Goal: Task Accomplishment & Management: Manage account settings

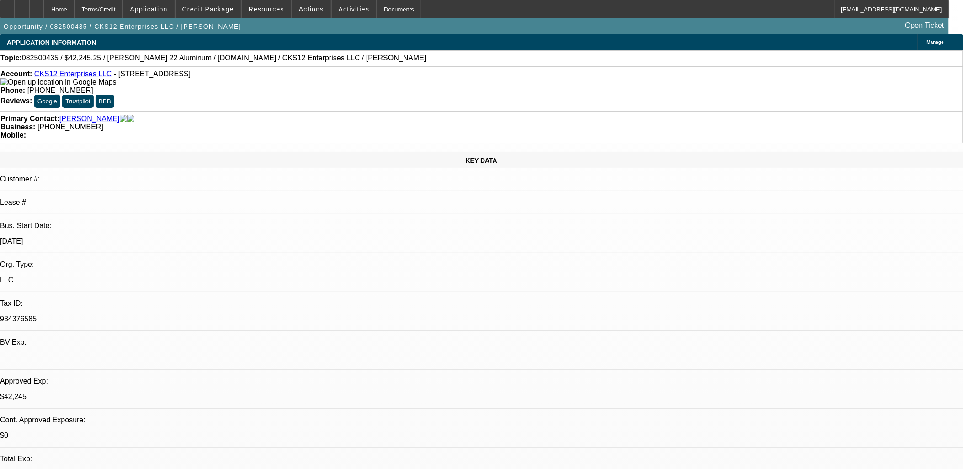
select select "0.1"
select select "0"
select select "0.1"
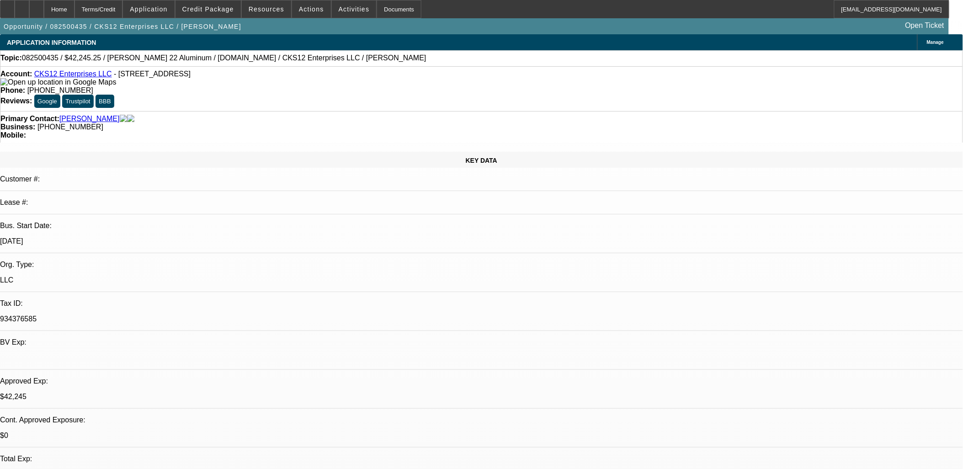
select select "0"
select select "0.1"
select select "0"
select select "2"
select select "0.1"
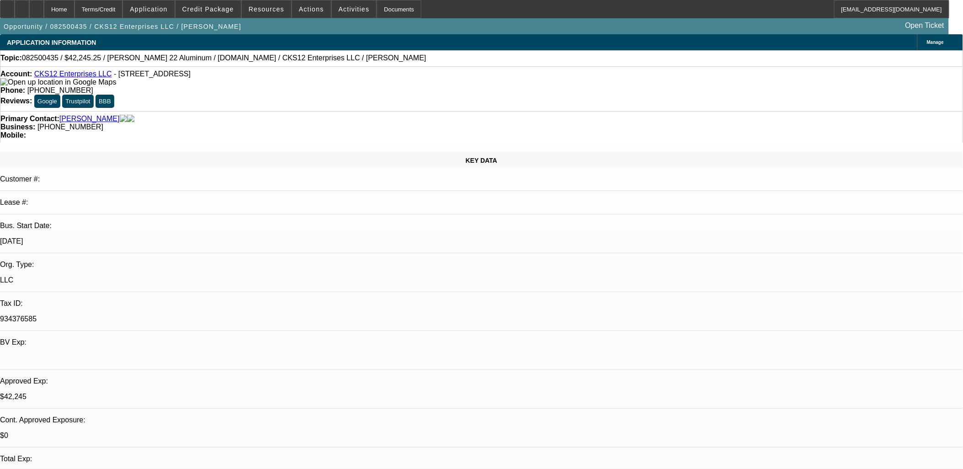
select select "0"
select select "2"
select select "0.1"
select select "1"
select select "3"
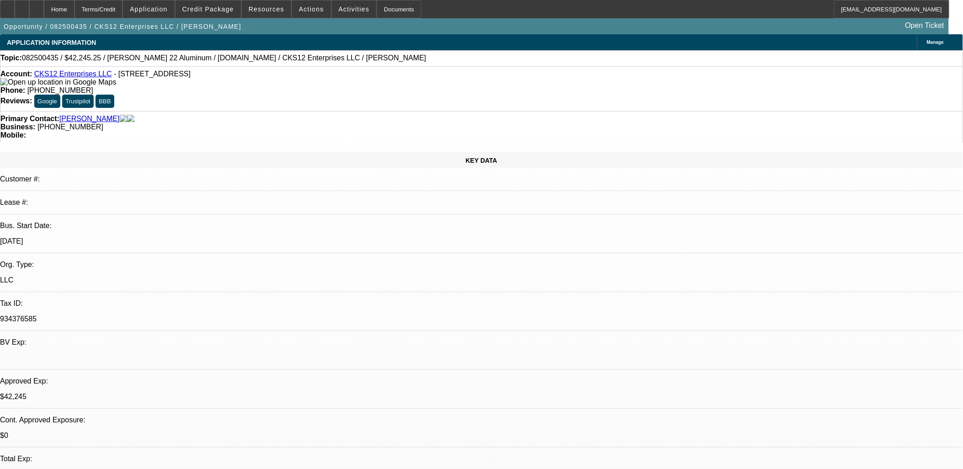
select select "4"
select select "1"
select select "3"
select select "4"
select select "1"
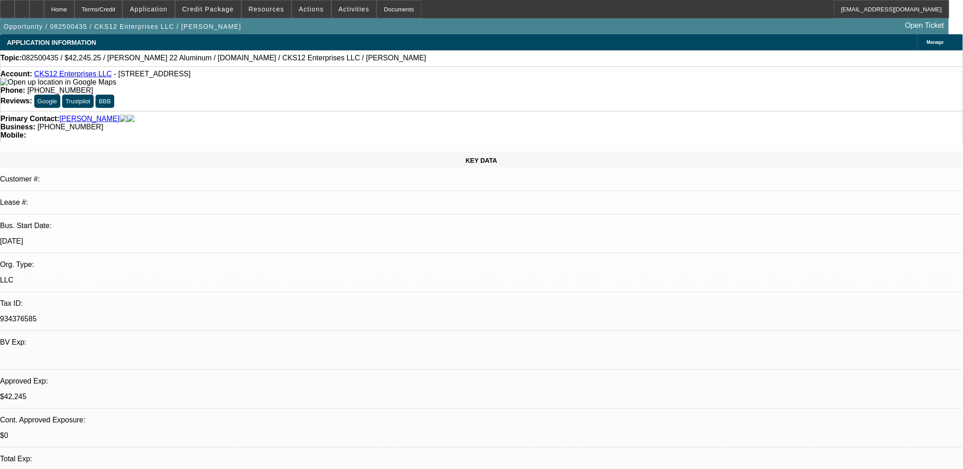
select select "2"
select select "4"
select select "1"
select select "2"
select select "4"
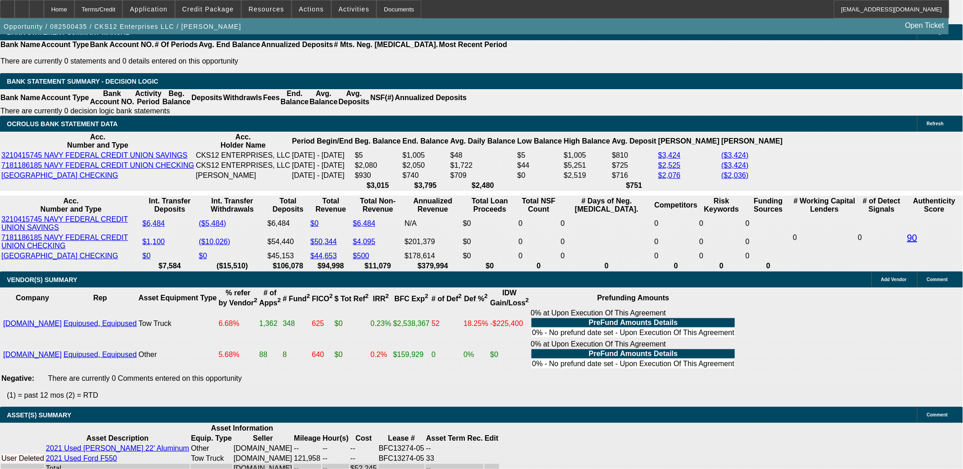
scroll to position [1473, 0]
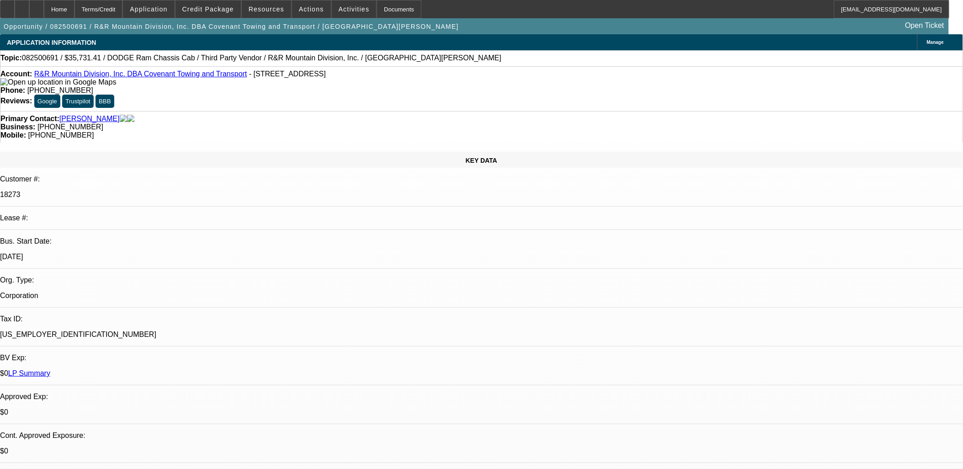
select select "0"
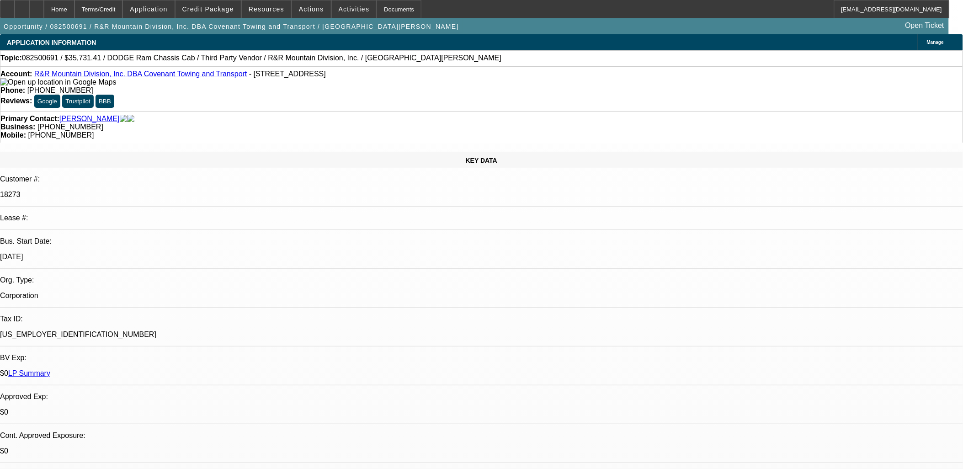
select select "0"
select select "1"
select select "6"
select select "1"
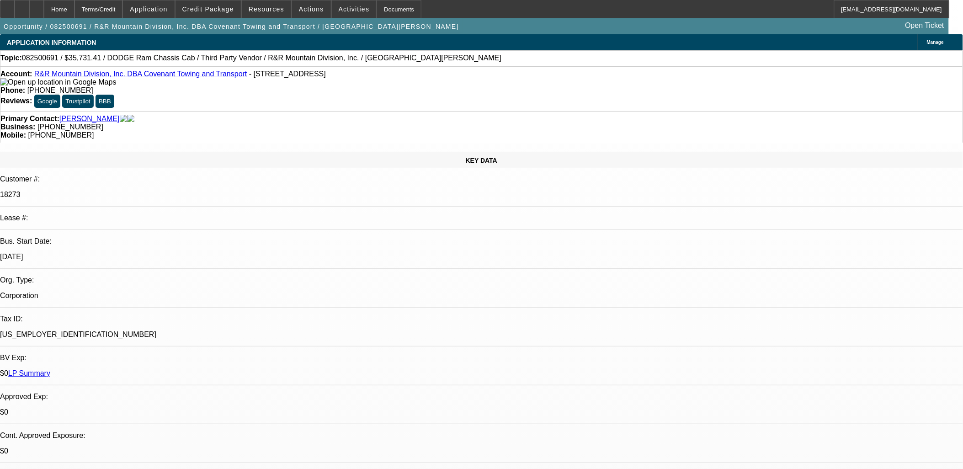
select select "1"
select select "6"
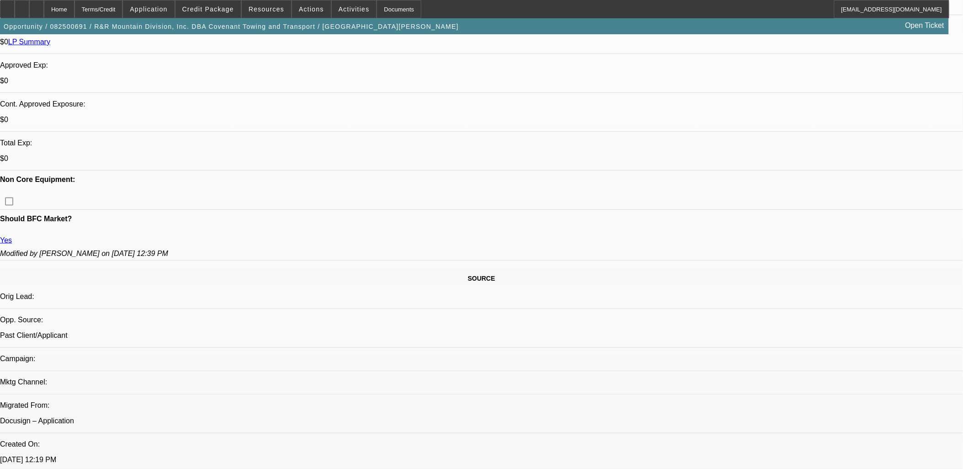
scroll to position [457, 0]
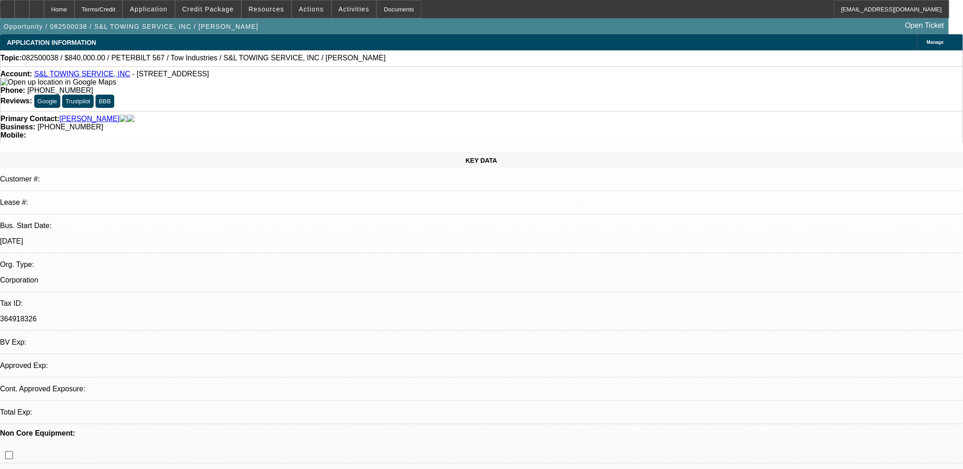
select select "0"
select select "2"
select select "0.1"
select select "1"
select select "2"
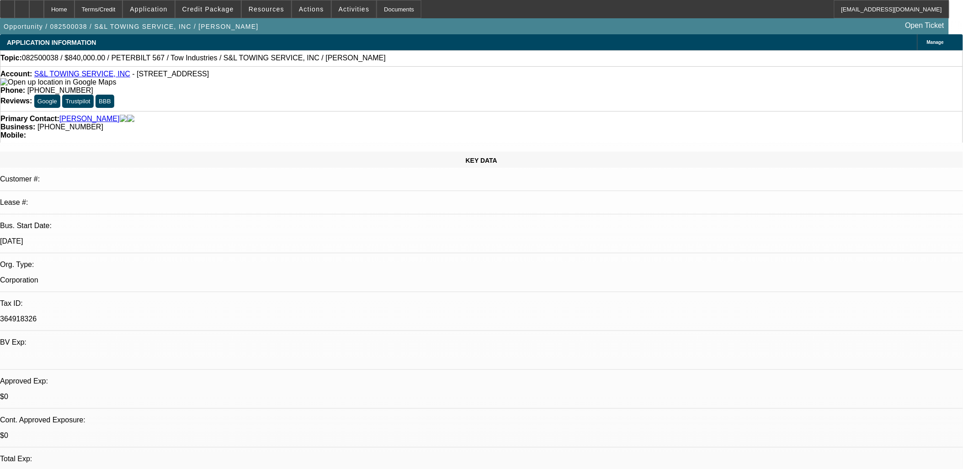
select select "4"
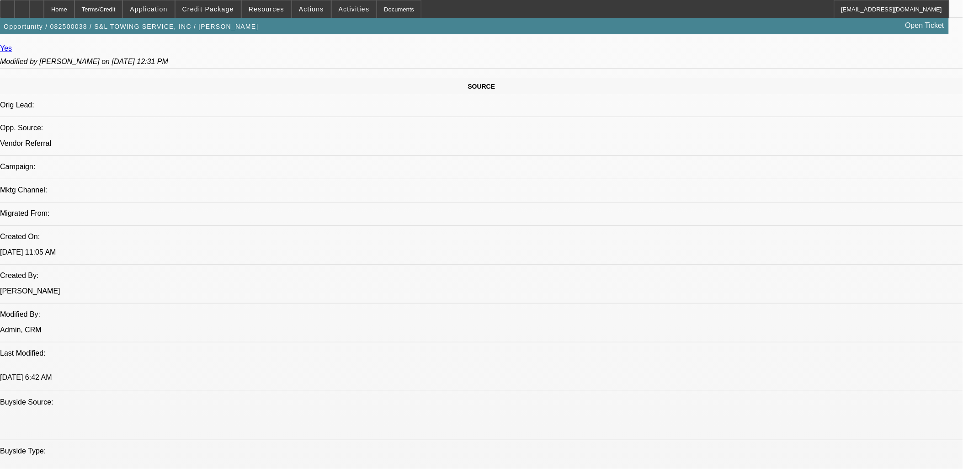
scroll to position [711, 0]
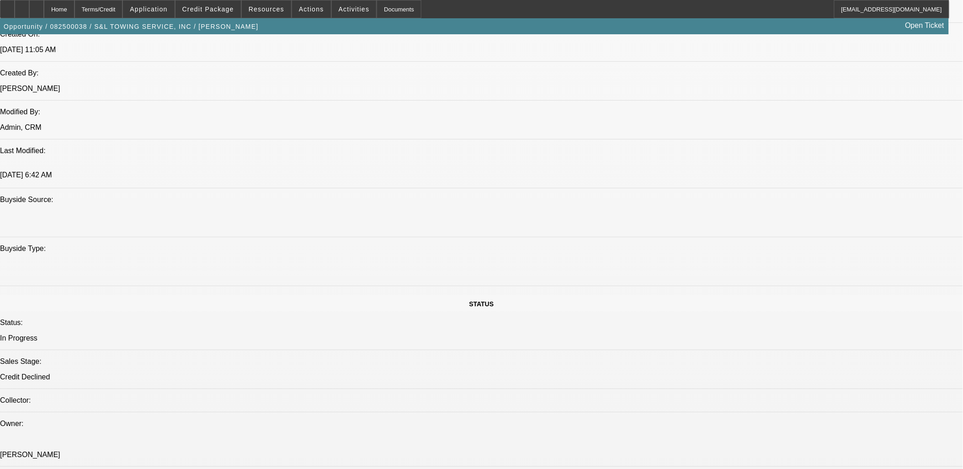
drag, startPoint x: 745, startPoint y: 304, endPoint x: 786, endPoint y: 352, distance: 62.9
drag, startPoint x: 786, startPoint y: 352, endPoint x: 784, endPoint y: 361, distance: 9.4
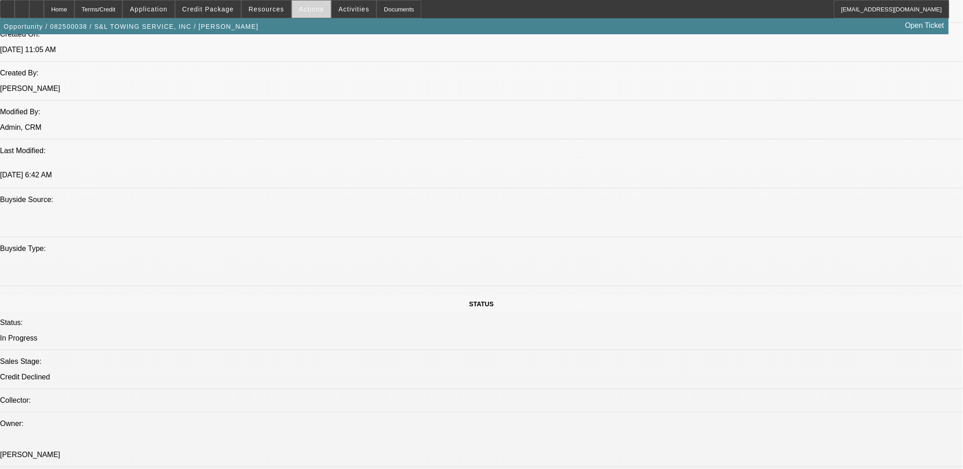
click at [304, 10] on span "Actions" at bounding box center [311, 8] width 25 height 7
click at [320, 53] on span "Close" at bounding box center [332, 54] width 72 height 11
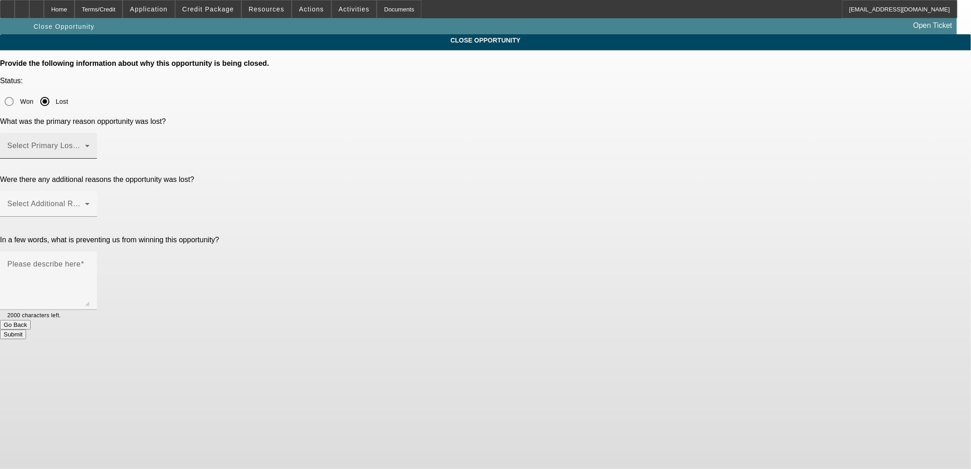
click at [85, 144] on span at bounding box center [46, 149] width 78 height 11
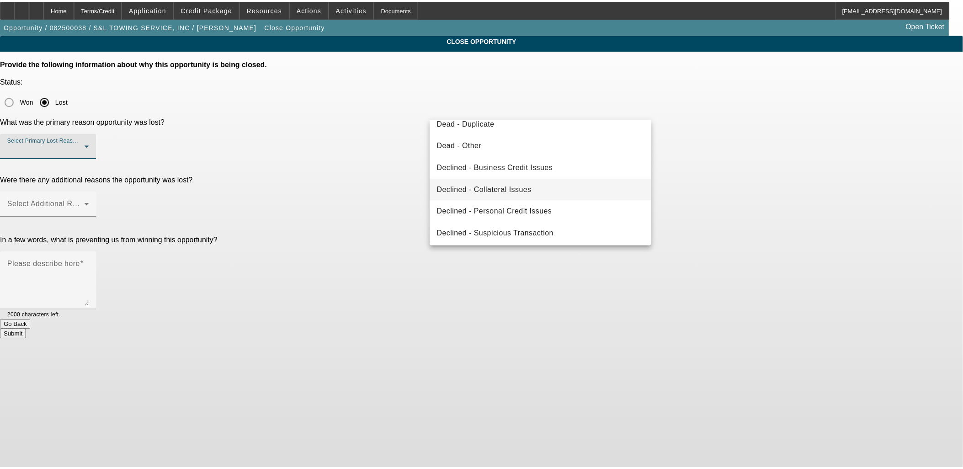
scroll to position [122, 0]
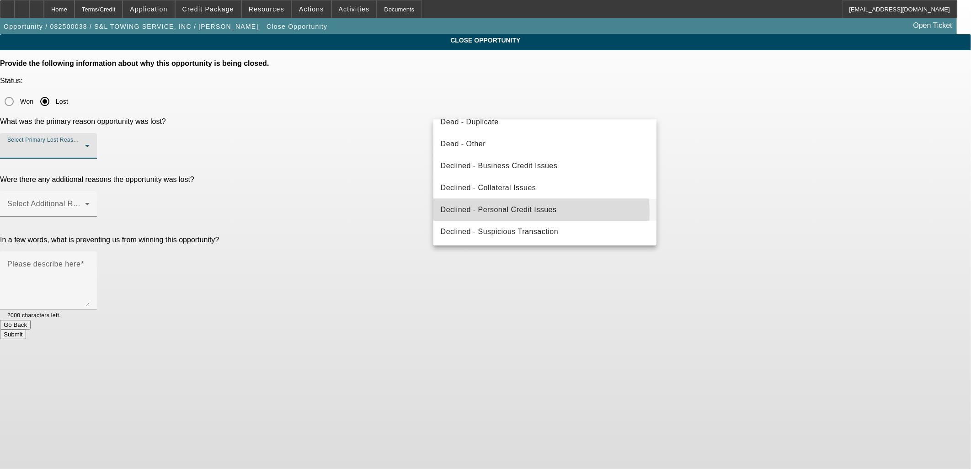
click at [500, 212] on span "Declined - Personal Credit Issues" at bounding box center [499, 209] width 116 height 11
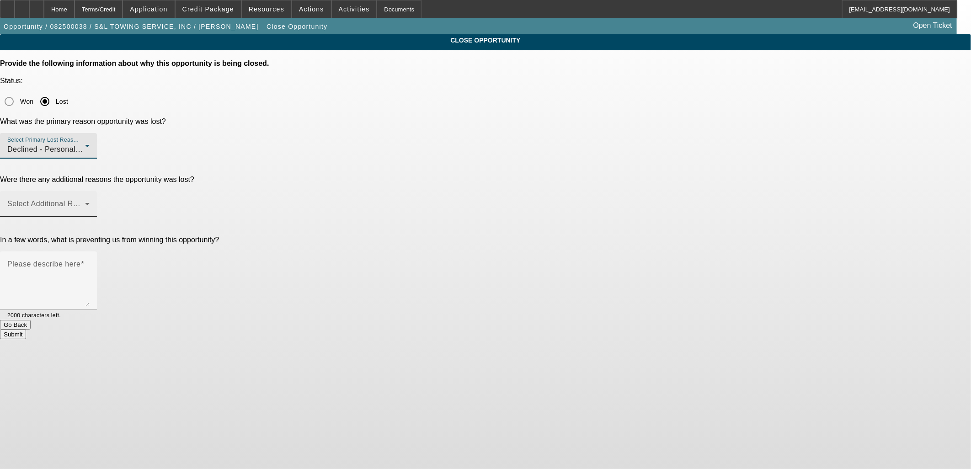
click at [85, 202] on span at bounding box center [46, 207] width 78 height 11
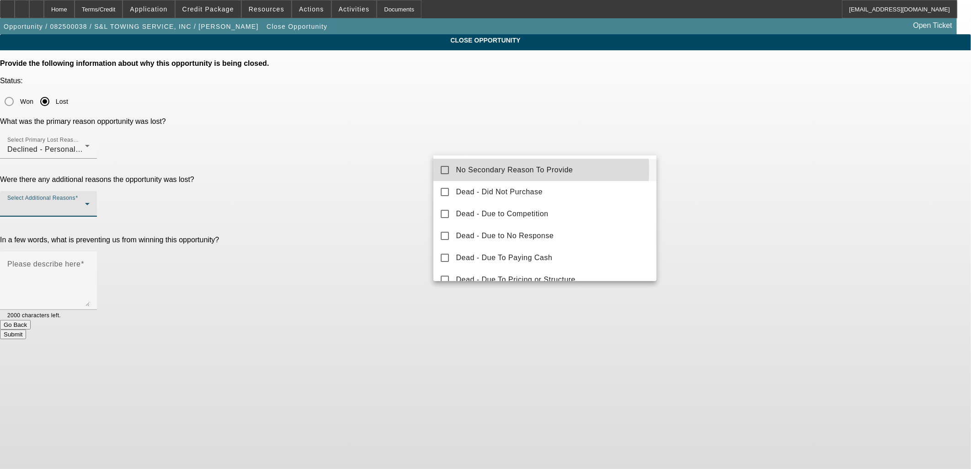
click at [473, 170] on span "No Secondary Reason To Provide" at bounding box center [514, 170] width 117 height 11
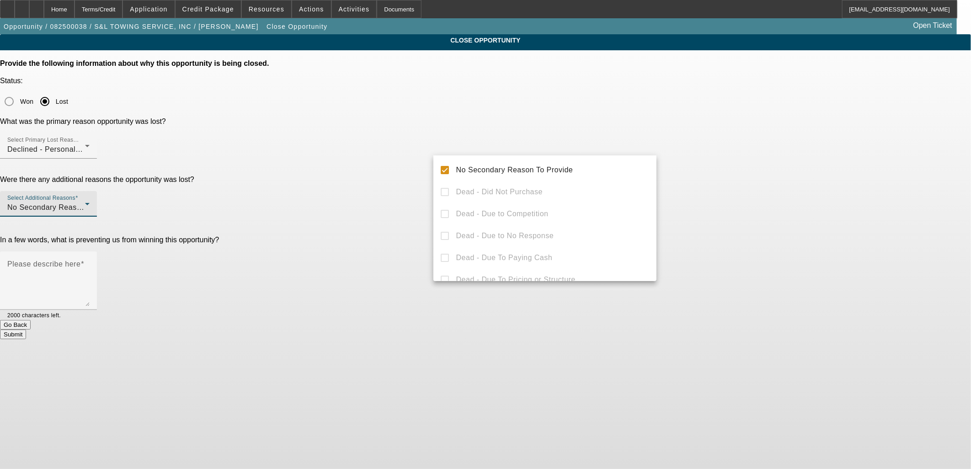
click at [395, 162] on div at bounding box center [485, 234] width 971 height 469
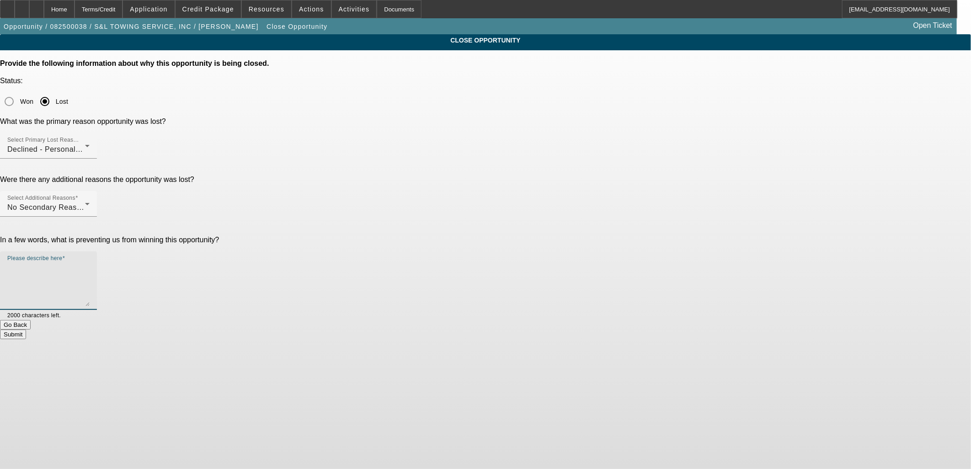
click at [90, 262] on textarea "Please describe here" at bounding box center [48, 284] width 82 height 44
type textarea "Declined"
click at [26, 330] on button "Submit" at bounding box center [13, 335] width 26 height 10
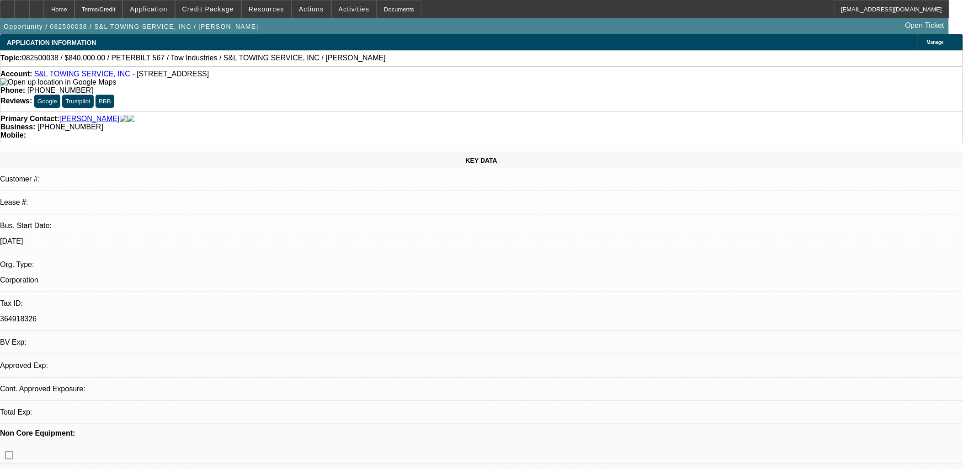
select select "0"
select select "2"
select select "0.1"
select select "1"
select select "2"
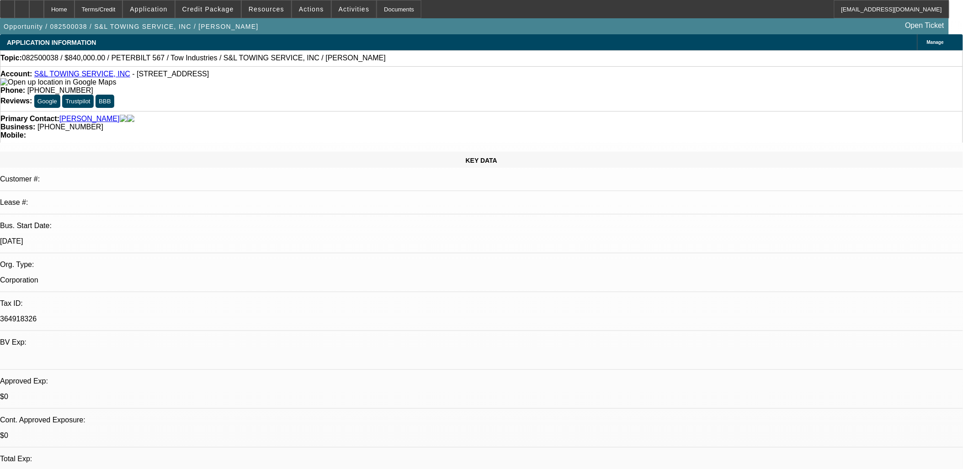
select select "4"
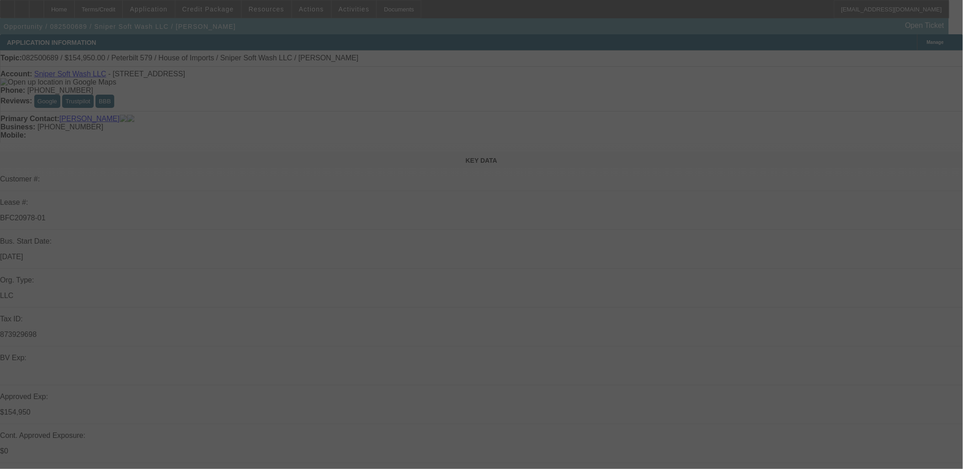
select select "0"
select select "2"
select select "0"
select select "2"
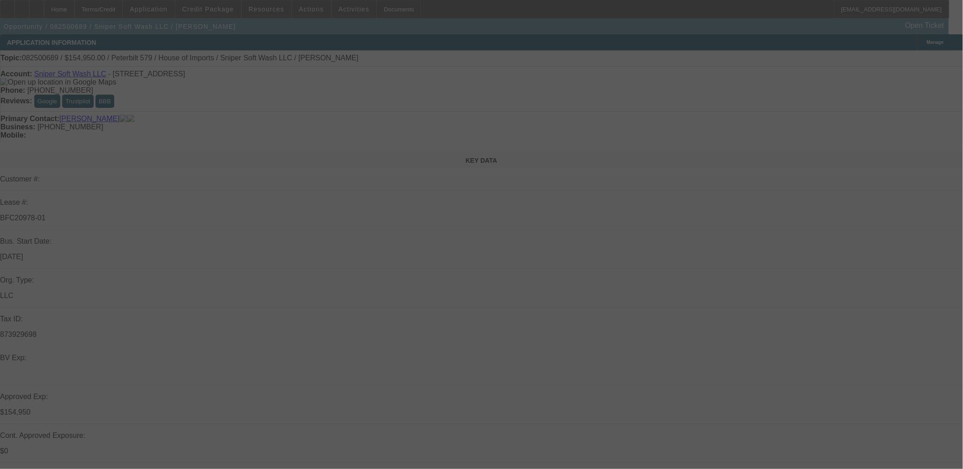
select select "0"
select select "2"
select select "0.1"
select select "0"
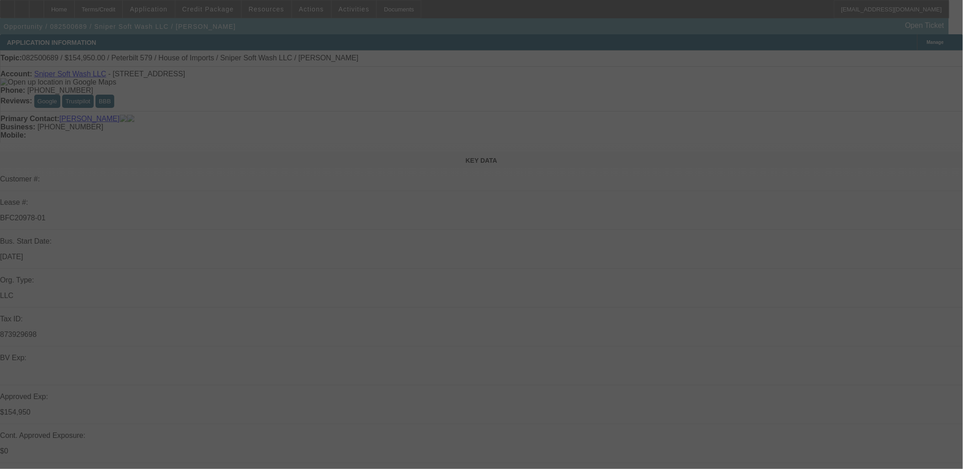
select select "2"
select select "0"
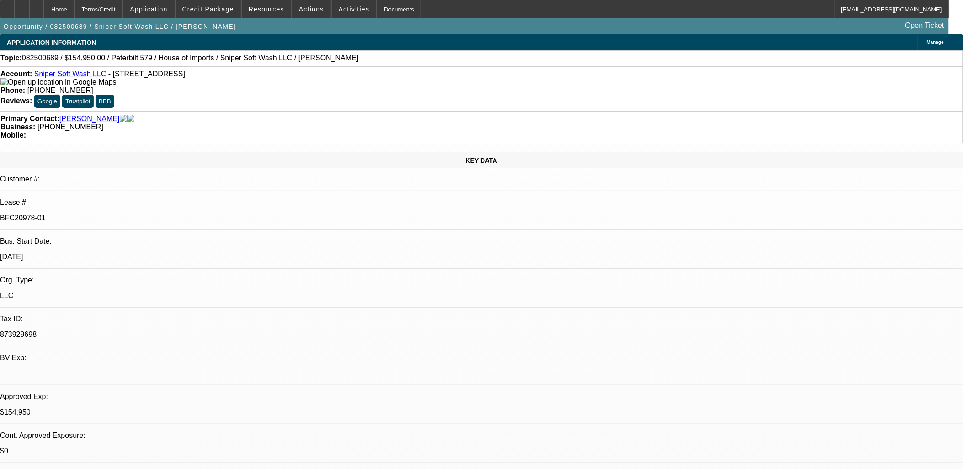
select select "1"
select select "2"
select select "6"
select select "1"
select select "2"
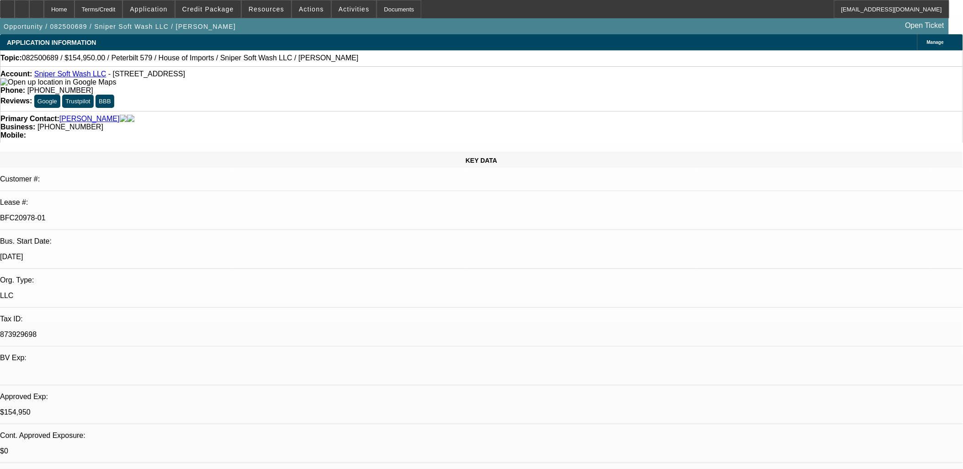
select select "6"
select select "1"
select select "2"
select select "4"
select select "1"
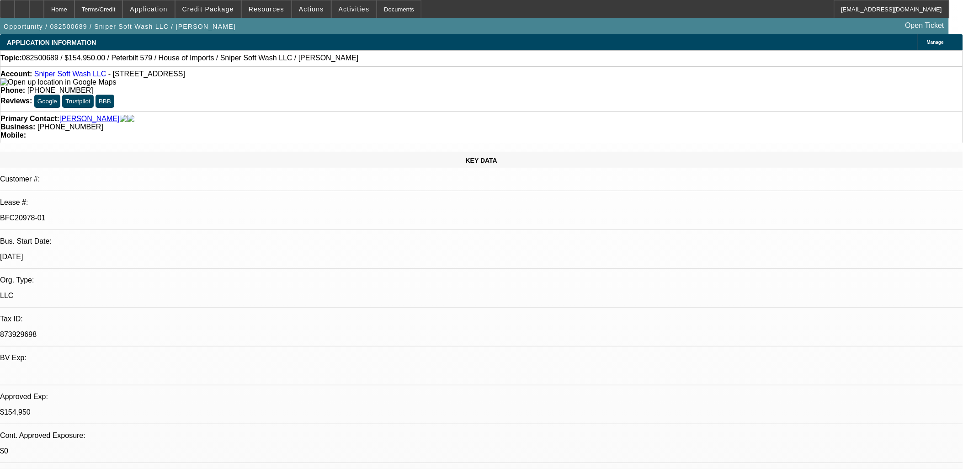
select select "2"
select select "6"
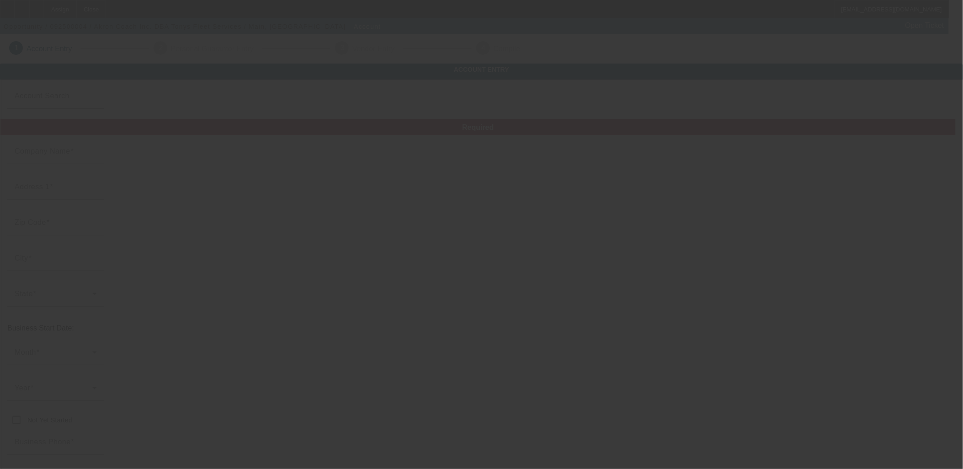
type input "[DATE]"
type input "Akron Coach Inc."
type input "[STREET_ADDRESS]"
type input "44312"
type input "Akron"
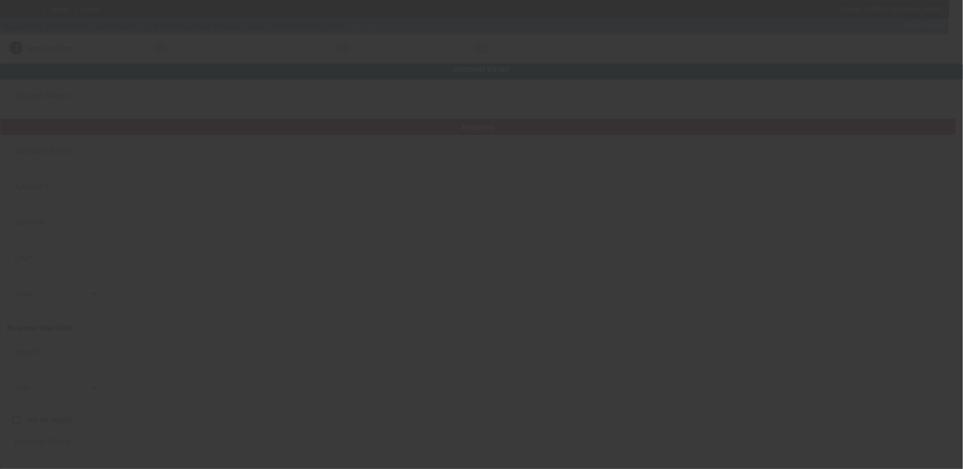
type input "[PHONE_NUMBER]"
type input "Tonys Fleet Services"
type input "no suite"
type input "[EMAIL_ADDRESS][DOMAIN_NAME]"
type input "[PHONE_NUMBER]"
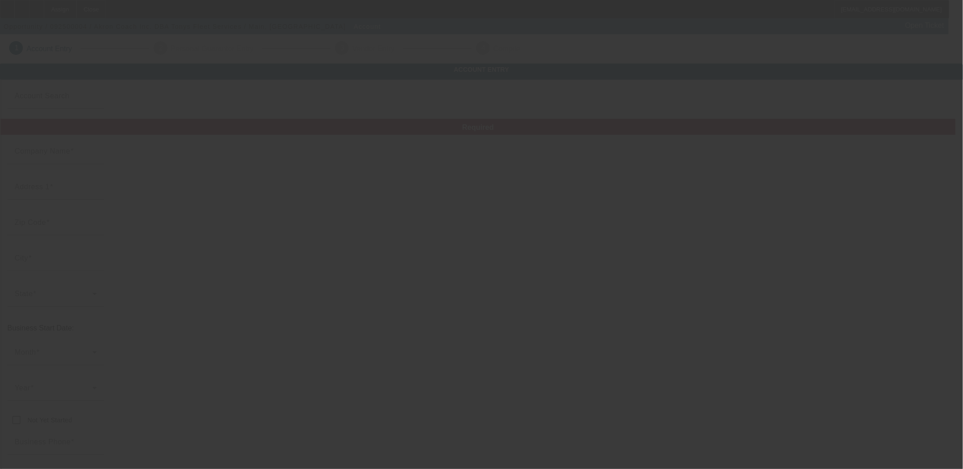
type input "[US_EMPLOYER_IDENTIFICATION_NUMBER]"
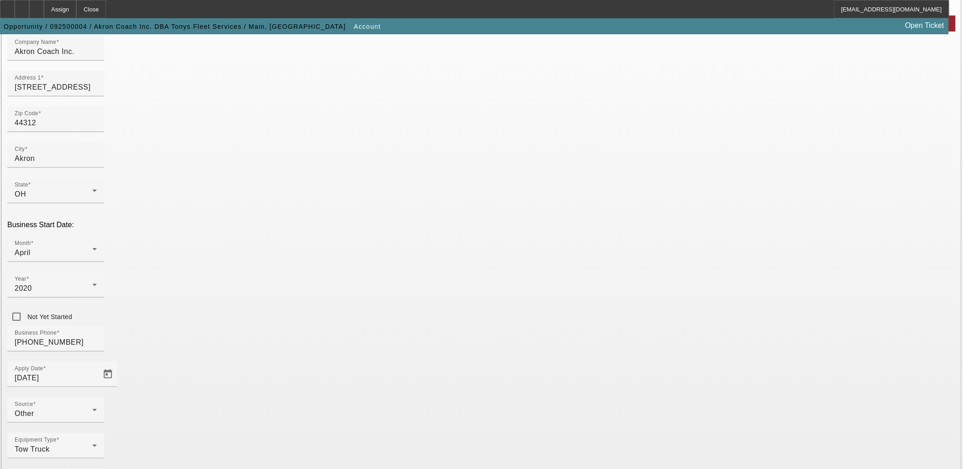
scroll to position [113, 0]
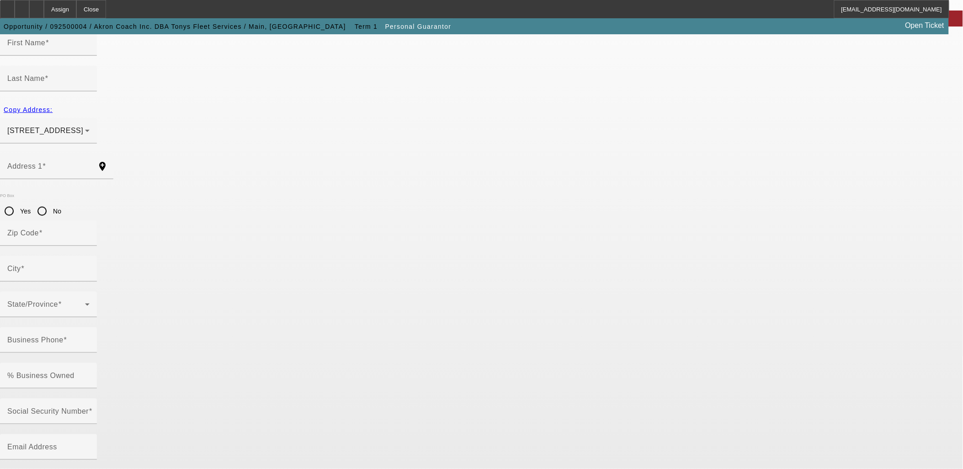
type input "[PERSON_NAME]"
type input "[STREET_ADDRESS],"
radio input "true"
type input "44312"
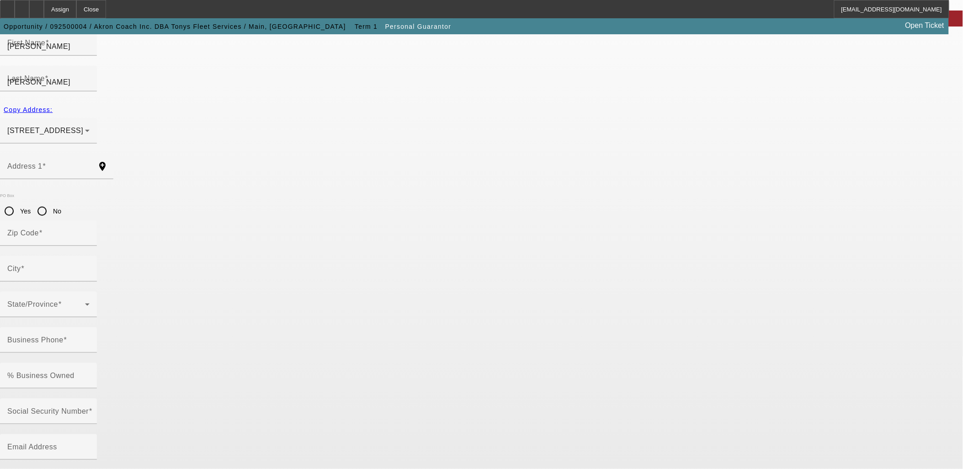
type input "akron"
type input "[PHONE_NUMBER]"
type input "100"
type input "261-59-3723"
type input "[EMAIL_ADDRESS][DOMAIN_NAME]"
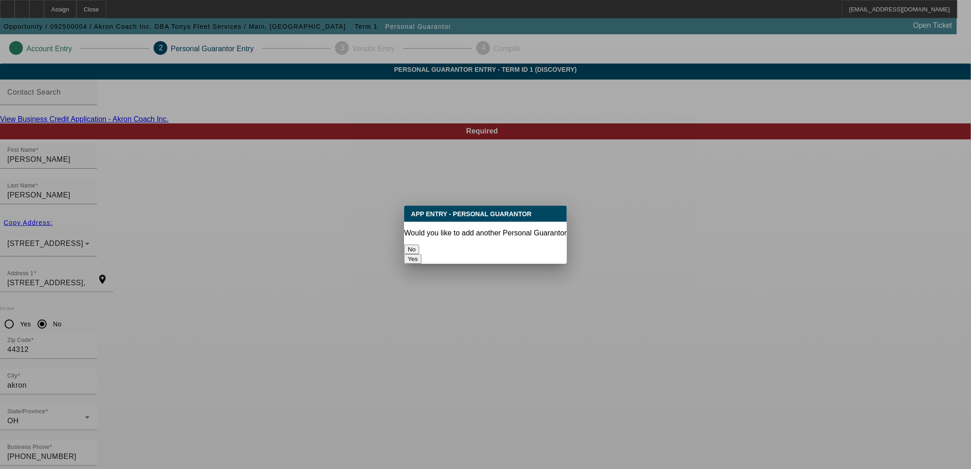
click at [419, 245] on button "No" at bounding box center [411, 250] width 15 height 10
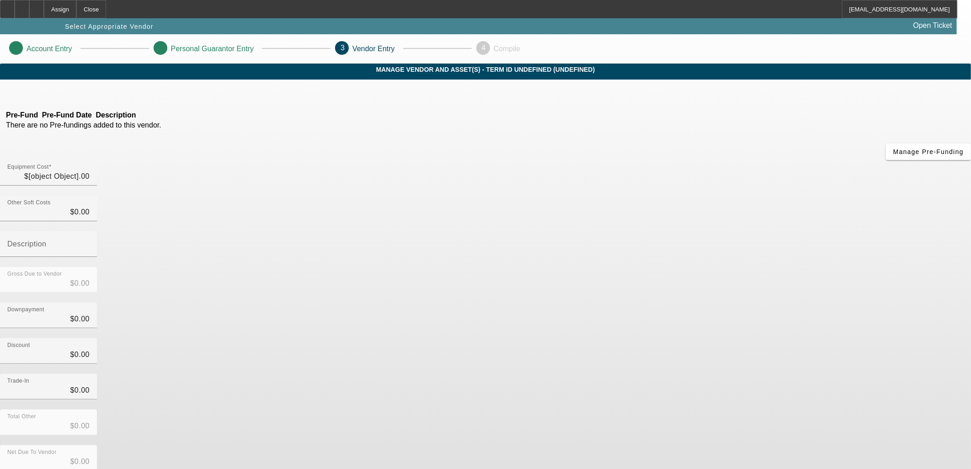
type input "$35,000.00"
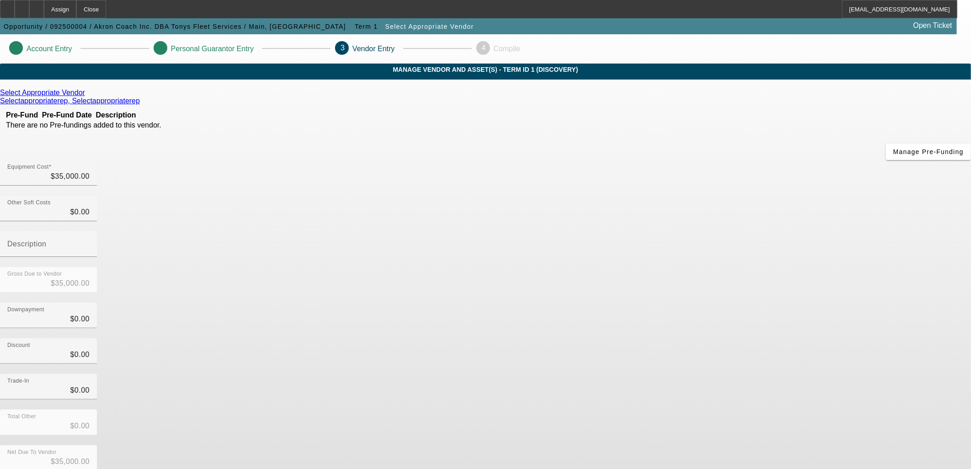
click at [418, 250] on div "Select Appropriate Vendor Selectappropriaterep, Selectappropriaterep Pre-Fund P…" at bounding box center [485, 290] width 971 height 402
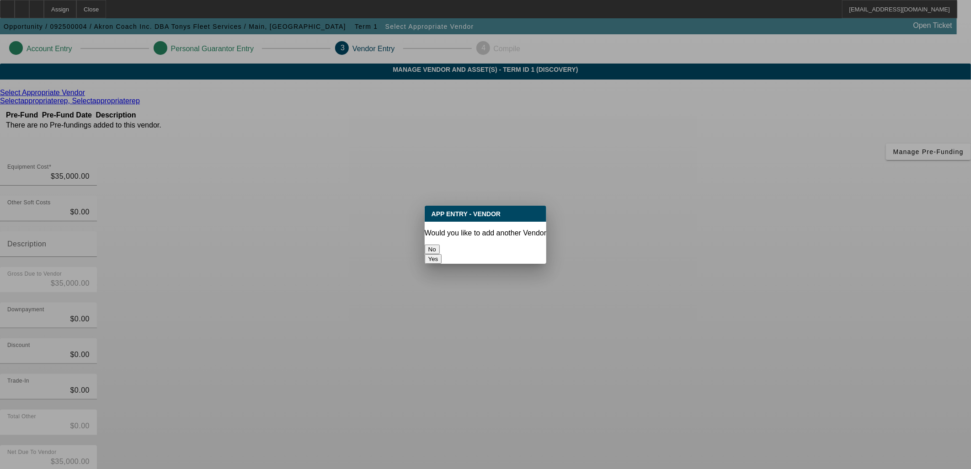
click at [440, 246] on button "No" at bounding box center [432, 250] width 15 height 10
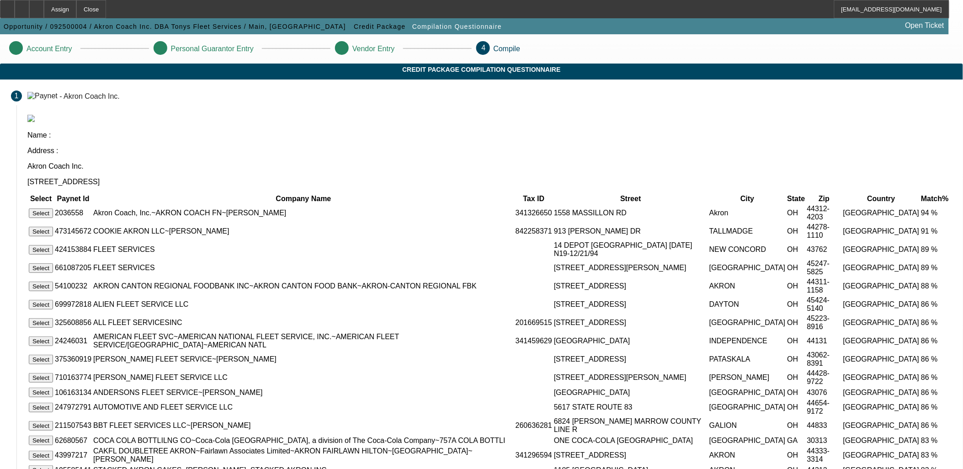
click at [53, 208] on button "Select" at bounding box center [41, 213] width 24 height 10
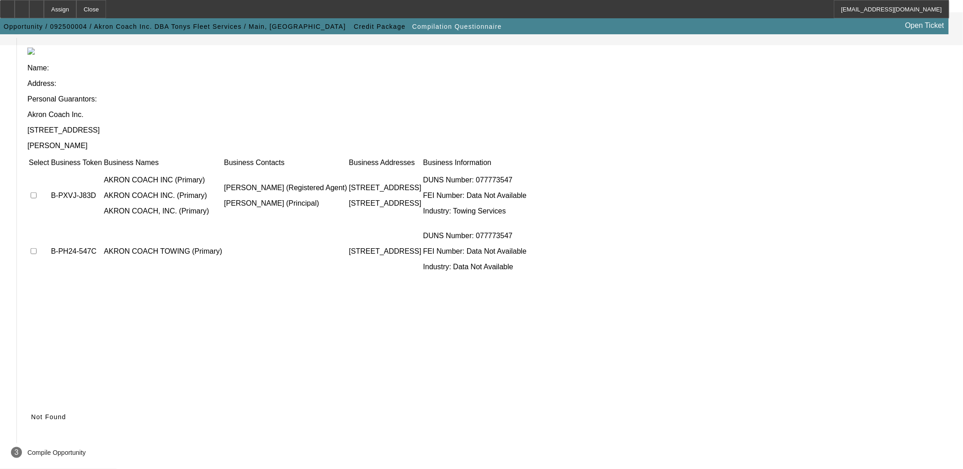
scroll to position [35, 0]
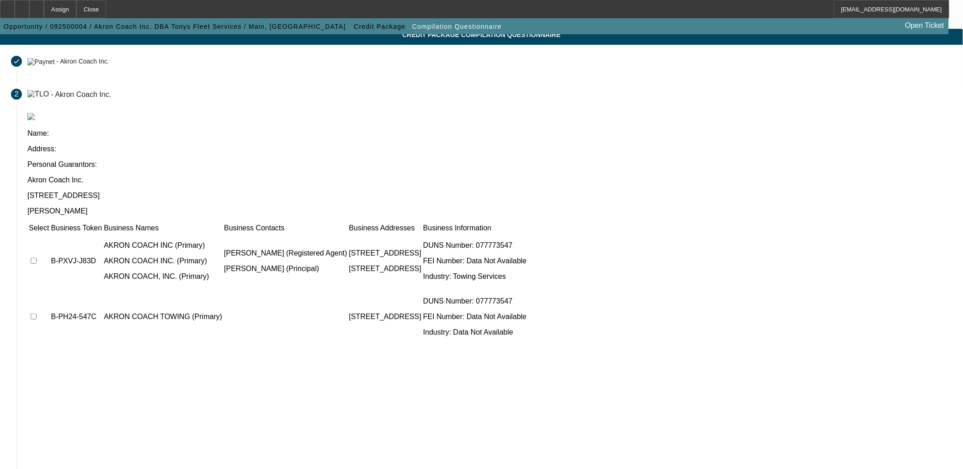
click at [37, 258] on input "checkbox" at bounding box center [34, 261] width 6 height 6
checkbox input "true"
click at [37, 314] on input "checkbox" at bounding box center [34, 317] width 6 height 6
checkbox input "true"
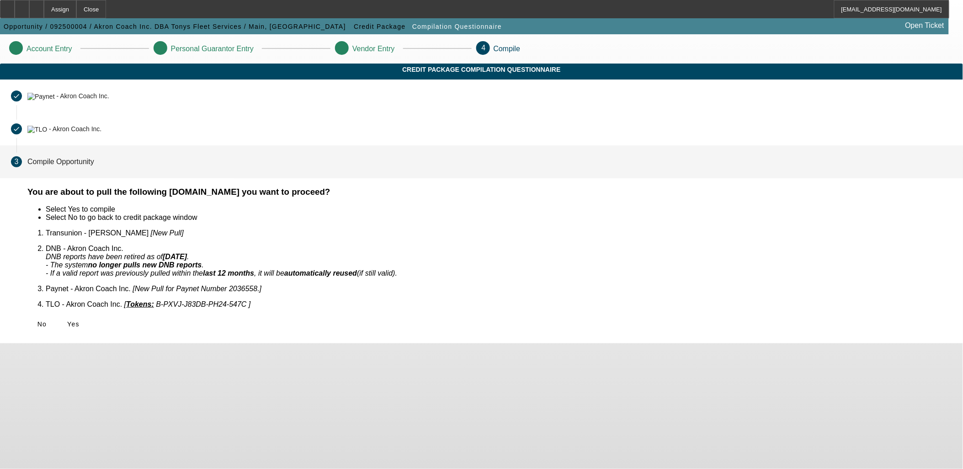
scroll to position [0, 0]
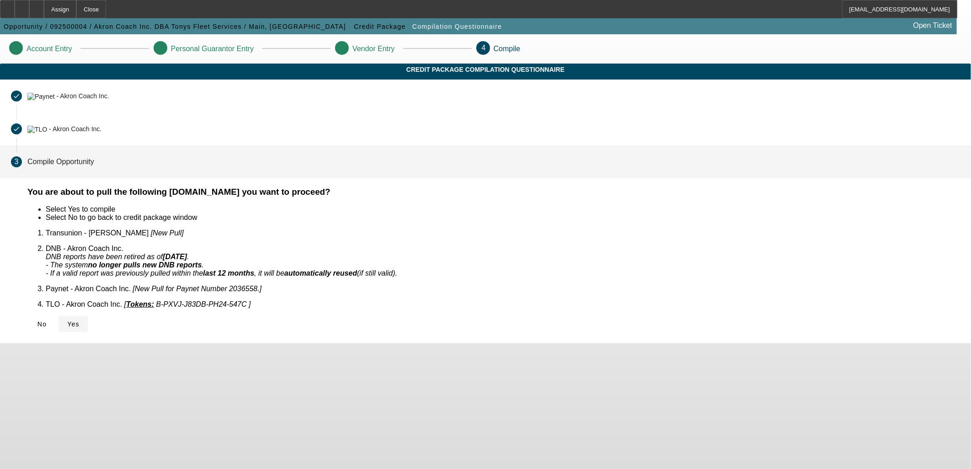
click at [80, 320] on span "Yes" at bounding box center [73, 323] width 12 height 7
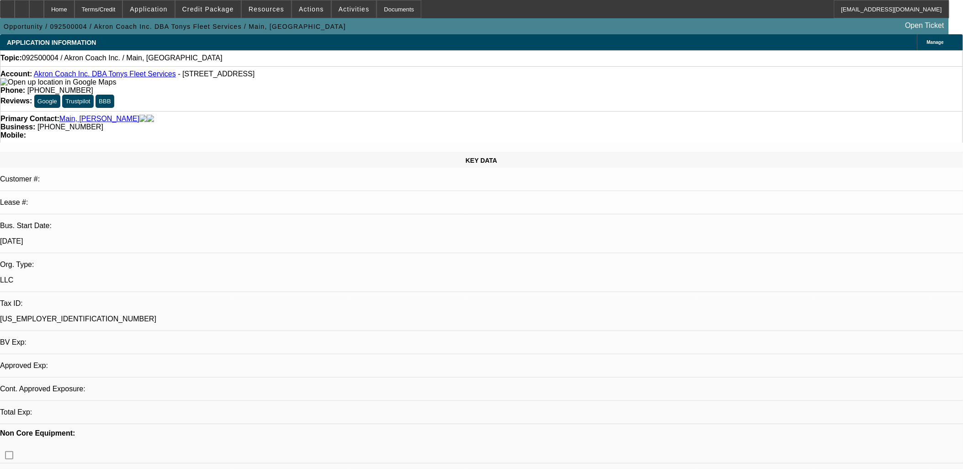
select select "0"
select select "2"
select select "0.1"
select select "1"
select select "2"
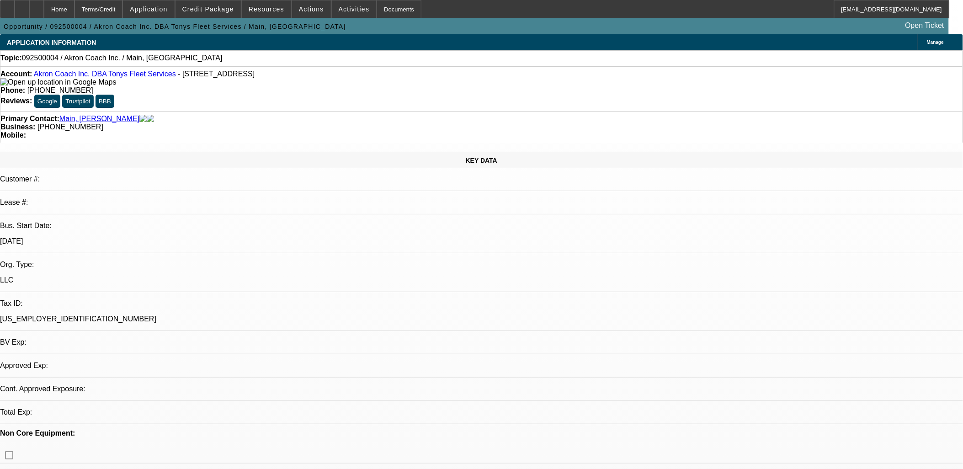
select select "4"
click at [44, 9] on div at bounding box center [36, 9] width 15 height 18
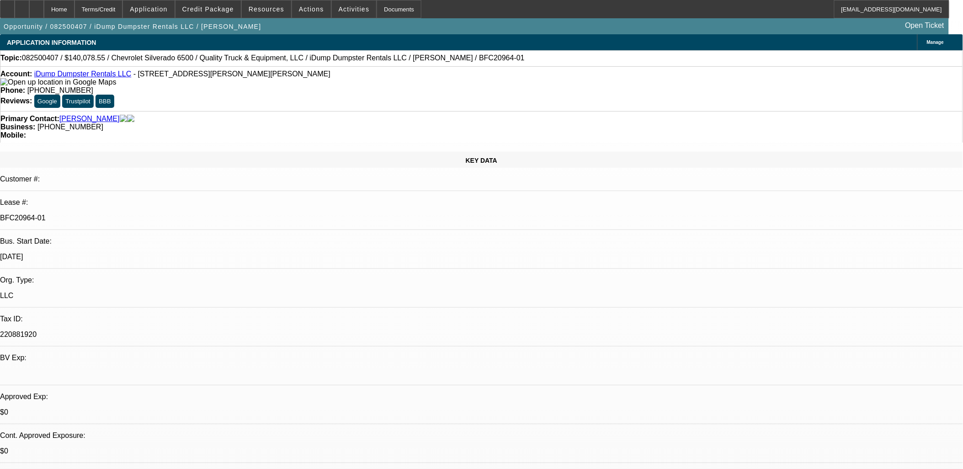
select select "0"
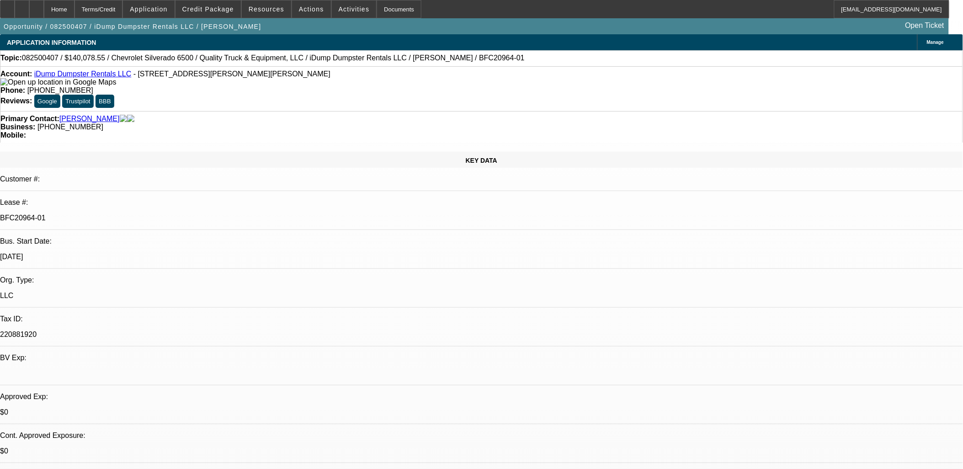
select select "0"
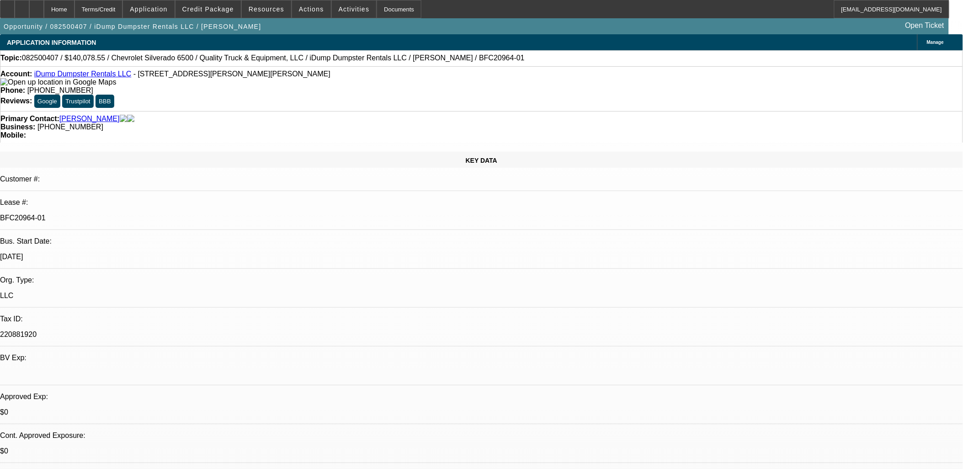
select select "0"
select select "1"
select select "6"
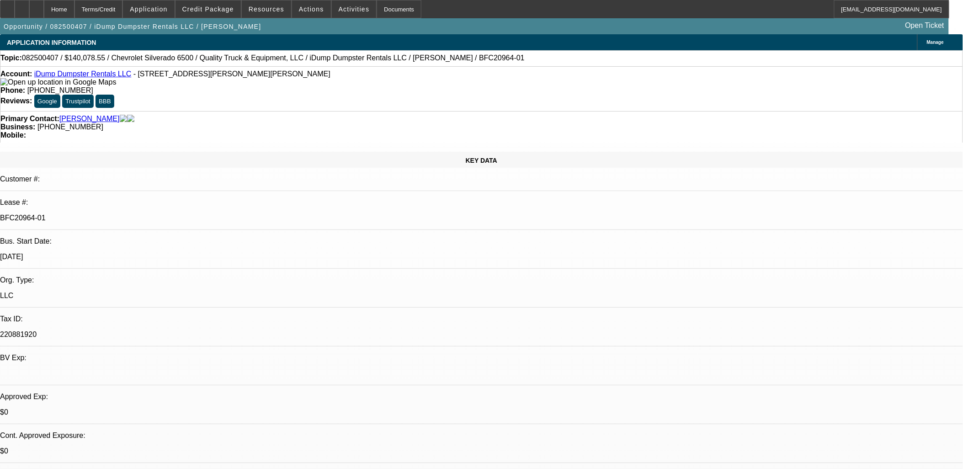
select select "1"
select select "6"
select select "1"
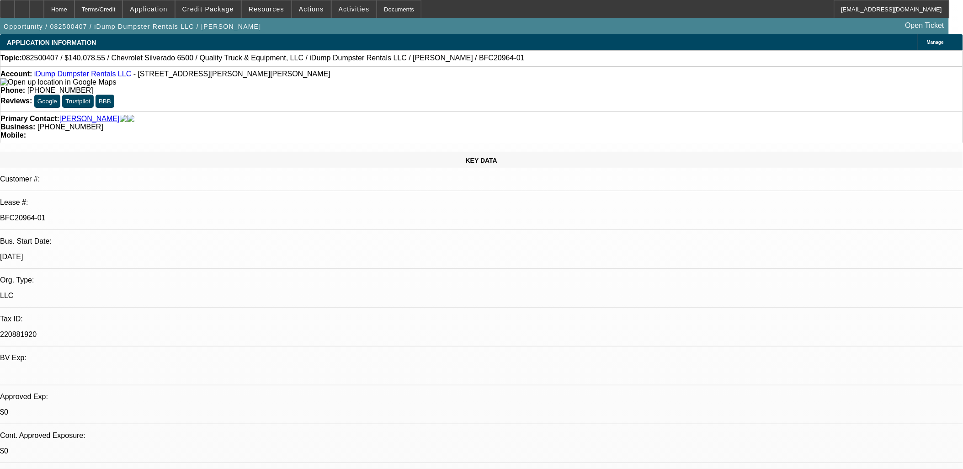
select select "6"
select select "1"
select select "6"
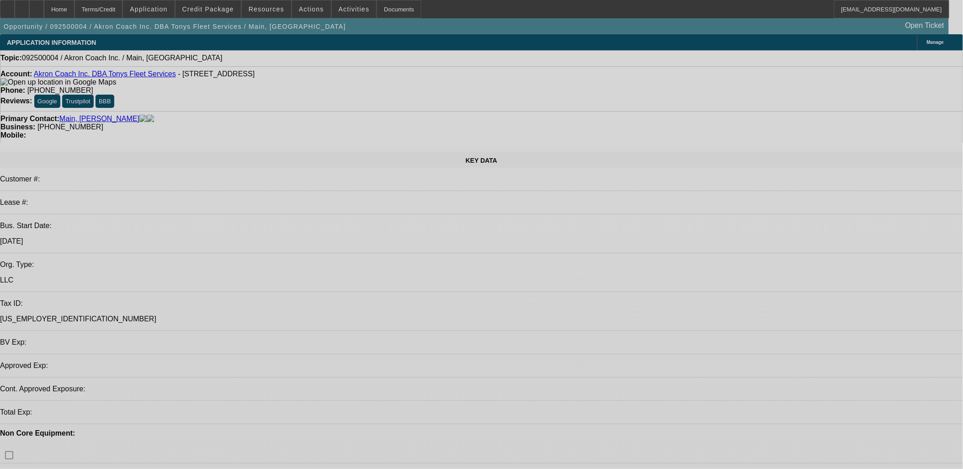
select select "0"
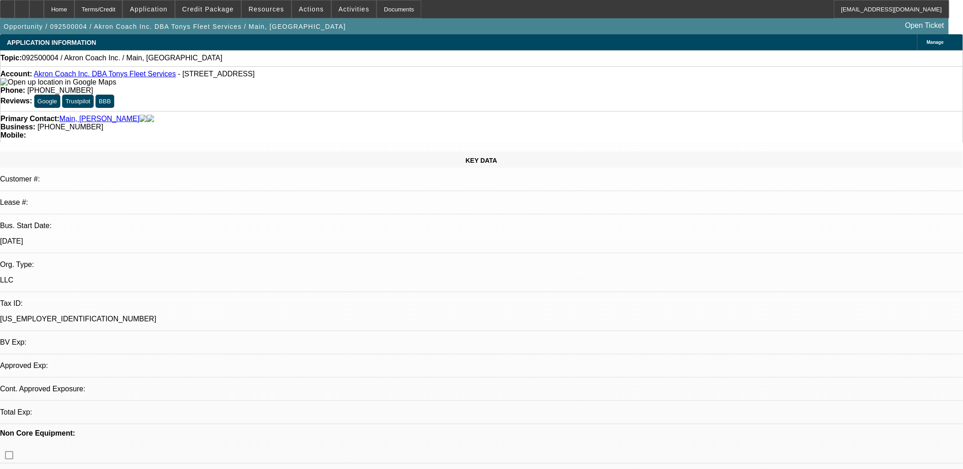
select select "2"
select select "0.1"
select select "1"
select select "2"
select select "4"
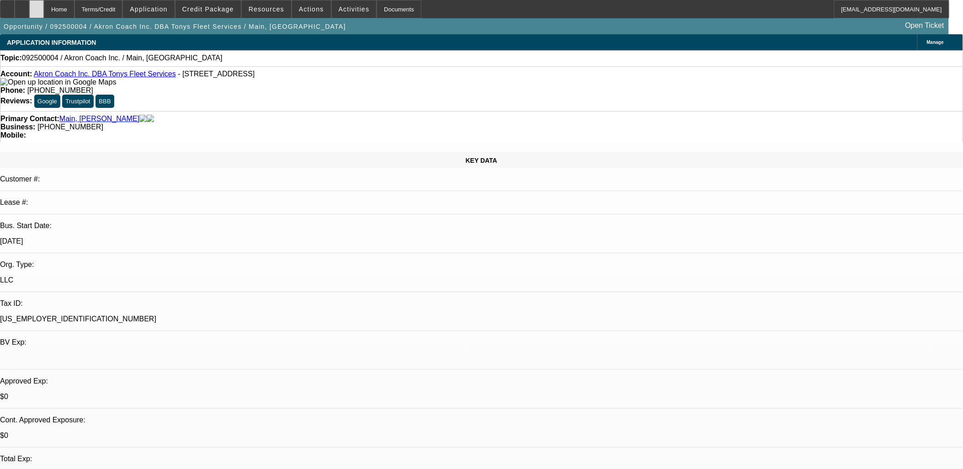
click at [44, 9] on div at bounding box center [36, 9] width 15 height 18
select select "0"
select select "2"
select select "0.1"
select select "1"
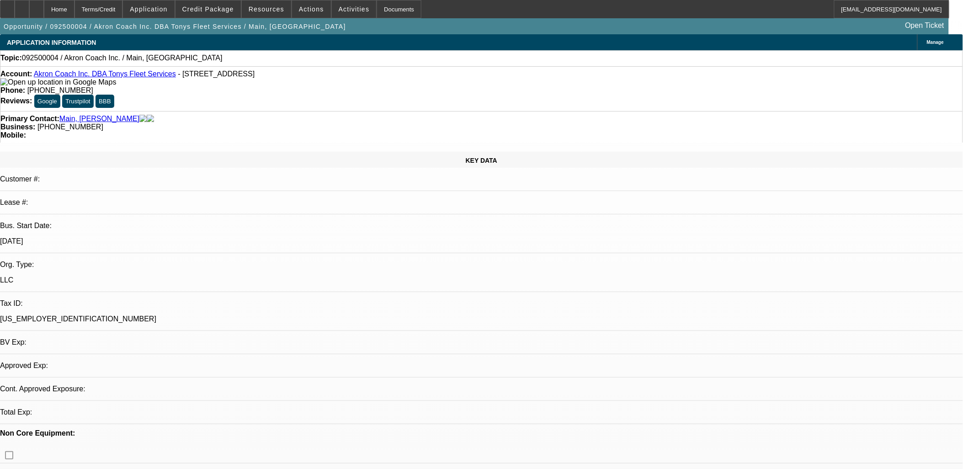
select select "2"
select select "4"
click at [300, 10] on span "Actions" at bounding box center [311, 8] width 25 height 7
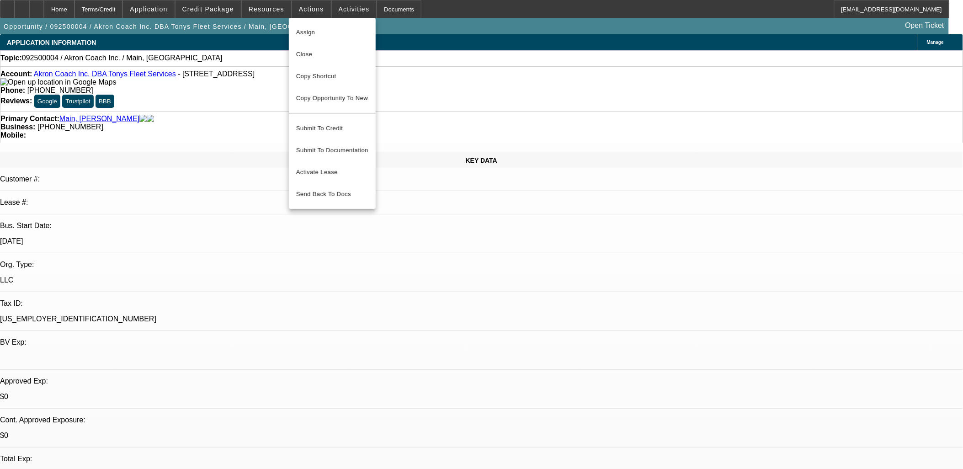
click at [351, 8] on div at bounding box center [481, 234] width 963 height 469
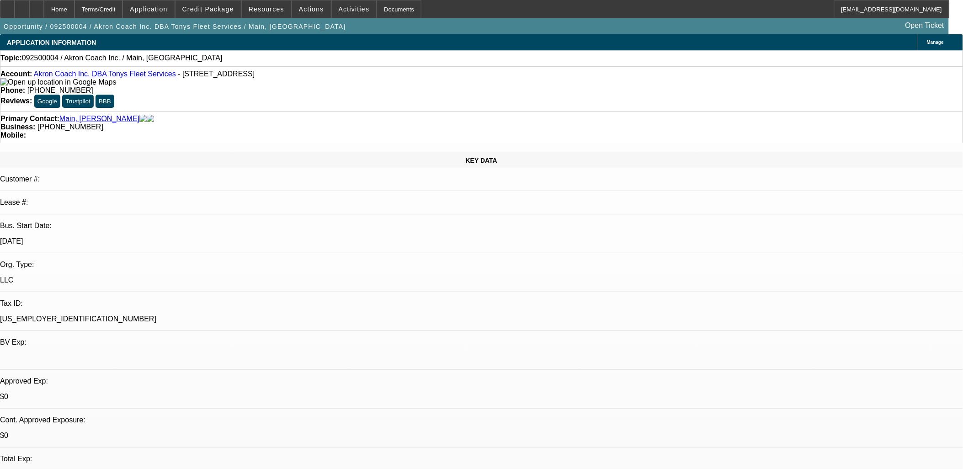
click at [351, 8] on span "Activities" at bounding box center [354, 8] width 31 height 7
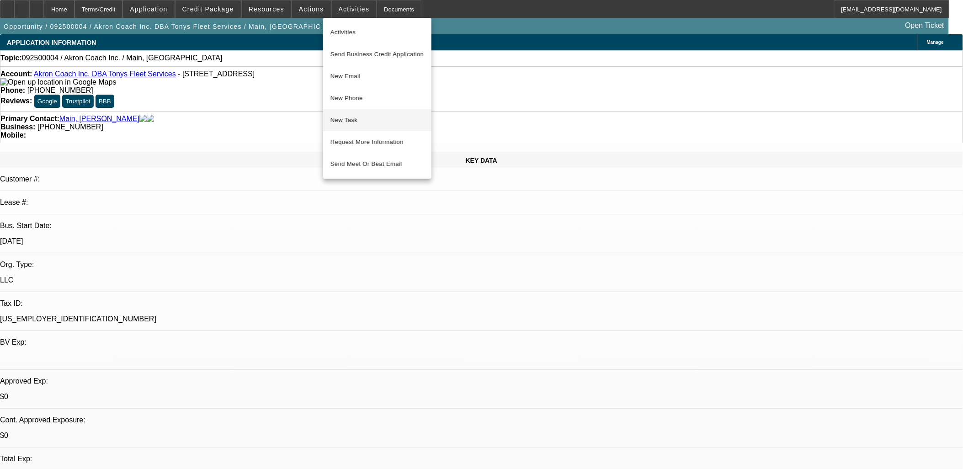
click at [368, 124] on span "New Task" at bounding box center [377, 120] width 94 height 11
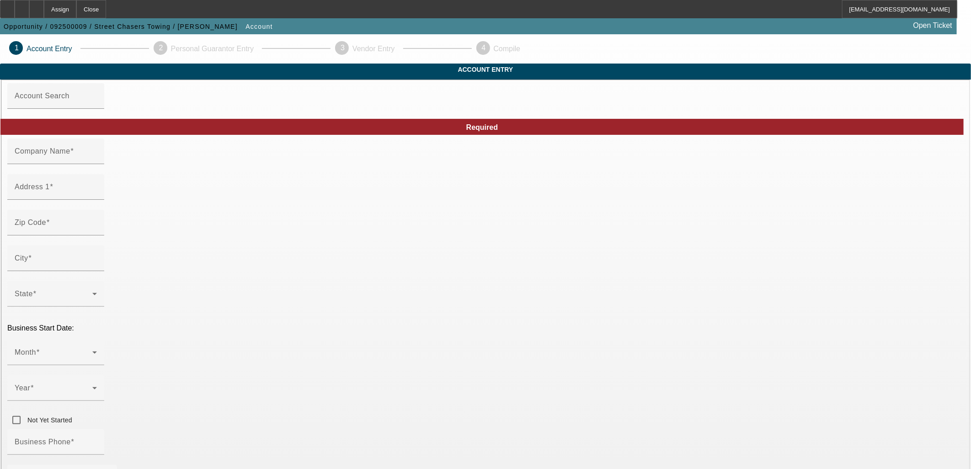
type input "Street Chasers Towing"
type input "[STREET_ADDRESS][PERSON_NAME]"
type input "21225"
type input "[GEOGRAPHIC_DATA]"
type input "[PHONE_NUMBER]"
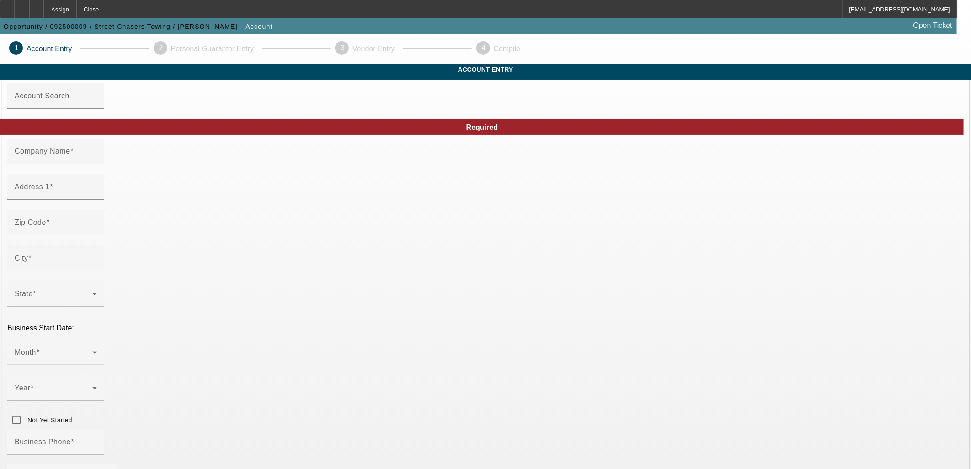
type input "[EMAIL_ADDRESS][DOMAIN_NAME]"
type input "[US_EMPLOYER_IDENTIFICATION_NUMBER]"
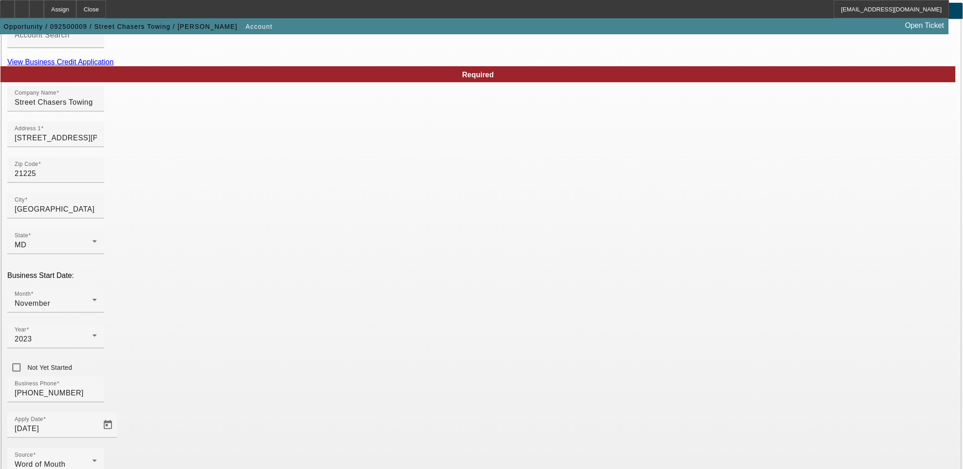
scroll to position [113, 0]
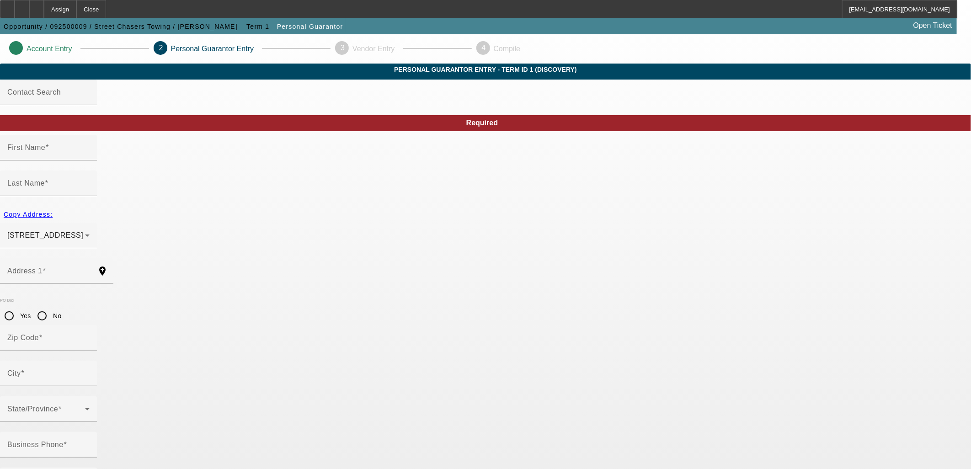
type input "Neimam"
type input "[PERSON_NAME]"
type input "139 azalea court"
radio input "true"
type input "20774"
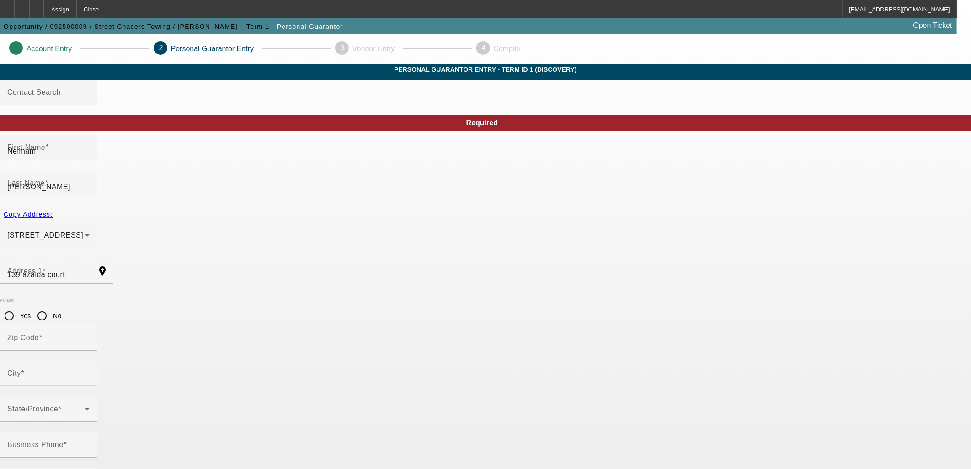
type input "Upper marlboro"
type input "[PHONE_NUMBER]"
type input "100"
type input "216-37-2026"
type input "[EMAIL_ADDRESS][DOMAIN_NAME]"
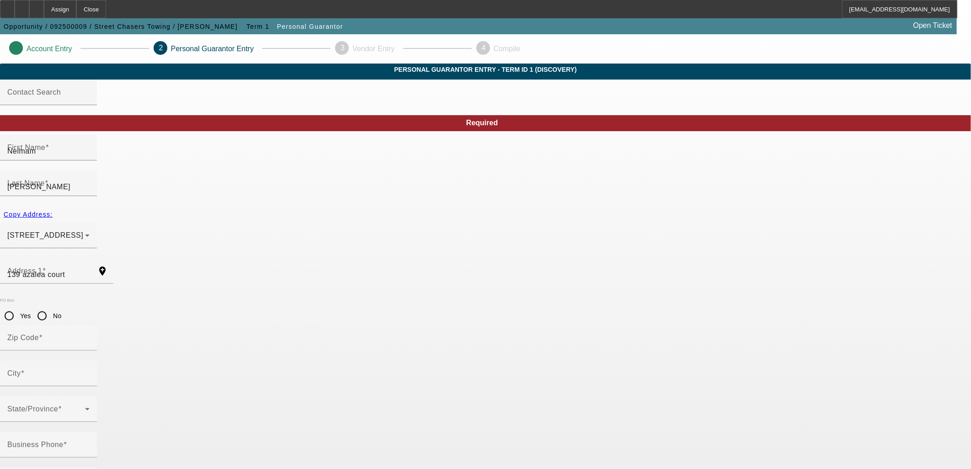
type input "[PHONE_NUMBER]"
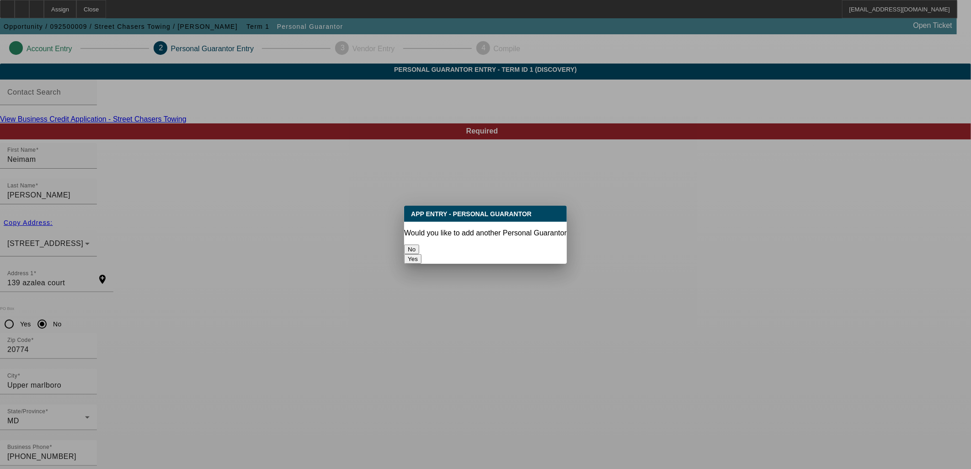
click at [419, 247] on button "No" at bounding box center [411, 250] width 15 height 10
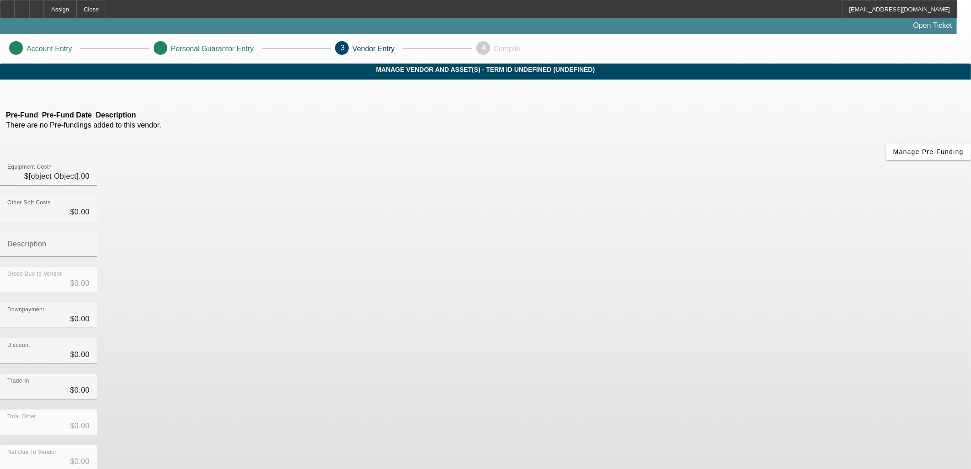
type input "$49,999.00"
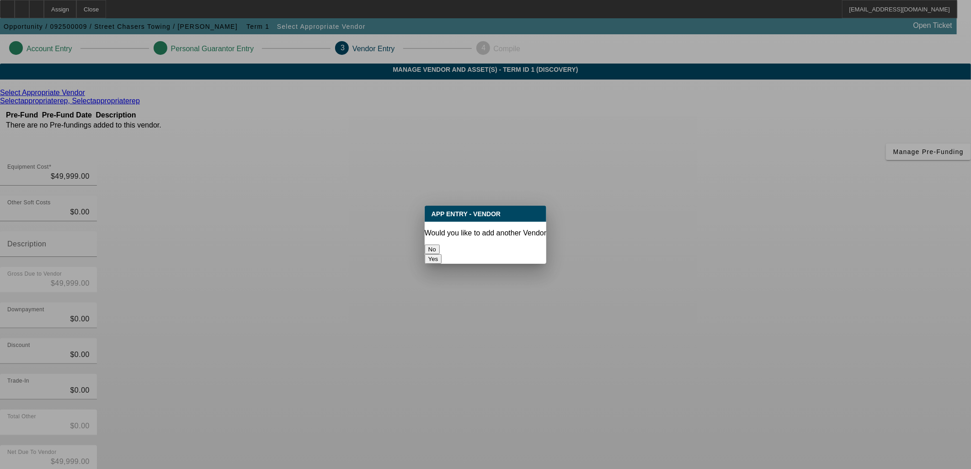
click at [440, 245] on button "No" at bounding box center [432, 250] width 15 height 10
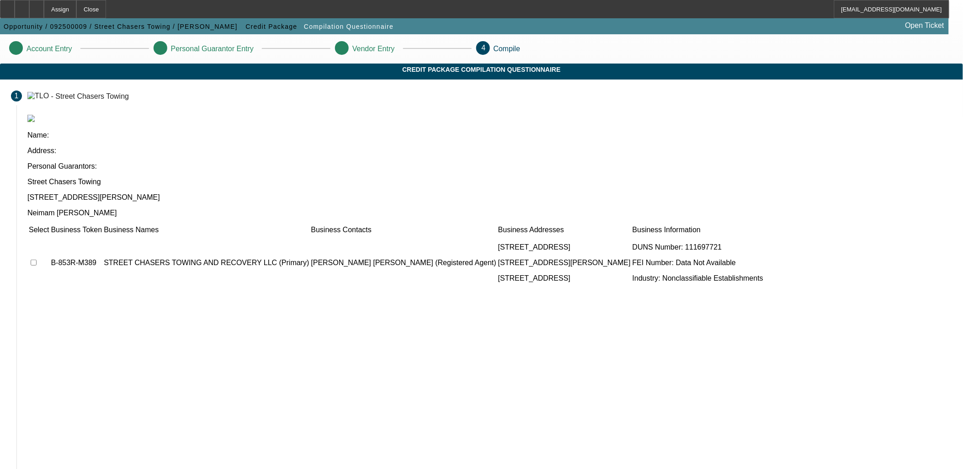
click at [37, 260] on input "checkbox" at bounding box center [34, 263] width 6 height 6
checkbox input "true"
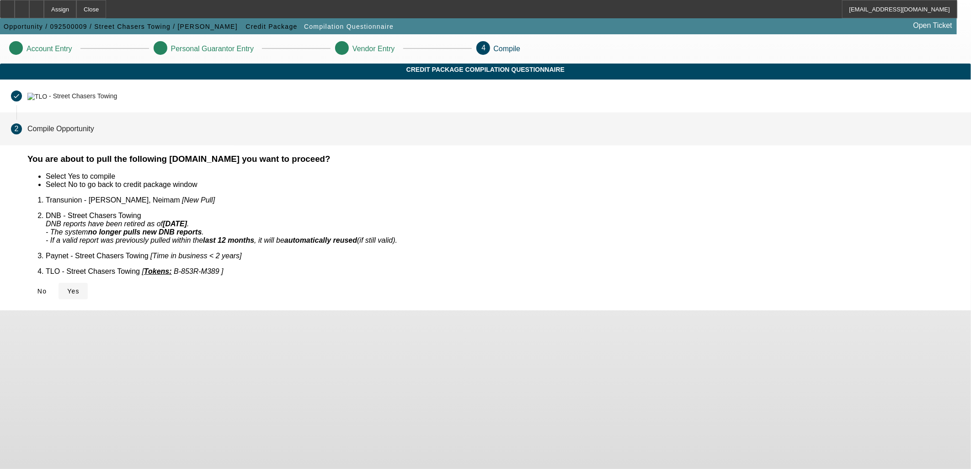
click at [80, 287] on span "Yes" at bounding box center [73, 290] width 12 height 7
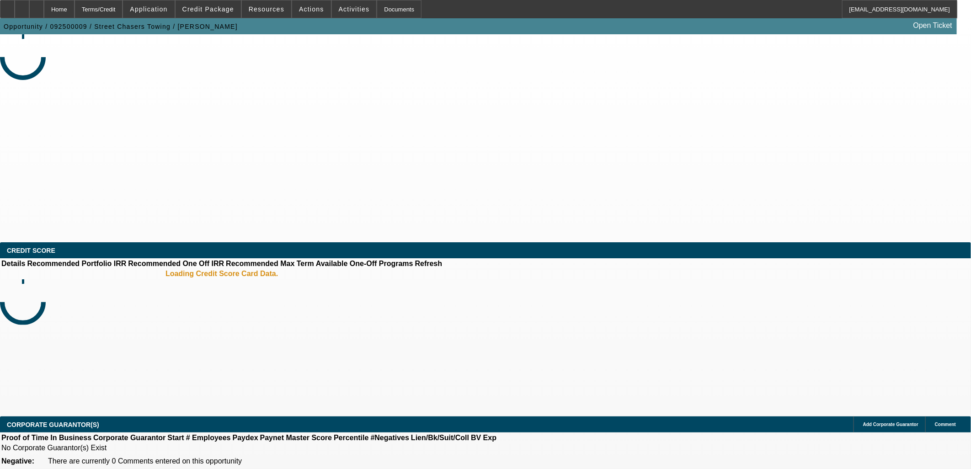
select select "0"
select select "2"
select select "0.1"
select select "4"
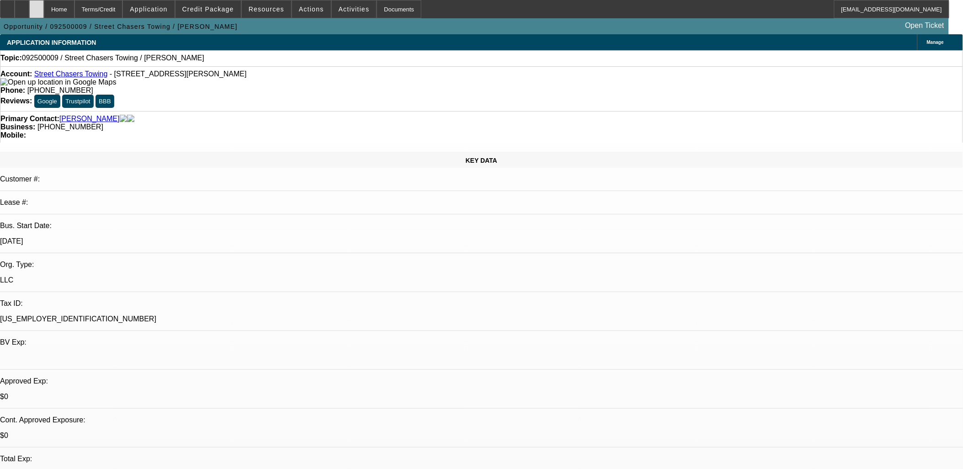
click at [37, 6] on icon at bounding box center [37, 6] width 0 height 0
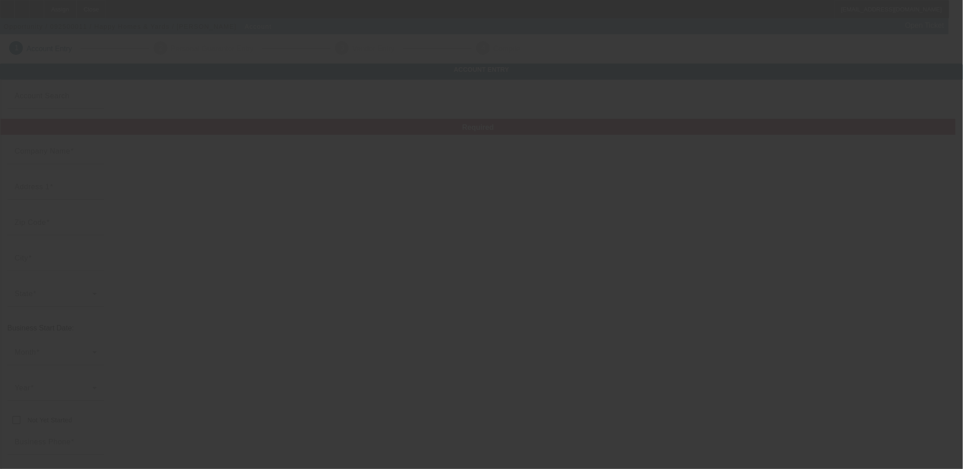
type input "Happy Homes & Yards"
type input "[STREET_ADDRESS]"
type input "33707"
type input "[GEOGRAPHIC_DATA]"
type input "(727) 641-2354"
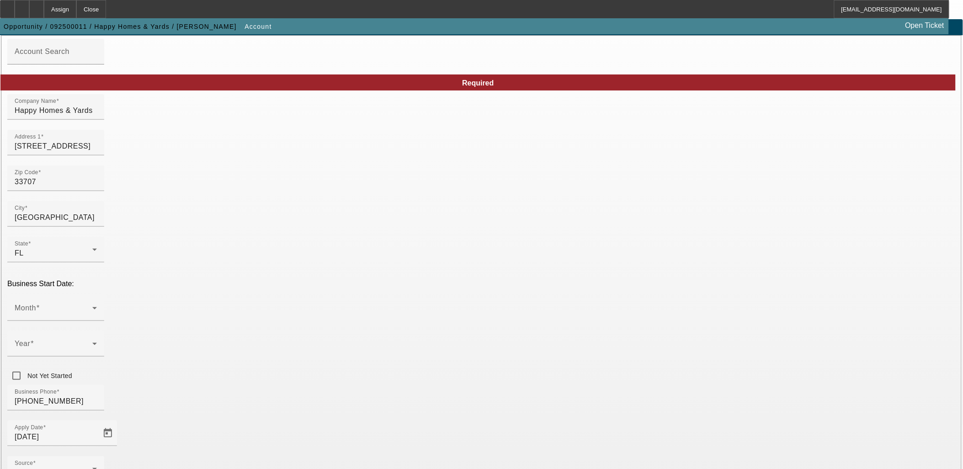
scroll to position [105, 0]
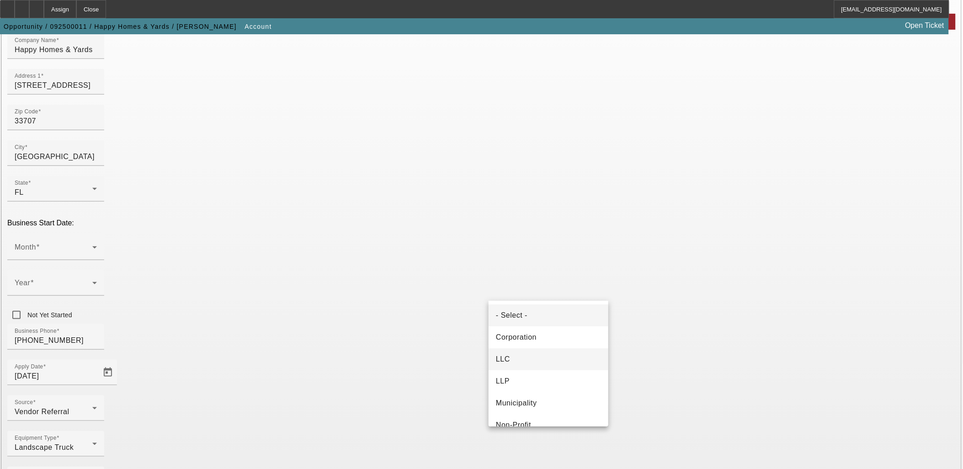
drag, startPoint x: 513, startPoint y: 363, endPoint x: 519, endPoint y: 358, distance: 7.8
click at [513, 363] on mat-option "LLC" at bounding box center [549, 359] width 120 height 22
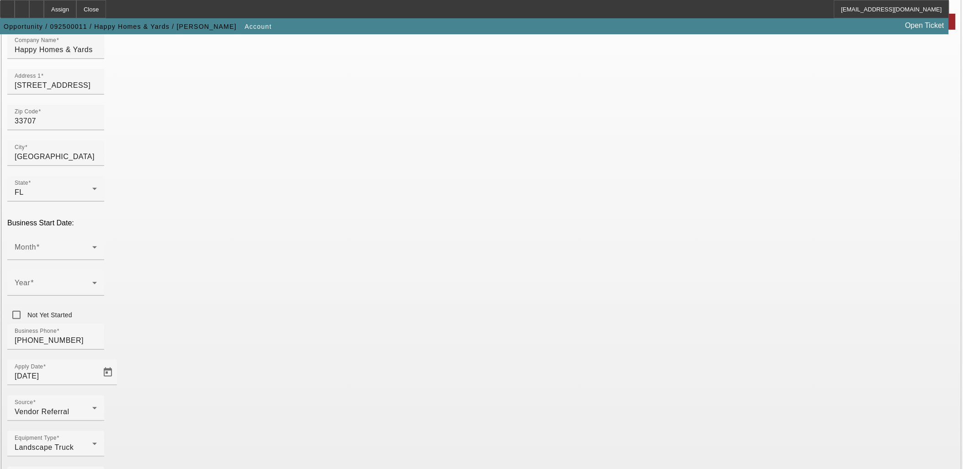
type input "830713704"
click at [92, 245] on span at bounding box center [54, 250] width 78 height 11
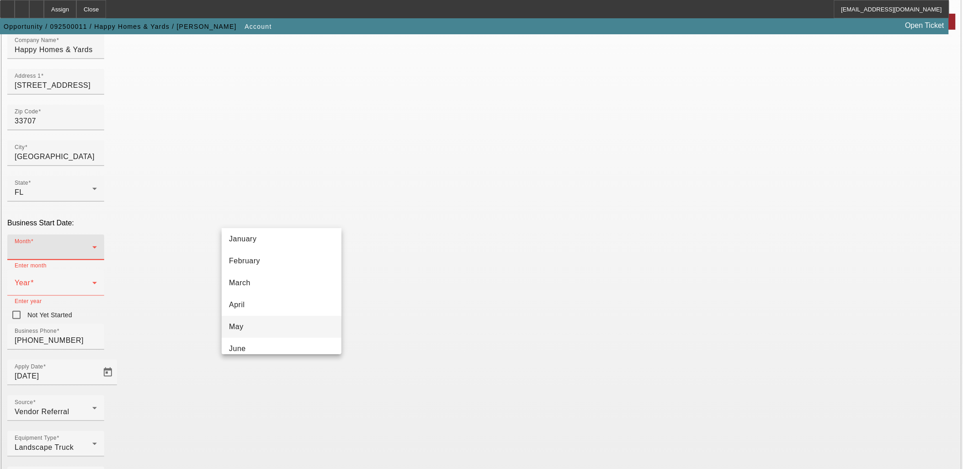
scroll to position [51, 0]
drag, startPoint x: 249, startPoint y: 308, endPoint x: 248, endPoint y: 302, distance: 6.0
click at [249, 308] on mat-option "May" at bounding box center [282, 302] width 120 height 22
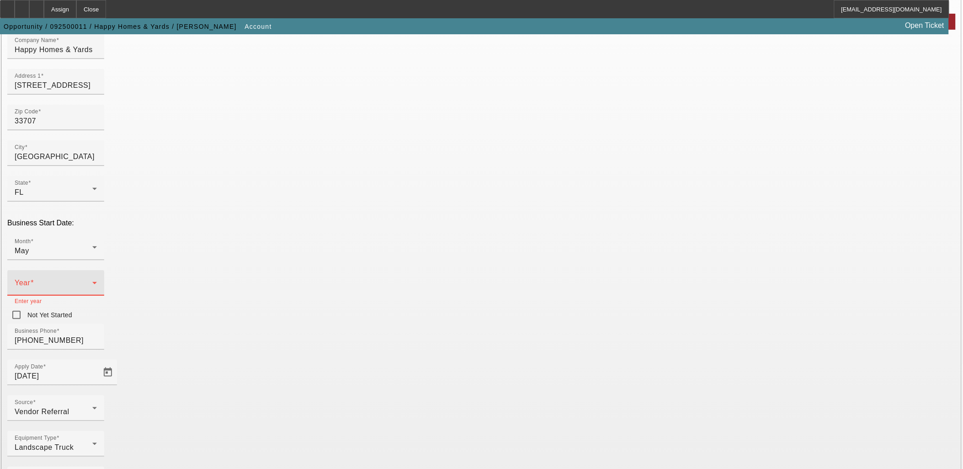
click at [92, 281] on span at bounding box center [54, 286] width 78 height 11
click at [380, 308] on mat-option "2018" at bounding box center [381, 310] width 53 height 22
drag, startPoint x: 446, startPoint y: 362, endPoint x: 472, endPoint y: 377, distance: 29.7
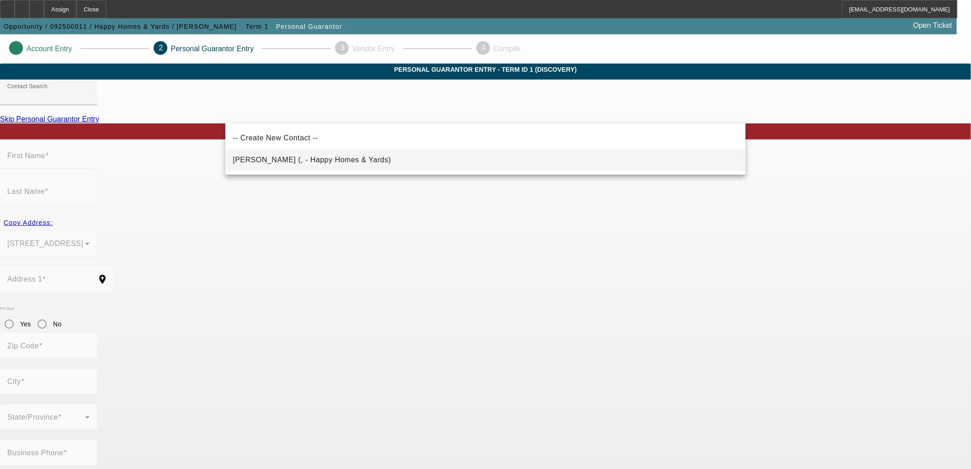
click at [308, 154] on span "Bernard, Aaron (, - Happy Homes & Yards)" at bounding box center [312, 159] width 158 height 11
type input "Bernard, Aaron (, - Happy Homes & Yards)"
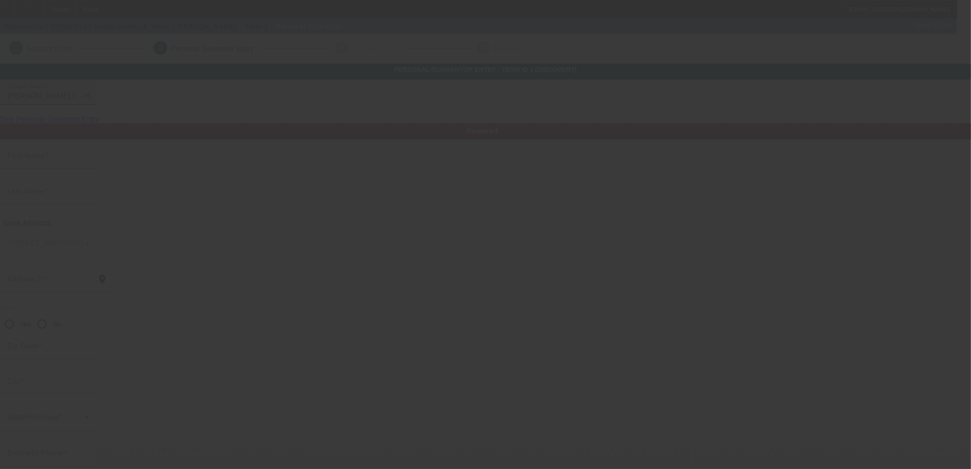
type input "Aaron"
type input "Bernard"
radio input "true"
type input "[PHONE_NUMBER]"
type input "594-47-9252"
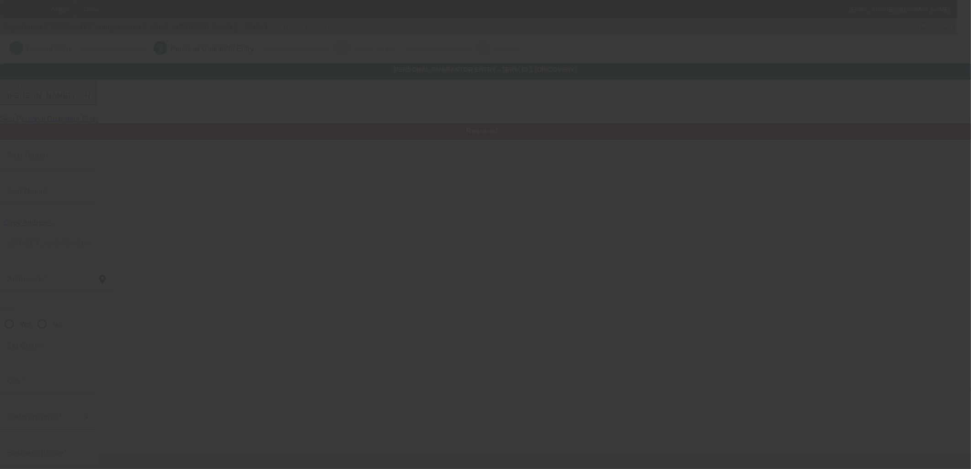
type input "a.petroski94@gmail.com"
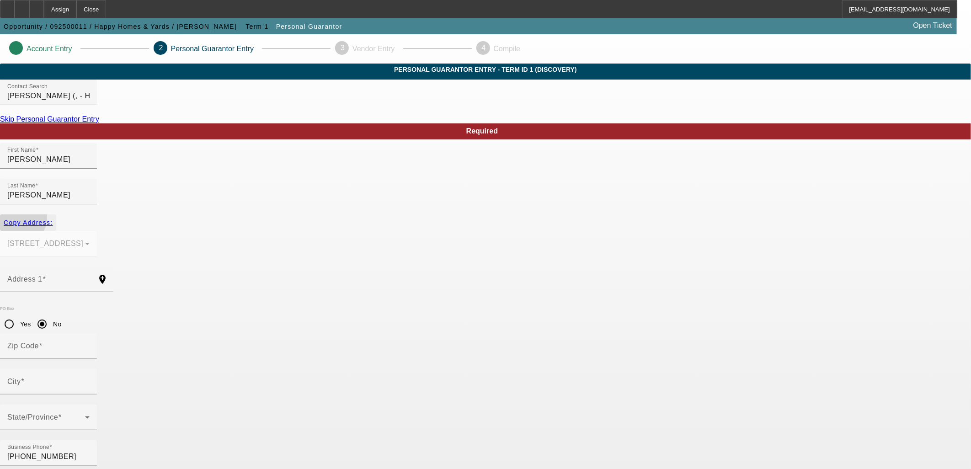
click at [53, 219] on span "Copy Address:" at bounding box center [28, 222] width 49 height 7
type input "553 Plum St S"
radio input "false"
type input "33707"
type input "St Petersburg"
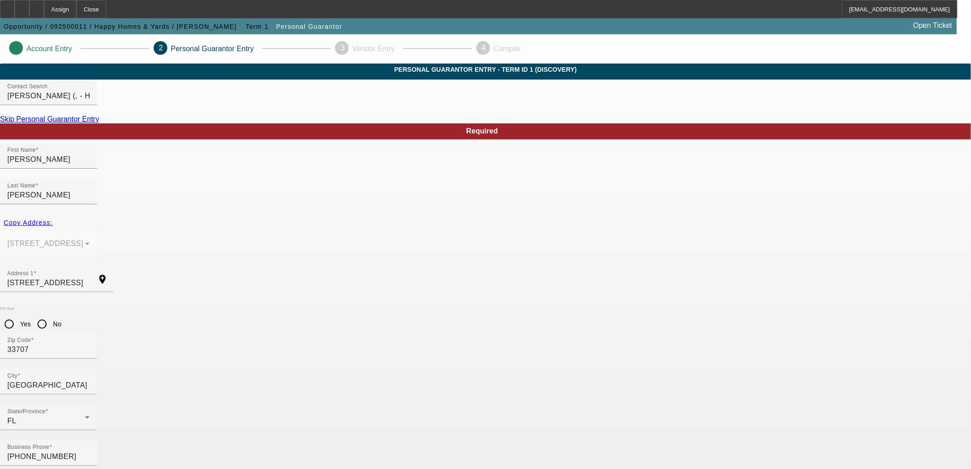
type input "100"
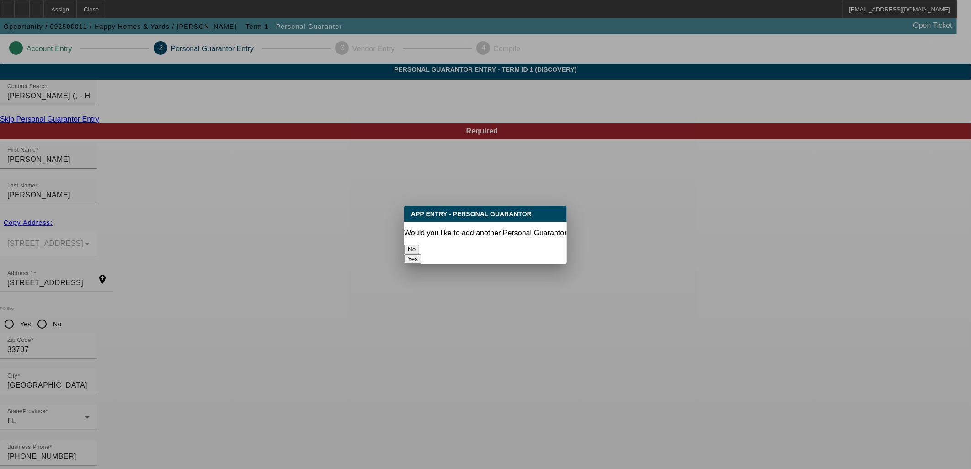
click at [419, 245] on button "No" at bounding box center [411, 250] width 15 height 10
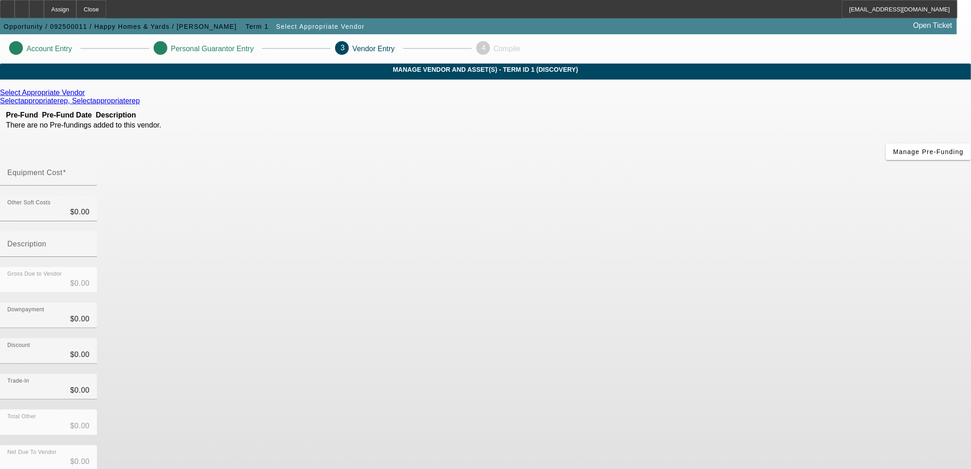
click at [87, 96] on icon at bounding box center [87, 93] width 0 height 8
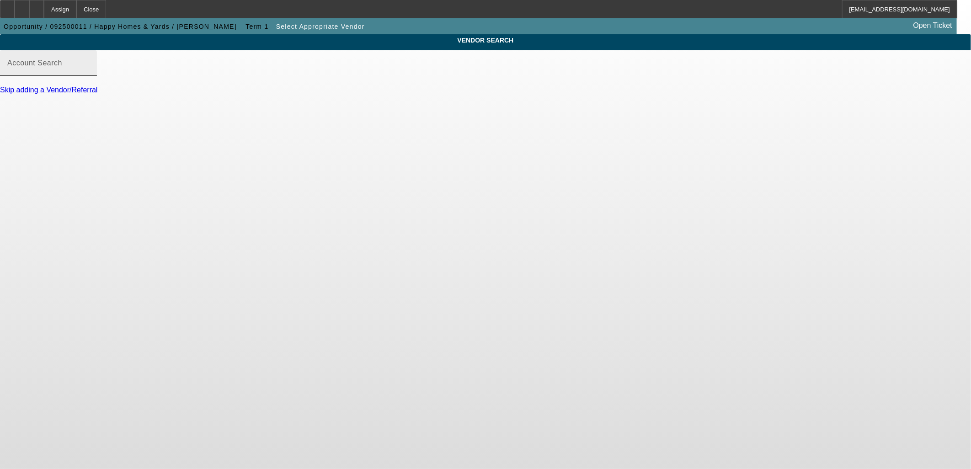
click at [90, 72] on input "Account Search" at bounding box center [48, 66] width 82 height 11
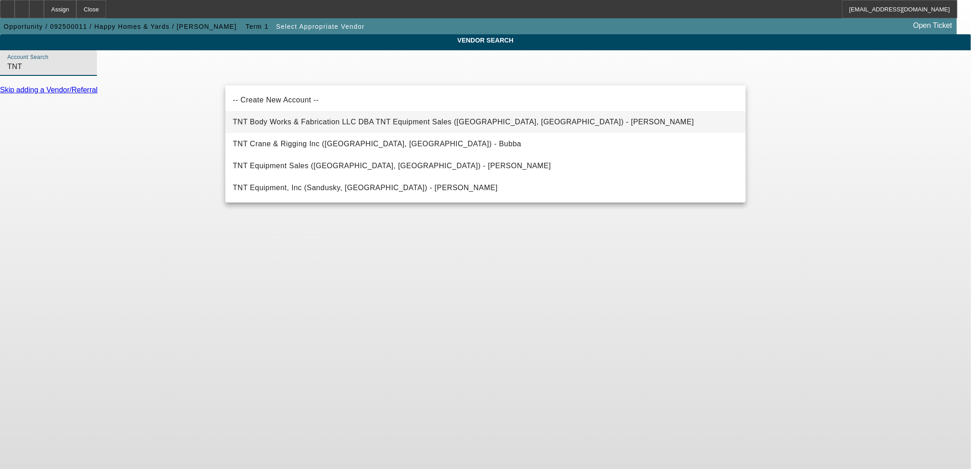
click at [334, 119] on span "TNT Body Works & Fabrication LLC DBA TNT Equipment Sales (Tampa, FL) - Petroski…" at bounding box center [463, 122] width 461 height 8
type input "TNT Body Works & Fabrication LLC DBA TNT Equipment Sales (Tampa, FL) - Petroski…"
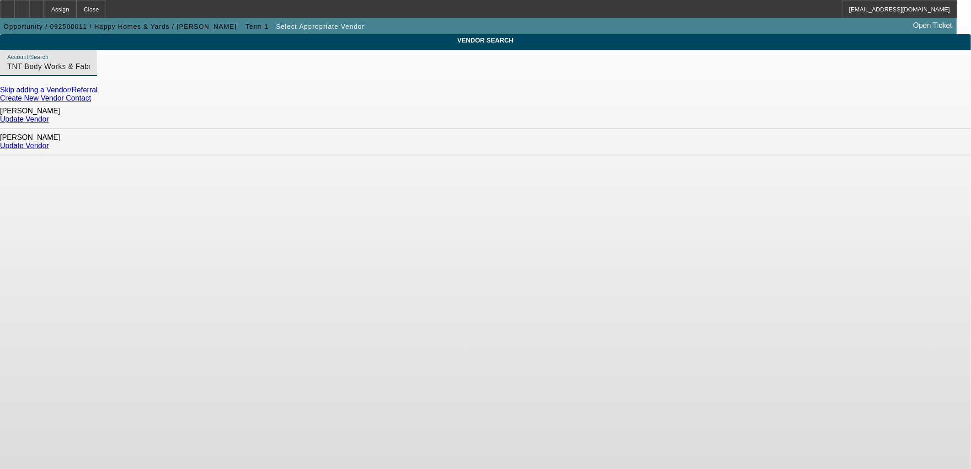
click at [718, 115] on div "Update Vendor" at bounding box center [485, 119] width 971 height 8
click at [49, 116] on link "Update Vendor" at bounding box center [24, 119] width 49 height 8
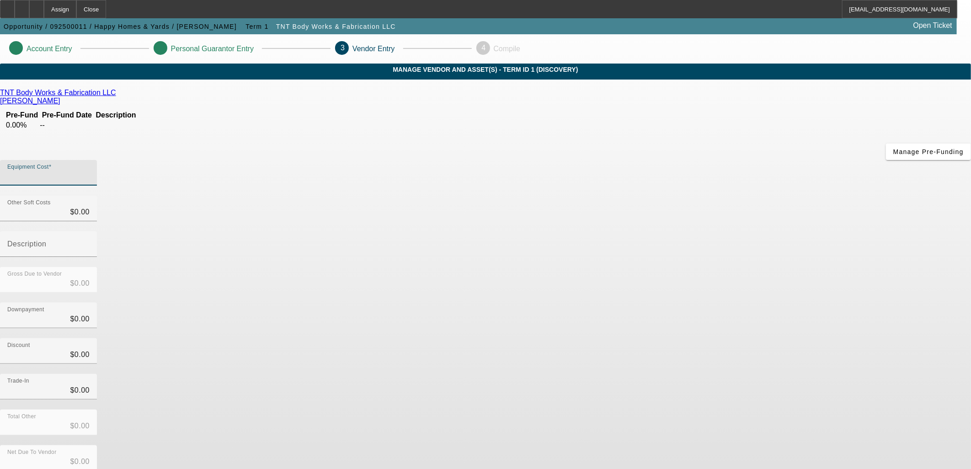
click at [90, 171] on input "Equipment Cost" at bounding box center [48, 176] width 82 height 11
click at [29, 8] on div at bounding box center [22, 9] width 15 height 18
click at [711, 338] on div "Discount $0.00" at bounding box center [485, 356] width 971 height 36
click at [90, 171] on input "Equipment Cost" at bounding box center [48, 176] width 82 height 11
type input "2"
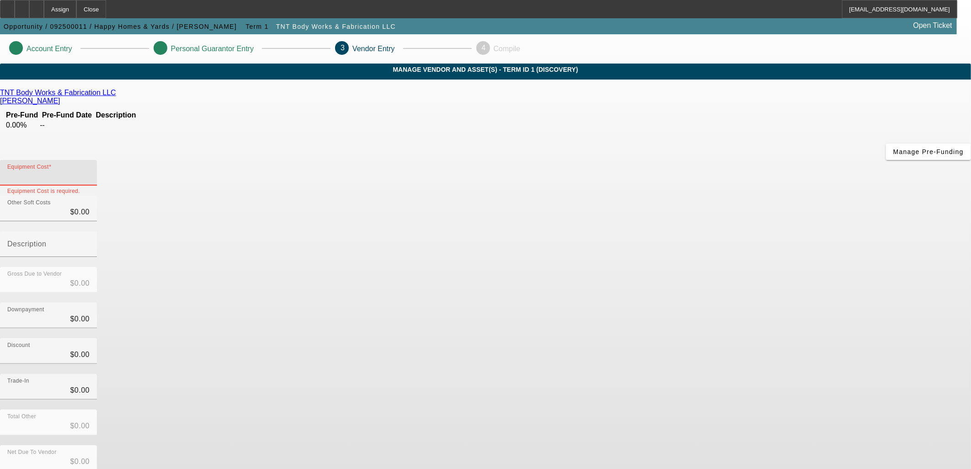
type input "$2.00"
type input "25"
type input "$25.00"
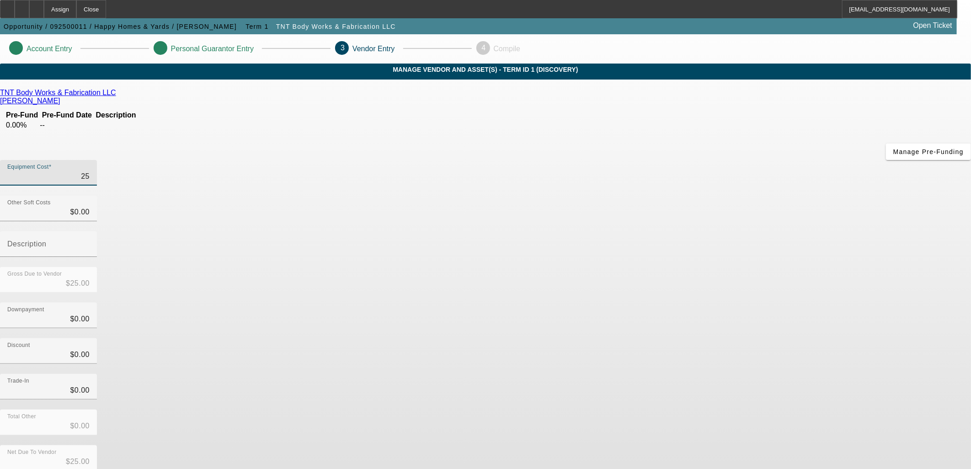
type input "250"
type input "$250.00"
type input "2500"
type input "$2,500.00"
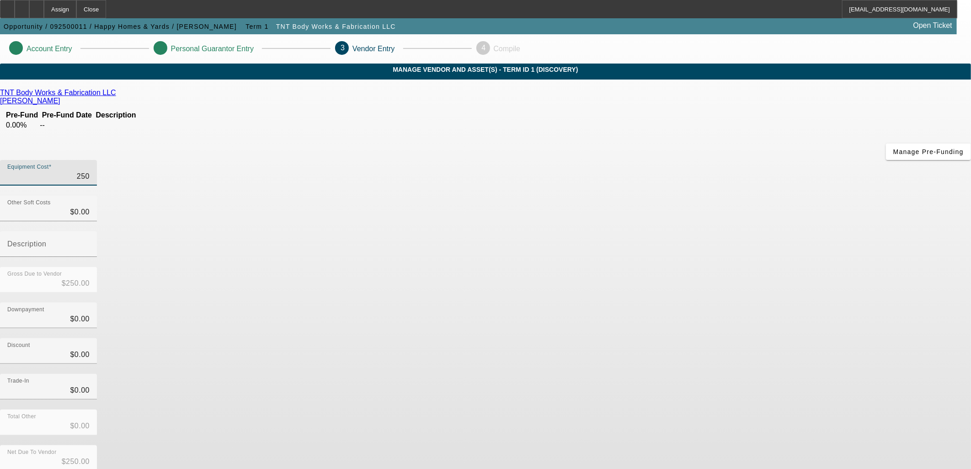
type input "$2,500.00"
type input "25000"
type input "$25,000.00"
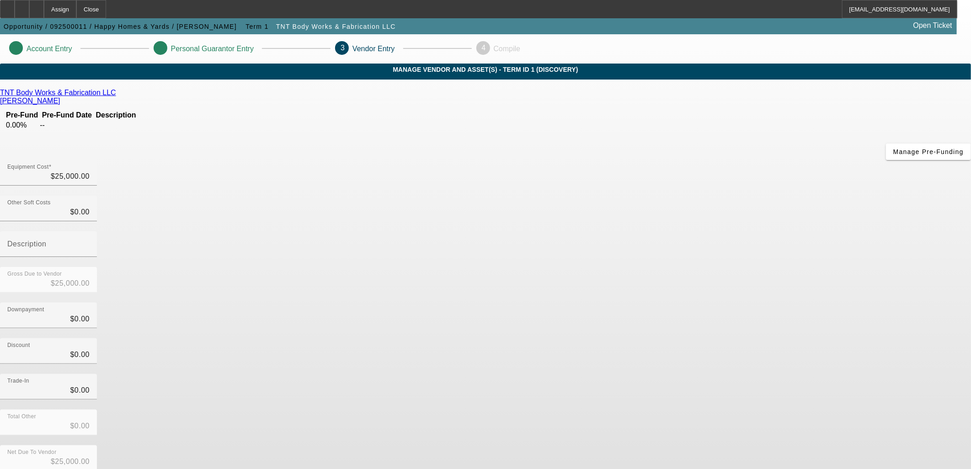
click at [745, 338] on div "Discount $0.00" at bounding box center [485, 356] width 971 height 36
click at [705, 374] on div "Trade-In $0.00" at bounding box center [485, 392] width 971 height 36
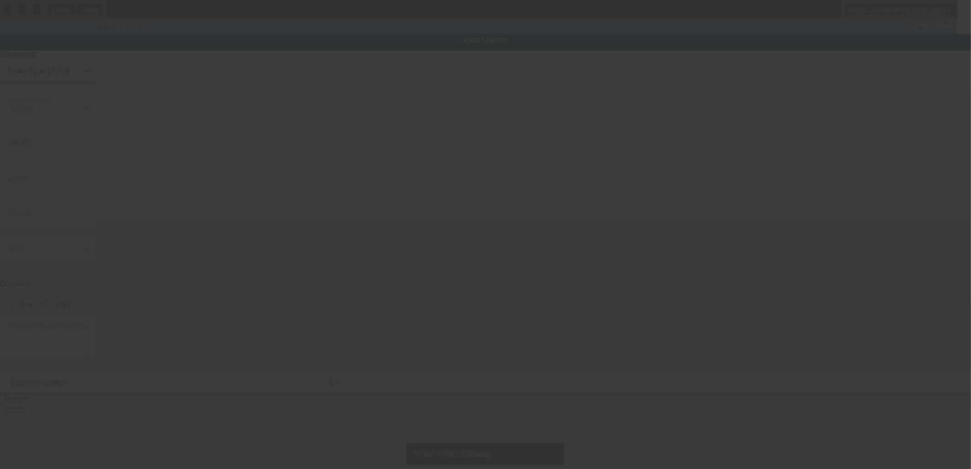
type input "553 Plum St S"
type input "St Petersburg"
type input "33707"
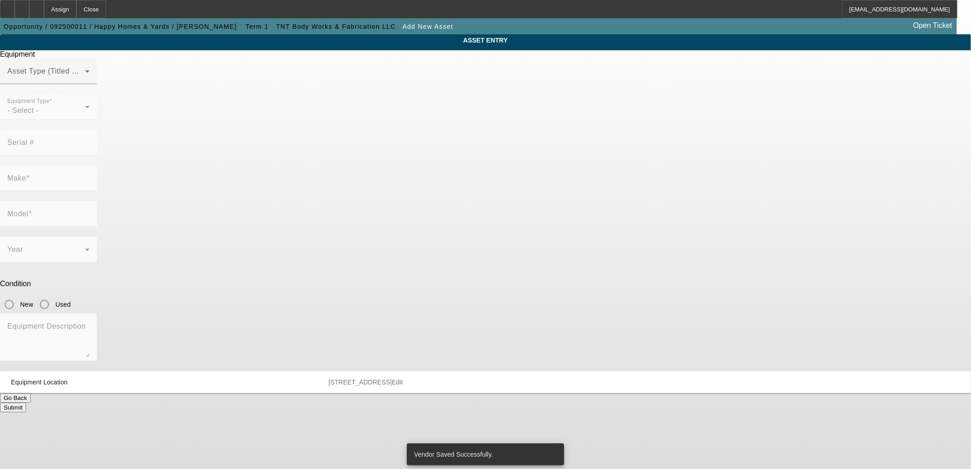
click at [97, 94] on div at bounding box center [48, 89] width 97 height 10
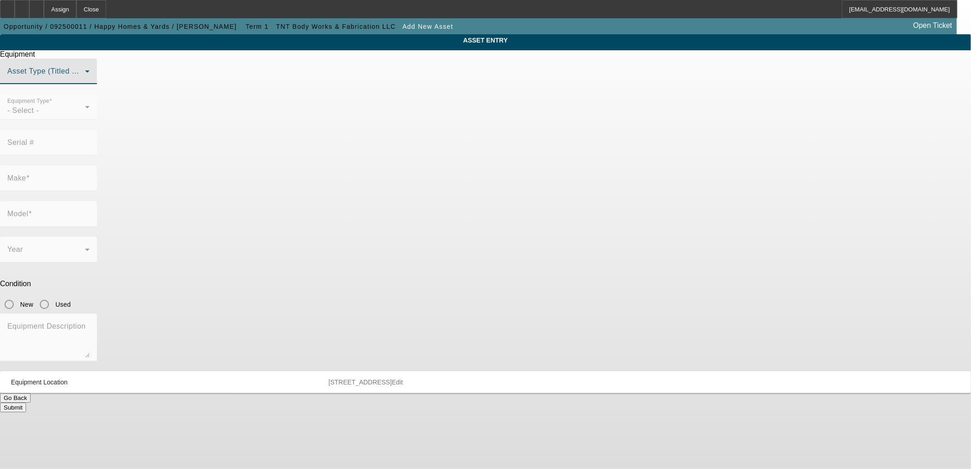
click at [85, 80] on span at bounding box center [46, 74] width 78 height 11
click at [400, 161] on span "Title Vehicle Asset" at bounding box center [399, 159] width 64 height 11
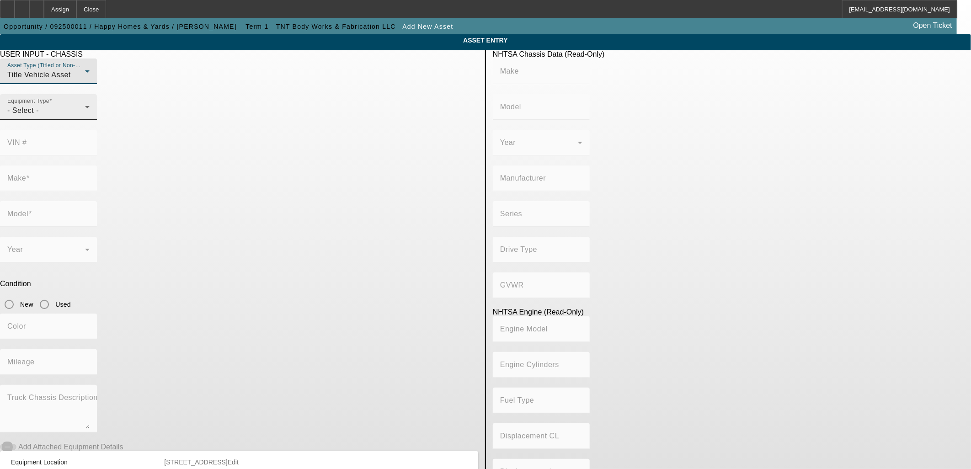
click at [49, 104] on mat-label "Equipment Type" at bounding box center [28, 101] width 42 height 6
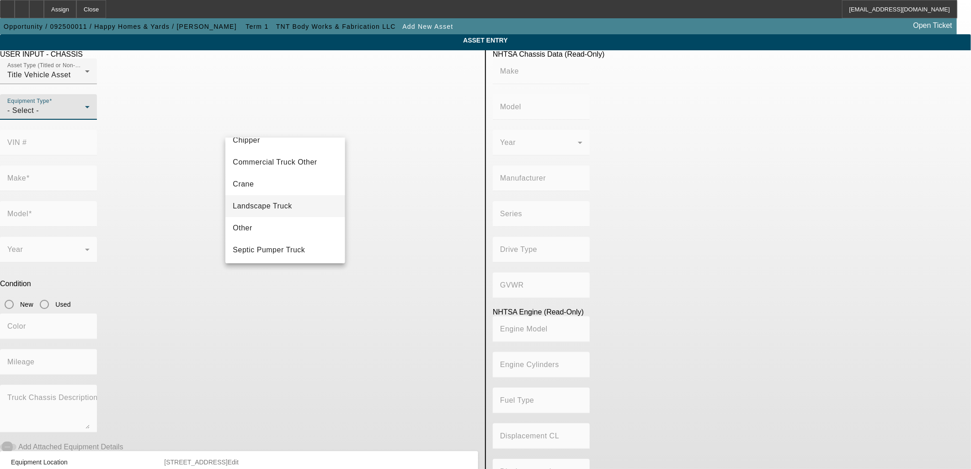
scroll to position [101, 0]
click at [284, 255] on mat-option "Trailer" at bounding box center [284, 249] width 119 height 22
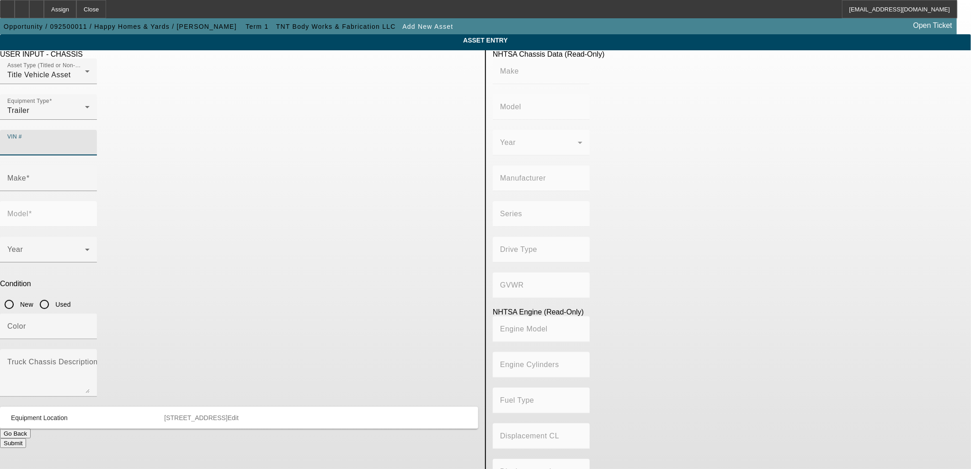
click at [90, 141] on input "VIN #" at bounding box center [48, 146] width 82 height 11
type input "1D9BD1225GL735101"
click at [90, 176] on input "Make" at bounding box center [48, 181] width 82 height 11
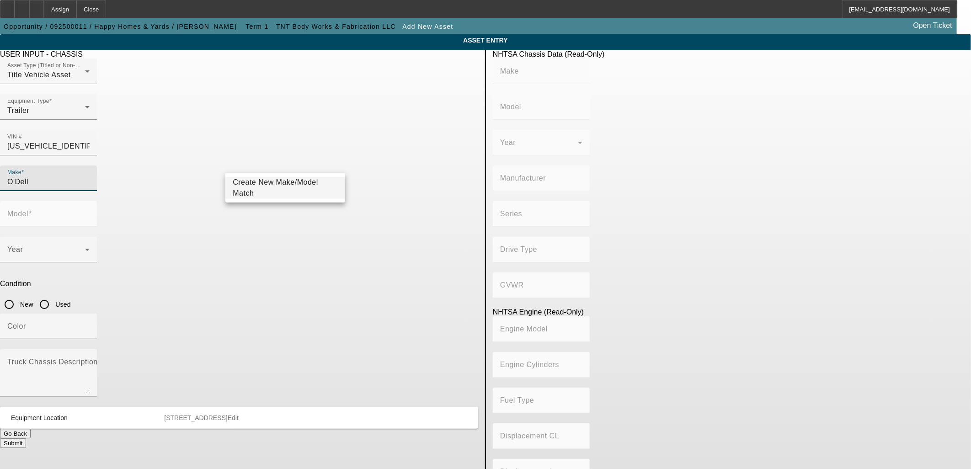
type input "O'Dell"
click at [293, 185] on span "Create New Make/Model Match" at bounding box center [275, 187] width 85 height 19
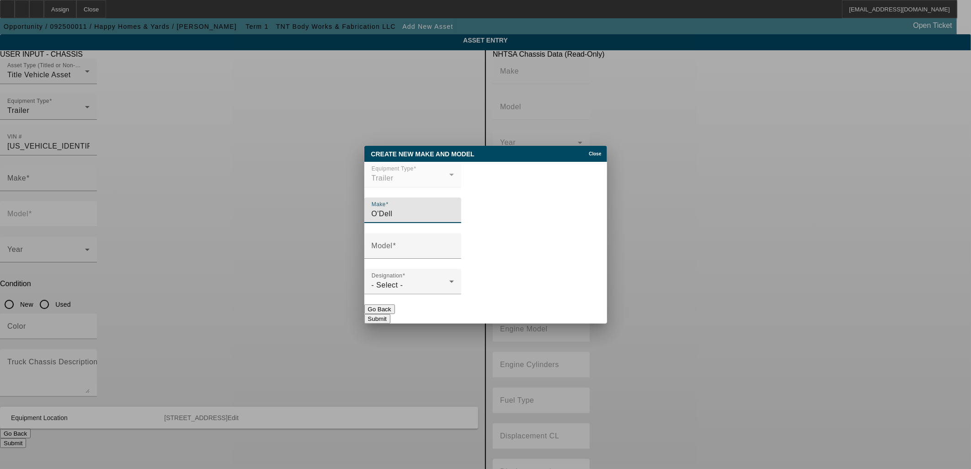
type input "O'Dell"
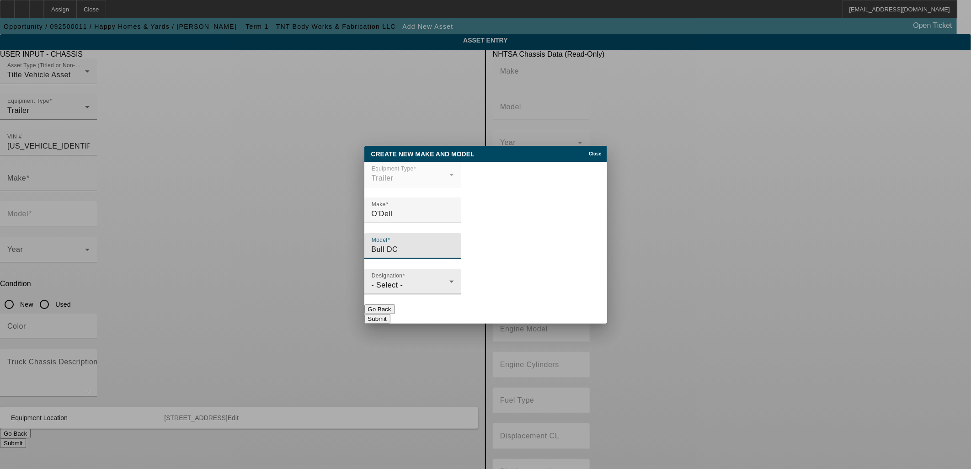
type input "Bull DC"
click at [403, 286] on div "- Select -" at bounding box center [411, 285] width 78 height 11
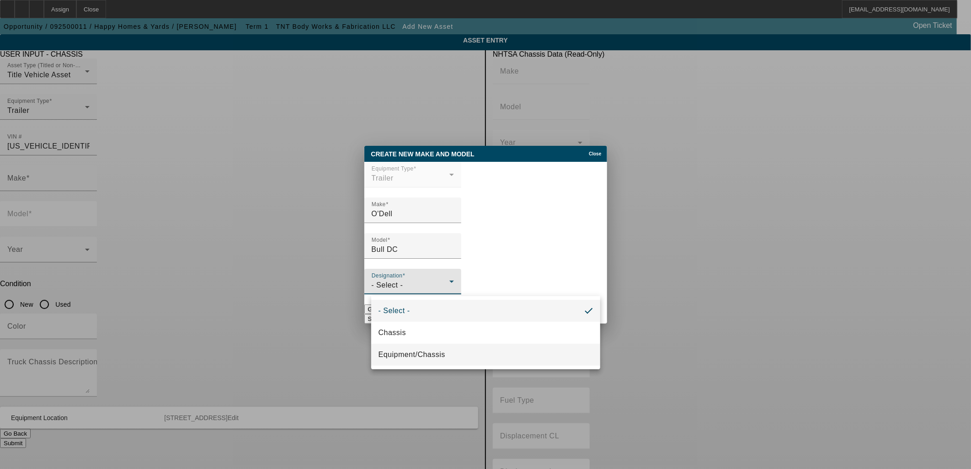
click at [423, 355] on span "Equipment/Chassis" at bounding box center [411, 354] width 67 height 11
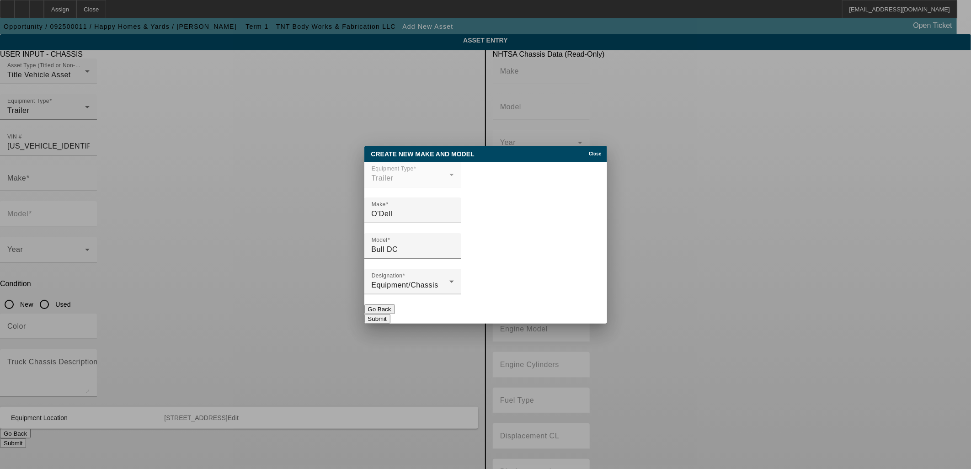
click at [390, 314] on button "Submit" at bounding box center [377, 319] width 26 height 10
type input "O'Dell"
type input "Bull DC"
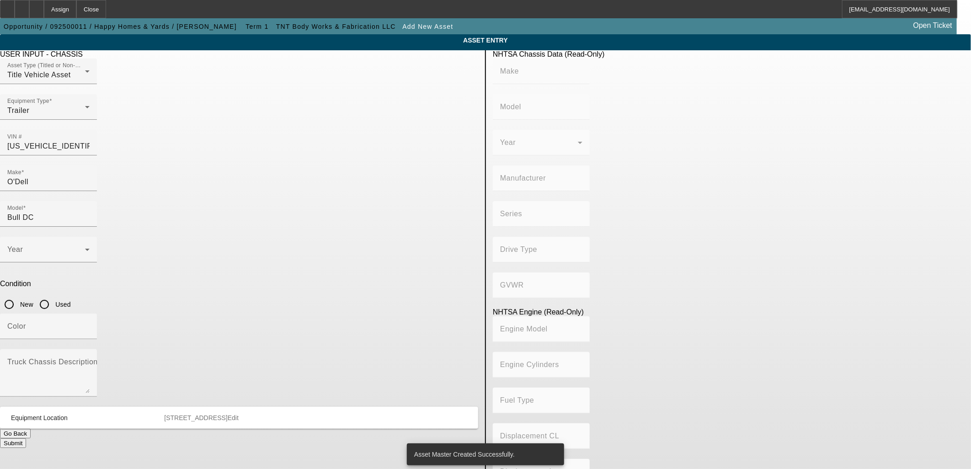
click at [53, 295] on input "Used" at bounding box center [44, 304] width 18 height 18
radio input "true"
click at [85, 248] on span at bounding box center [46, 253] width 78 height 11
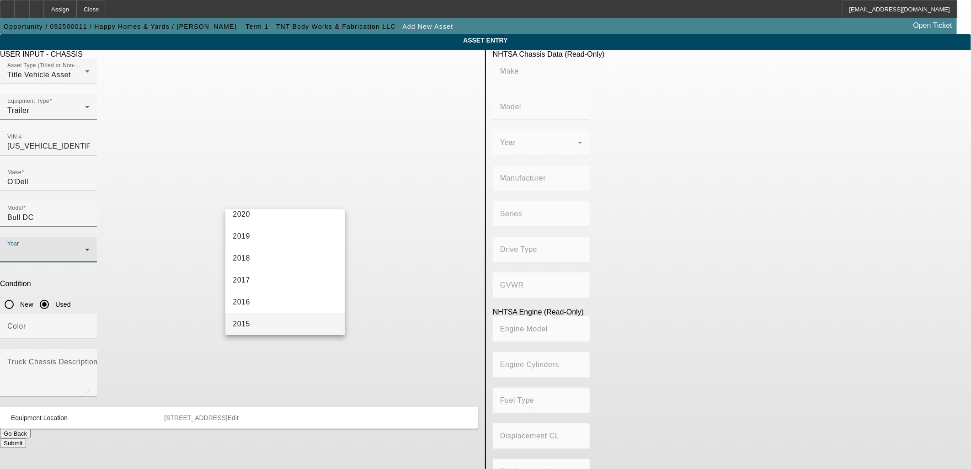
scroll to position [203, 0]
click at [252, 297] on mat-option "2015" at bounding box center [284, 306] width 119 height 22
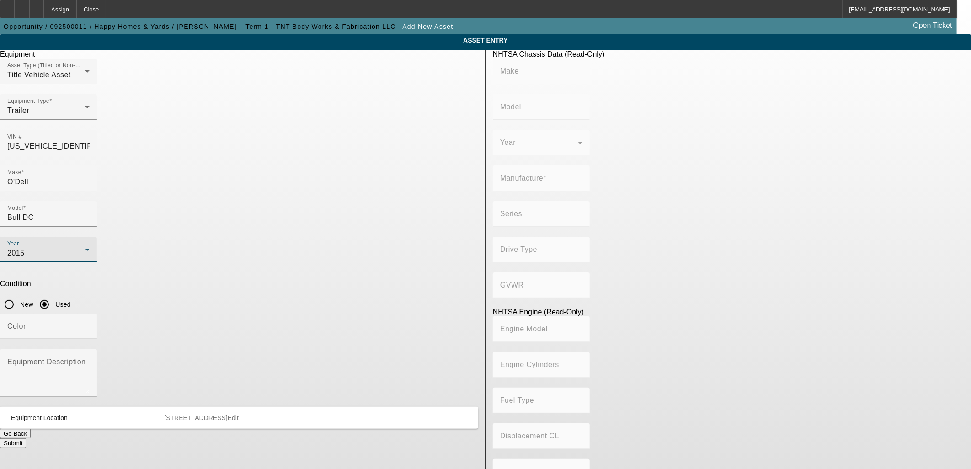
click at [85, 248] on div "2015" at bounding box center [46, 253] width 78 height 11
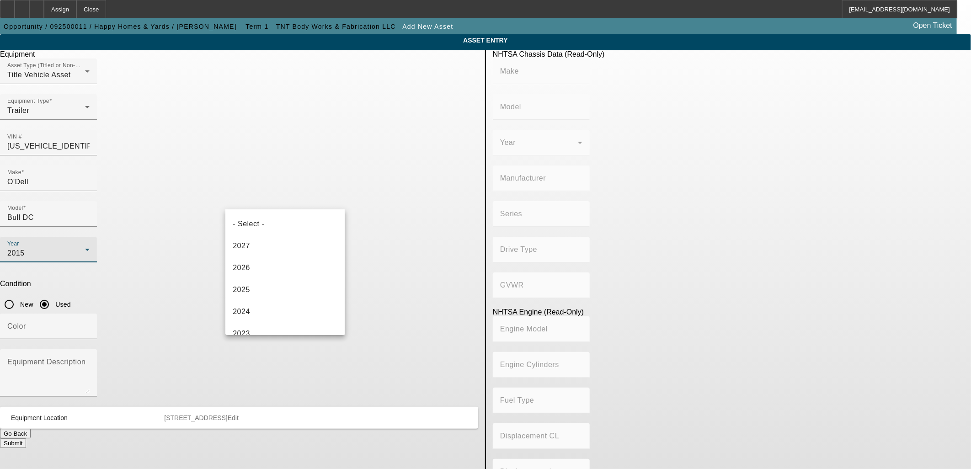
scroll to position [185, 0]
click at [255, 298] on mat-option "2016" at bounding box center [284, 302] width 119 height 22
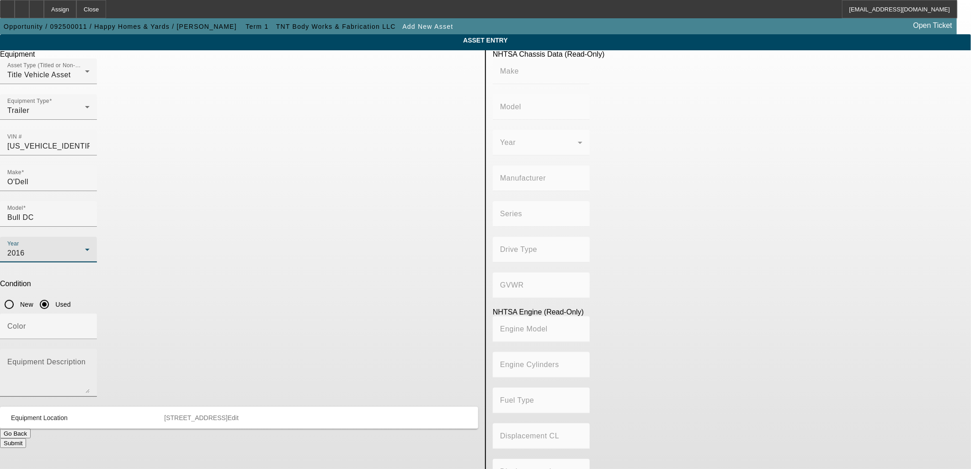
click at [90, 360] on textarea "Equipment Description" at bounding box center [48, 376] width 82 height 33
type textarea "Dump Trailer"
click at [26, 438] on button "Submit" at bounding box center [13, 443] width 26 height 10
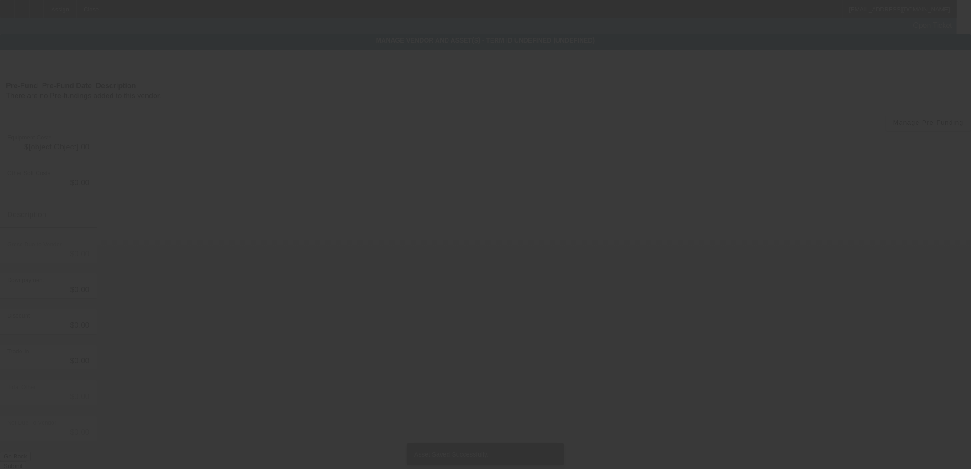
type input "$25,000.00"
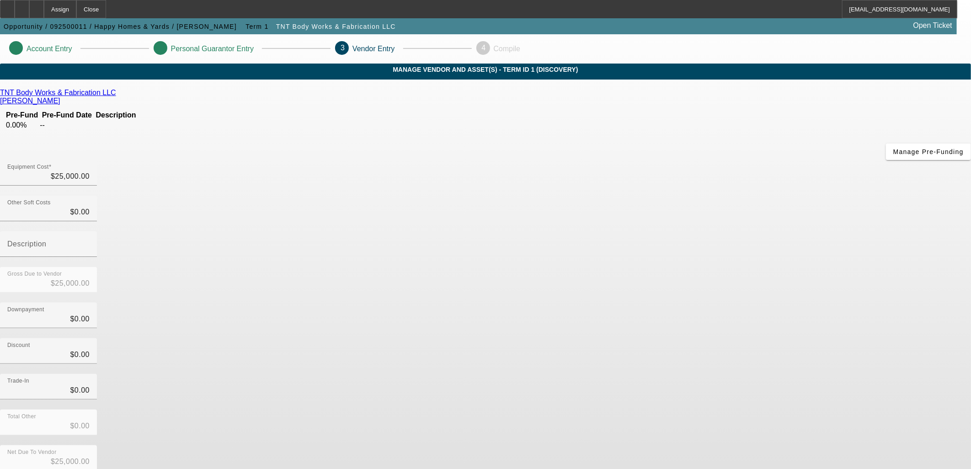
click at [349, 264] on div "TNT Body Works & Fabrication LLC Garcia, Ceaser Pre-Fund Pre-Fund Date Descript…" at bounding box center [485, 290] width 971 height 402
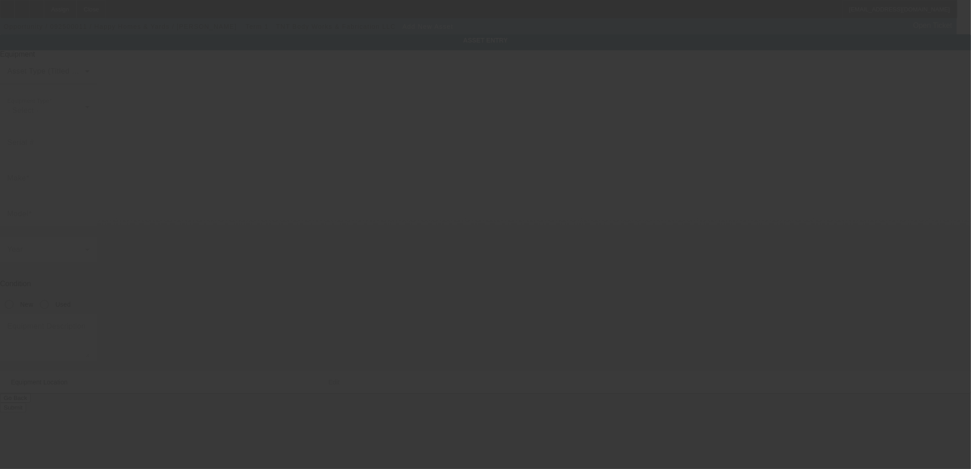
type input "553 Plum St S"
type input "St Petersburg"
type input "33707"
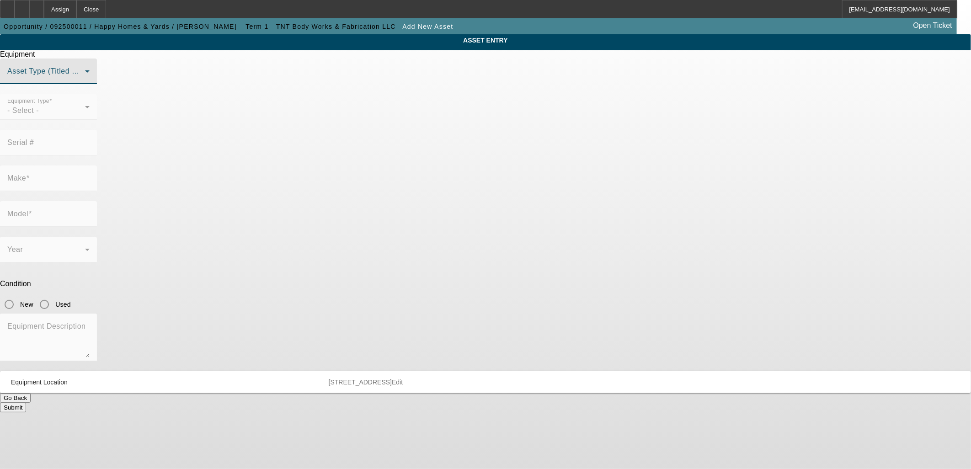
click at [85, 80] on span at bounding box center [46, 74] width 78 height 11
click at [413, 140] on span "Non Title Asset" at bounding box center [393, 138] width 52 height 11
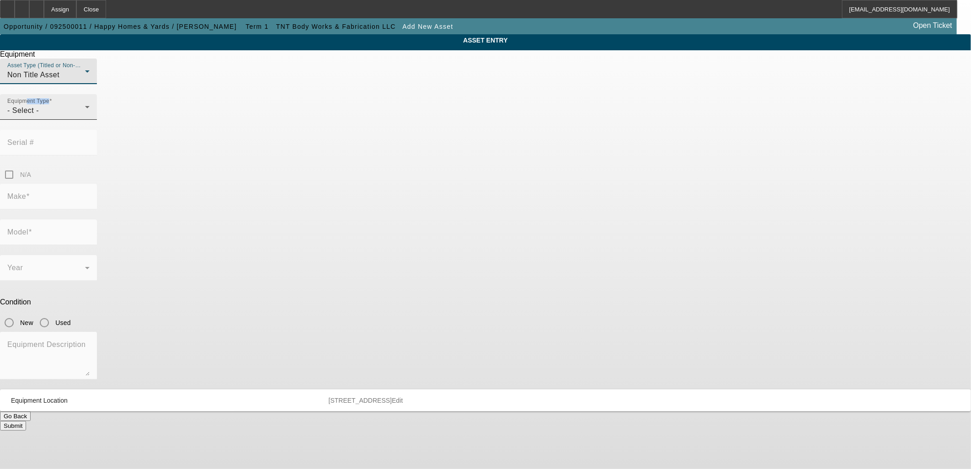
click at [90, 113] on div "Equipment Type - Select -" at bounding box center [48, 107] width 82 height 26
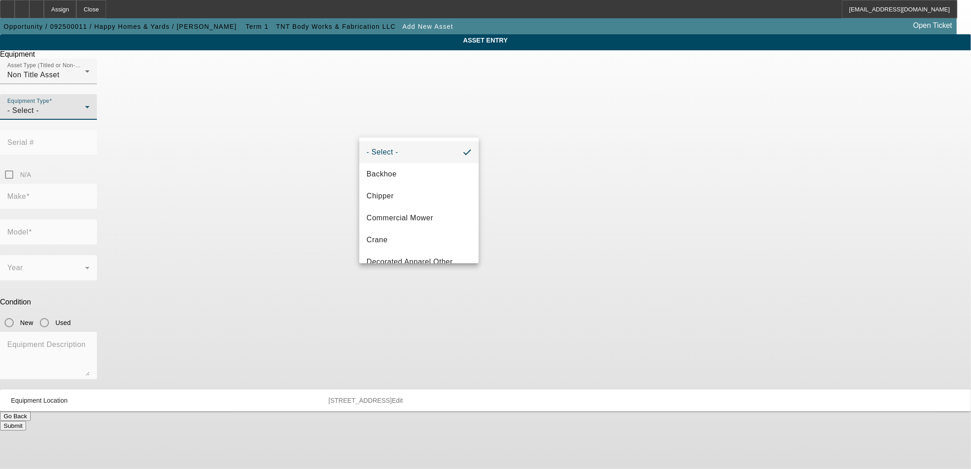
drag, startPoint x: 385, startPoint y: 113, endPoint x: 387, endPoint y: 128, distance: 14.7
click at [387, 128] on div at bounding box center [485, 234] width 971 height 469
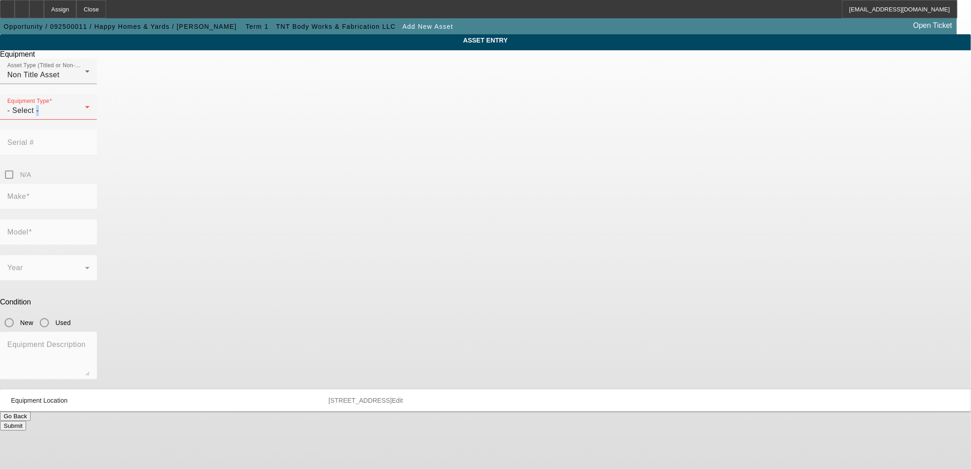
click at [39, 114] on span "- Select -" at bounding box center [23, 110] width 32 height 8
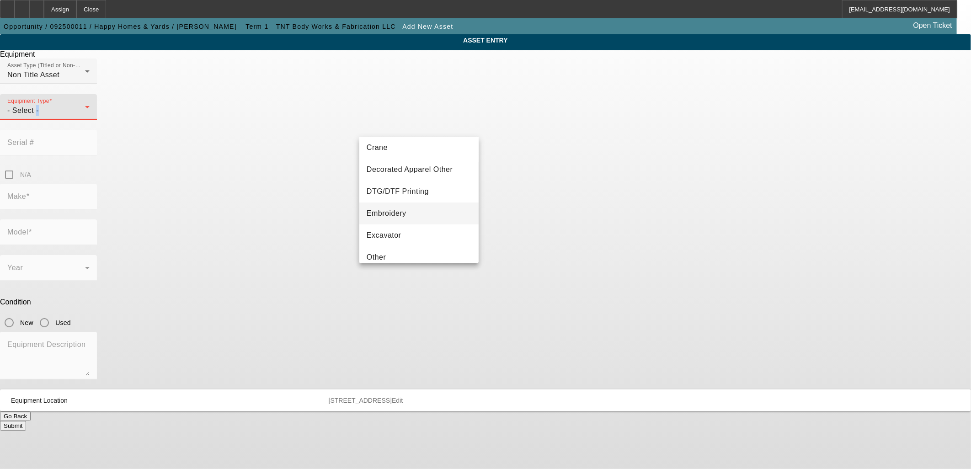
scroll to position [152, 0]
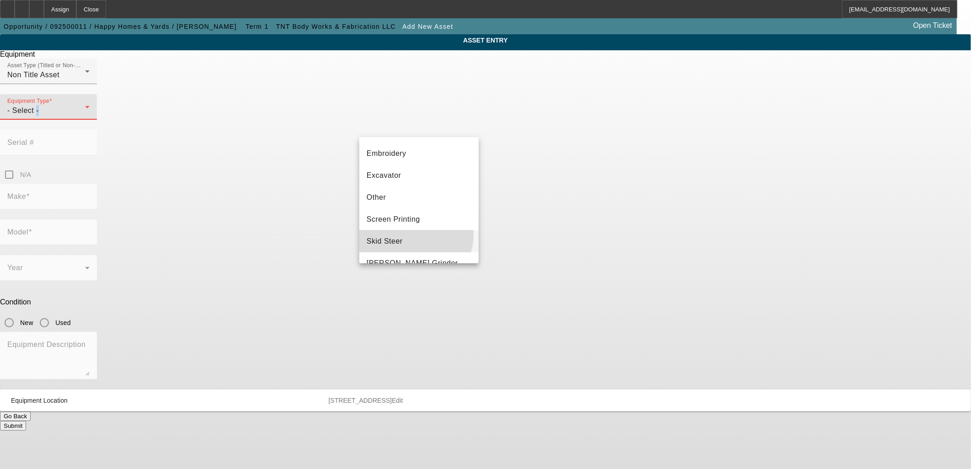
click at [410, 234] on mat-option "Skid Steer" at bounding box center [418, 241] width 119 height 22
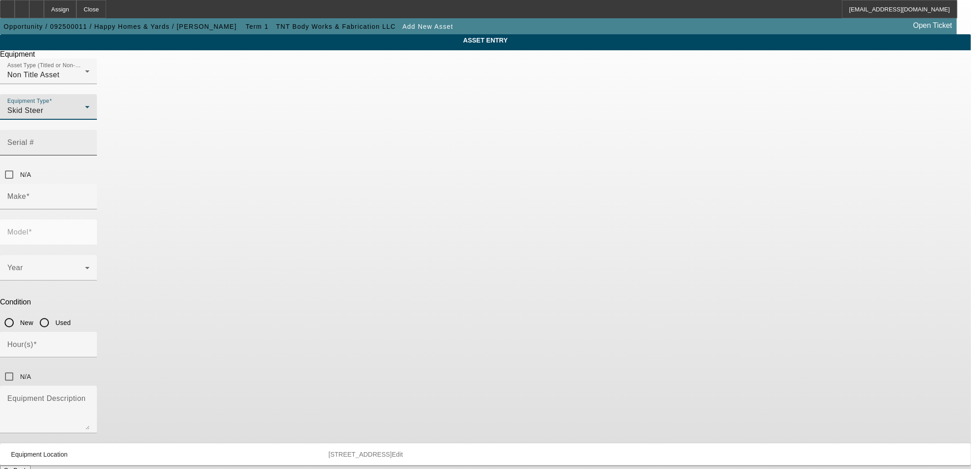
click at [34, 138] on mat-label "Serial #" at bounding box center [20, 142] width 27 height 8
click at [90, 141] on input "Serial #" at bounding box center [48, 146] width 82 height 11
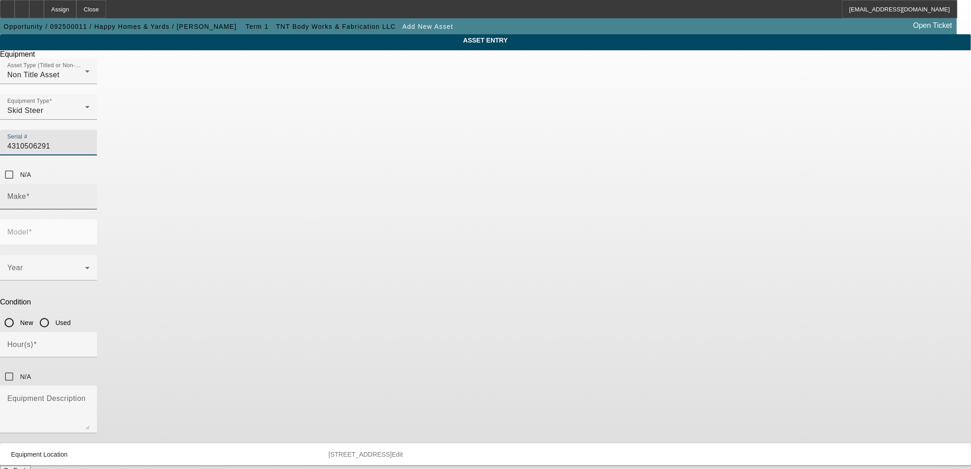
type input "4310506291"
click at [90, 195] on input "Make" at bounding box center [48, 200] width 82 height 11
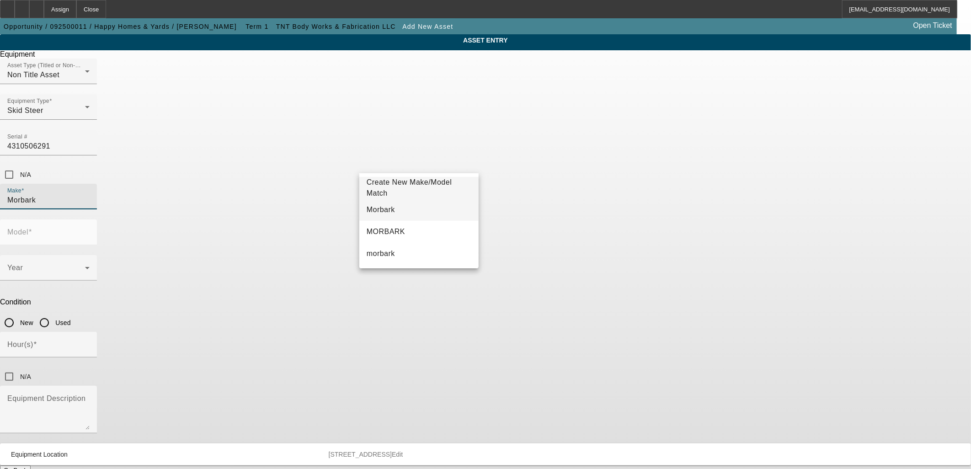
type input "Morbark"
click at [404, 208] on mat-option "Morbark" at bounding box center [418, 210] width 119 height 22
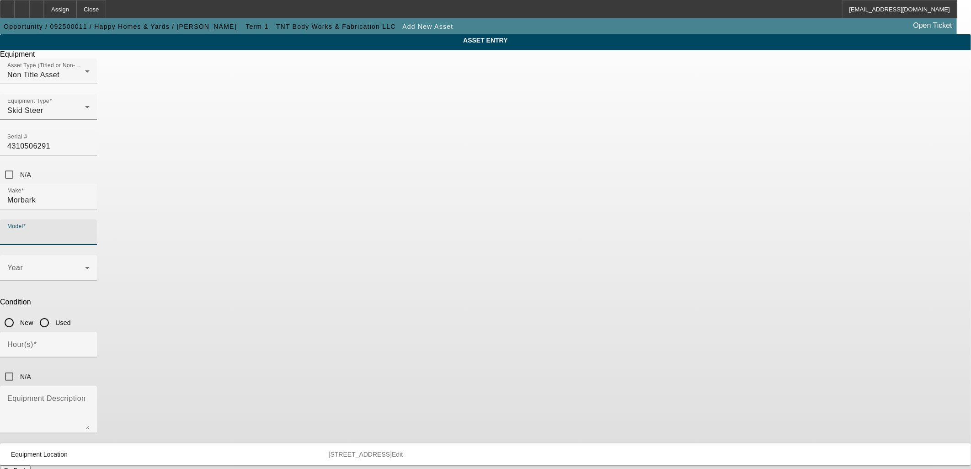
click at [90, 230] on input "Model" at bounding box center [48, 235] width 82 height 11
type input "320"
click at [529, 197] on mat-option "Create New Make/Model Match" at bounding box center [551, 188] width 119 height 22
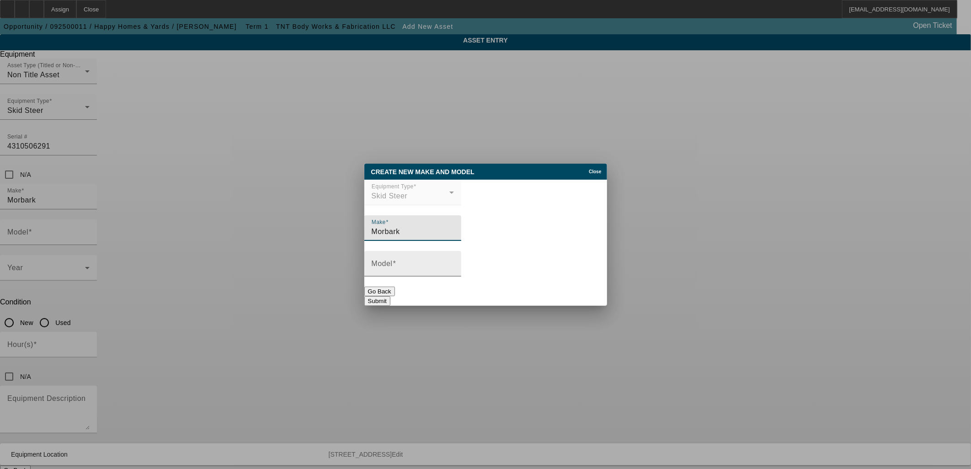
click at [431, 266] on input "Model" at bounding box center [413, 267] width 82 height 11
type input "320"
click at [390, 296] on button "Submit" at bounding box center [377, 301] width 26 height 10
type input "320"
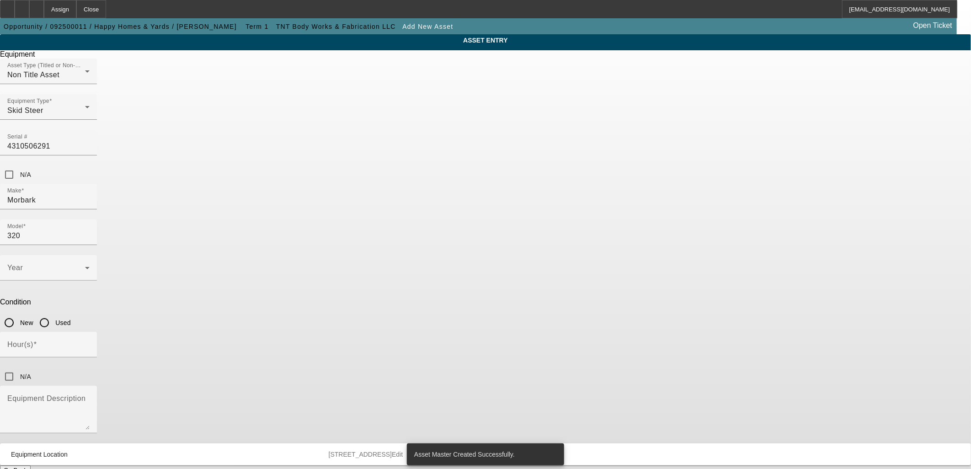
click at [656, 285] on div "ASSET ENTRY Equipment Asset Type (Titled or Non-Titled) Non Title Asset Equipme…" at bounding box center [485, 259] width 971 height 450
click at [85, 266] on span at bounding box center [46, 271] width 78 height 11
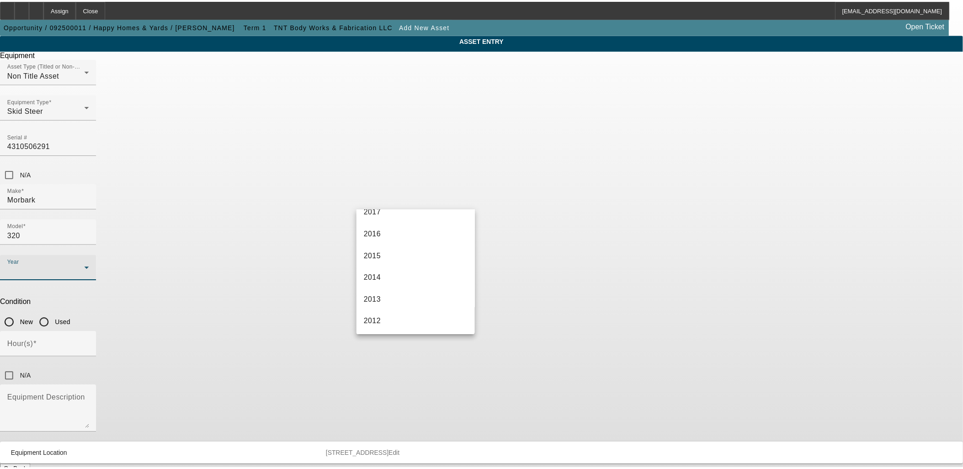
scroll to position [254, 0]
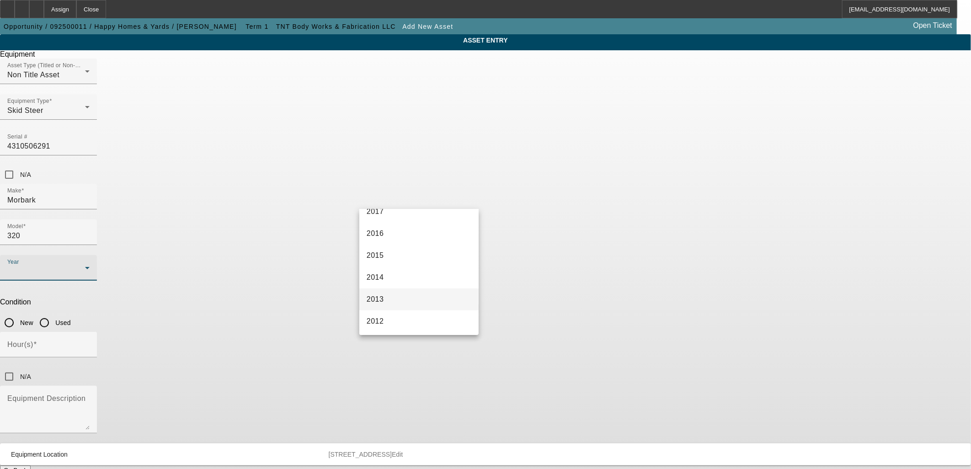
click at [390, 293] on mat-option "2013" at bounding box center [418, 299] width 119 height 22
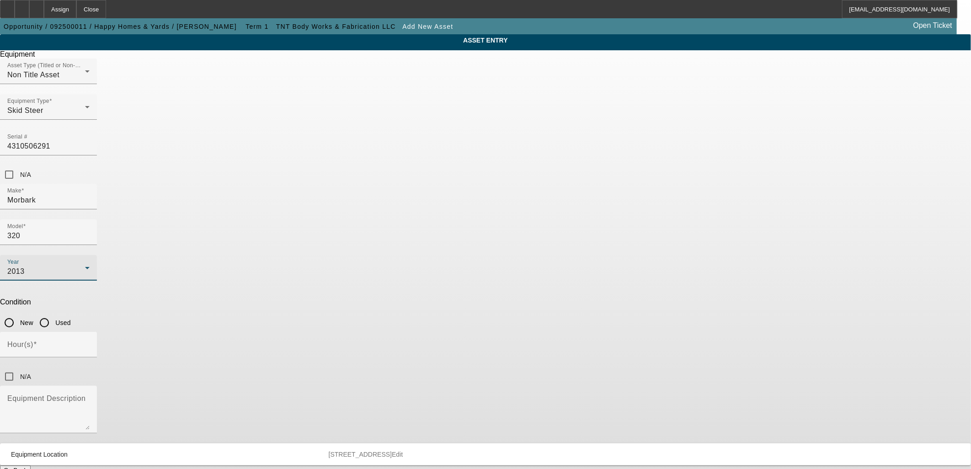
click at [53, 314] on input "Used" at bounding box center [44, 323] width 18 height 18
radio input "true"
click at [18, 367] on input "N/A" at bounding box center [9, 376] width 18 height 18
checkbox input "true"
click at [90, 397] on textarea "Equipment Description" at bounding box center [48, 413] width 82 height 33
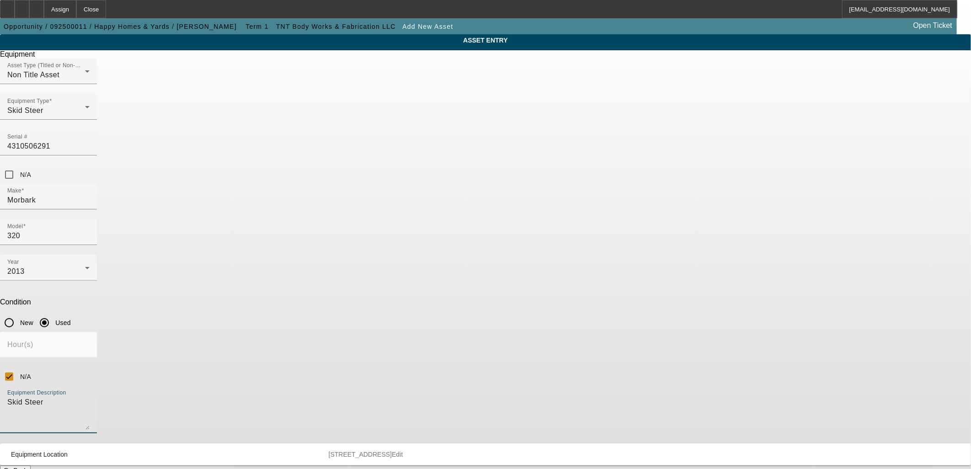
type textarea "Skid Steer"
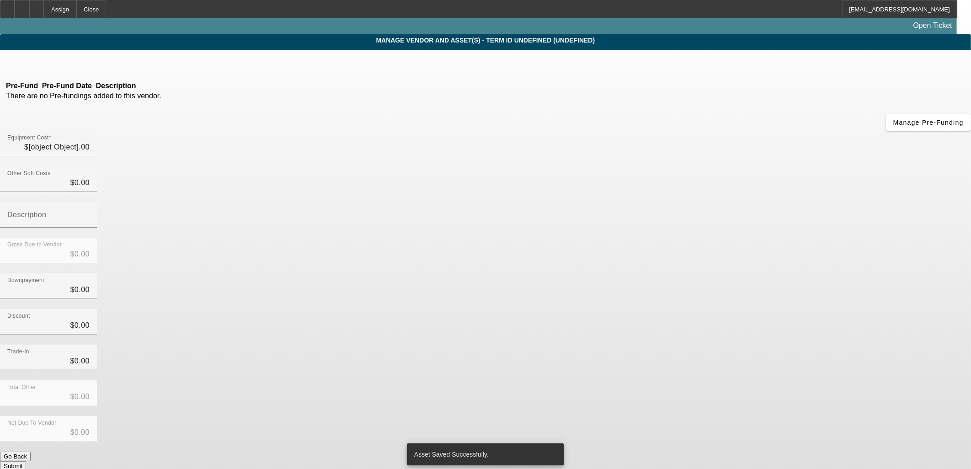
type input "$25,000.00"
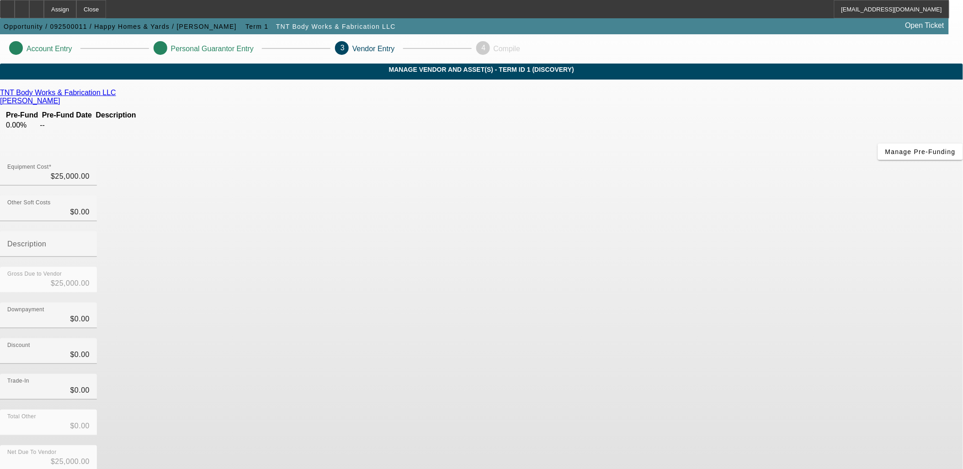
click at [893, 133] on app-vendor-asset-manage "Account Entry Personal Guarantor Entry 3 Vendor Entry 4 Compile MANAGE VENDOR A…" at bounding box center [481, 294] width 963 height 521
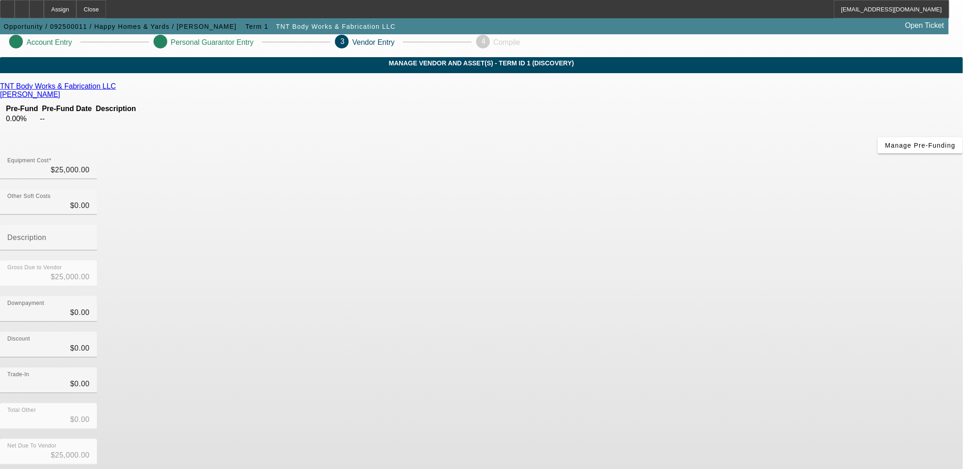
scroll to position [10, 0]
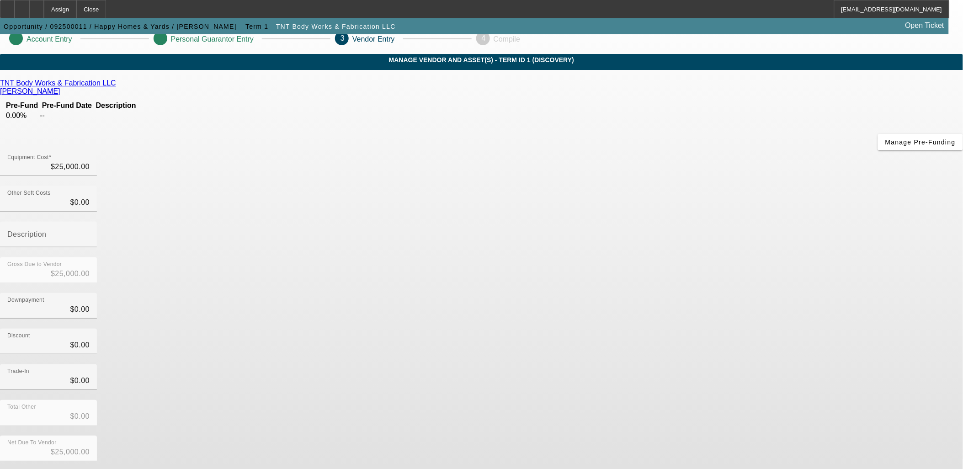
click at [26, 468] on button "Submit" at bounding box center [13, 476] width 26 height 10
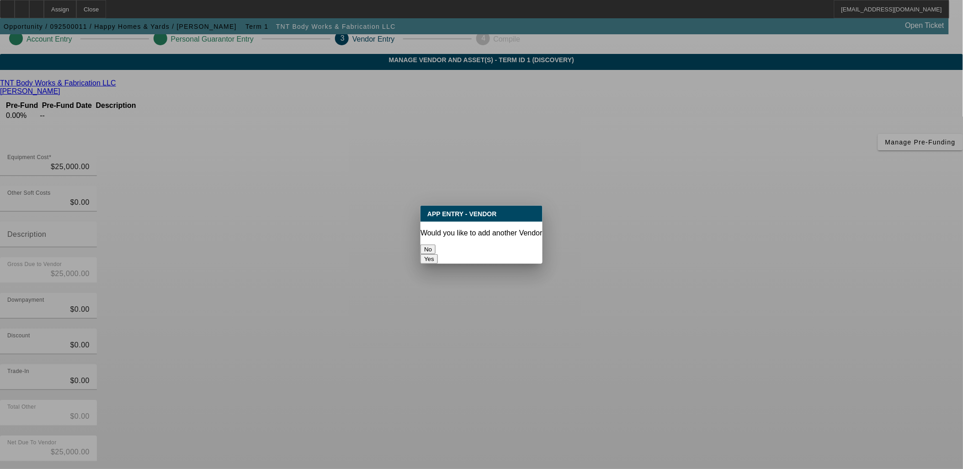
click at [436, 246] on button "No" at bounding box center [427, 250] width 15 height 10
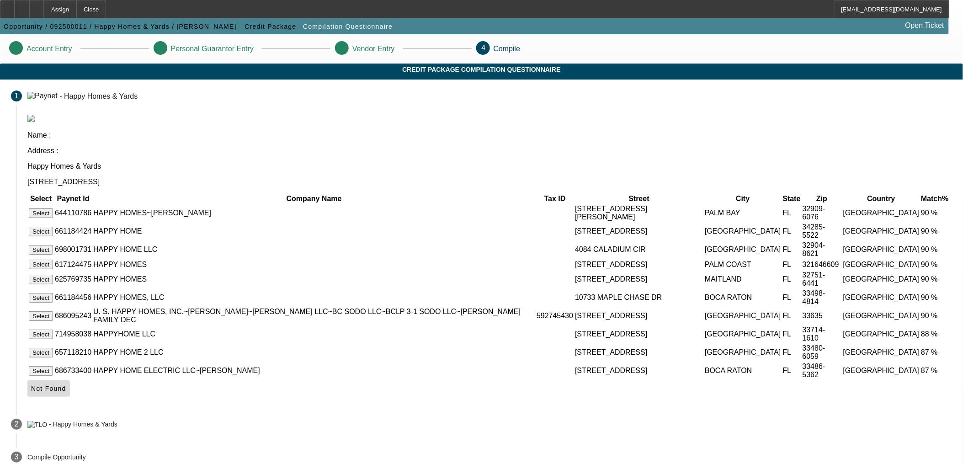
click at [66, 392] on span "Not Found" at bounding box center [48, 388] width 35 height 7
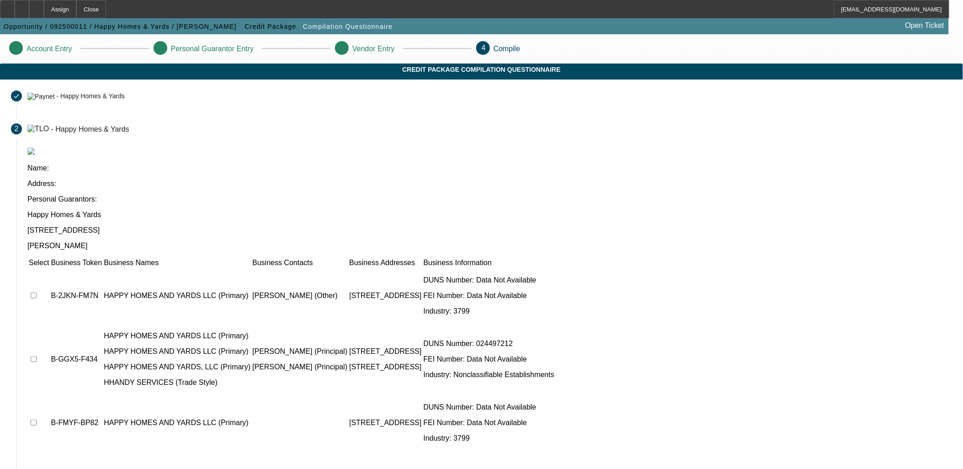
click at [37, 356] on input "checkbox" at bounding box center [34, 359] width 6 height 6
checkbox input "false"
click at [37, 420] on input "checkbox" at bounding box center [34, 423] width 6 height 6
checkbox input "true"
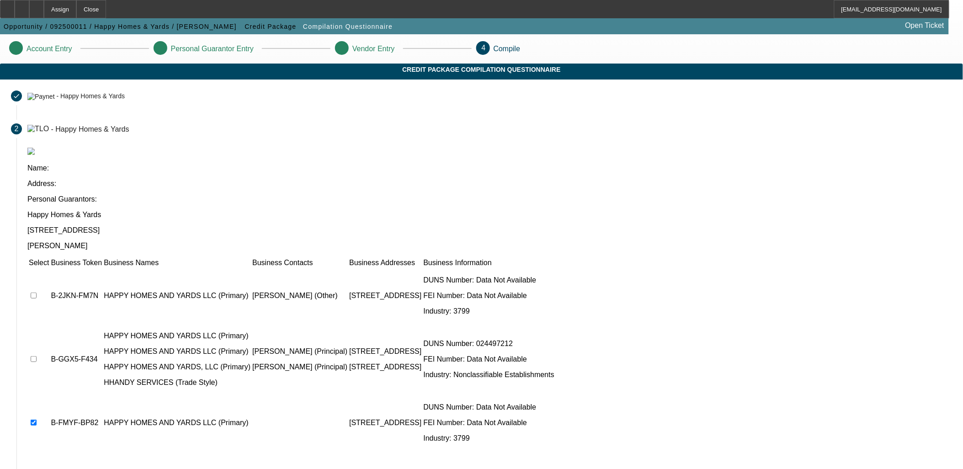
scroll to position [35, 0]
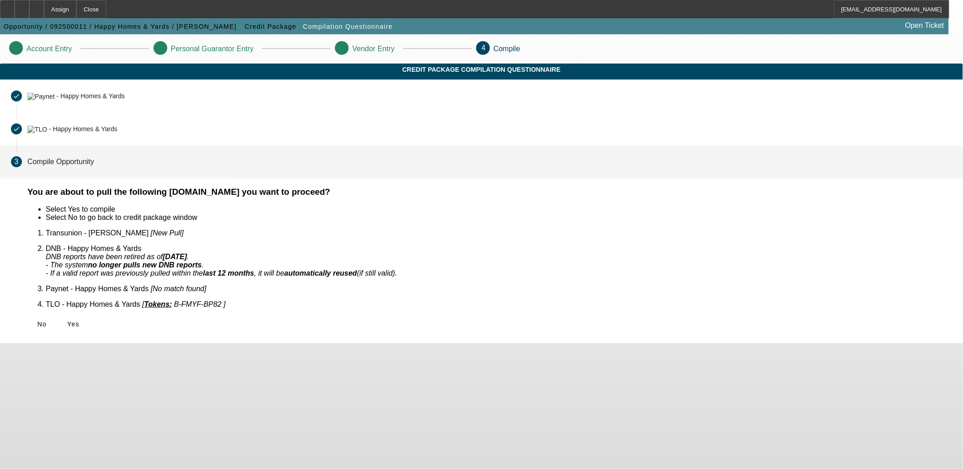
scroll to position [0, 0]
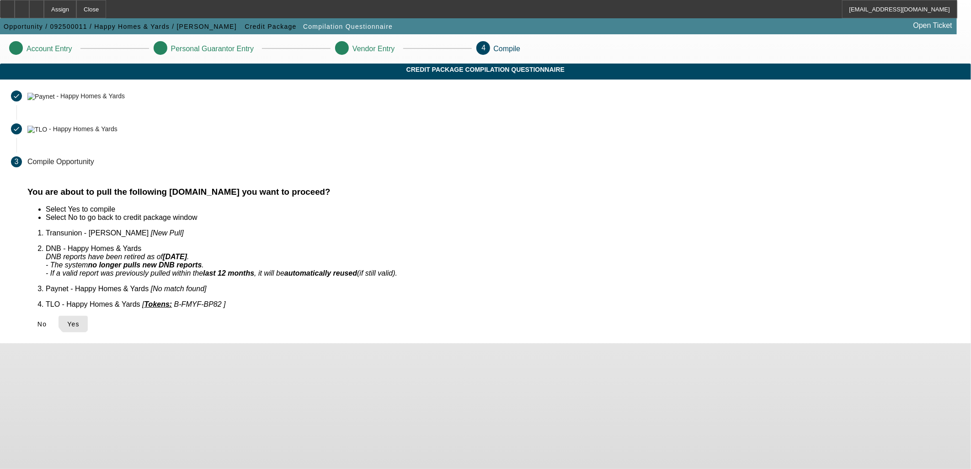
click at [80, 320] on span "Yes" at bounding box center [73, 323] width 12 height 7
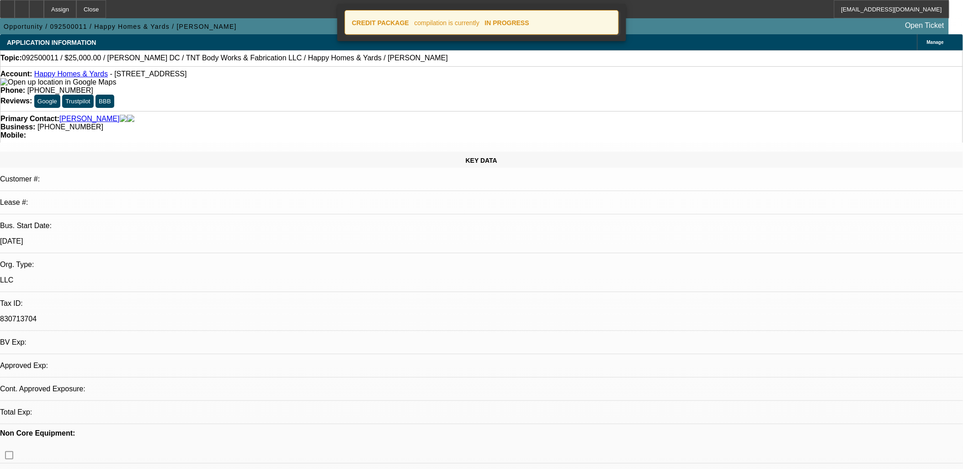
select select "0"
select select "2"
select select "0.1"
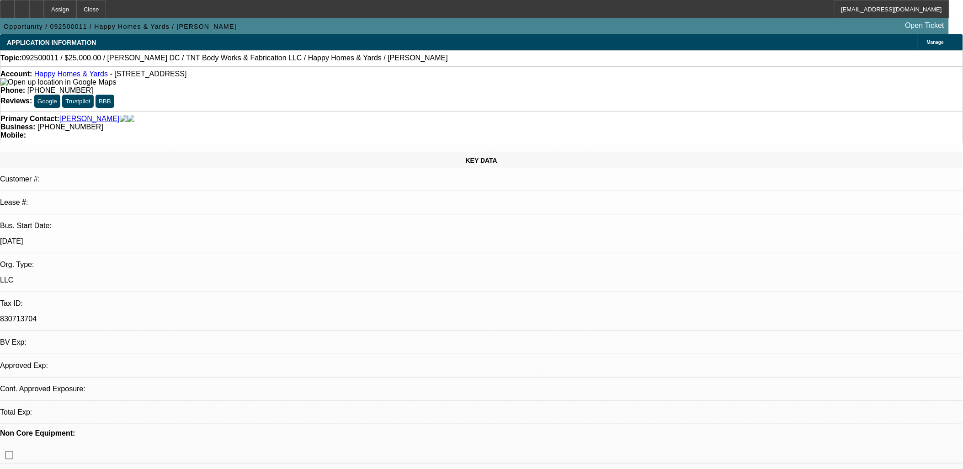
select select "1"
select select "2"
select select "4"
click at [44, 13] on div at bounding box center [36, 9] width 15 height 18
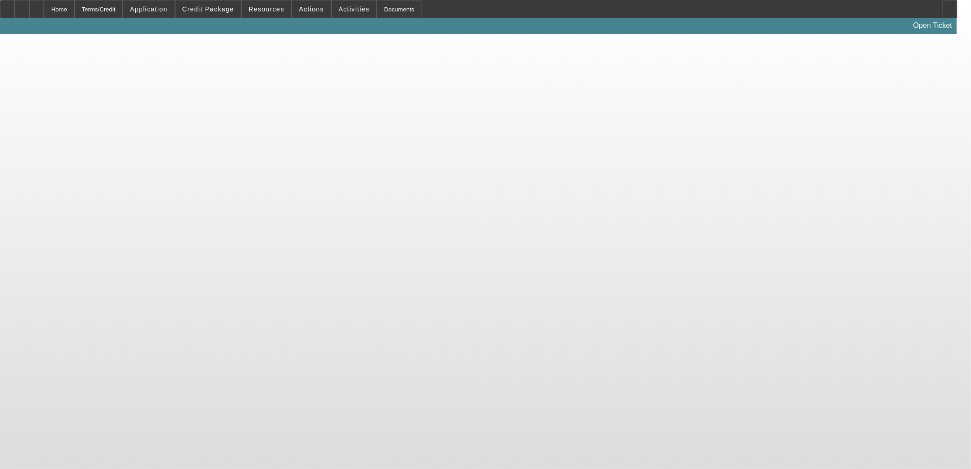
select select "0"
select select "2"
select select "0.1"
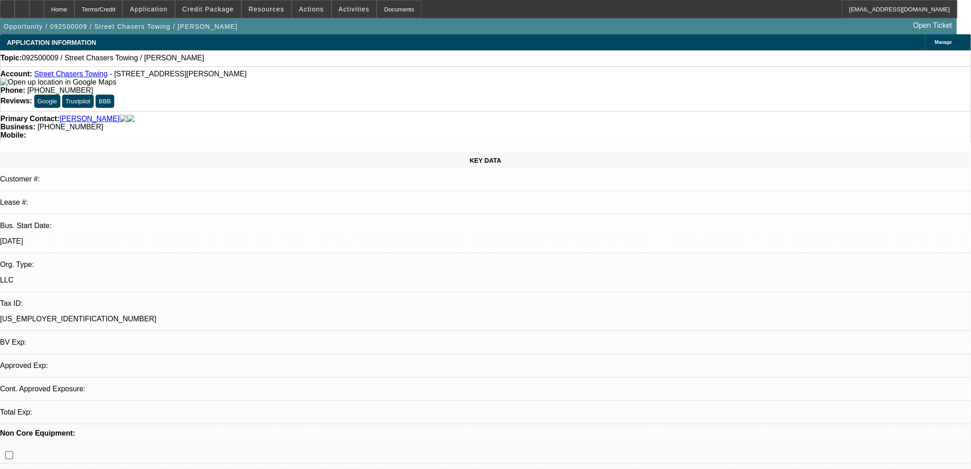
select select "1"
select select "2"
select select "4"
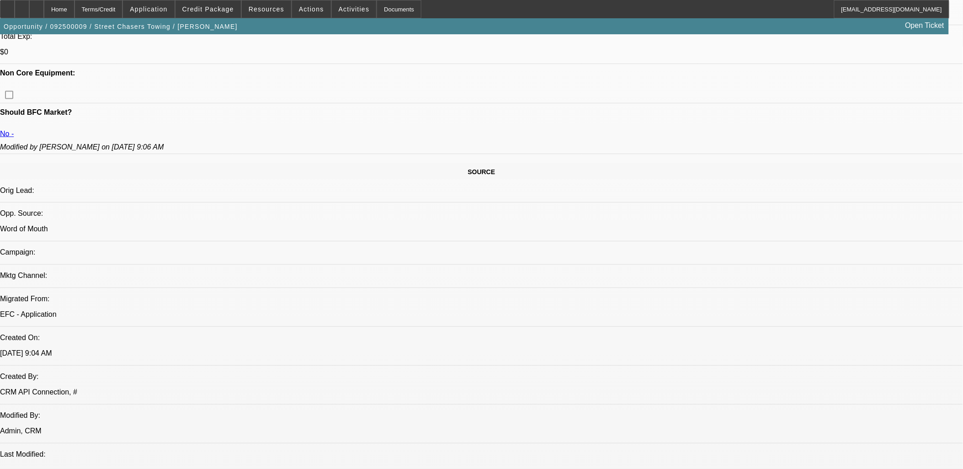
scroll to position [101, 0]
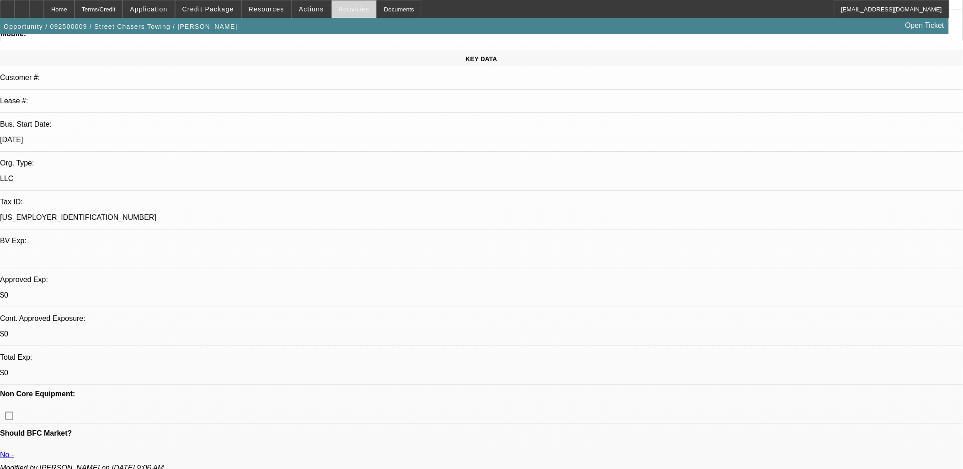
click at [345, 7] on span "Activities" at bounding box center [354, 8] width 31 height 7
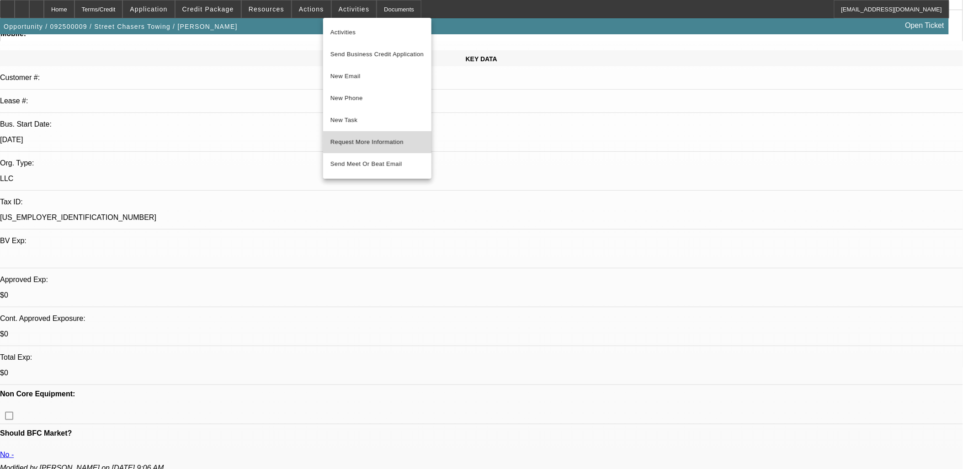
click at [385, 151] on button "Request More Information" at bounding box center [377, 142] width 108 height 22
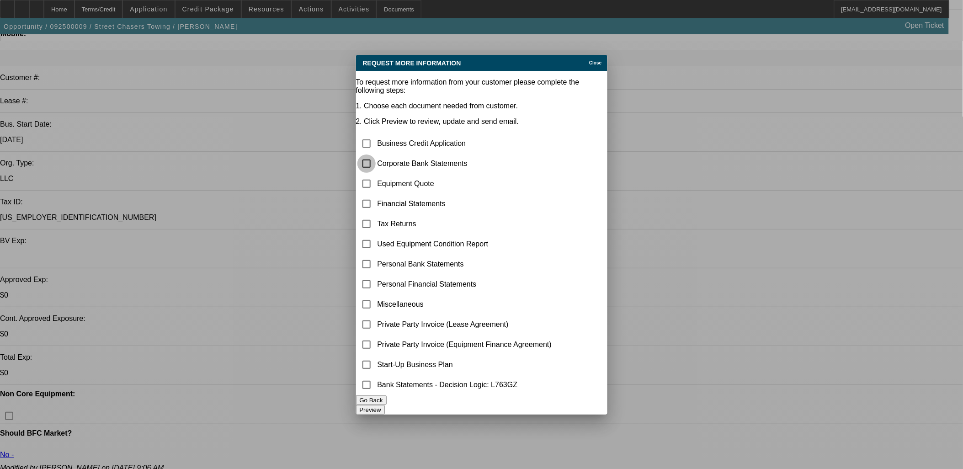
click at [376, 154] on input "checkbox" at bounding box center [366, 163] width 18 height 18
checkbox input "true"
click at [376, 175] on input "checkbox" at bounding box center [366, 184] width 18 height 18
checkbox input "true"
click at [385, 410] on button "Preview" at bounding box center [370, 410] width 29 height 10
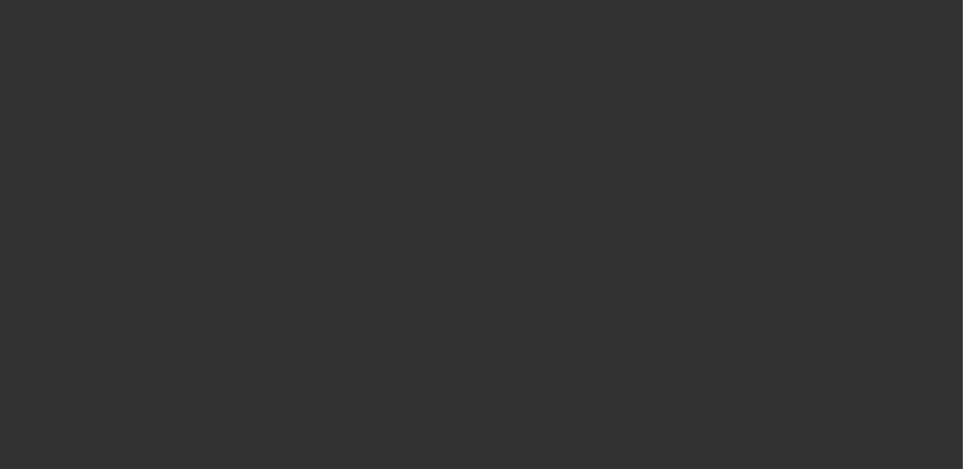
scroll to position [101, 0]
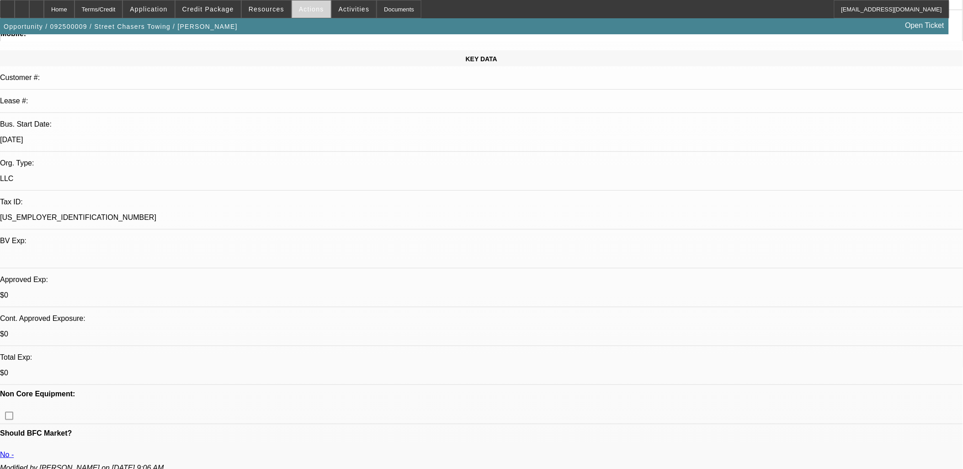
click at [311, 12] on span "Actions" at bounding box center [311, 8] width 25 height 7
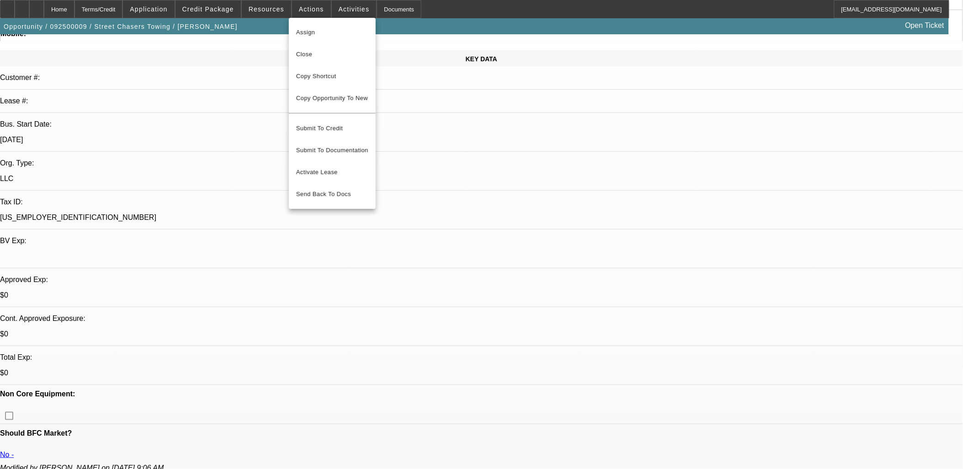
click at [335, 11] on div at bounding box center [481, 234] width 963 height 469
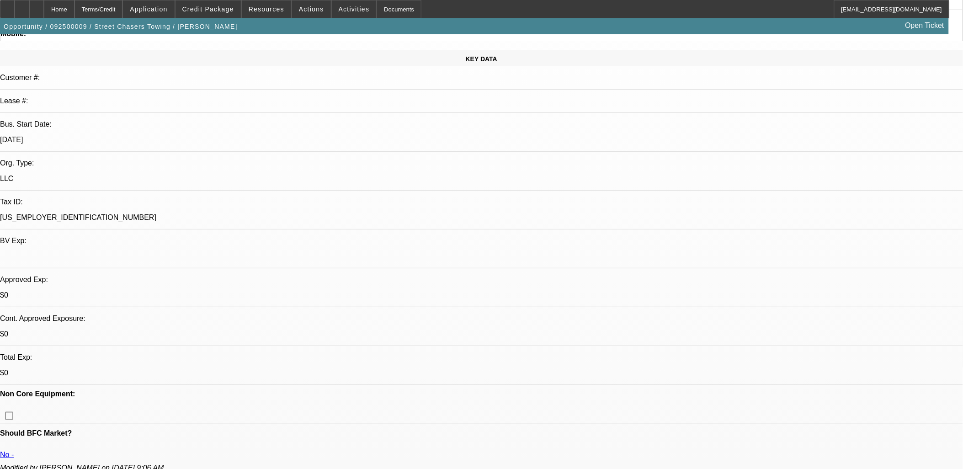
click at [339, 11] on span "Activities" at bounding box center [354, 8] width 31 height 7
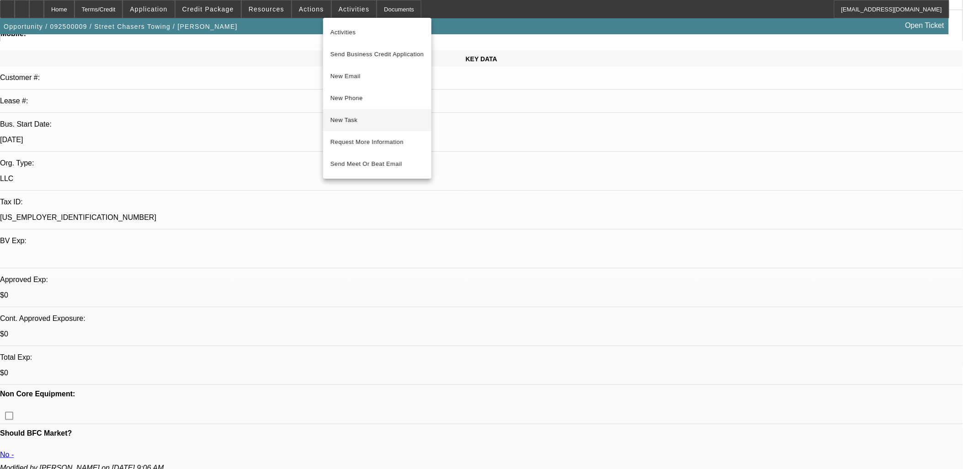
click at [350, 126] on button "New Task" at bounding box center [377, 120] width 108 height 22
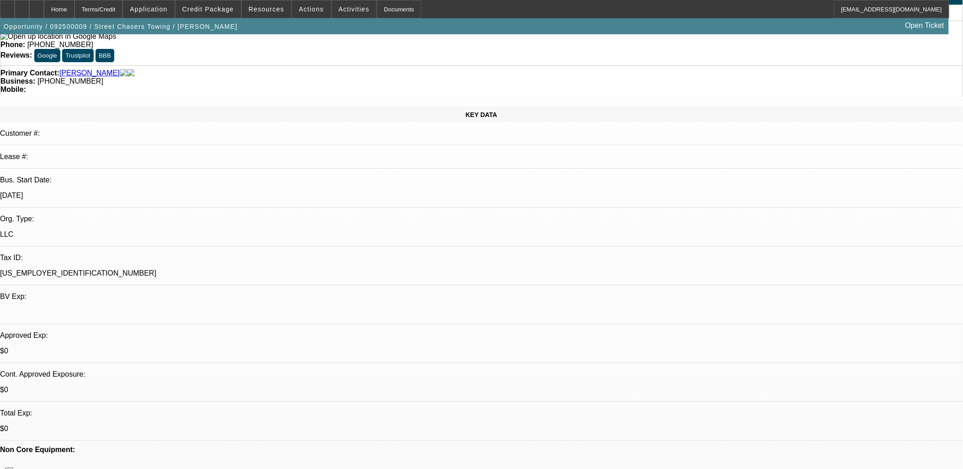
scroll to position [0, 0]
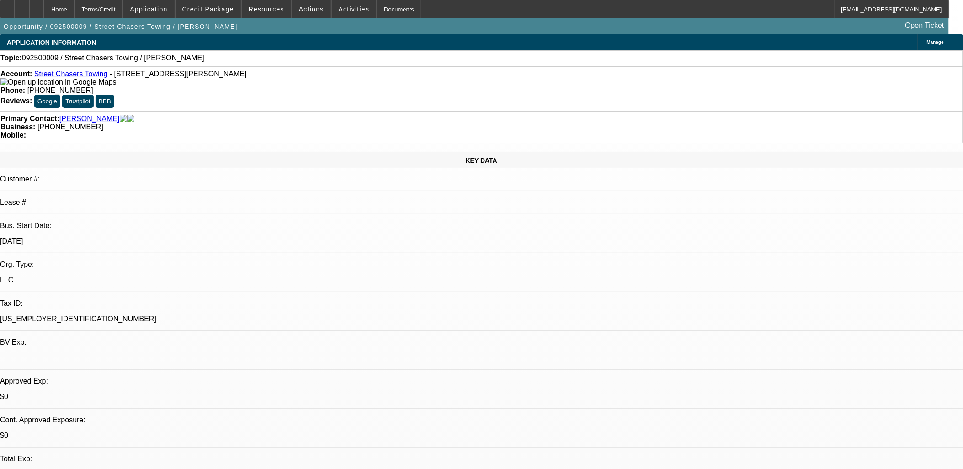
click at [44, 9] on div at bounding box center [36, 9] width 15 height 18
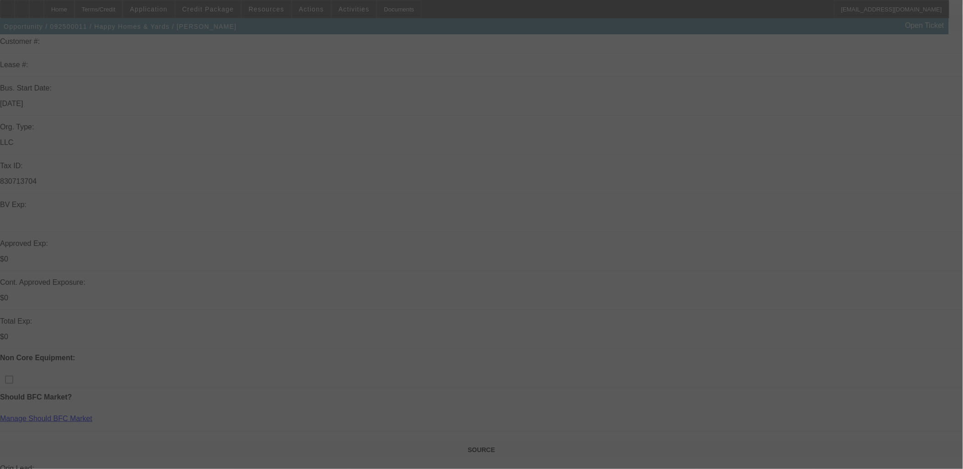
scroll to position [152, 0]
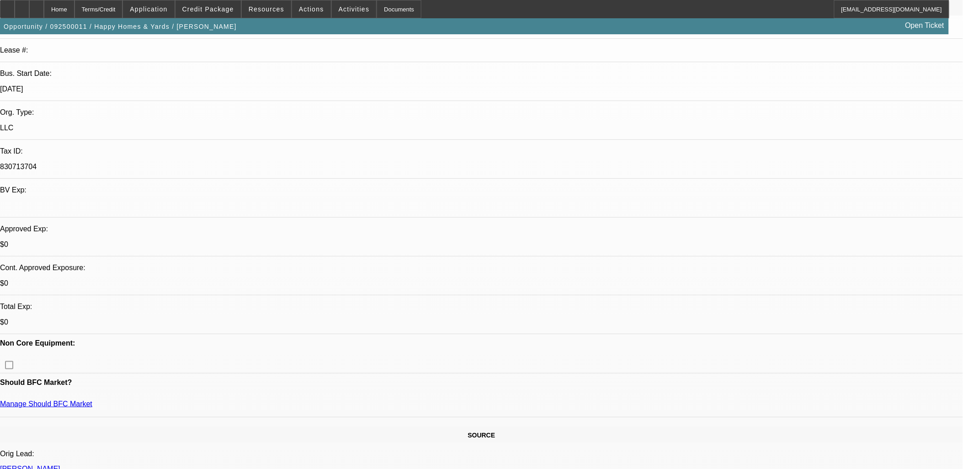
select select "0"
select select "2"
select select "0.1"
select select "1"
select select "2"
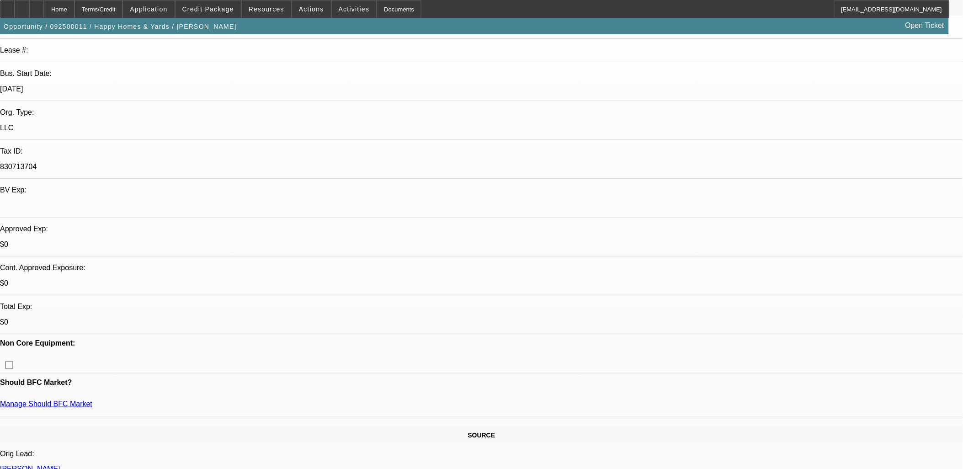
select select "4"
click at [44, 8] on div at bounding box center [36, 9] width 15 height 18
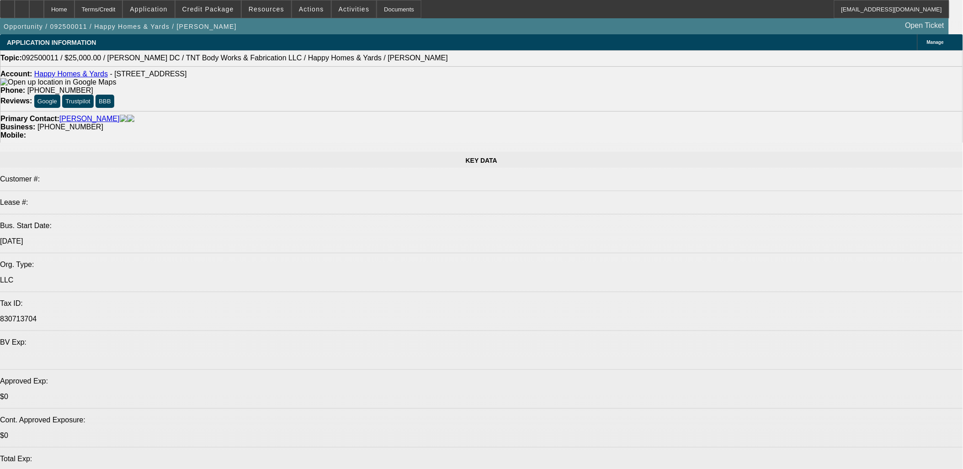
select select "0"
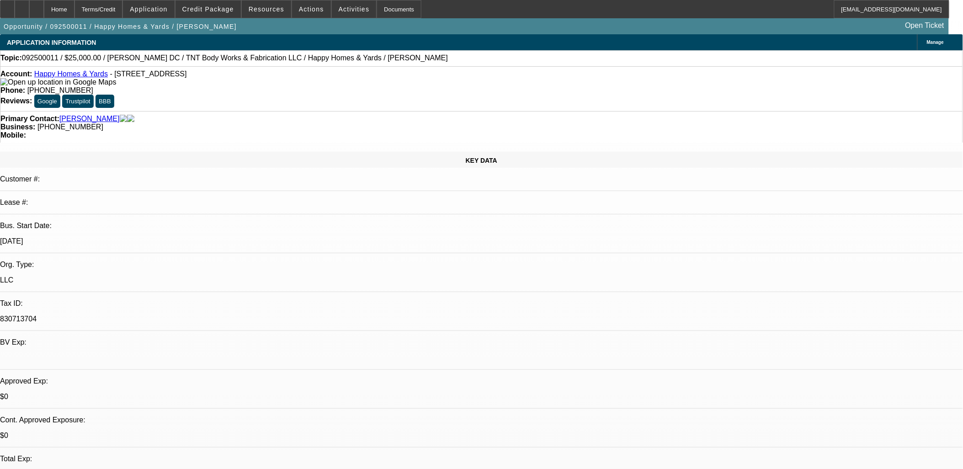
select select "2"
select select "0.1"
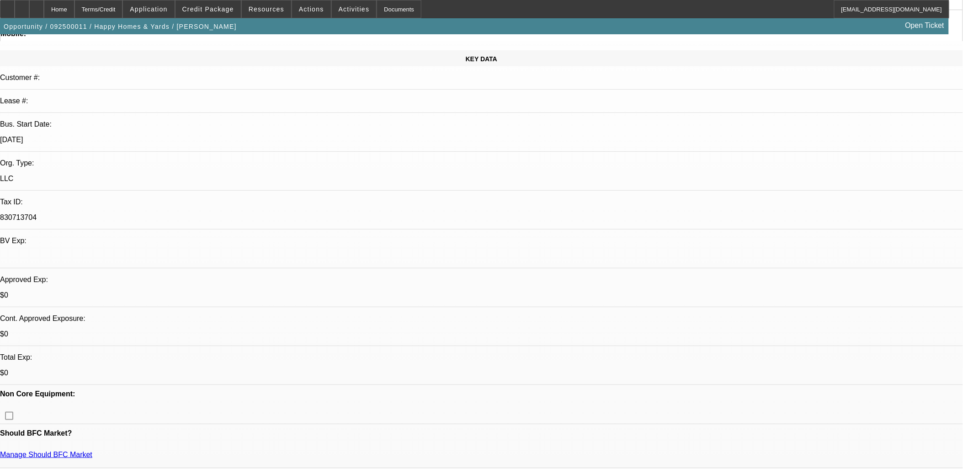
select select "1"
select select "2"
select select "4"
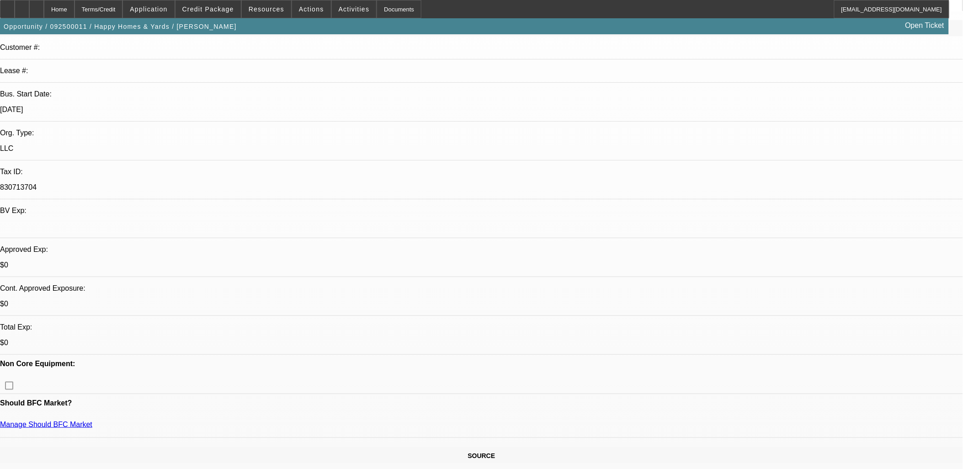
scroll to position [203, 0]
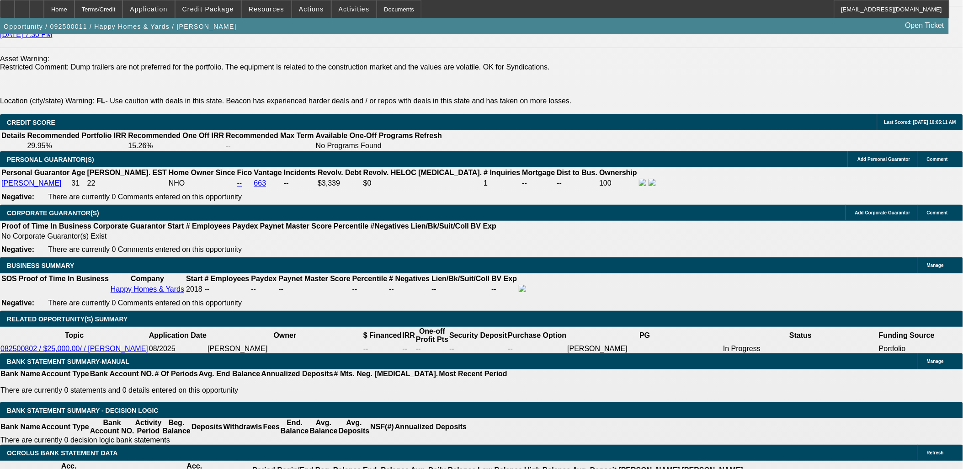
scroll to position [1320, 0]
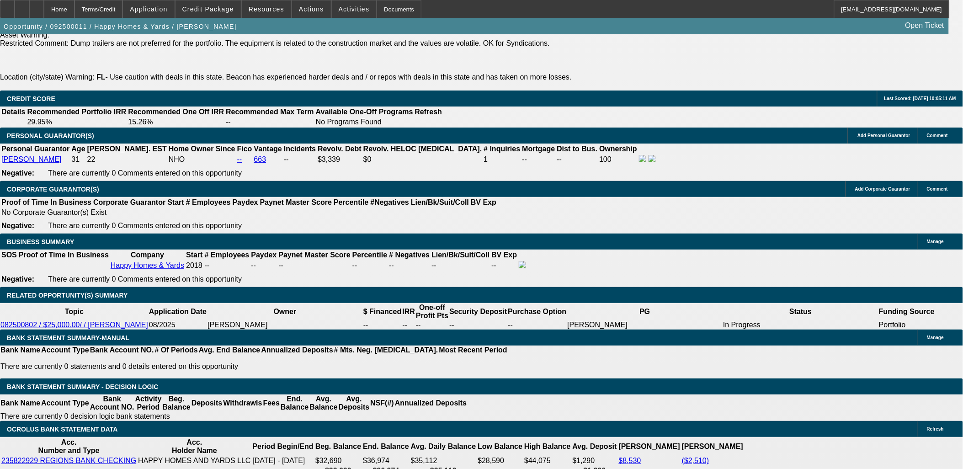
type input "$0.00"
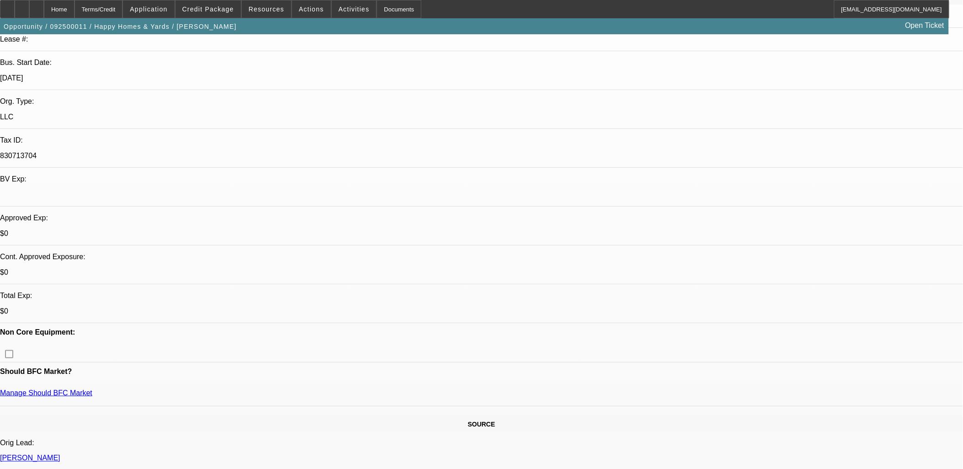
scroll to position [0, 0]
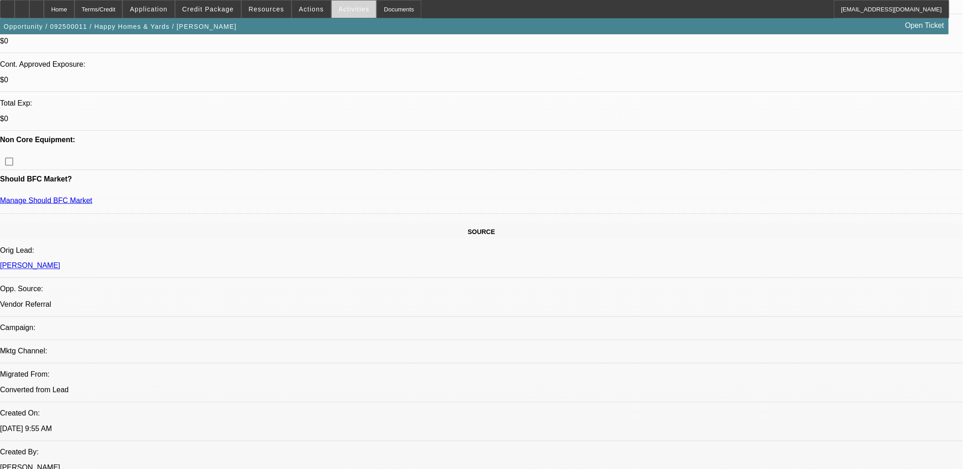
scroll to position [355, 0]
click at [345, 2] on span at bounding box center [354, 9] width 45 height 22
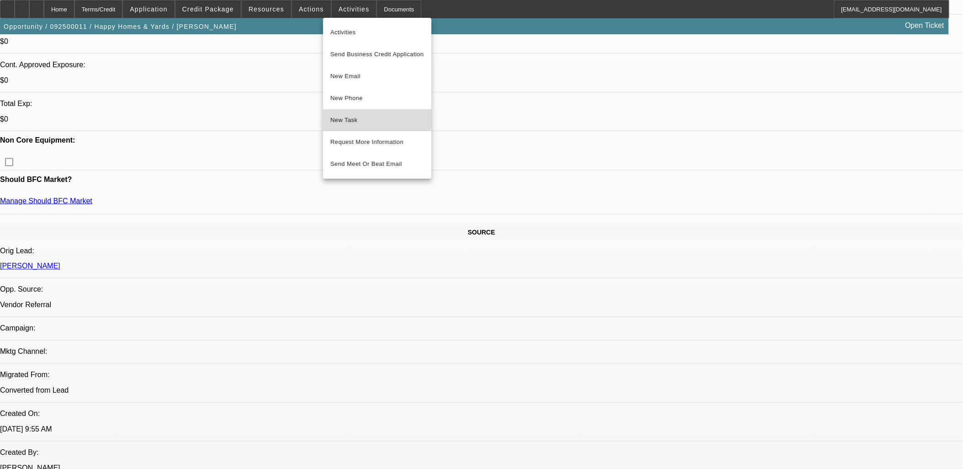
click at [358, 117] on span "New Task" at bounding box center [377, 120] width 94 height 11
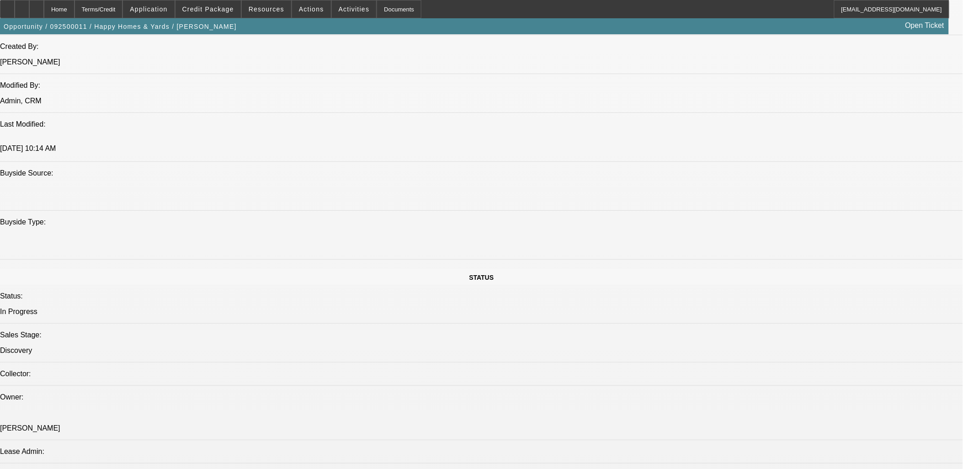
scroll to position [406, 0]
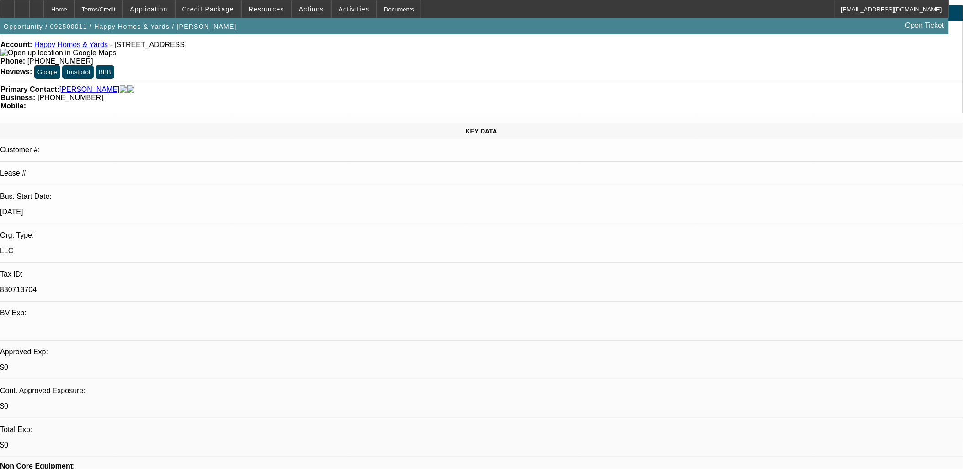
scroll to position [0, 0]
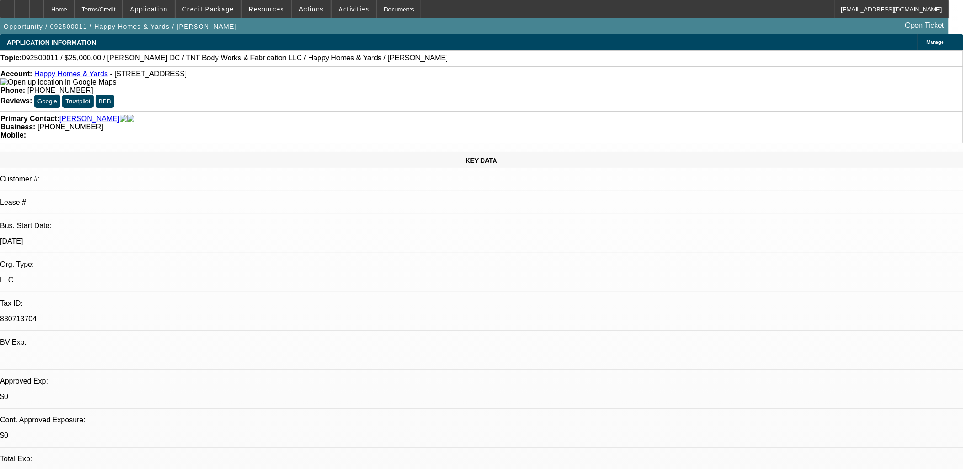
drag, startPoint x: 911, startPoint y: 252, endPoint x: 652, endPoint y: 212, distance: 262.3
copy div "Happy Homes & Yards LLC been in business for 6 years Aaron Bernard - 100% lands…"
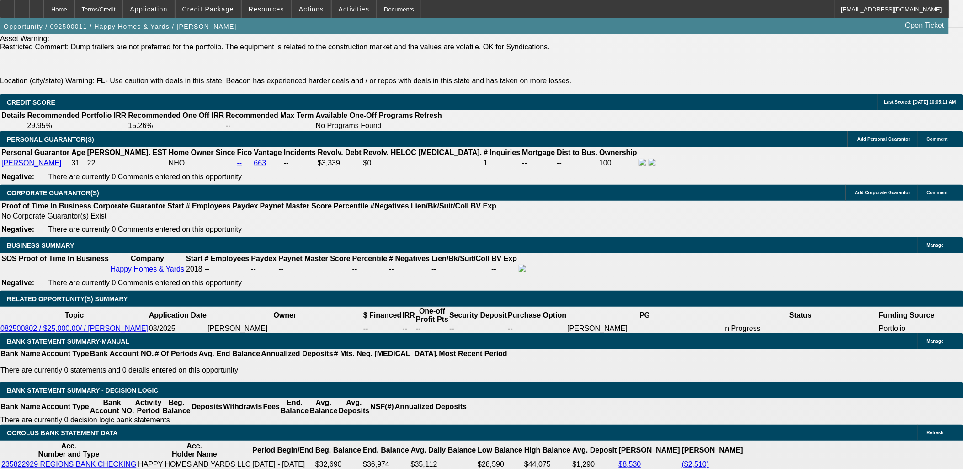
scroll to position [1320, 0]
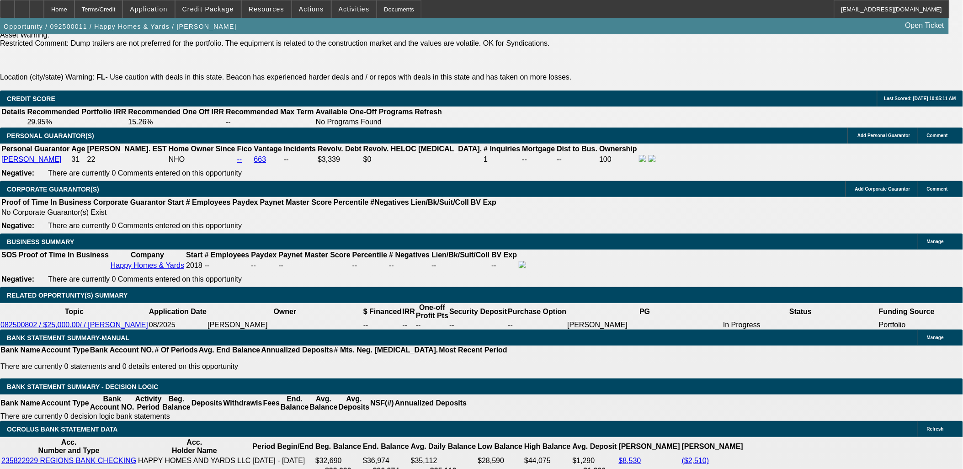
type input "48"
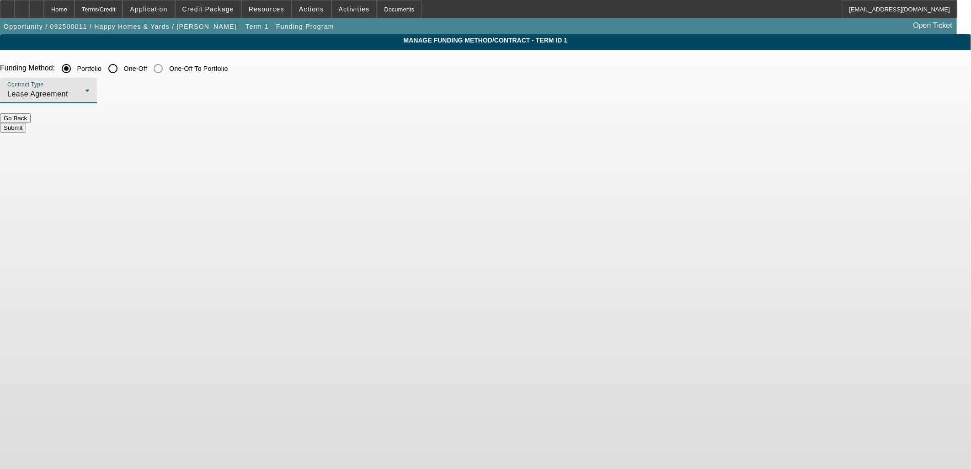
click at [85, 90] on div "Lease Agreement" at bounding box center [46, 94] width 78 height 11
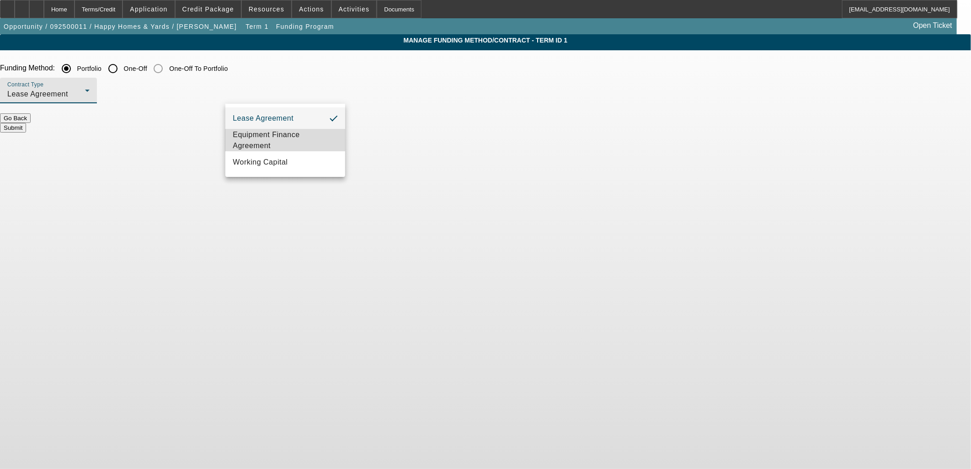
click at [281, 139] on span "Equipment Finance Agreement" at bounding box center [285, 140] width 105 height 22
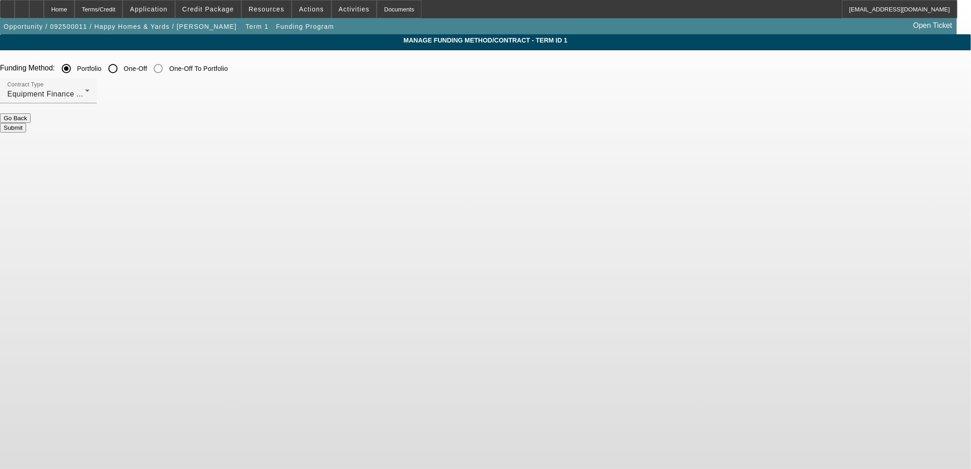
click at [455, 202] on body "Home Terms/Credit Application Credit Package Resources Actions Activities Docum…" at bounding box center [485, 234] width 971 height 469
click at [26, 123] on button "Submit" at bounding box center [13, 128] width 26 height 10
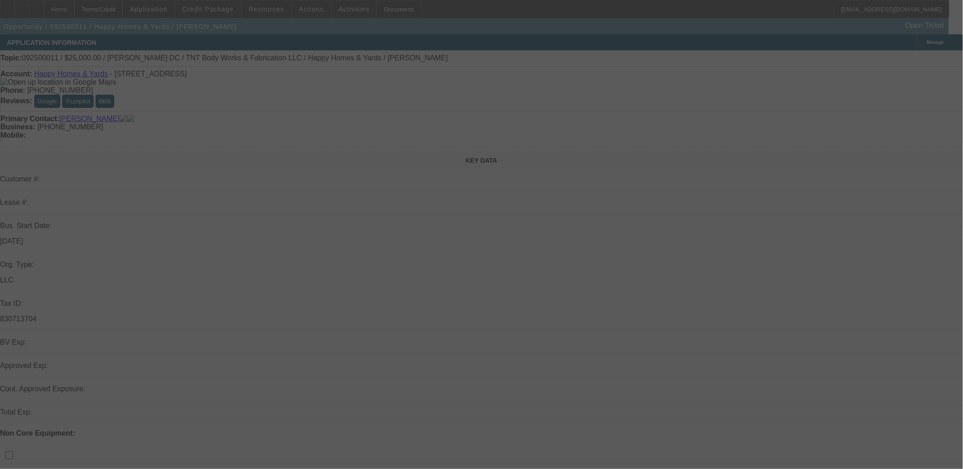
drag, startPoint x: 454, startPoint y: 165, endPoint x: 372, endPoint y: 193, distance: 86.4
click at [372, 193] on div at bounding box center [481, 234] width 963 height 469
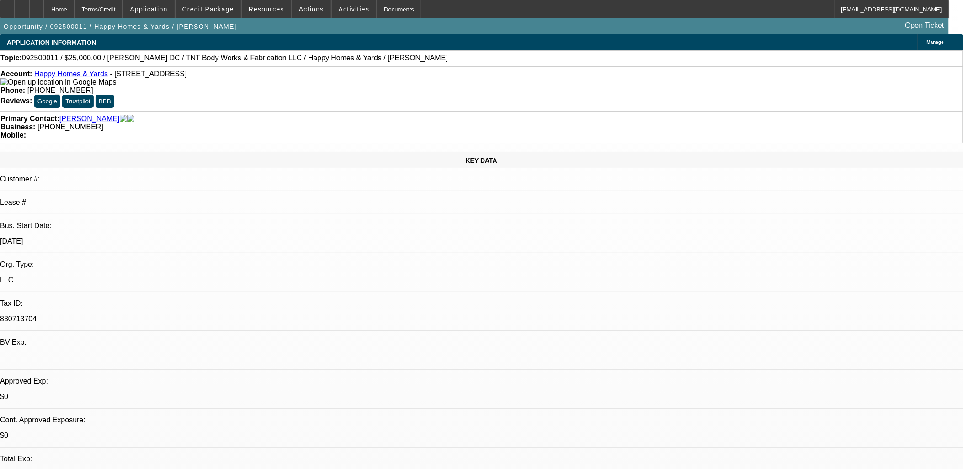
select select "0"
select select "2"
select select "0"
select select "6"
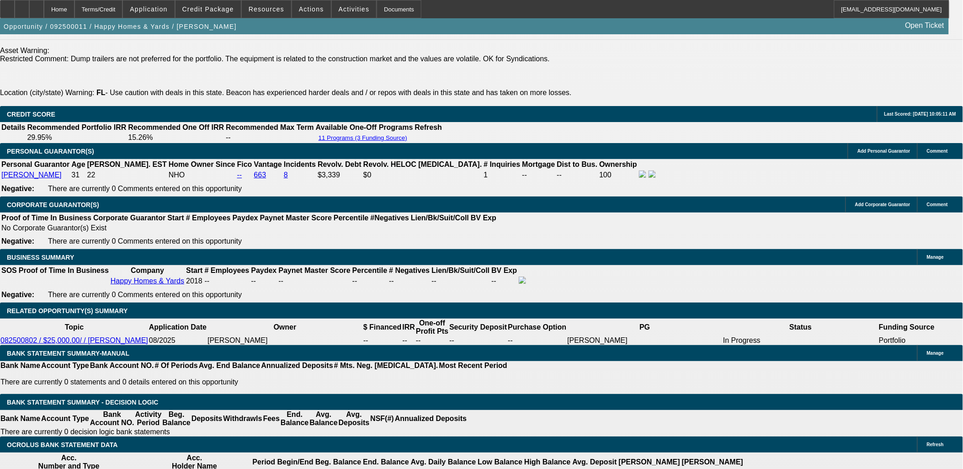
scroll to position [1371, 0]
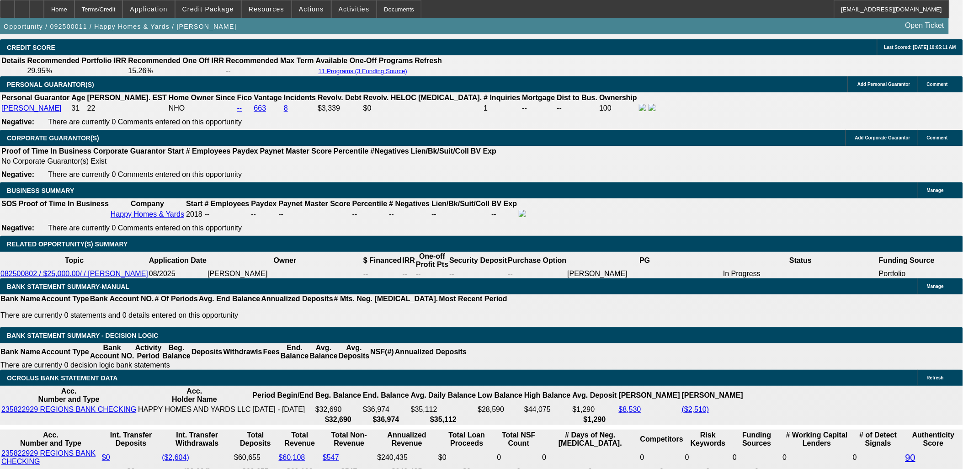
type input "20"
type input "$542.38"
type input "$1,084.76"
type input "$760.76"
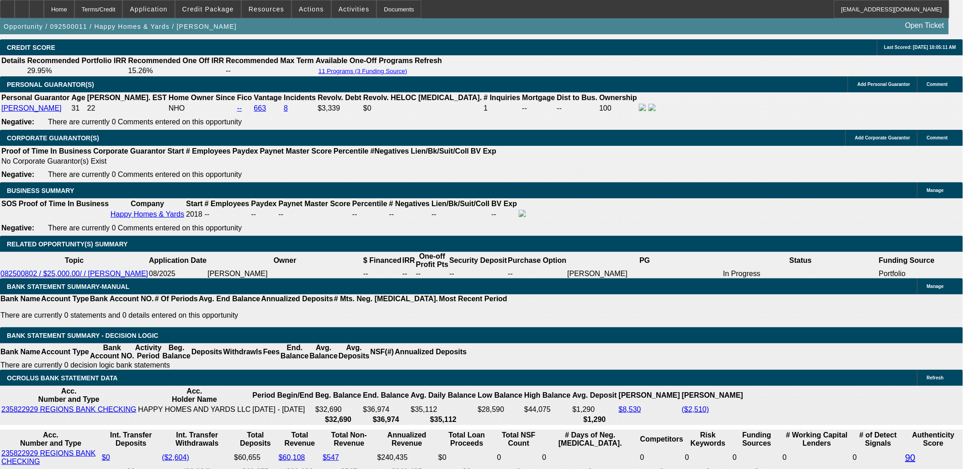
type input "$1,521.52"
type input "20"
drag, startPoint x: 213, startPoint y: 195, endPoint x: 208, endPoint y: 193, distance: 5.3
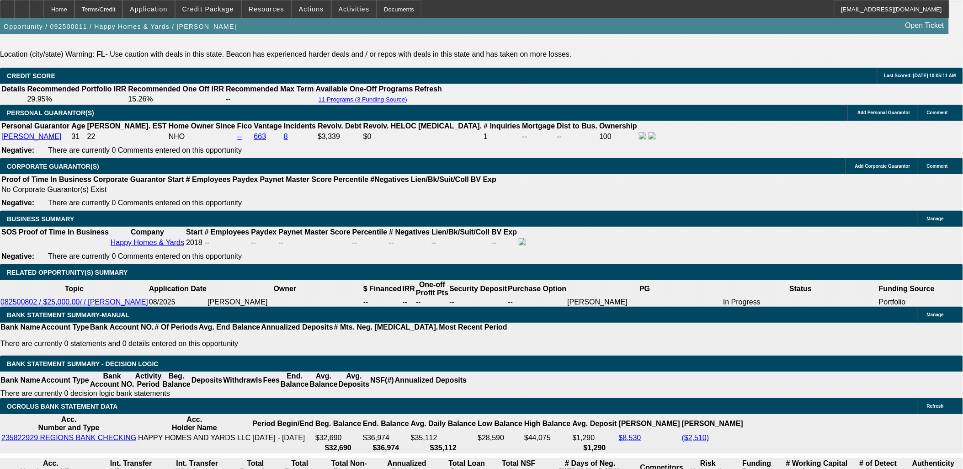
scroll to position [1320, 0]
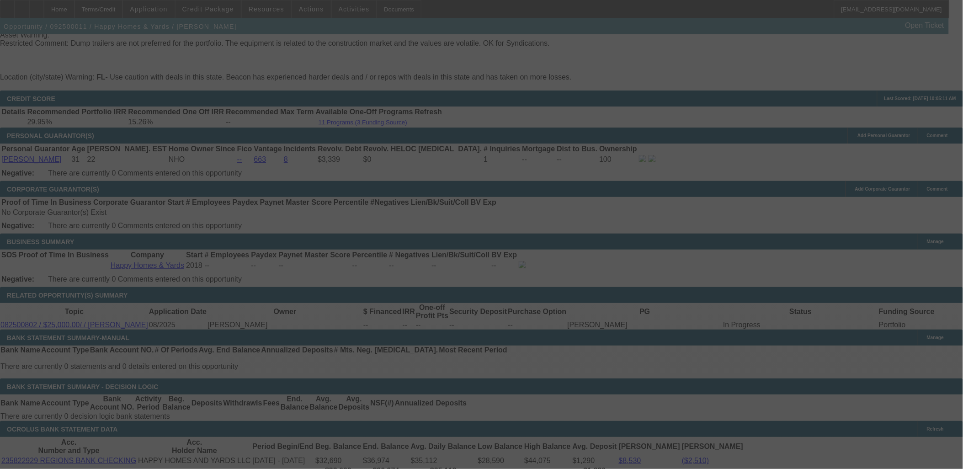
select select "0"
select select "2"
select select "0"
select select "6"
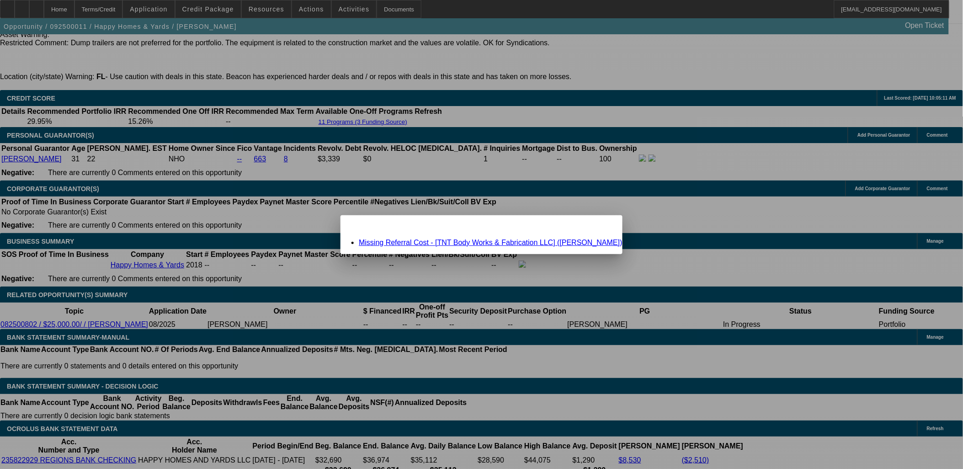
click at [472, 243] on link "Missing Referral Cost - [TNT Body Works & Fabrication LLC] (Garcia, Ceaser)" at bounding box center [490, 243] width 263 height 8
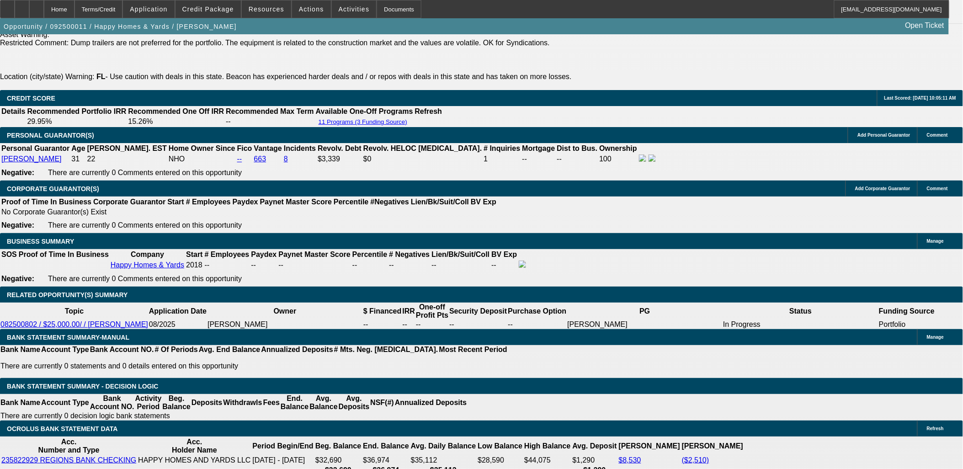
scroll to position [1320, 0]
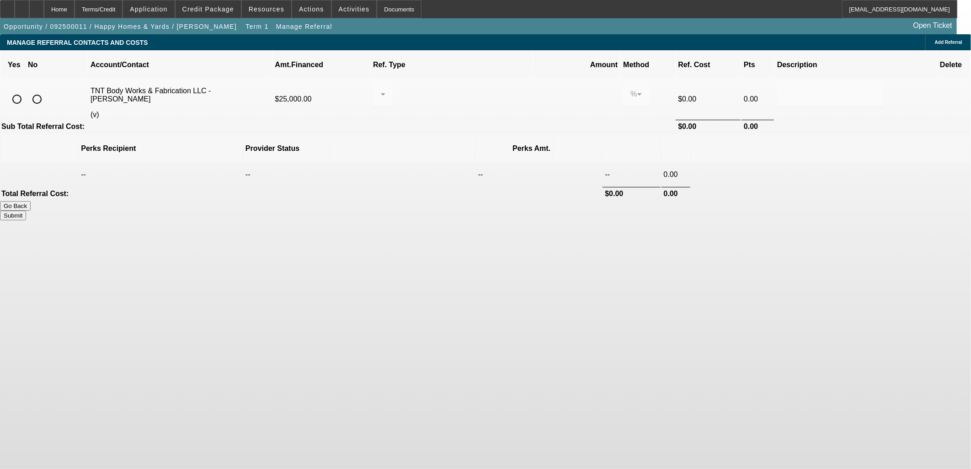
click at [26, 90] on input "radio" at bounding box center [17, 99] width 18 height 18
radio input "true"
click at [381, 89] on div at bounding box center [380, 94] width 0 height 11
click at [460, 133] on span "Pay vendor COMPANY" at bounding box center [458, 128] width 80 height 11
click at [543, 89] on input "0.000" at bounding box center [576, 94] width 67 height 11
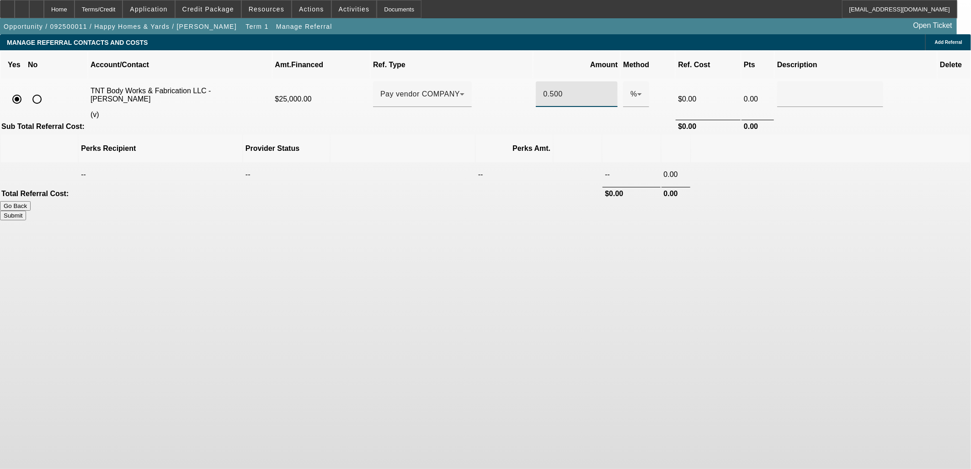
click at [683, 236] on body "Home Terms/Credit Application Credit Package Resources Actions Activities Docum…" at bounding box center [485, 234] width 971 height 469
click at [26, 211] on button "Submit" at bounding box center [13, 216] width 26 height 10
type input "0.500"
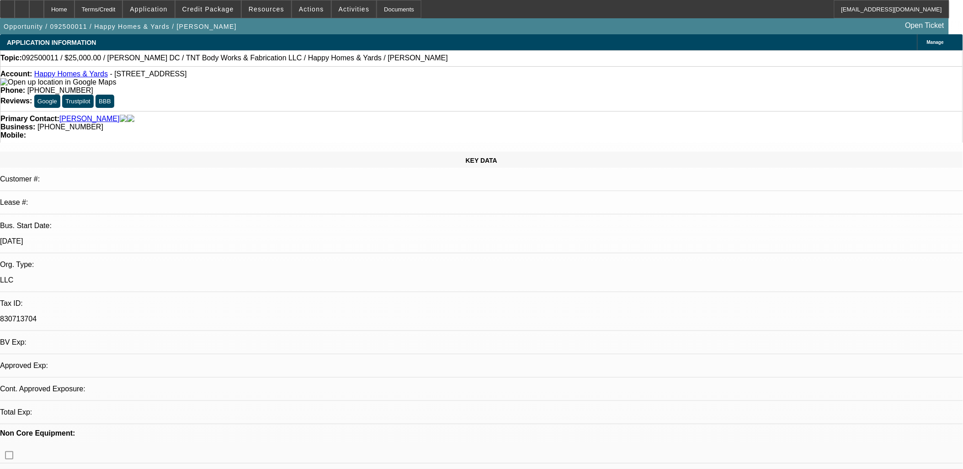
select select "0"
select select "2"
select select "0"
select select "6"
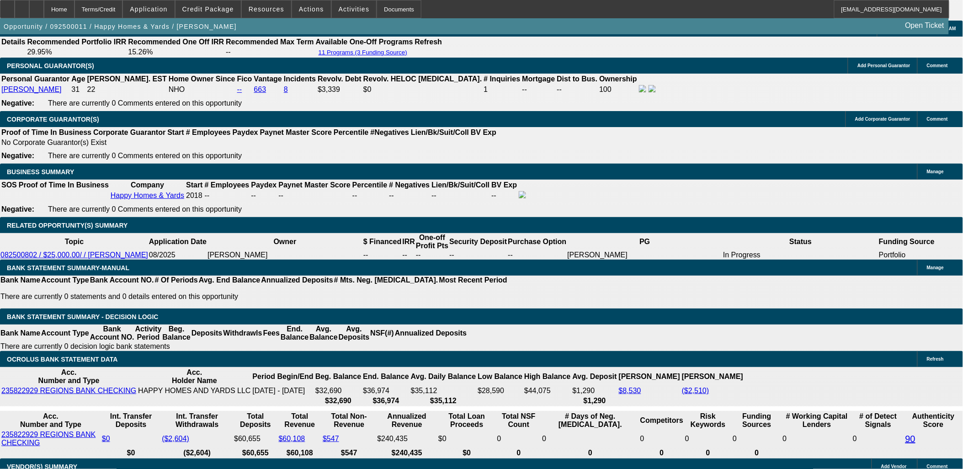
scroll to position [1473, 0]
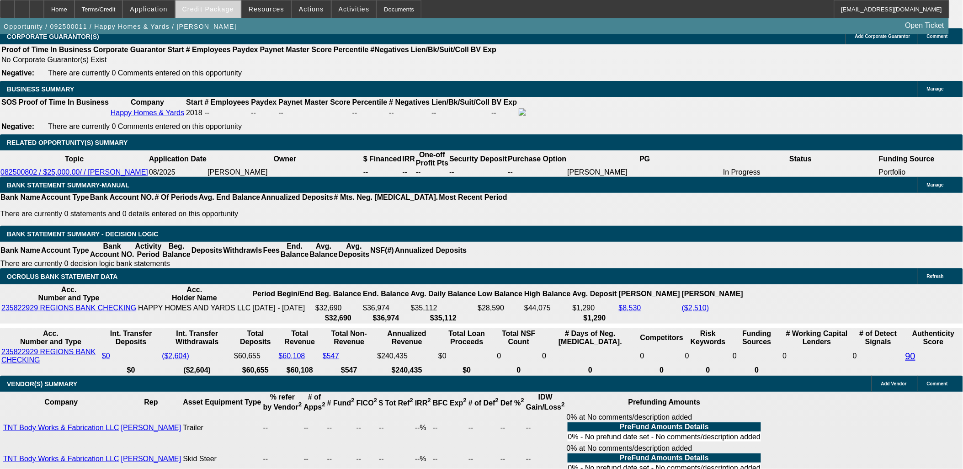
click at [218, 11] on span "Credit Package" at bounding box center [208, 8] width 52 height 7
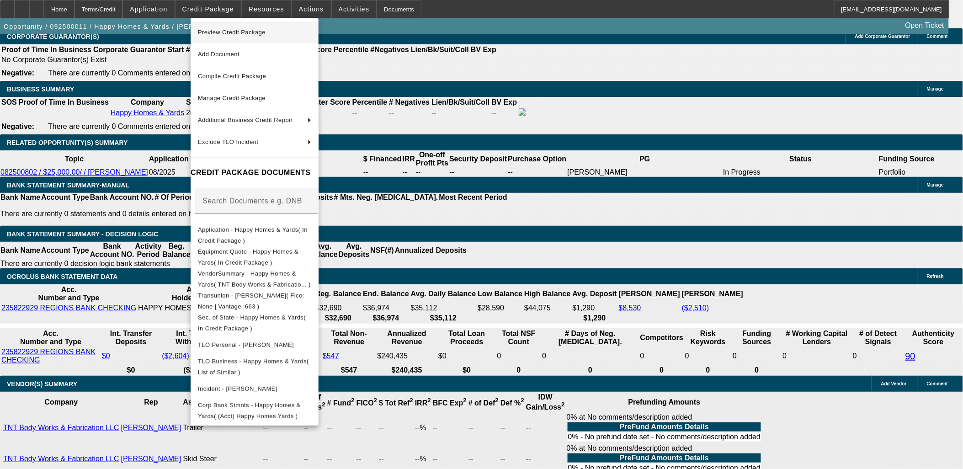
click at [243, 38] on span "Preview Credit Package" at bounding box center [254, 32] width 113 height 11
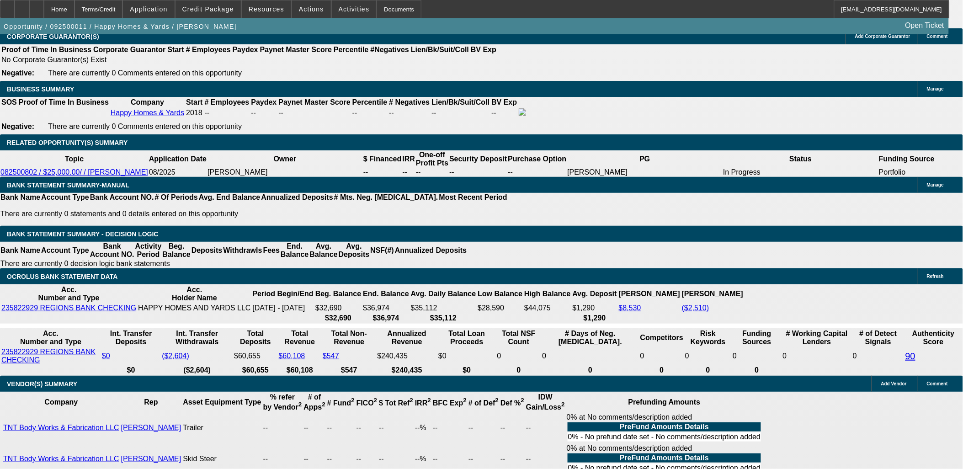
radio input "true"
paste textarea "Aaron Bernard is the owner of Happy Homes & Yards LLC, a Florida-based property…"
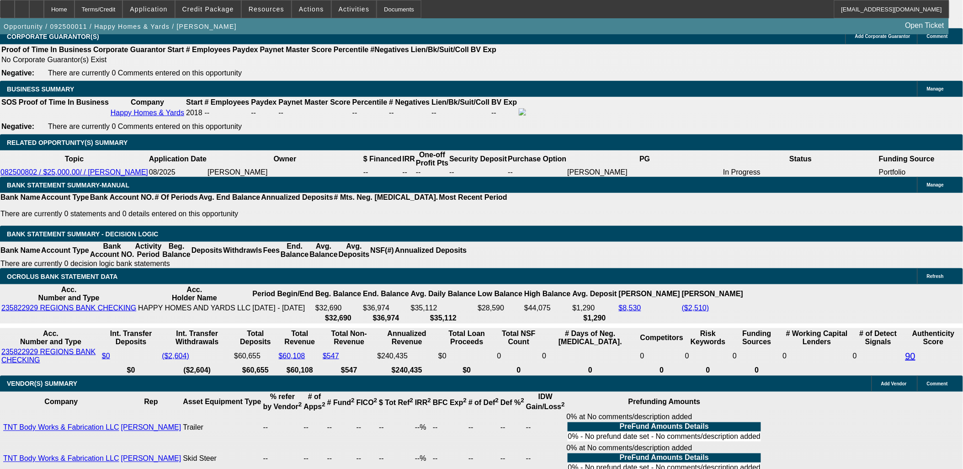
scroll to position [42, 0]
type textarea "Aaron Bernard is the owner of Happy Homes & Yards LLC, a Florida-based property…"
radio input "true"
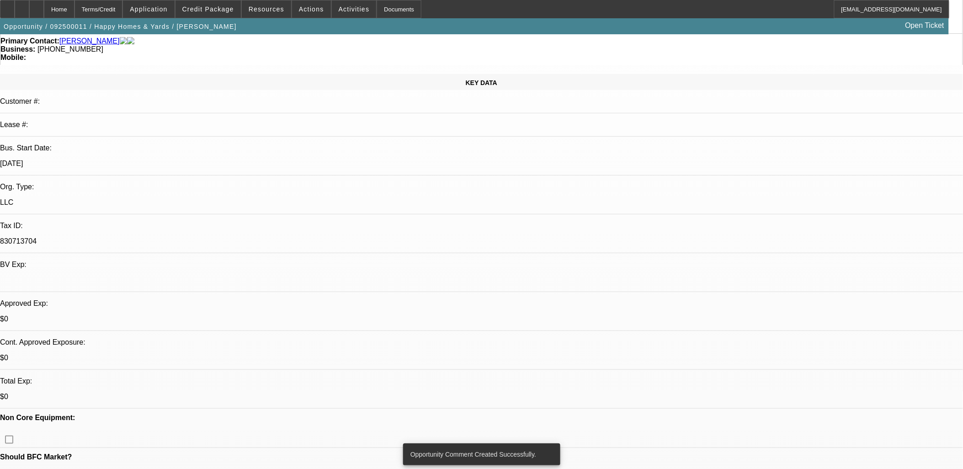
scroll to position [152, 0]
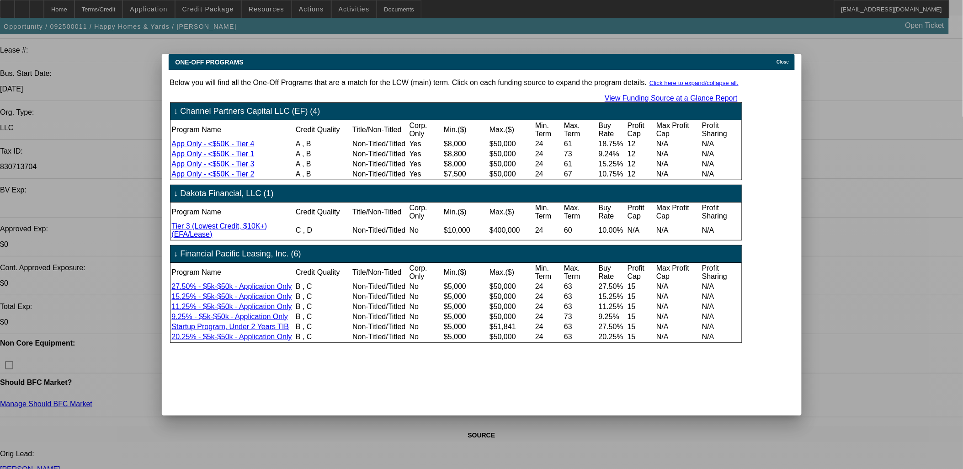
scroll to position [0, 0]
click at [779, 56] on div "Close" at bounding box center [784, 59] width 20 height 11
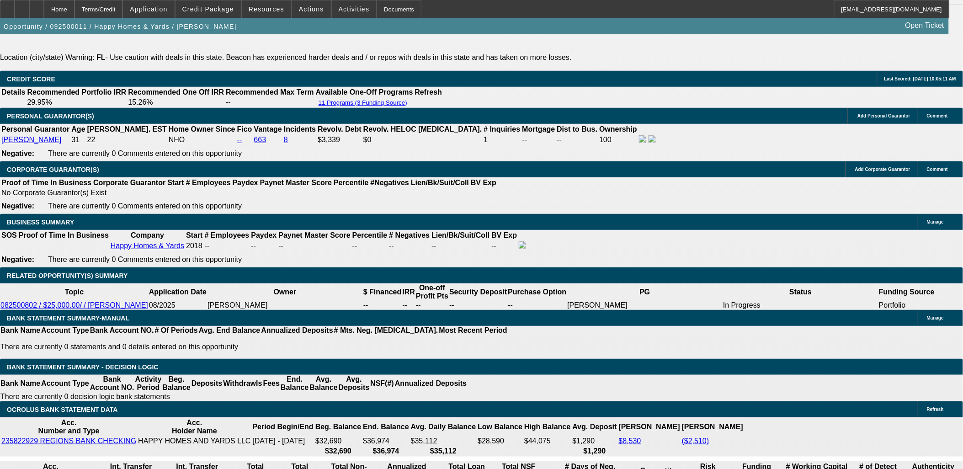
scroll to position [1422, 0]
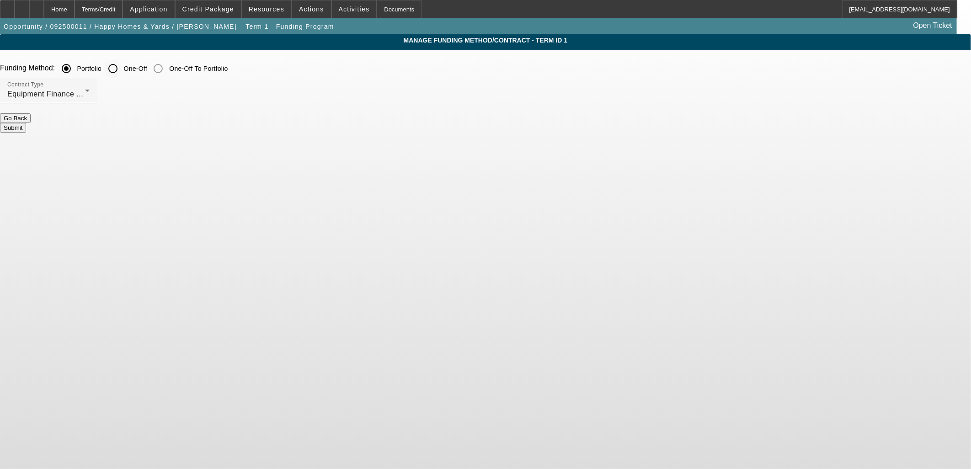
click at [122, 67] on input "One-Off" at bounding box center [113, 68] width 18 height 18
radio input "true"
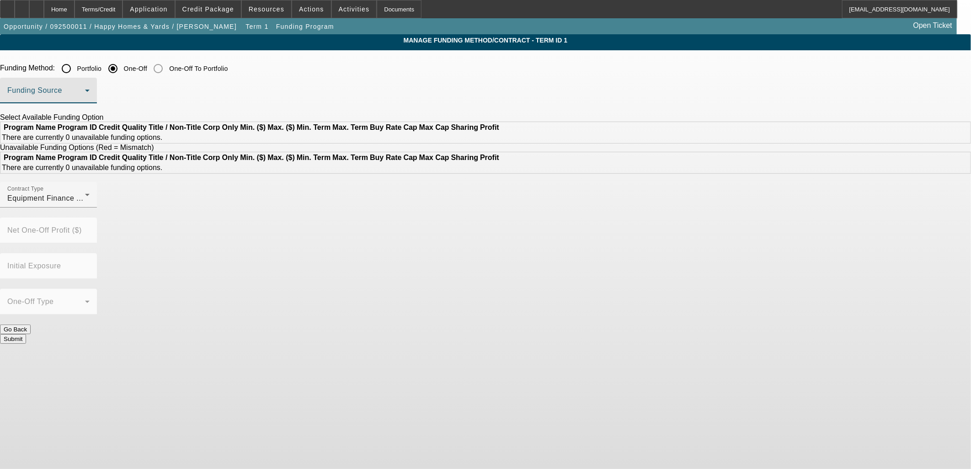
click at [85, 96] on span at bounding box center [46, 94] width 78 height 11
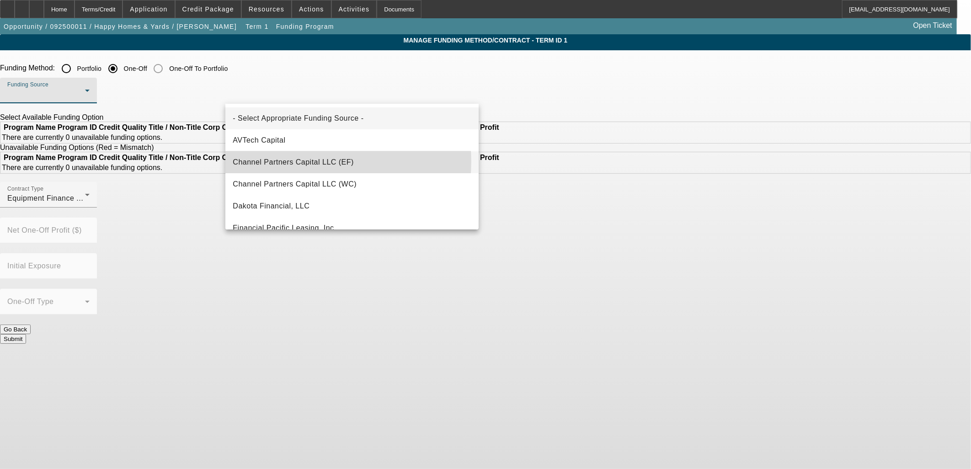
click at [295, 162] on span "Channel Partners Capital LLC (EF)" at bounding box center [293, 162] width 121 height 11
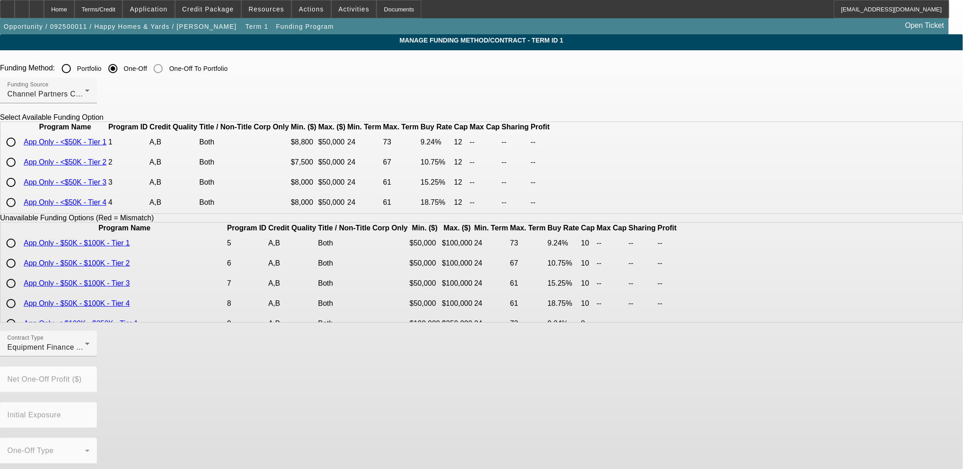
scroll to position [16, 0]
click at [20, 212] on input "radio" at bounding box center [11, 202] width 18 height 18
radio input "true"
click at [574, 401] on div "Contract Type Equipment Finance Agreement Buy Rate % 18.75 Profit Cap (Pts) 12 …" at bounding box center [481, 473] width 963 height 285
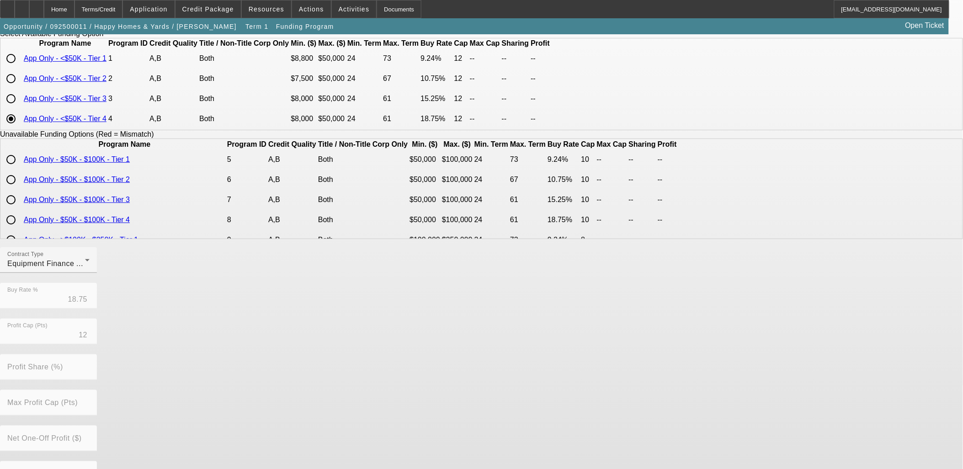
scroll to position [153, 0]
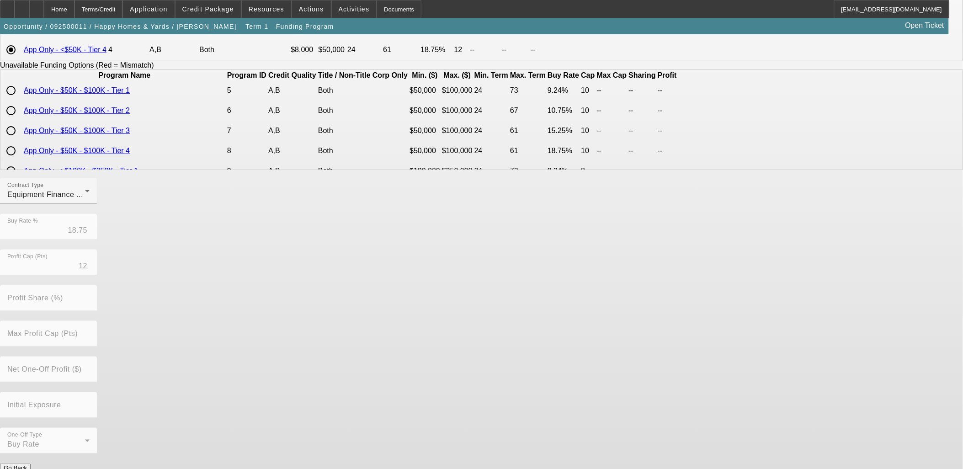
click at [26, 468] on button "Submit" at bounding box center [13, 478] width 26 height 10
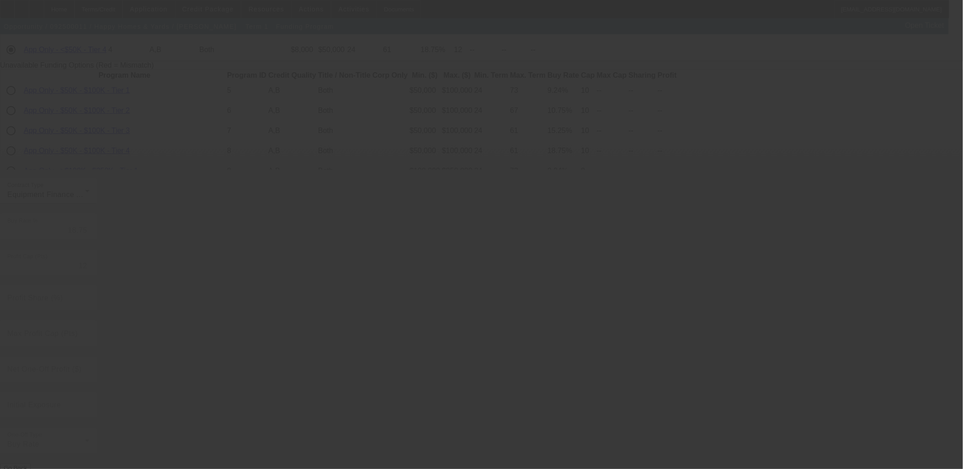
radio input "true"
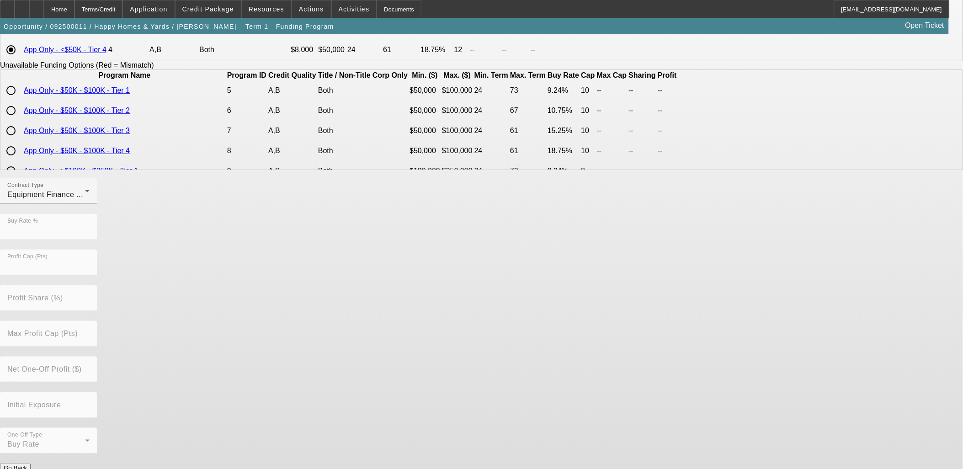
scroll to position [0, 0]
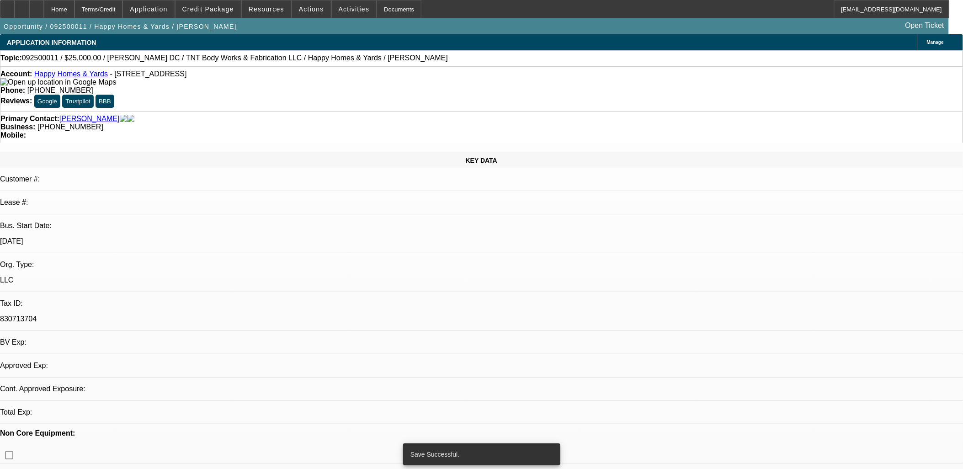
select select "0"
select select "2"
select select "0"
select select "6"
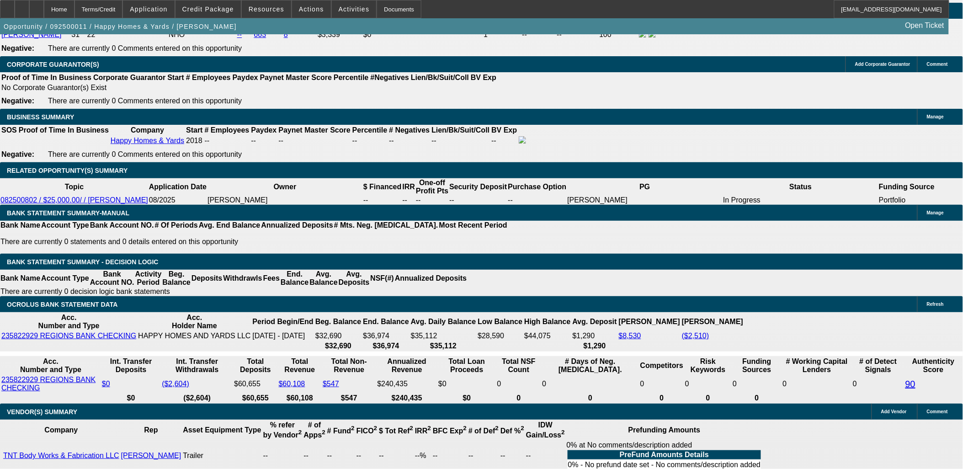
scroll to position [1422, 0]
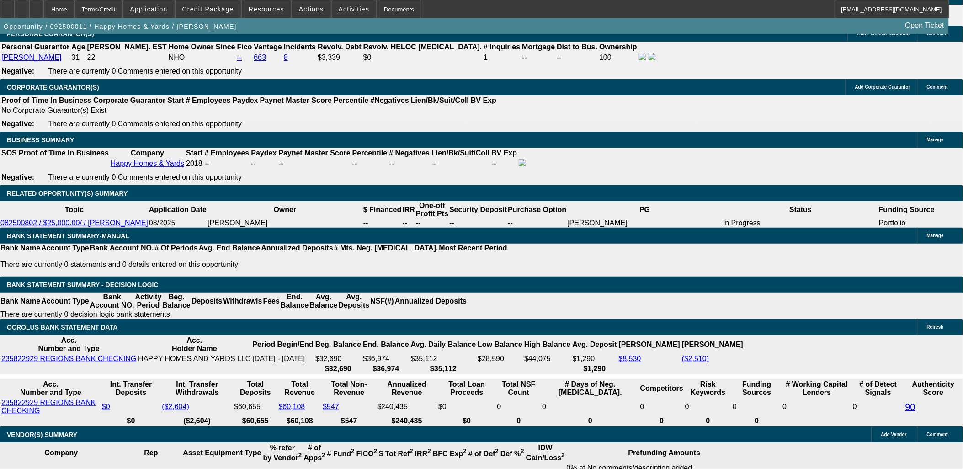
drag, startPoint x: 214, startPoint y: 244, endPoint x: 304, endPoint y: 261, distance: 92.1
type input "UNKNOWN"
type input "30"
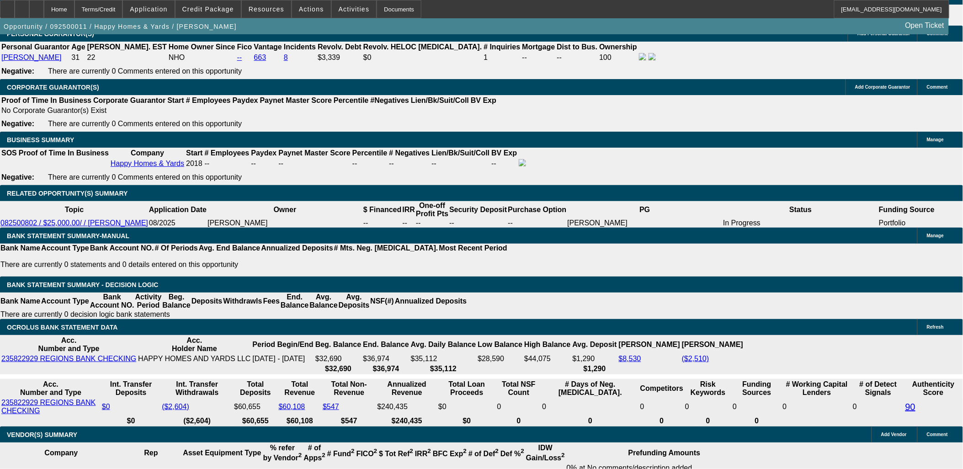
type input "$1,106.72"
type input "$553.36"
type input "$1,800.30"
type input "$900.15"
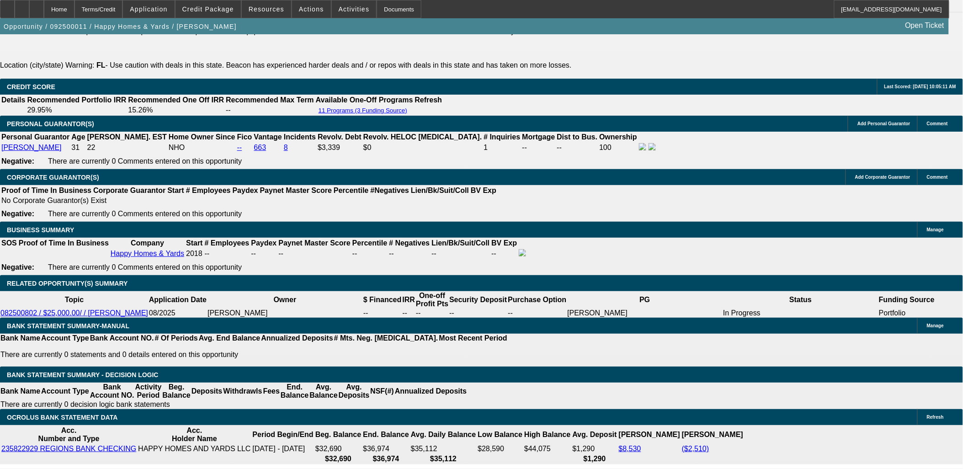
scroll to position [1320, 0]
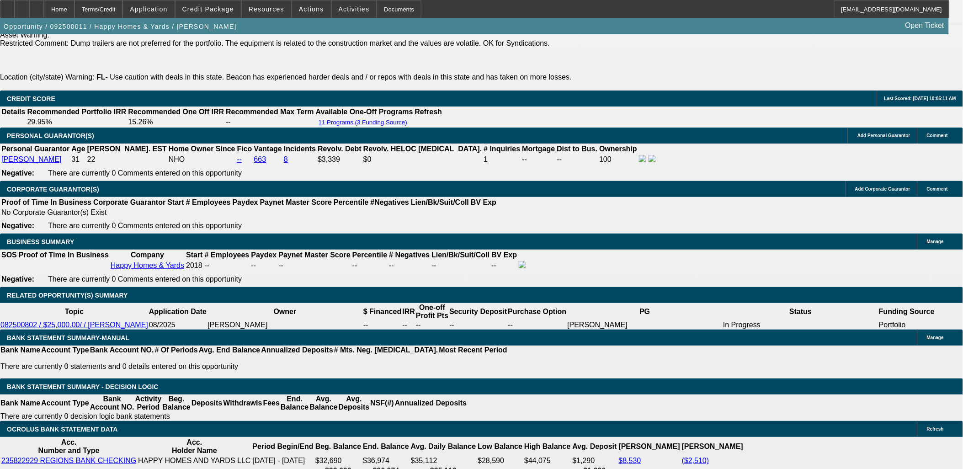
type input "30"
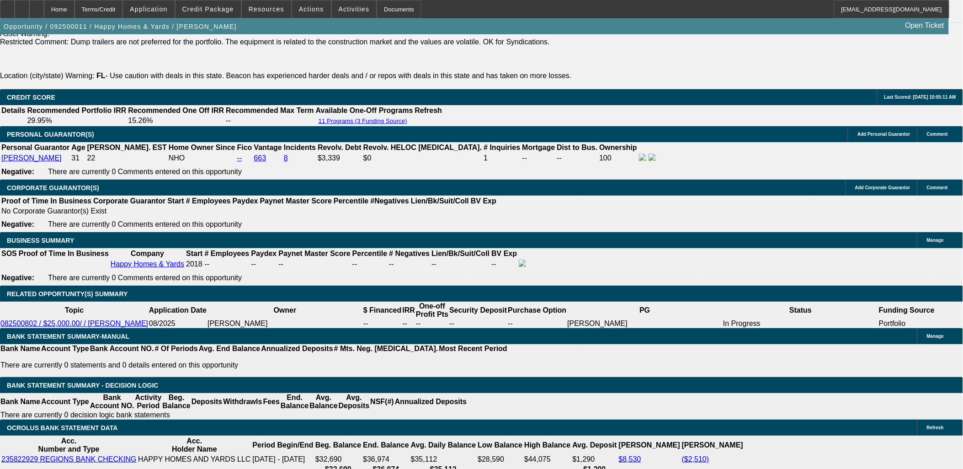
scroll to position [1422, 0]
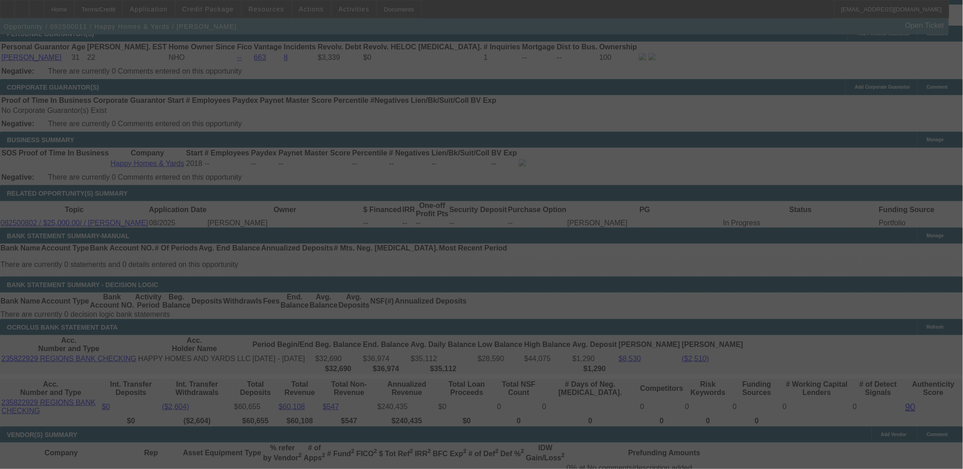
select select "0"
select select "2"
select select "0"
select select "6"
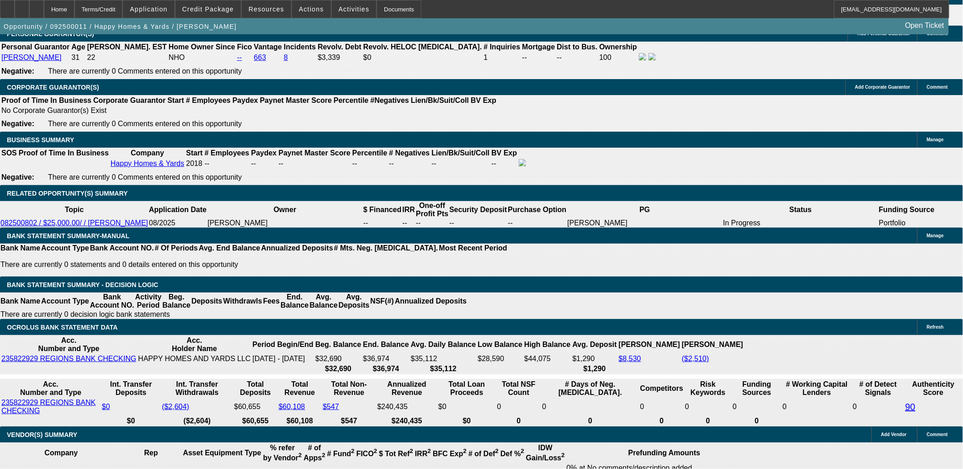
drag, startPoint x: 598, startPoint y: 185, endPoint x: 558, endPoint y: 190, distance: 40.1
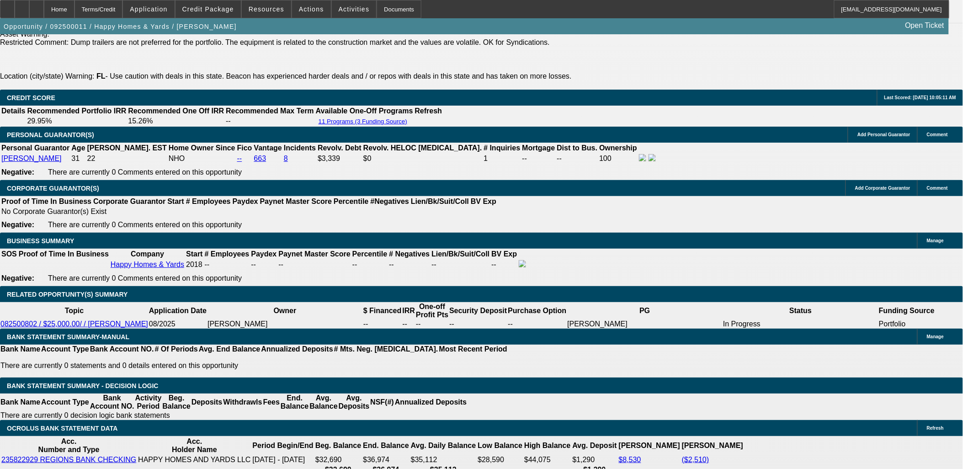
scroll to position [1320, 0]
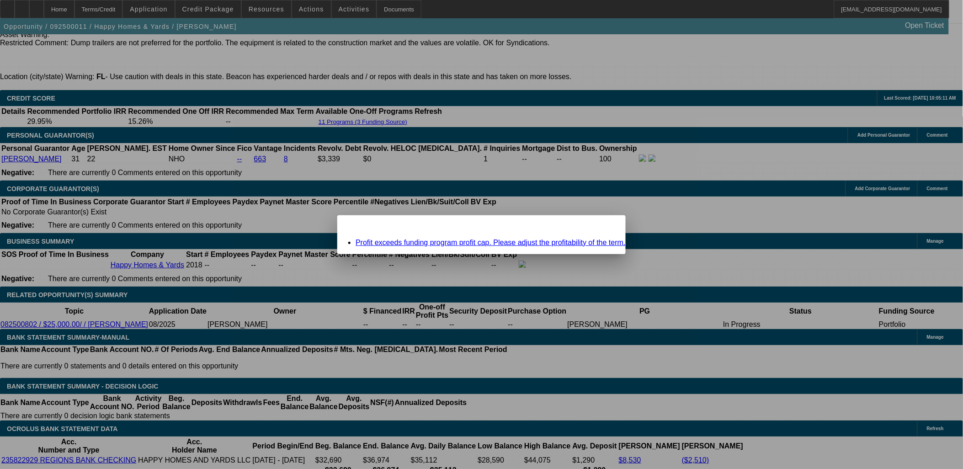
click at [472, 241] on link "Profit exceeds funding program profit cap. Please adjust the profitability of t…" at bounding box center [491, 243] width 270 height 8
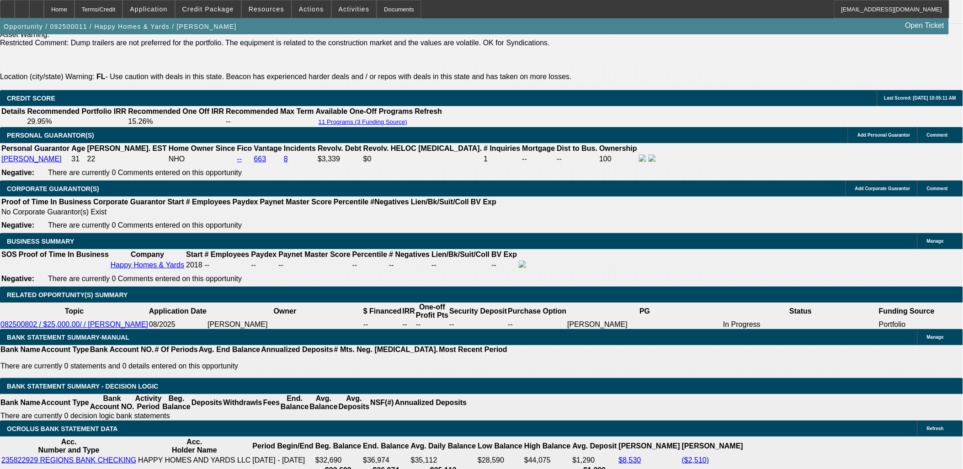
scroll to position [1320, 0]
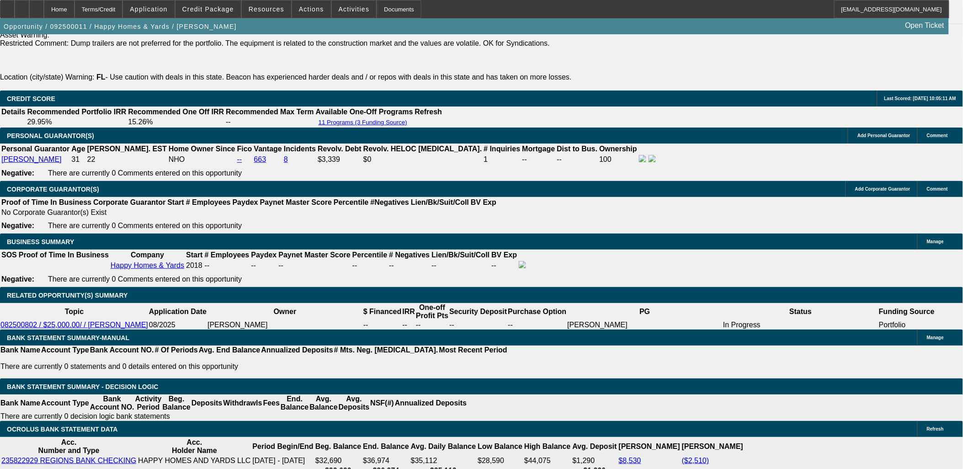
type input "UNKNOWN"
type input "25"
type input "$1,084.76"
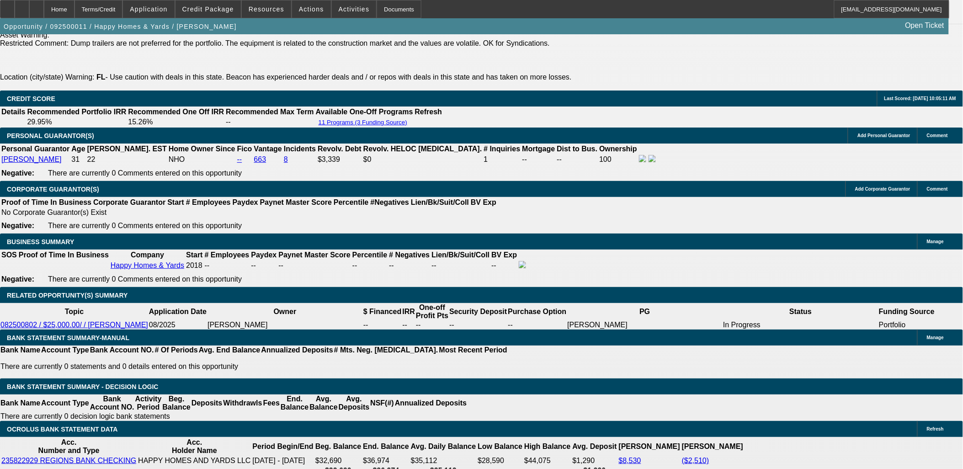
type input "$542.38"
type input "$1,657.86"
type input "$828.93"
type input "25"
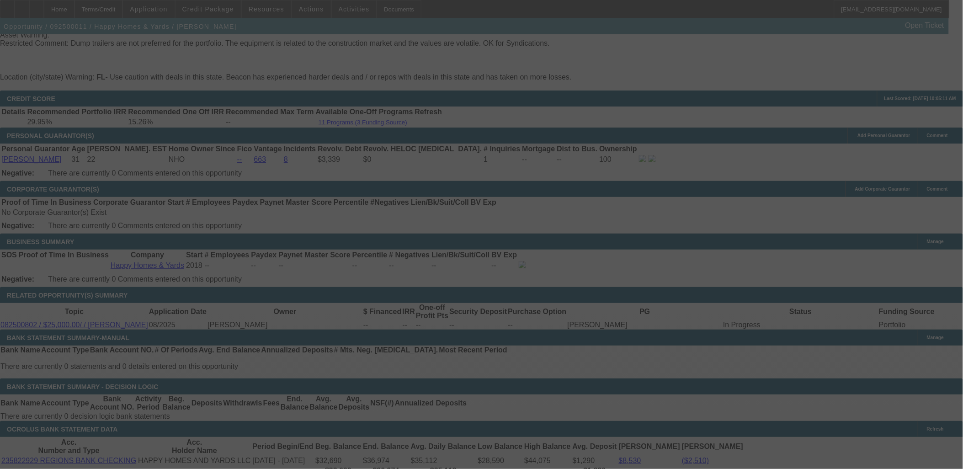
select select "0"
select select "2"
select select "0"
select select "6"
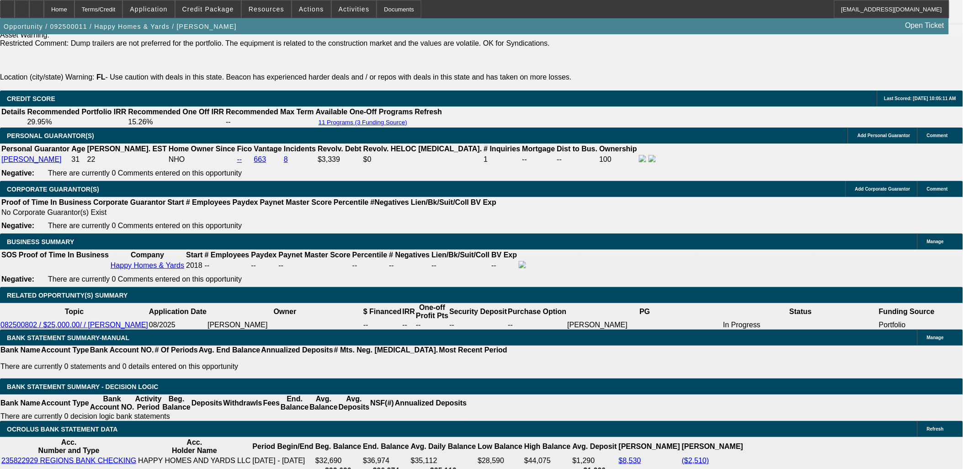
drag, startPoint x: 436, startPoint y: 378, endPoint x: 431, endPoint y: 372, distance: 7.8
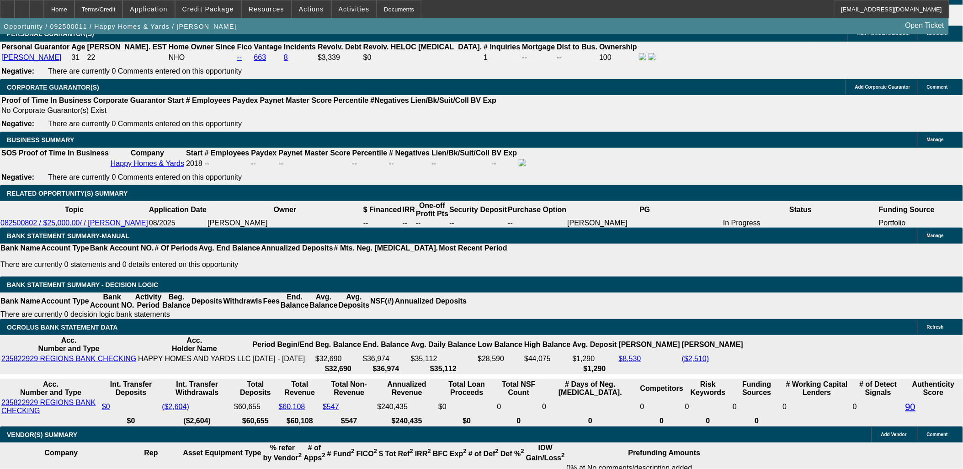
scroll to position [1269, 0]
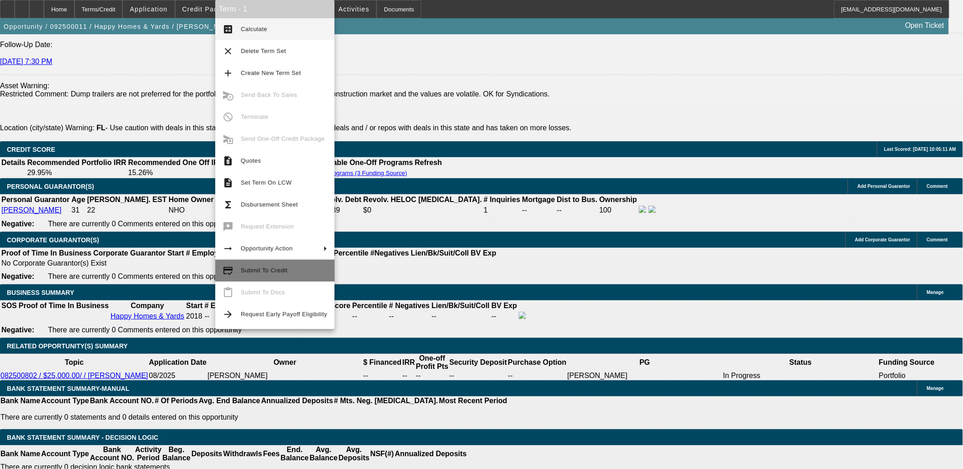
click at [266, 272] on span "Submit To Credit" at bounding box center [264, 270] width 47 height 7
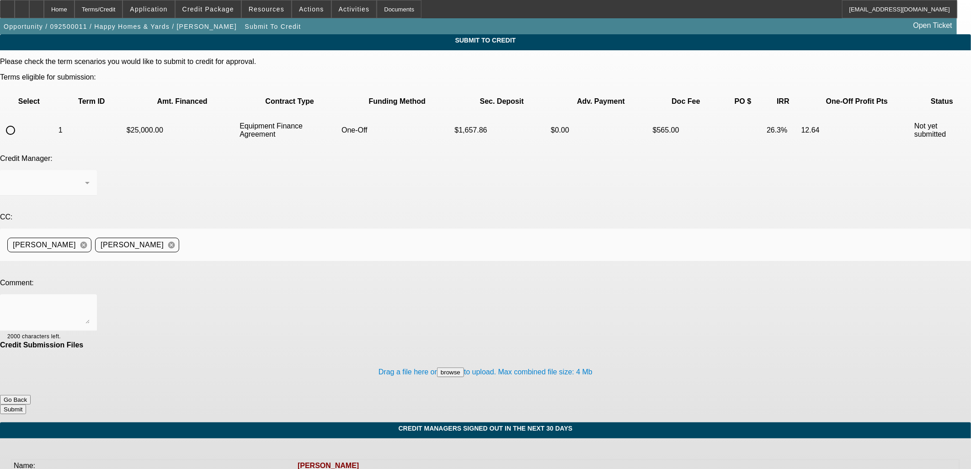
click at [20, 121] on input "radio" at bounding box center [10, 130] width 18 height 18
radio input "true"
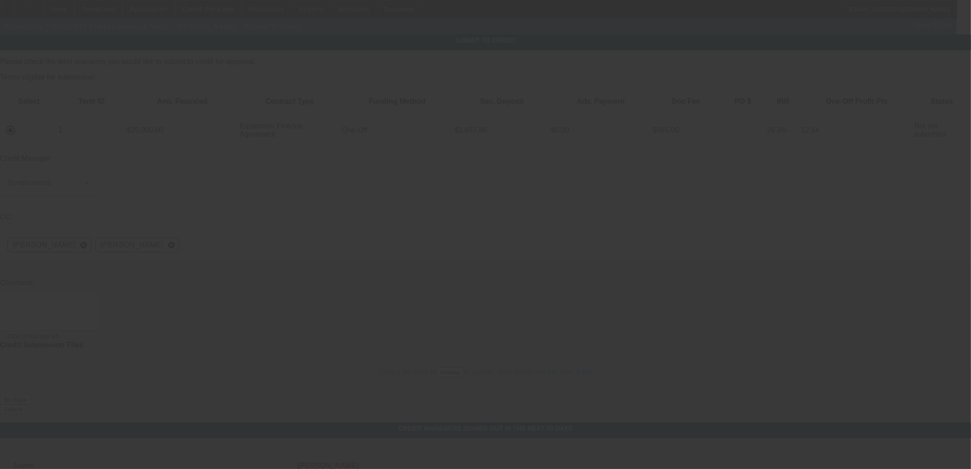
click at [90, 302] on textarea at bounding box center [48, 313] width 82 height 22
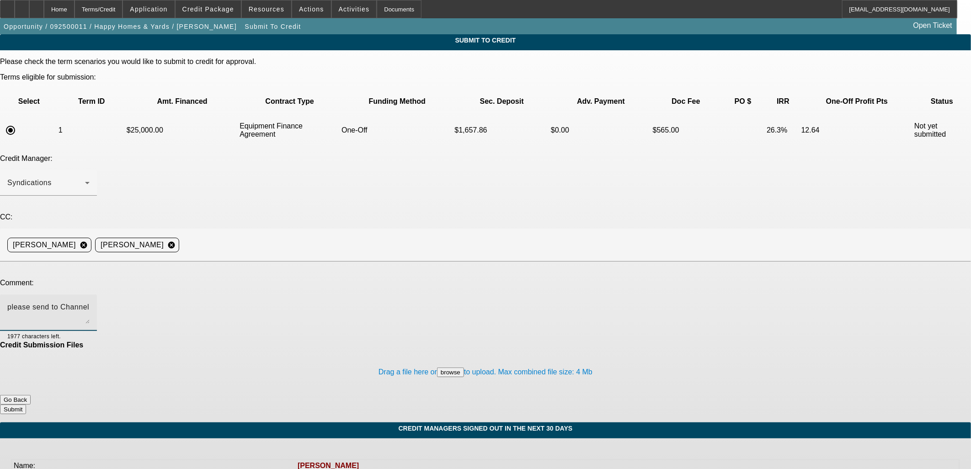
type textarea "please send to Channel"
click at [26, 404] on button "Submit" at bounding box center [13, 409] width 26 height 10
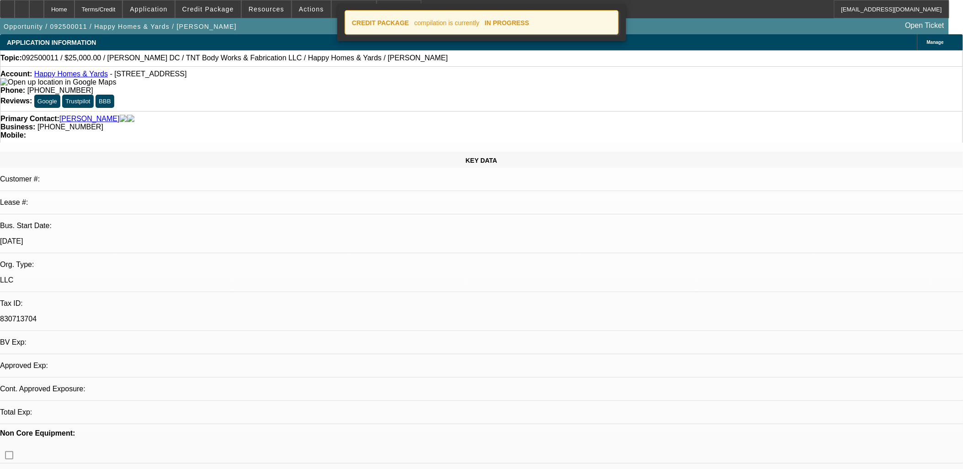
select select "0"
select select "2"
select select "0"
select select "6"
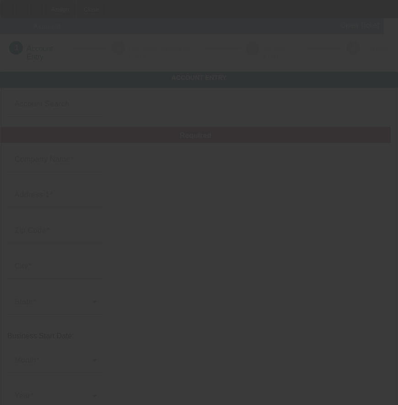
type input "[DATE]"
type input "Happy Homes & Yards"
type input "[STREET_ADDRESS]"
type input "33707"
type input "[GEOGRAPHIC_DATA]"
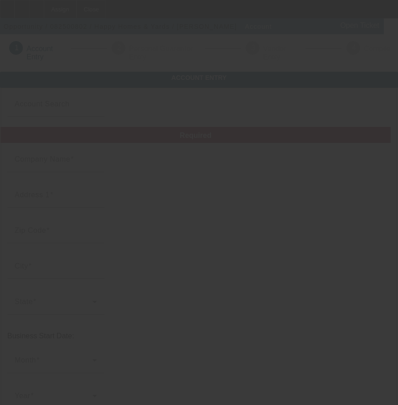
type input "[PHONE_NUMBER]"
type input "830713704"
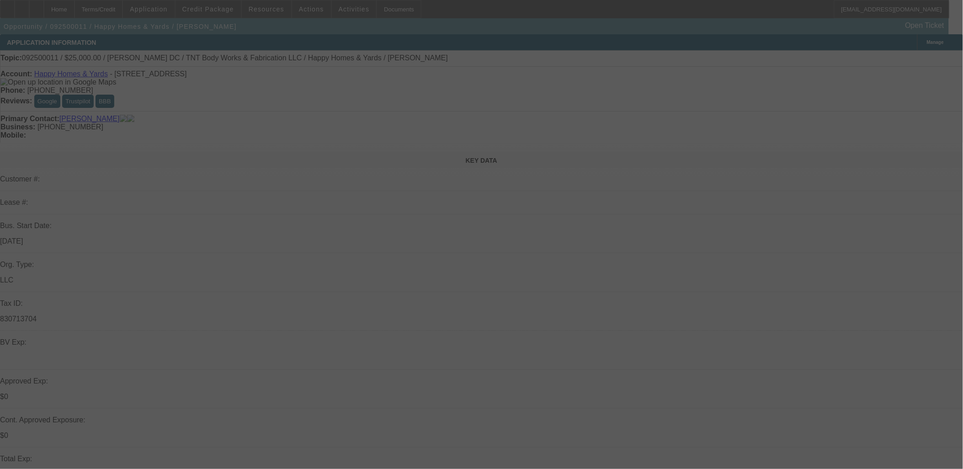
select select "0"
select select "2"
select select "0"
select select "2"
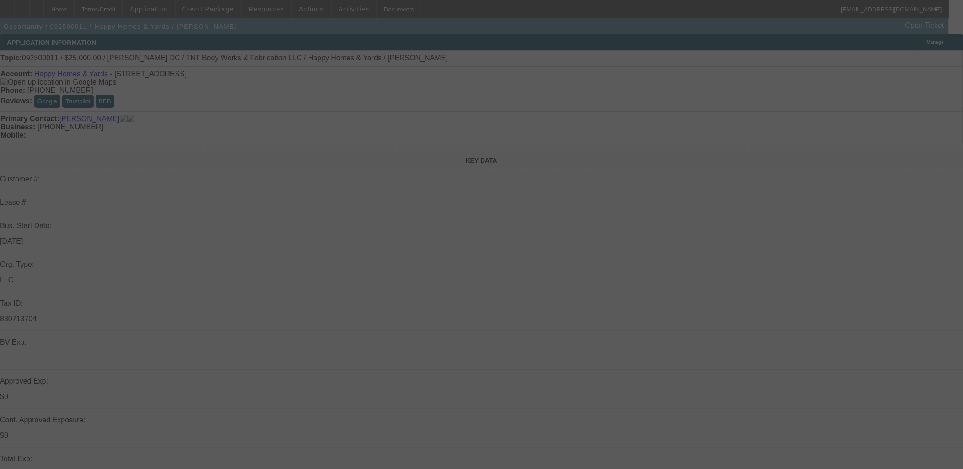
select select "0"
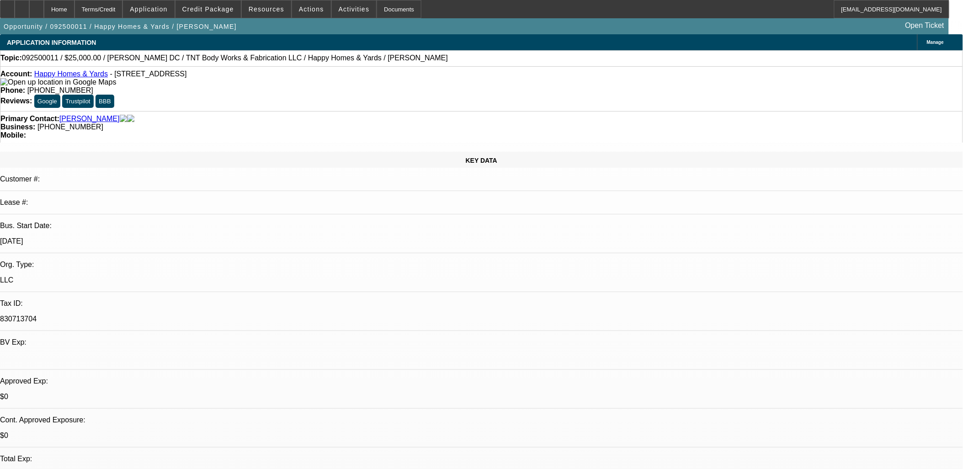
select select "1"
select select "2"
select select "6"
select select "1"
select select "2"
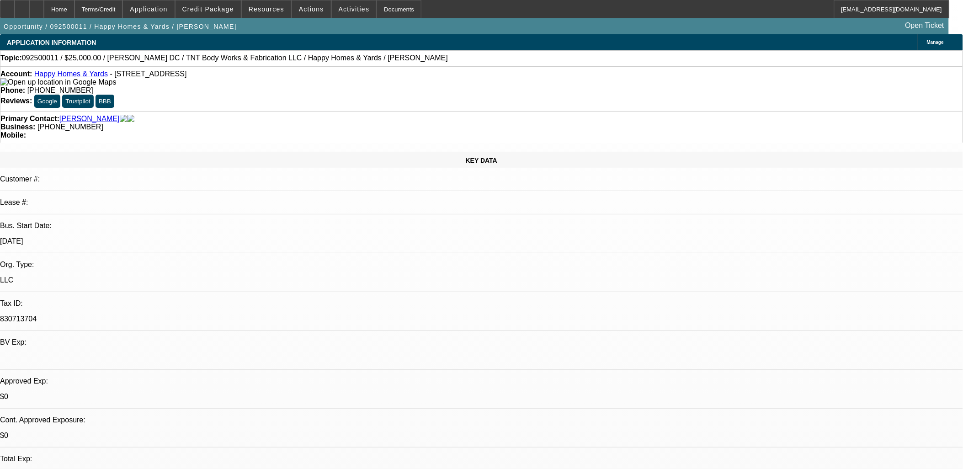
select select "6"
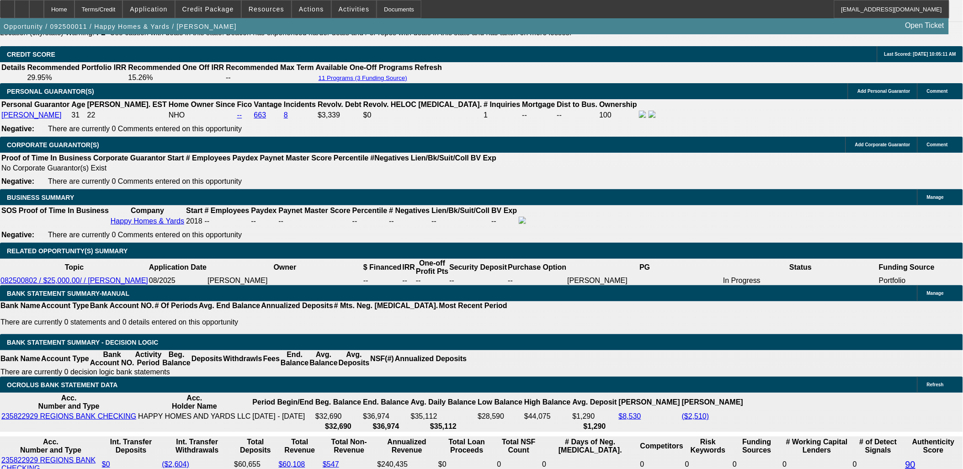
scroll to position [1320, 0]
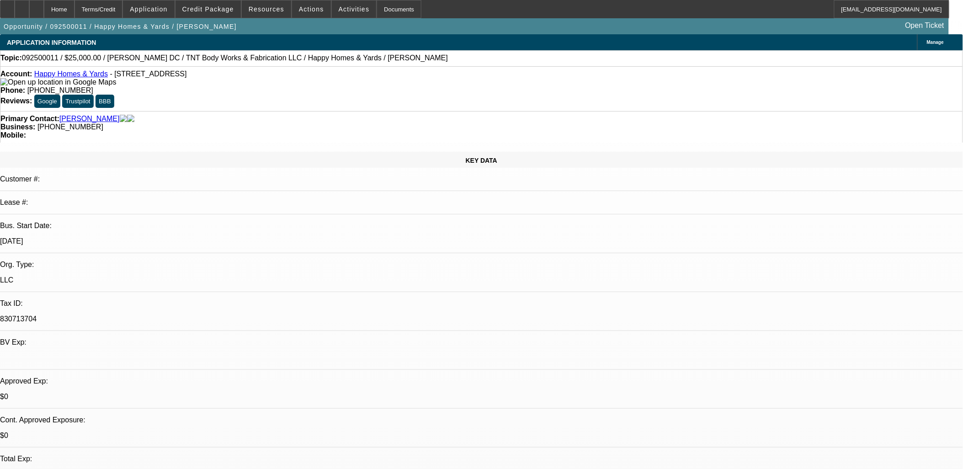
scroll to position [67, 0]
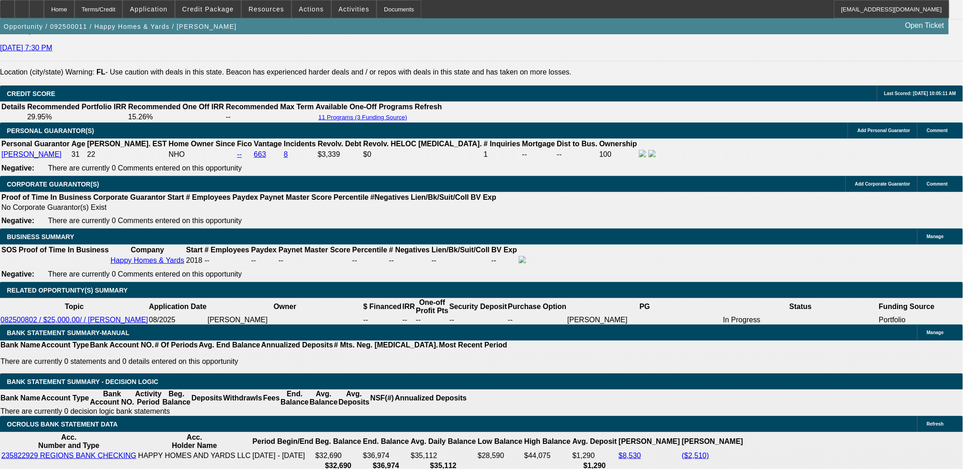
scroll to position [1371, 0]
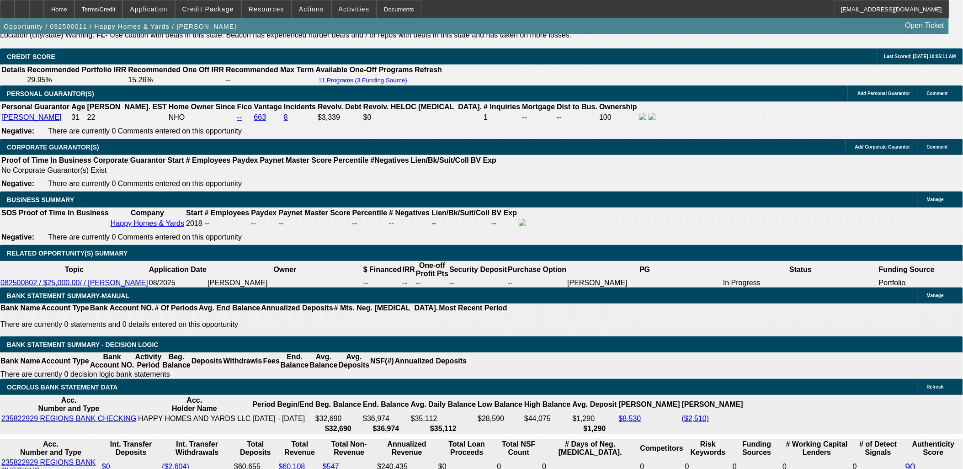
drag, startPoint x: 352, startPoint y: 246, endPoint x: 348, endPoint y: 249, distance: 4.9
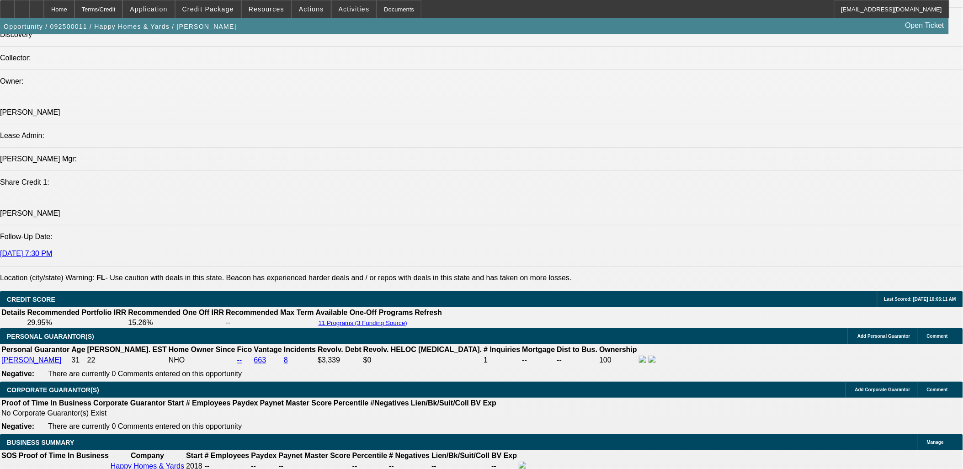
scroll to position [1016, 0]
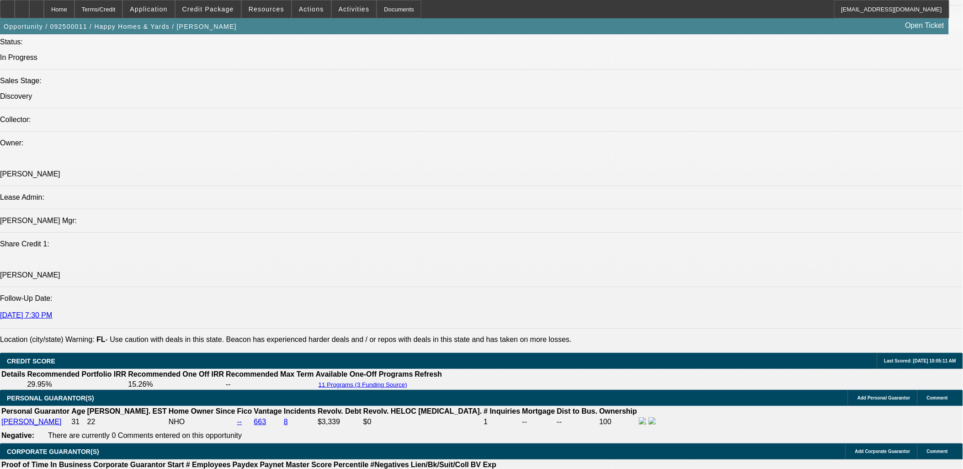
click at [742, 116] on button "reply_all Reply All" at bounding box center [752, 119] width 58 height 22
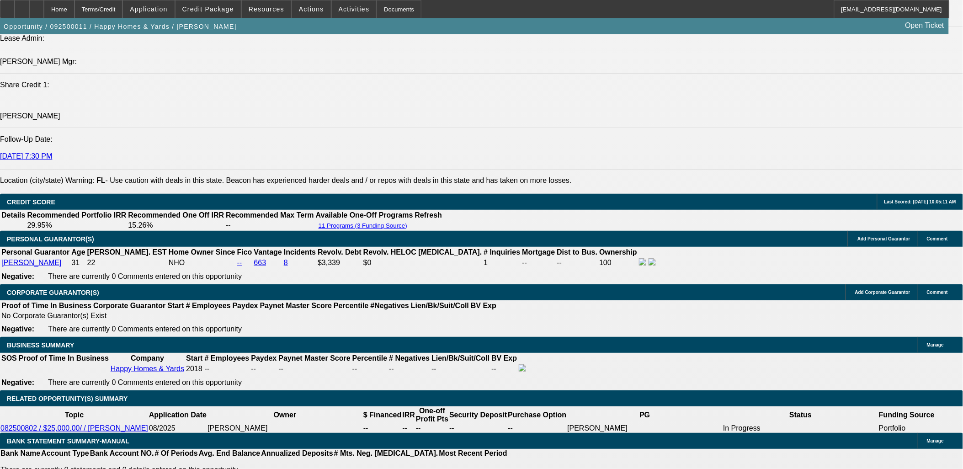
scroll to position [1269, 0]
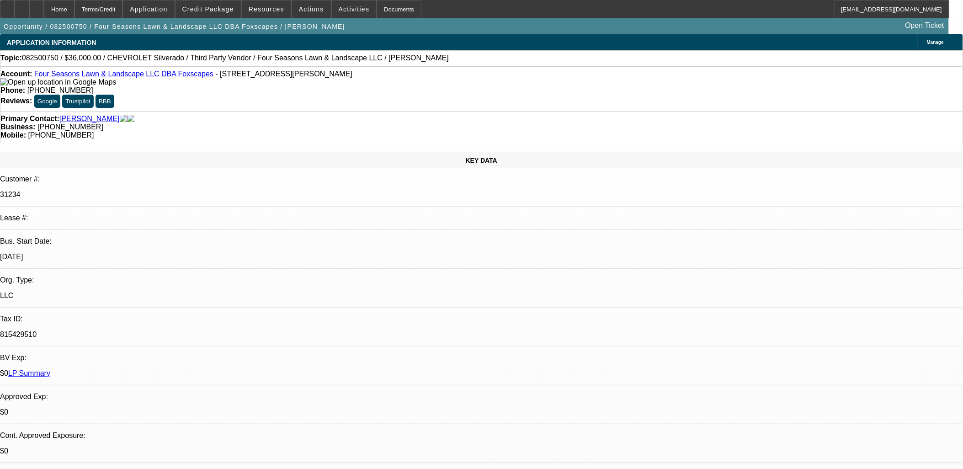
select select "0"
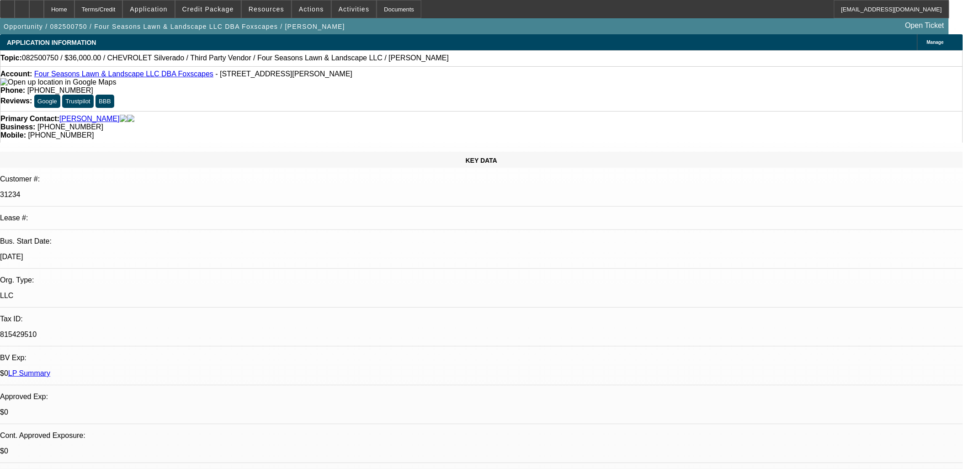
select select "0"
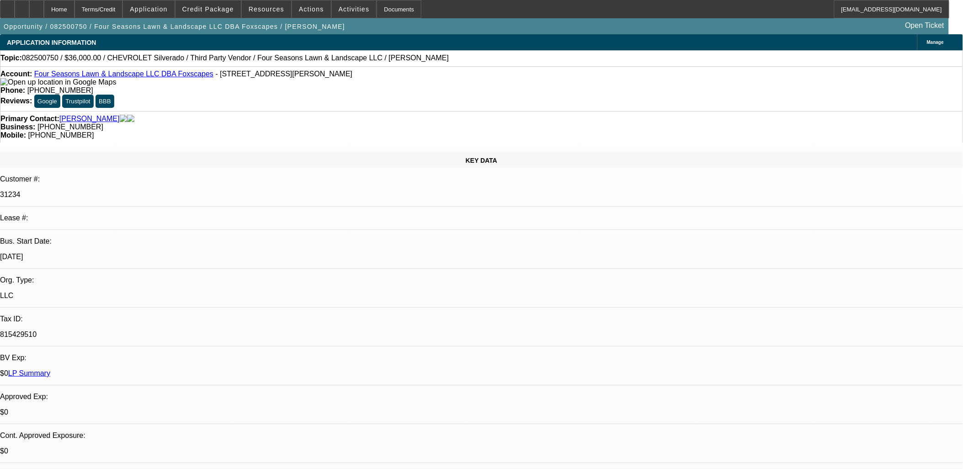
select select "0"
select select "1"
select select "6"
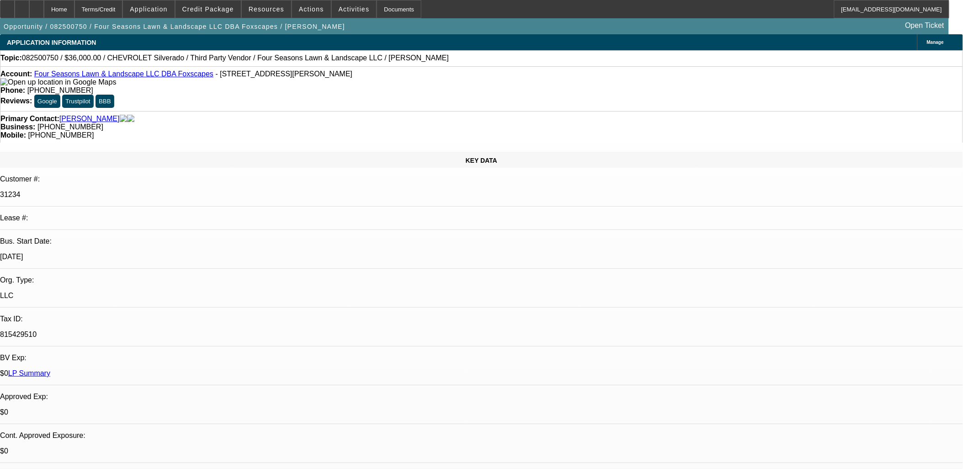
select select "1"
select select "6"
select select "1"
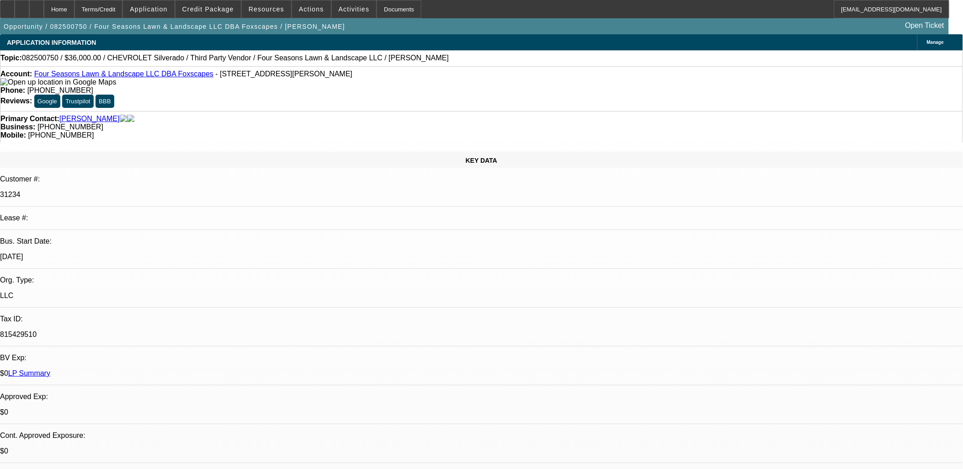
select select "6"
select select "1"
select select "6"
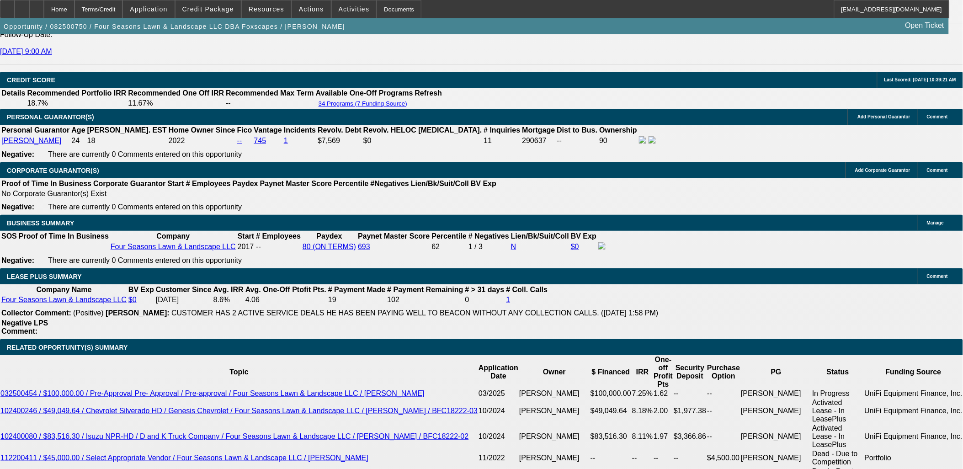
scroll to position [1320, 0]
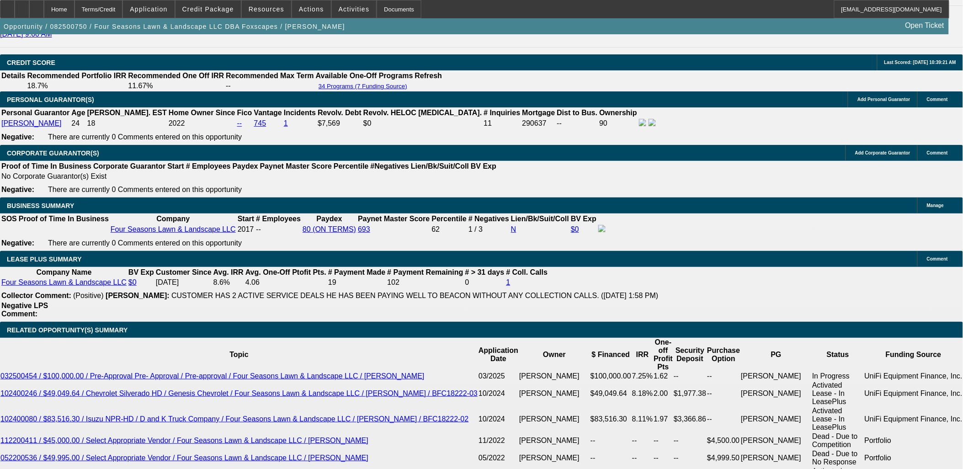
type input "9"
type input "UNKNOWN"
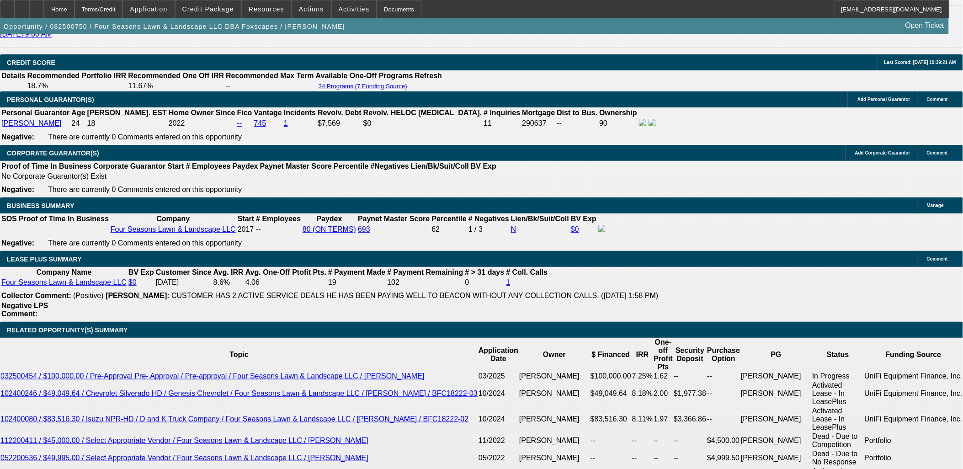
type input "$1,144.79"
type input "9.75"
type input "$1,157.40"
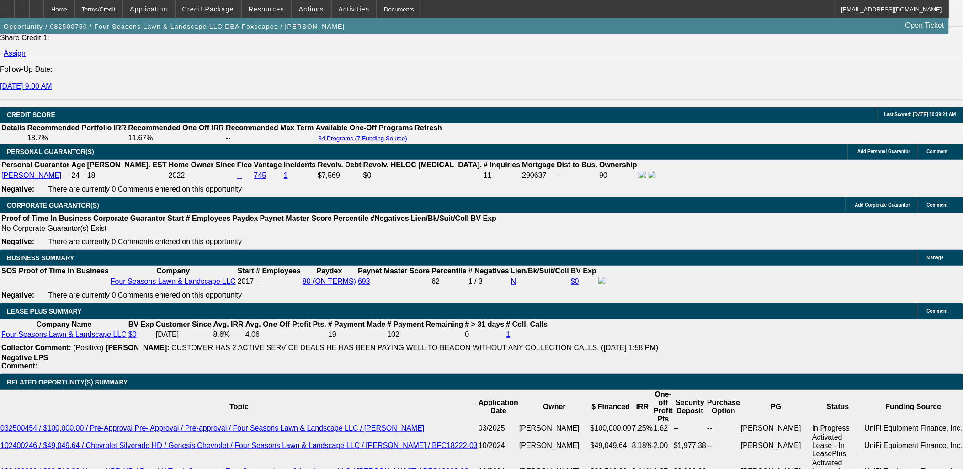
scroll to position [1218, 0]
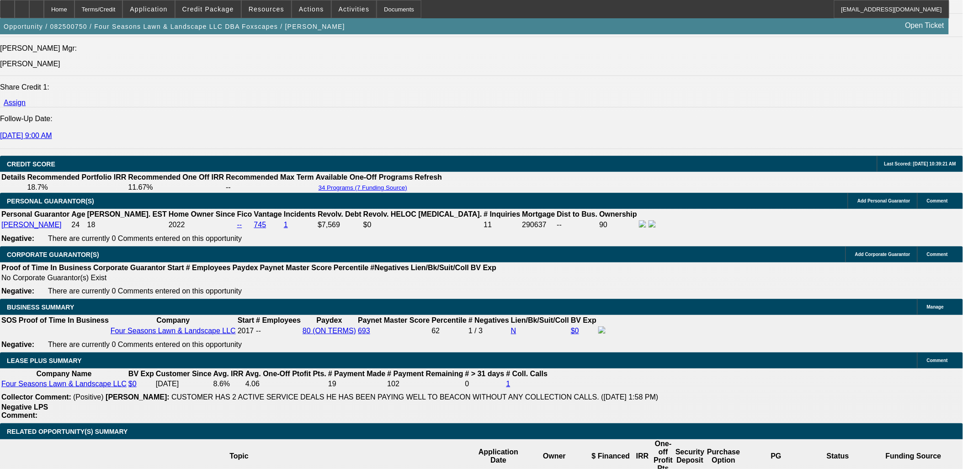
type input "9.75"
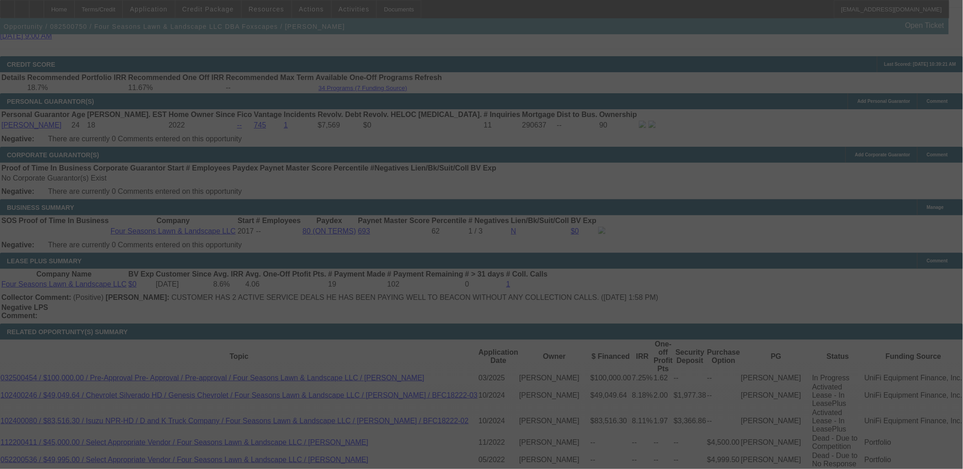
scroll to position [1320, 0]
select select "0"
select select "6"
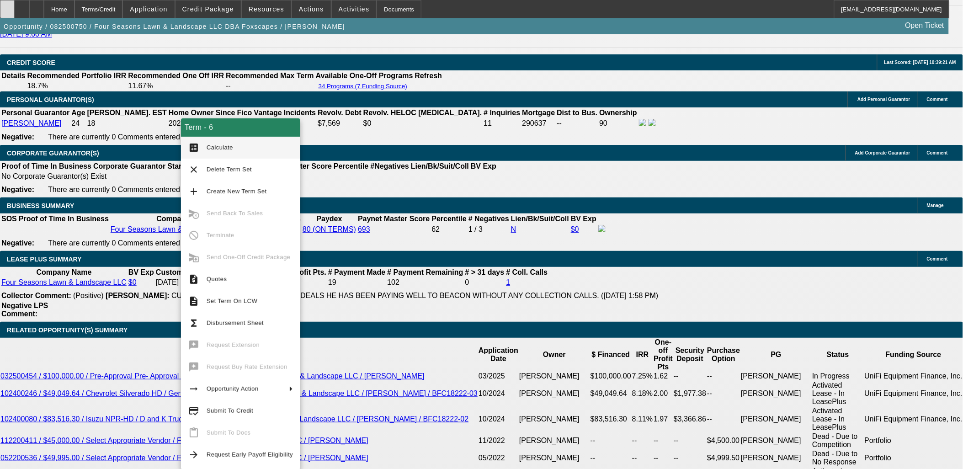
click at [7, 6] on icon at bounding box center [7, 6] width 0 height 0
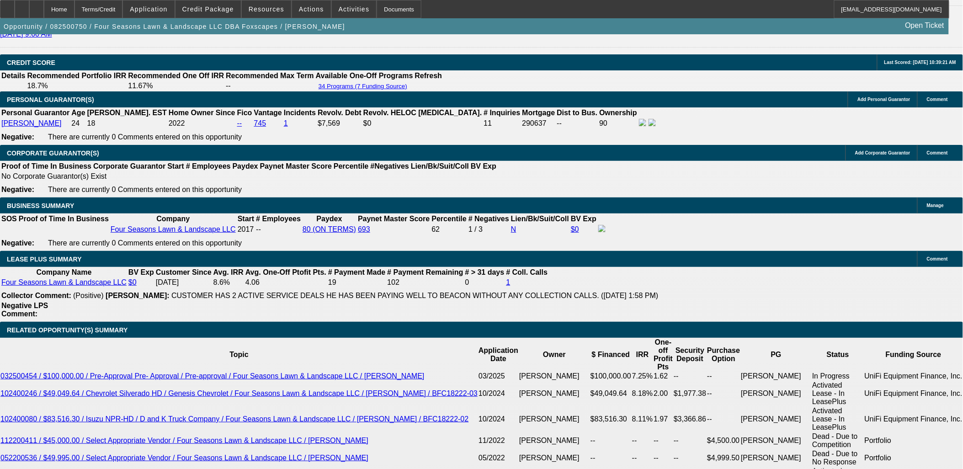
drag, startPoint x: 713, startPoint y: 304, endPoint x: 833, endPoint y: 306, distance: 119.8
copy div "2024 Schedule C or Schedule K-1;"
click at [349, 9] on span "Activities" at bounding box center [354, 8] width 31 height 7
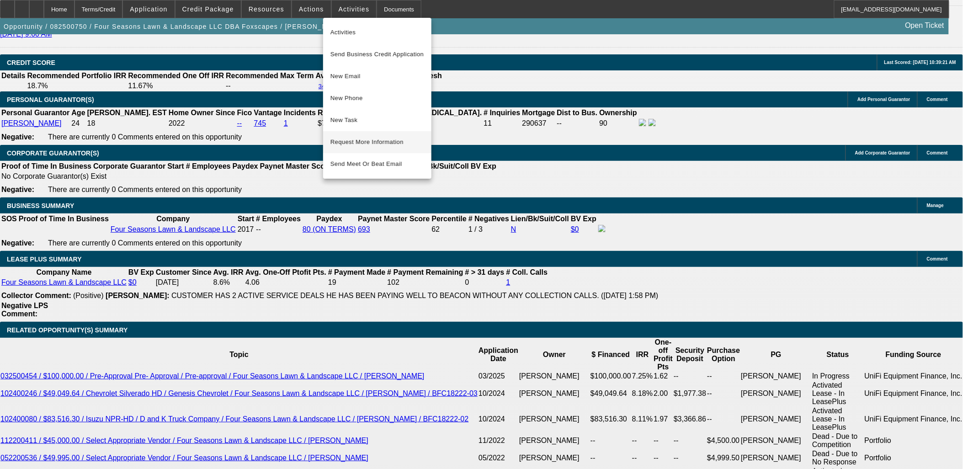
click at [377, 141] on span "Request More Information" at bounding box center [377, 142] width 94 height 11
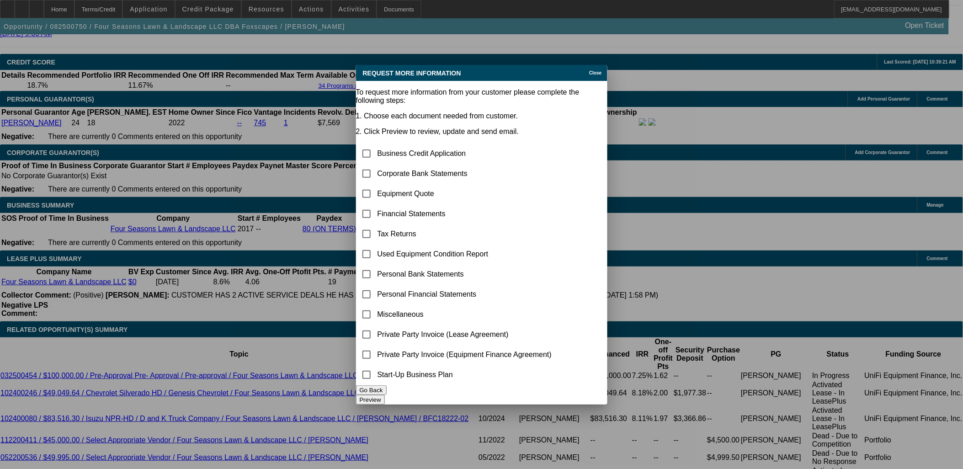
scroll to position [0, 0]
click at [385, 395] on button "Preview" at bounding box center [370, 400] width 29 height 10
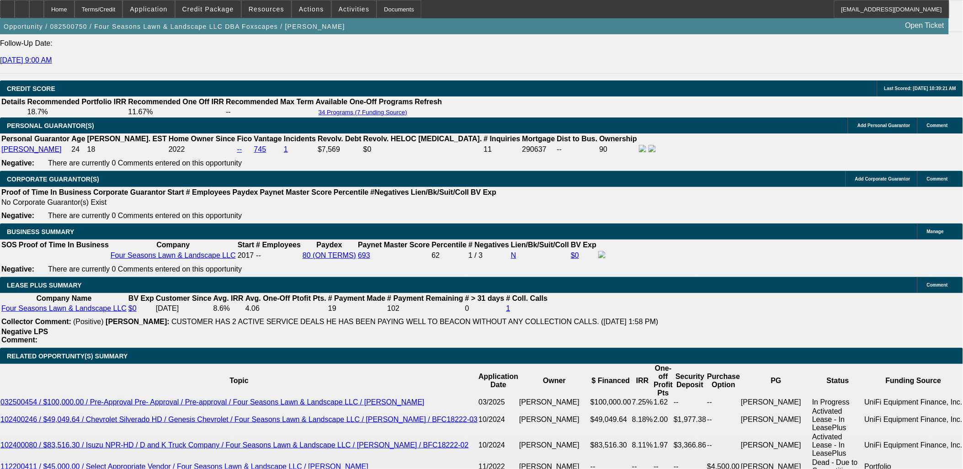
scroll to position [1269, 0]
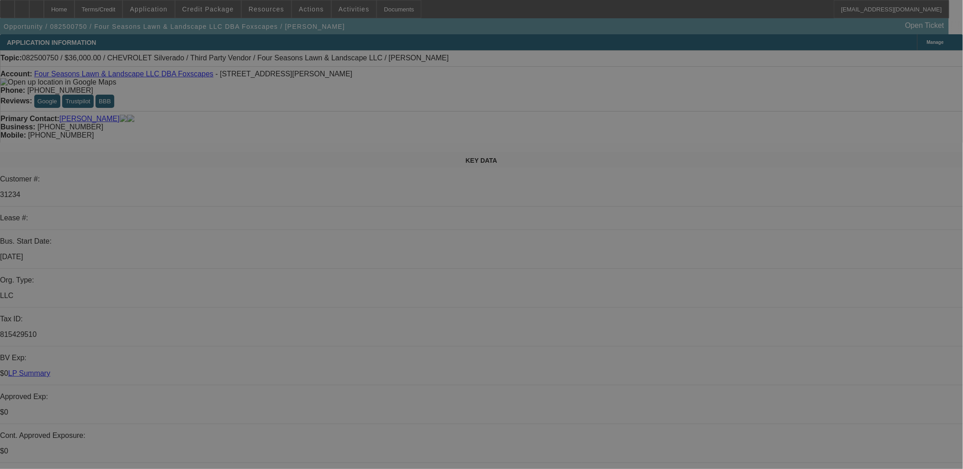
select select "0"
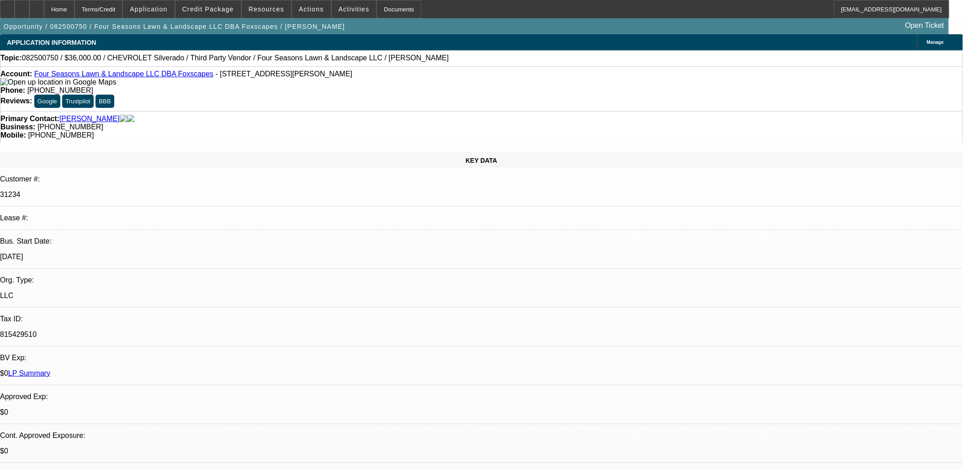
select select "0"
select select "6"
select select "0"
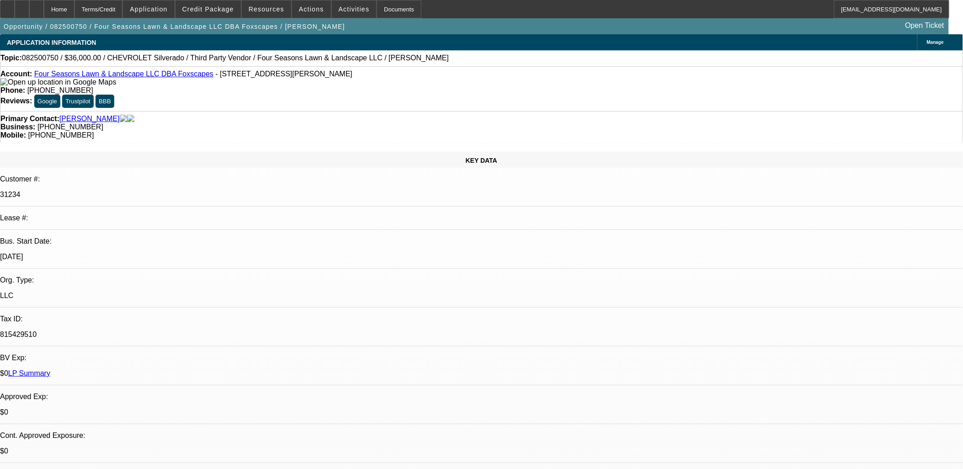
select select "0"
select select "6"
select select "0"
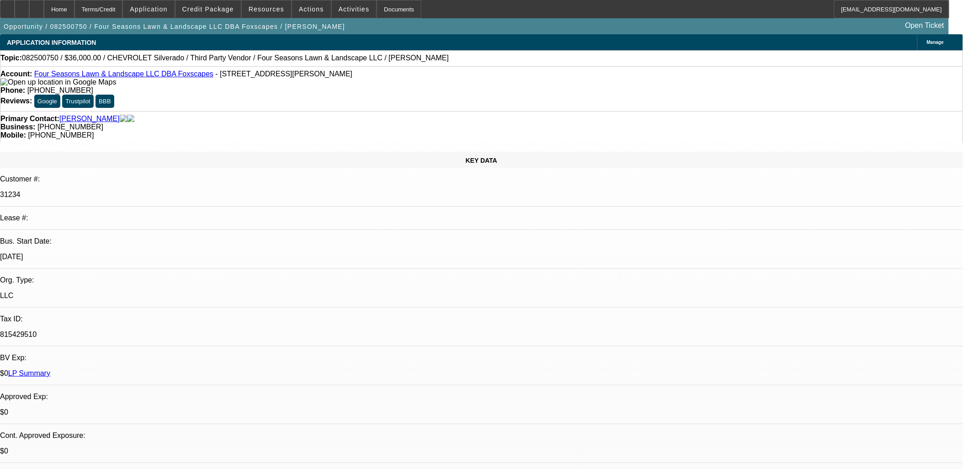
select select "6"
select select "0"
select select "6"
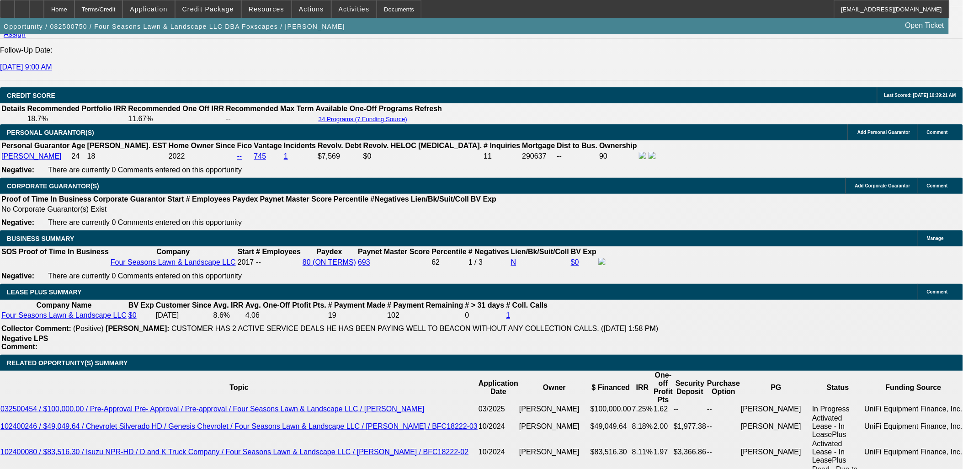
scroll to position [1269, 0]
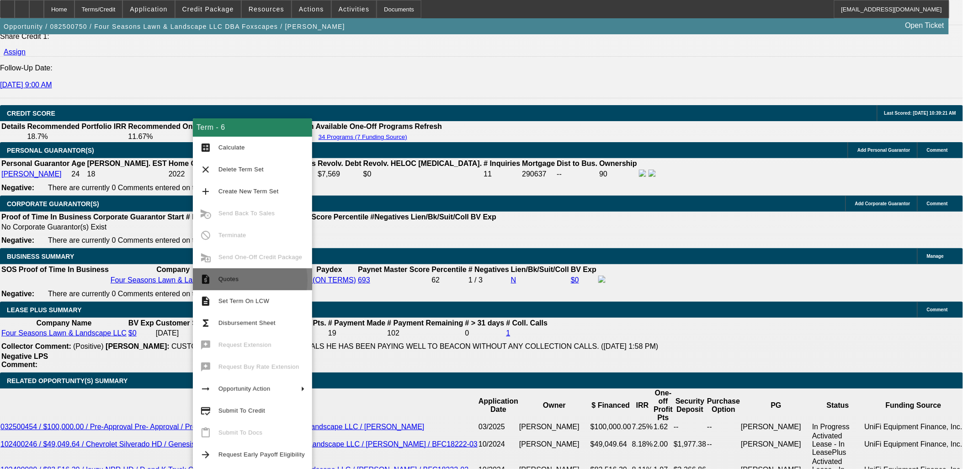
click at [243, 281] on span "Quotes" at bounding box center [261, 279] width 86 height 11
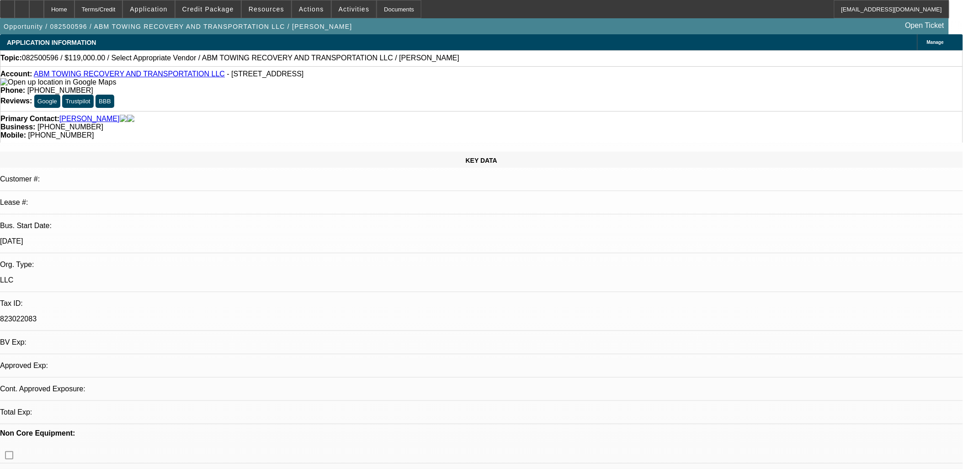
select select "0"
select select "2"
select select "0.1"
select select "1"
select select "2"
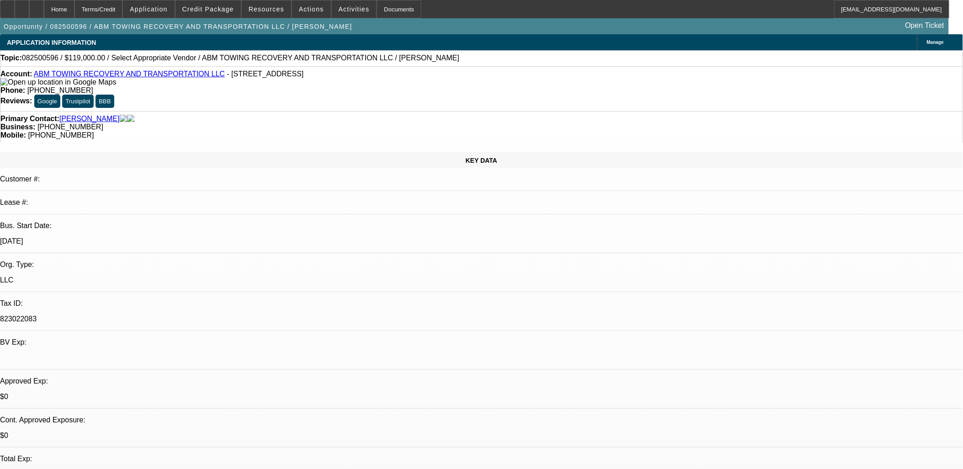
select select "4"
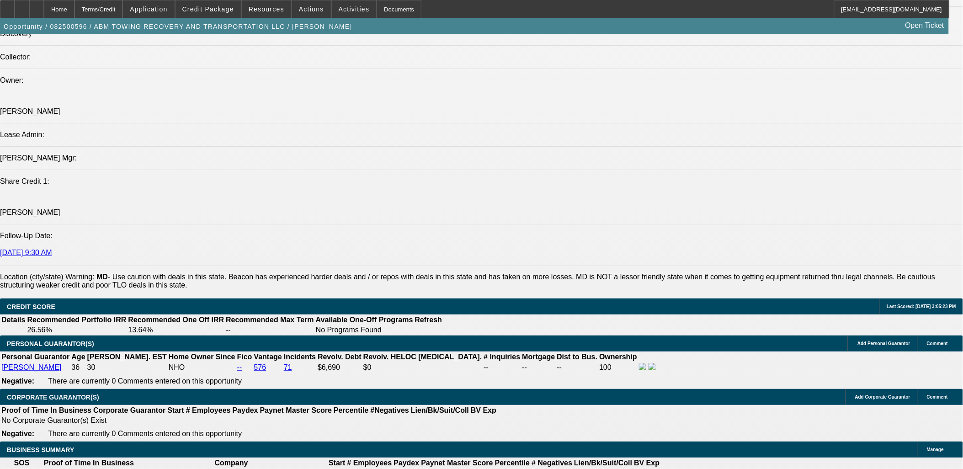
scroll to position [954, 0]
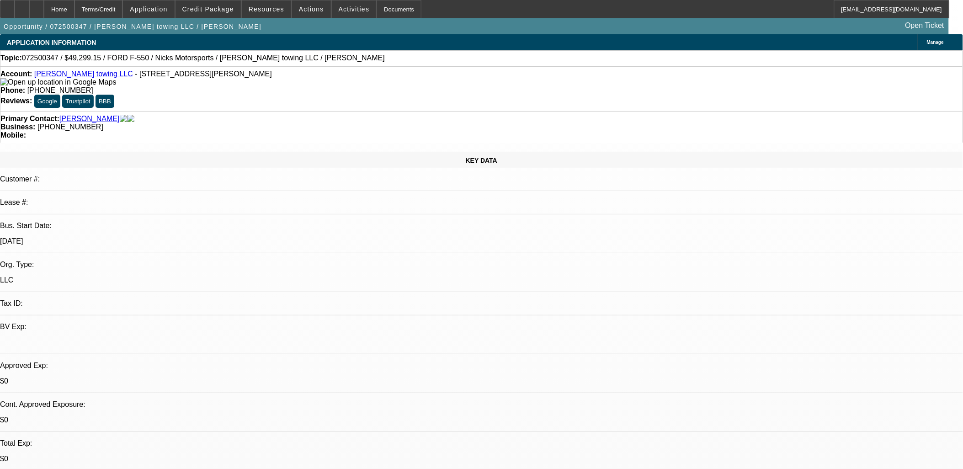
select select "0.15"
select select "2"
select select "0.1"
select select "1"
select select "2"
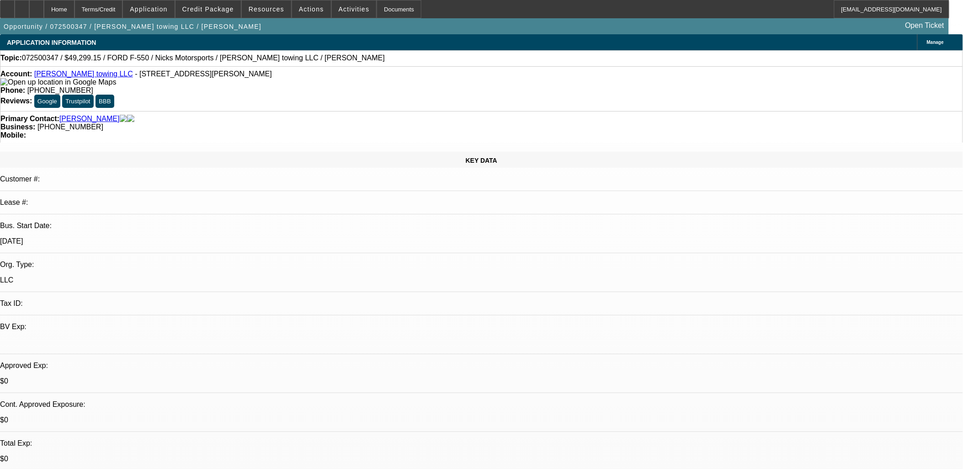
select select "4"
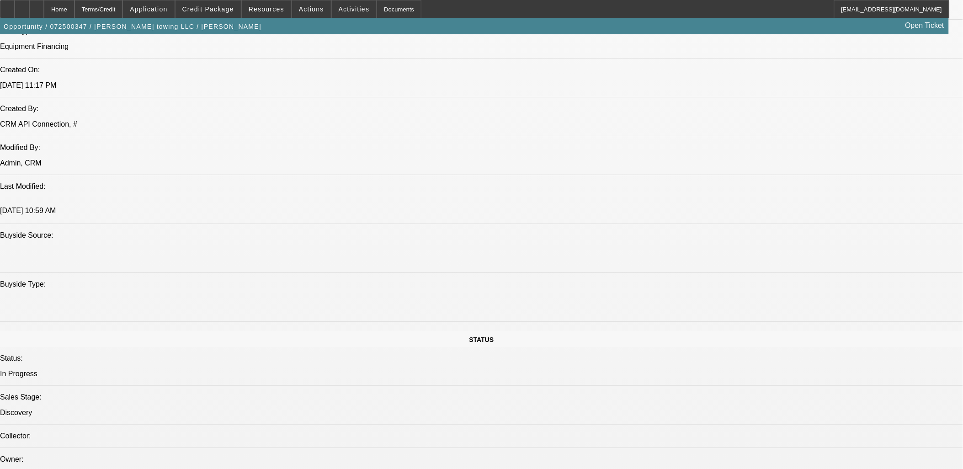
scroll to position [863, 0]
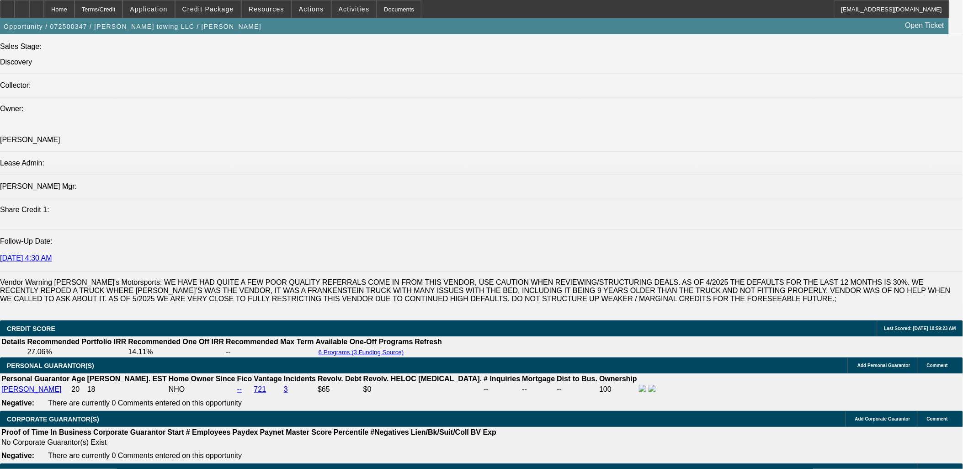
scroll to position [1168, 0]
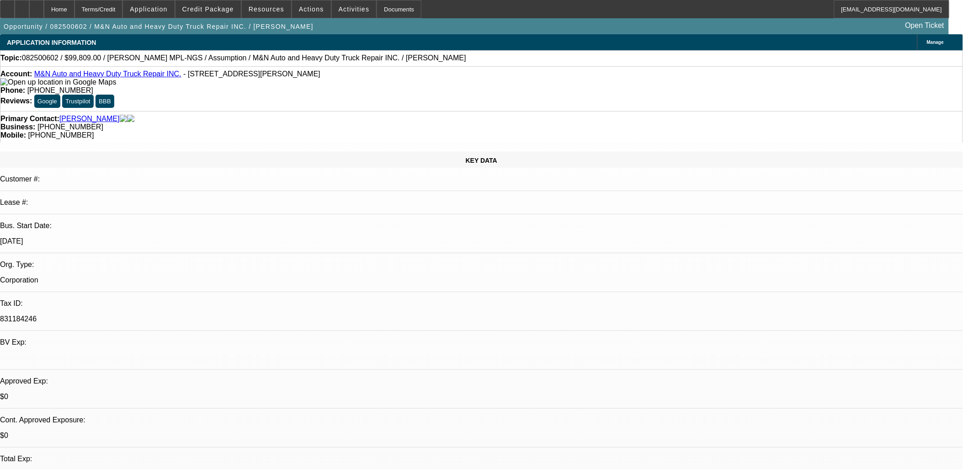
select select "0"
select select "2"
select select "0.1"
select select "4"
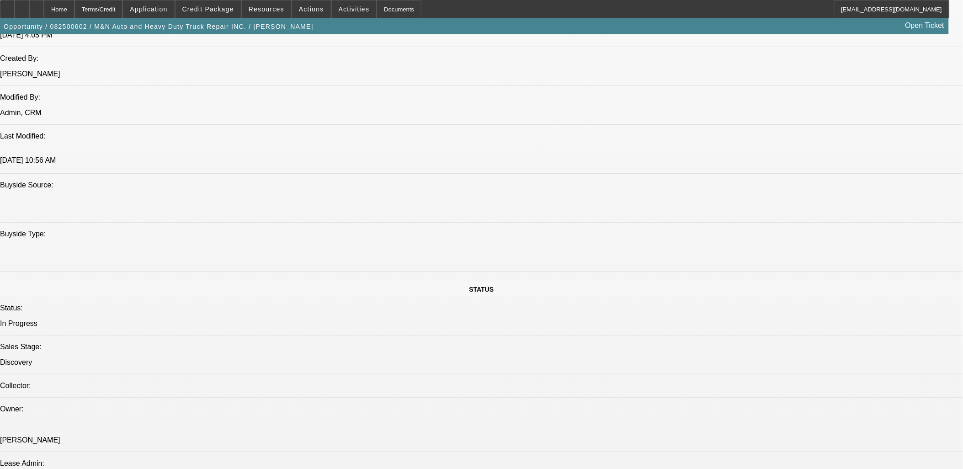
scroll to position [914, 0]
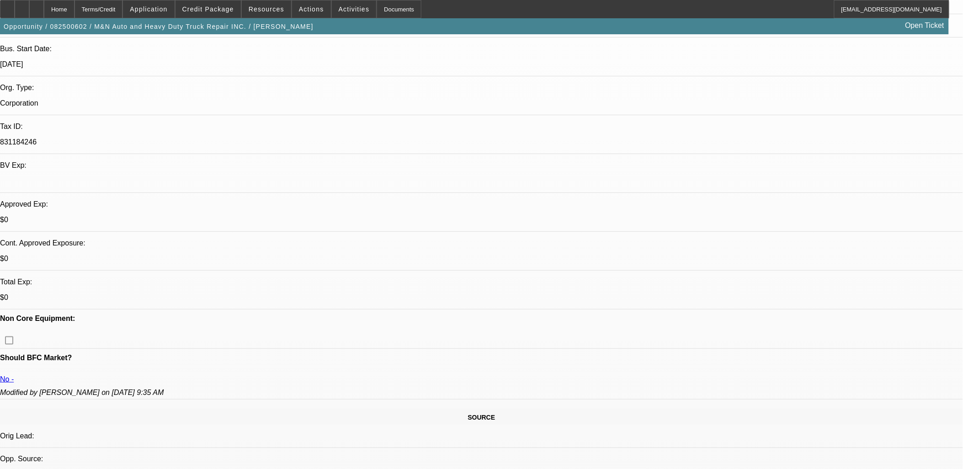
scroll to position [254, 0]
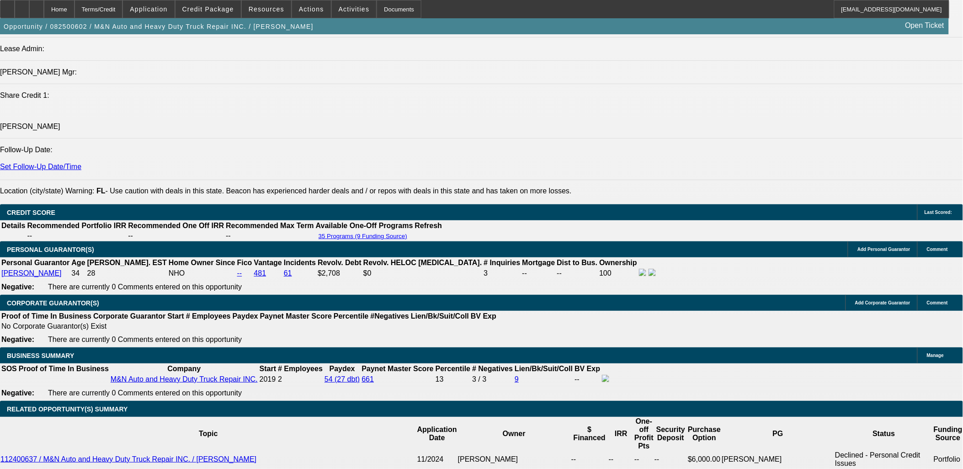
scroll to position [1218, 0]
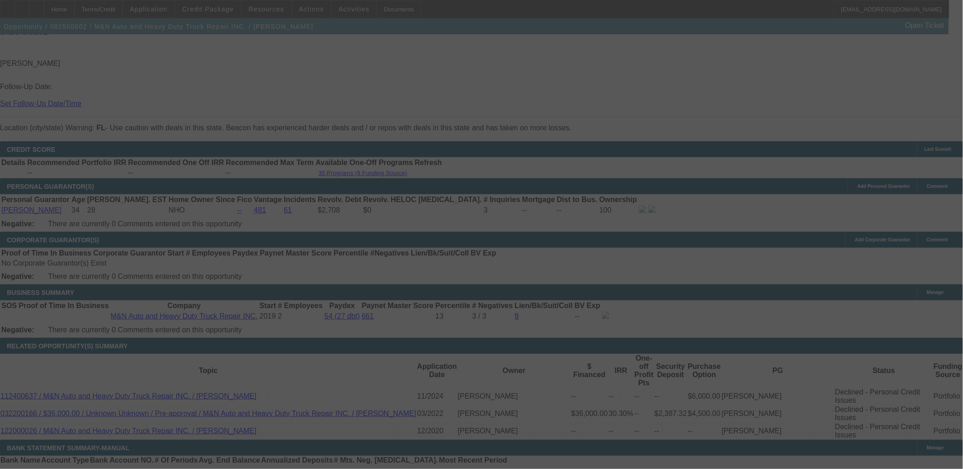
click at [410, 317] on div at bounding box center [481, 234] width 963 height 469
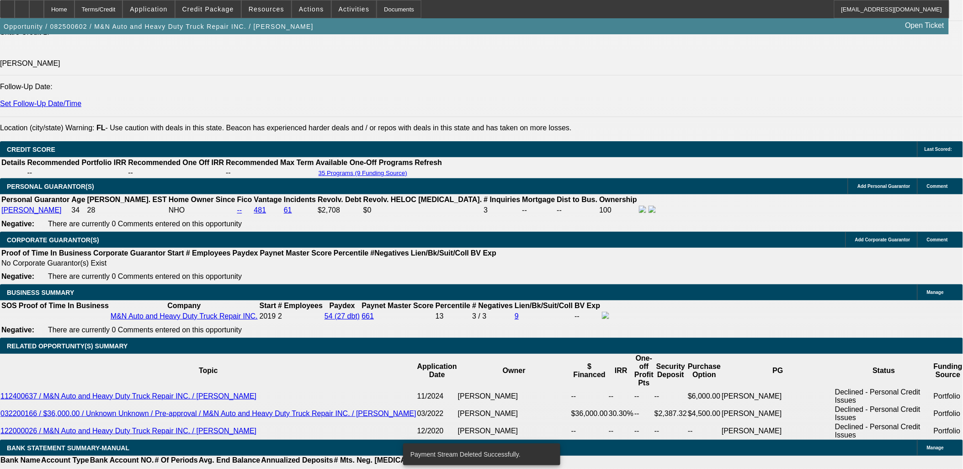
select select "0"
select select "2"
select select "0.1"
select select "4"
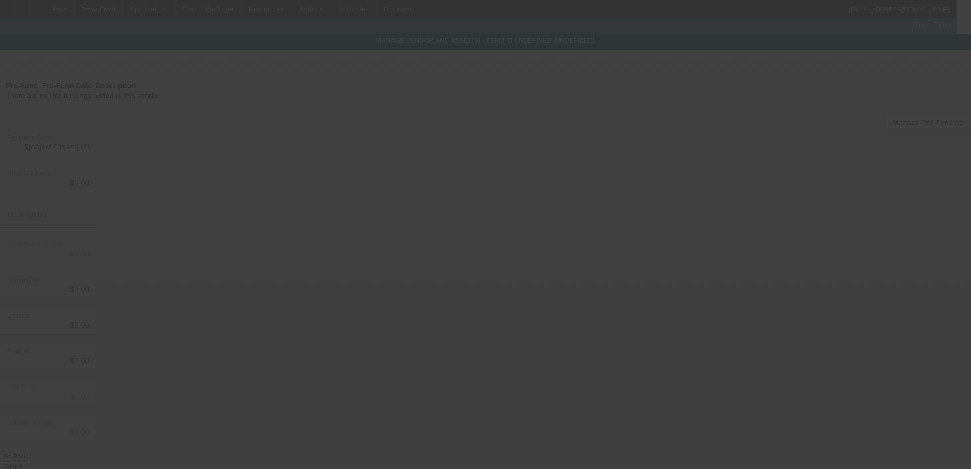
type input "$109,309.00"
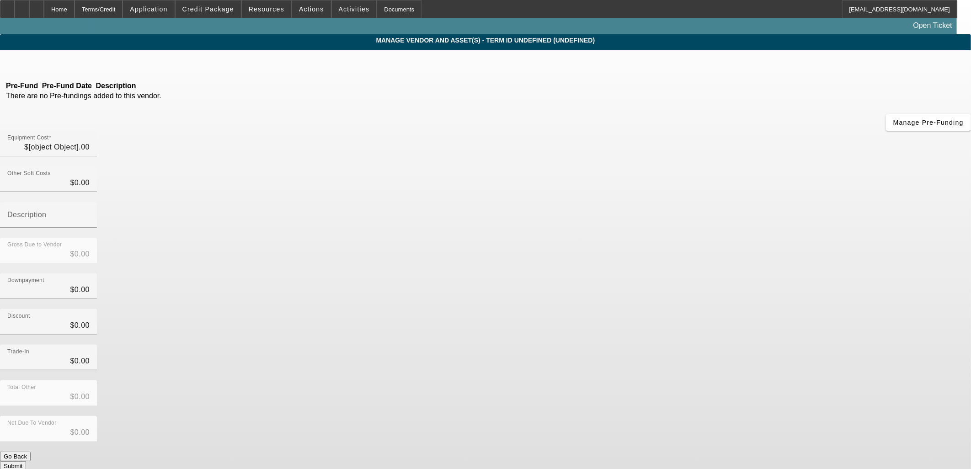
type input "$109,309.00"
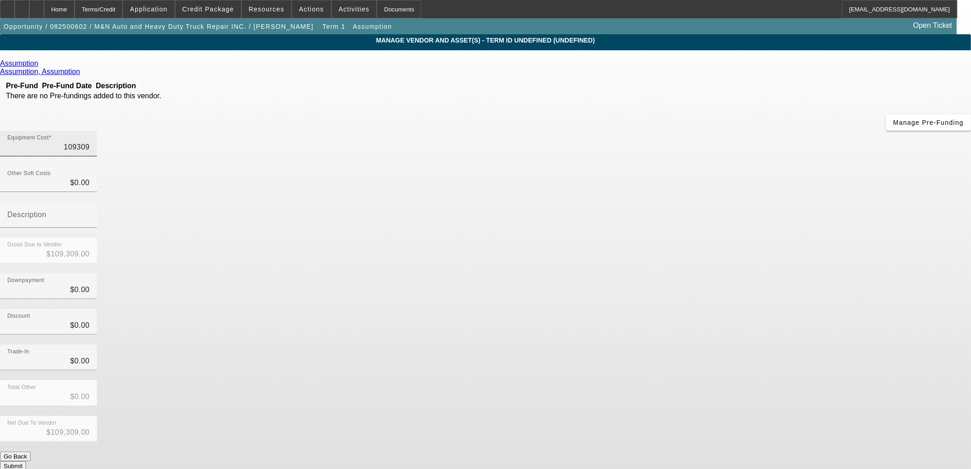
click at [90, 142] on input "109309" at bounding box center [48, 147] width 82 height 11
type input "8"
type input "$8.00"
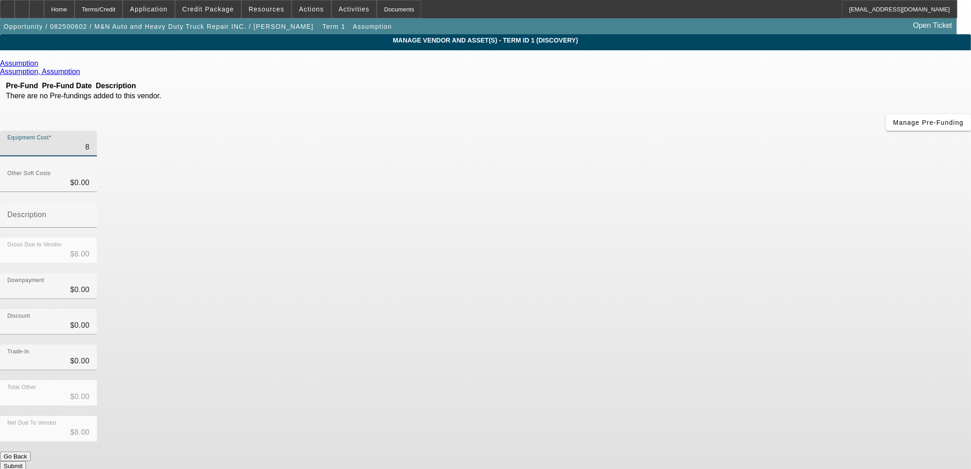
type input "86"
type input "$86.00"
type input "869"
type input "$869.00"
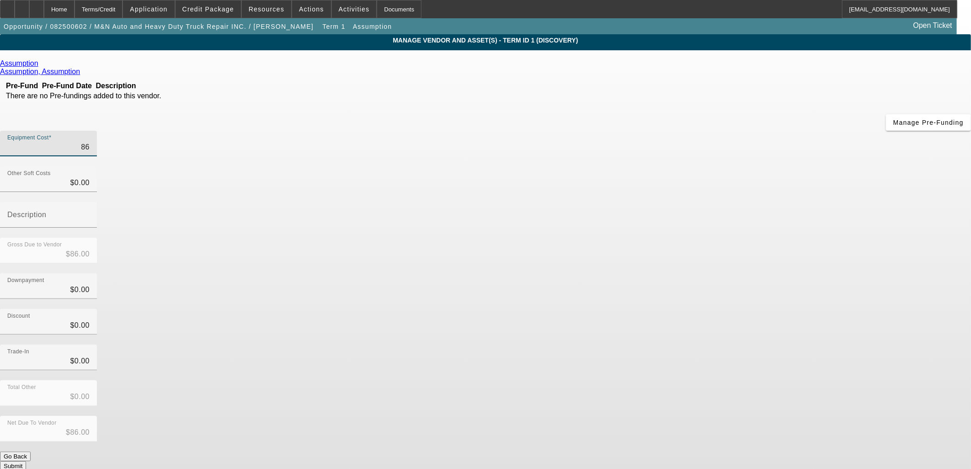
type input "$869.00"
type input "8690"
type input "$8,690.00"
type input "86900"
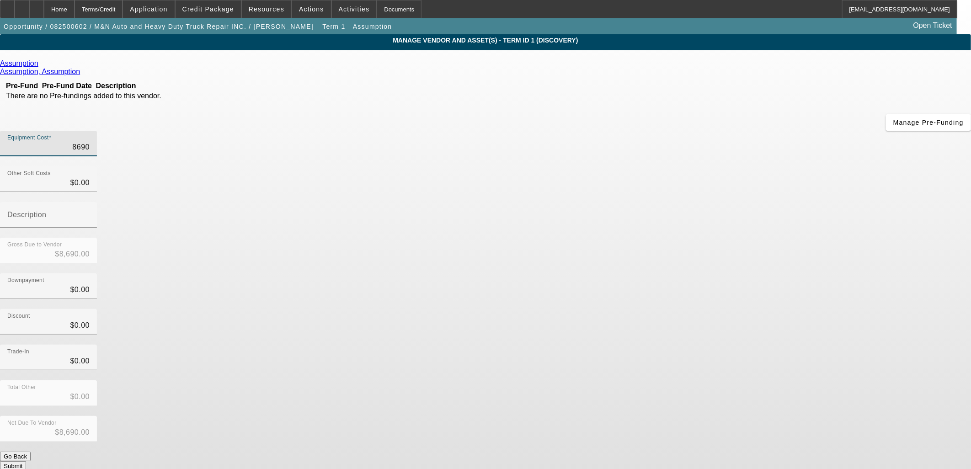
type input "$86,900.00"
click at [682, 345] on div "Trade-In $0.00" at bounding box center [485, 363] width 971 height 36
click at [26, 461] on button "Submit" at bounding box center [13, 466] width 26 height 10
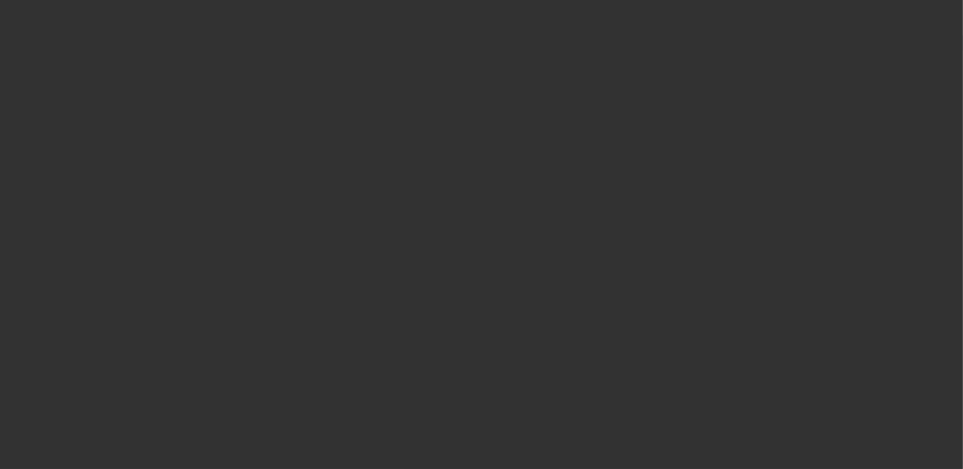
select select "0"
select select "2"
select select "0.1"
select select "4"
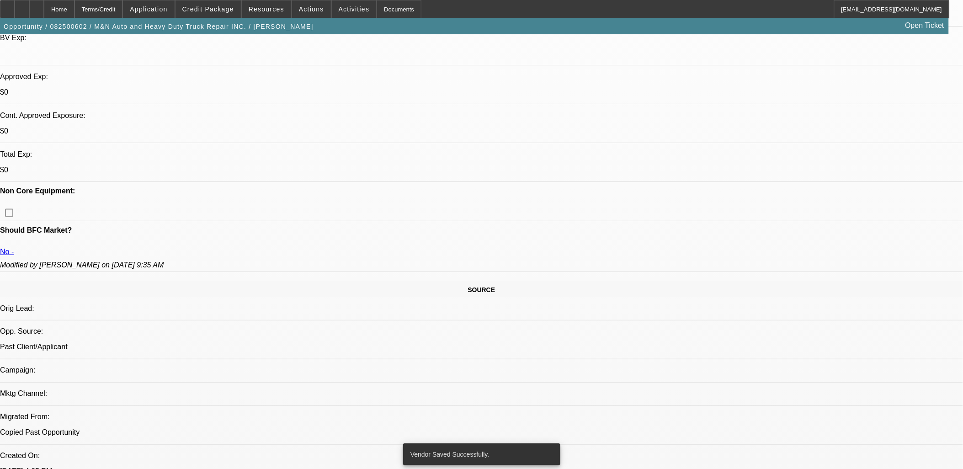
scroll to position [336, 0]
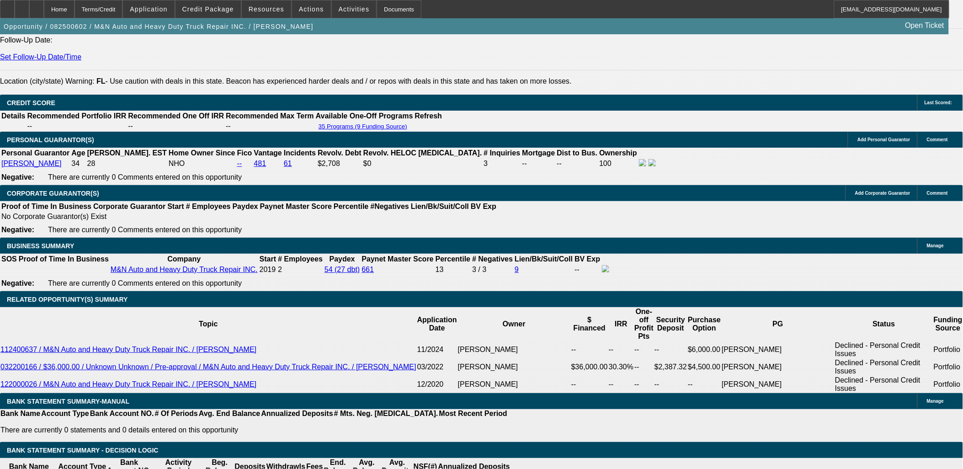
scroll to position [1301, 0]
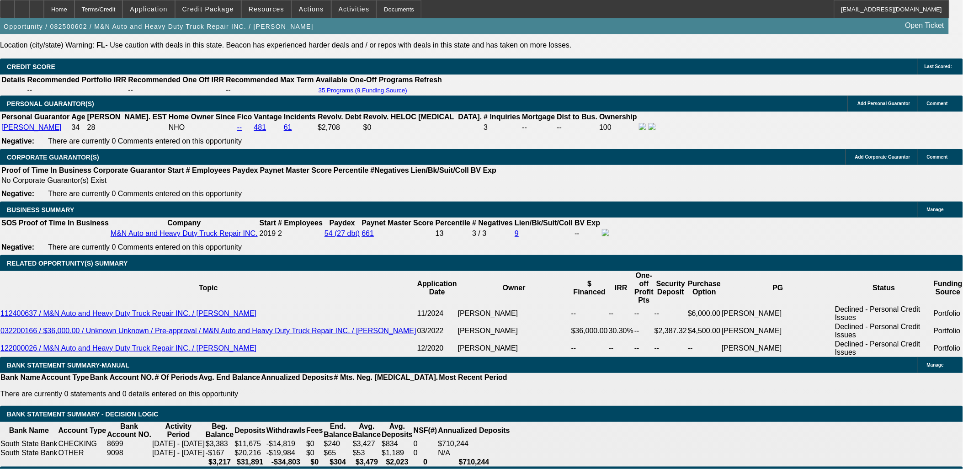
type input "$0.00"
type input "UNKNOWN"
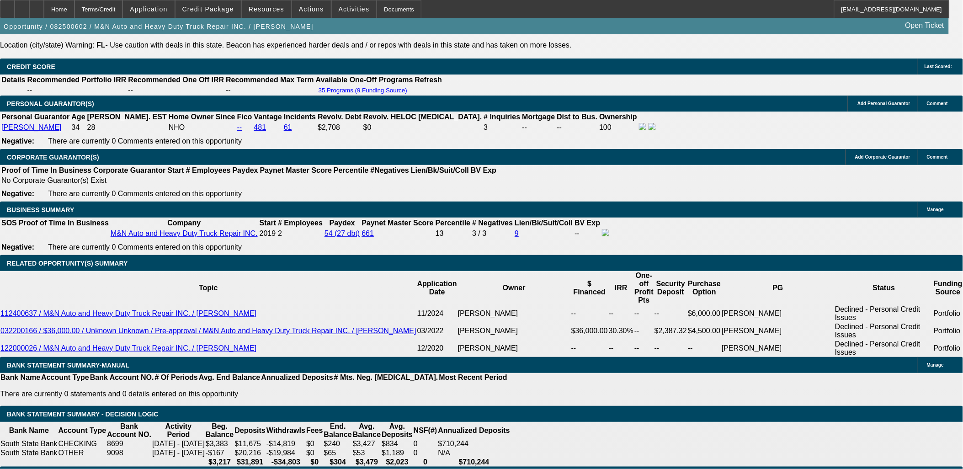
type input "$4,440.42"
type input "$2,220.21"
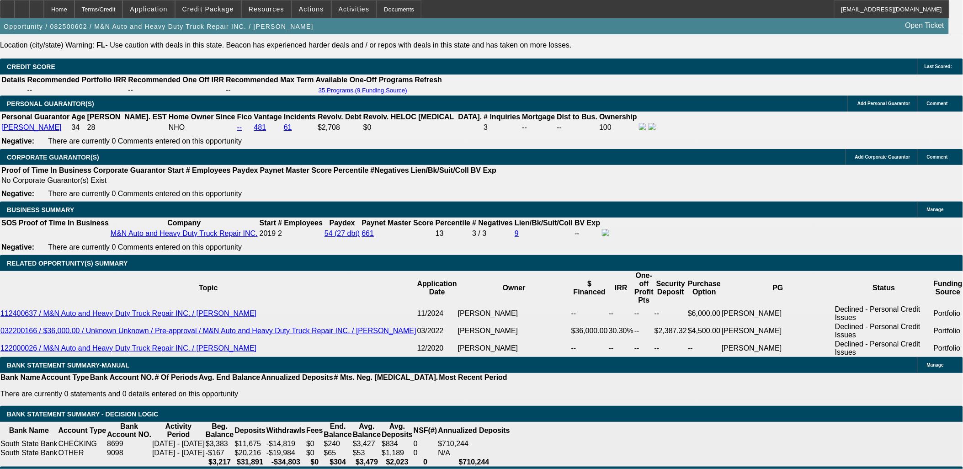
type input "48"
type input "$44,975.72"
type input "$22,487.86"
type input "$4,991.56"
type input "$2,495.78"
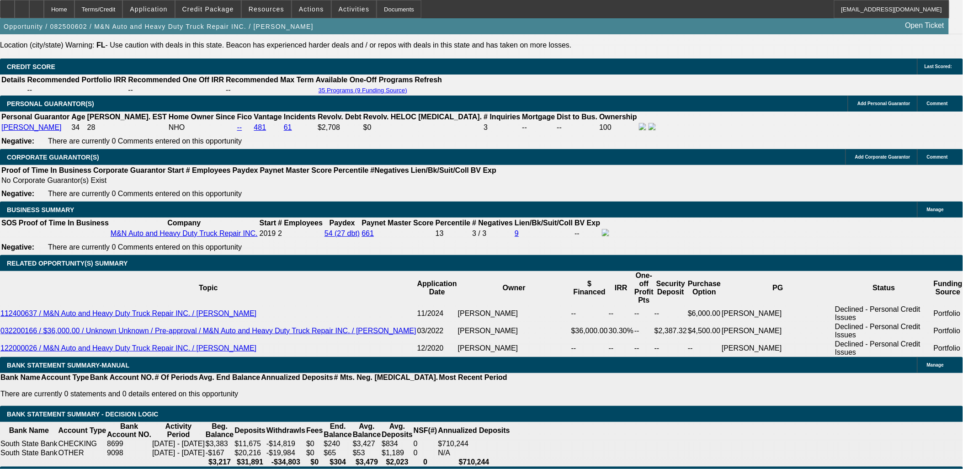
type input "48"
type input "17"
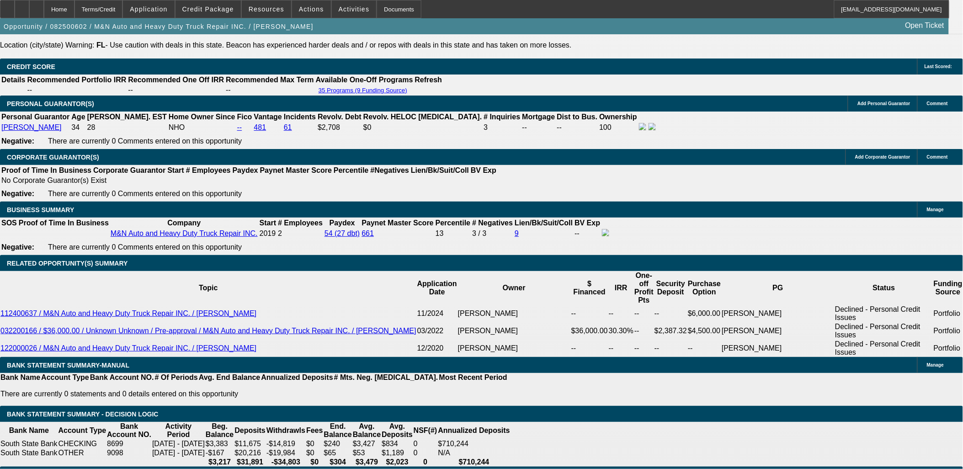
type input "$3,695.24"
type input "$1,847.62"
type input "$5,015.00"
type input "$2,507.50"
type input "17.9"
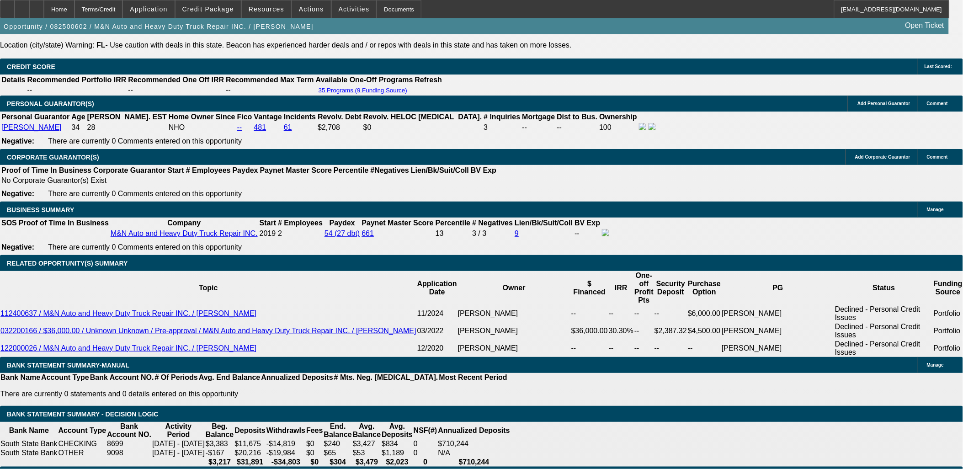
type input "$5,096.30"
type input "$2,548.15"
type input "17.9"
drag, startPoint x: 302, startPoint y: 286, endPoint x: 294, endPoint y: 283, distance: 8.5
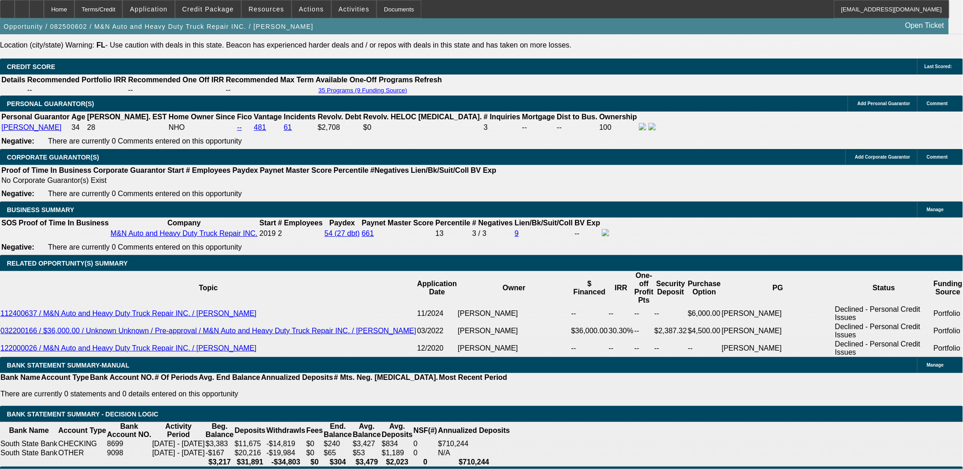
select select "4"
type input "$10,192.60"
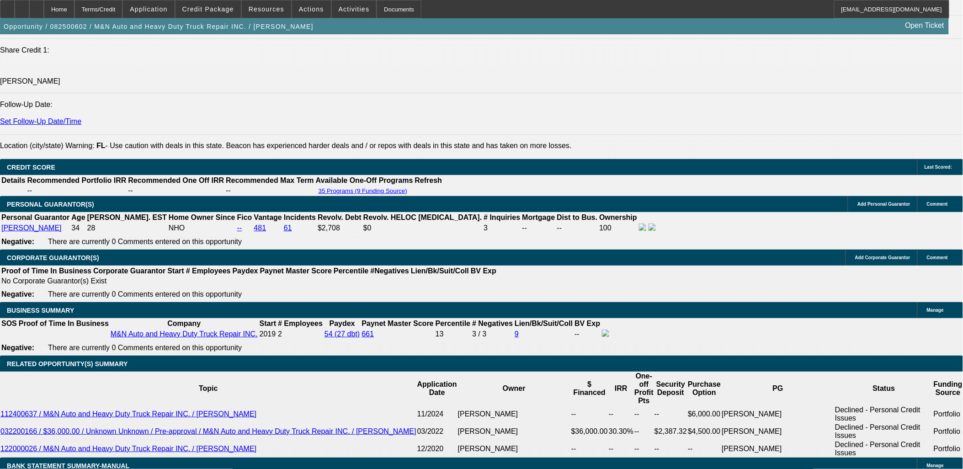
scroll to position [1200, 0]
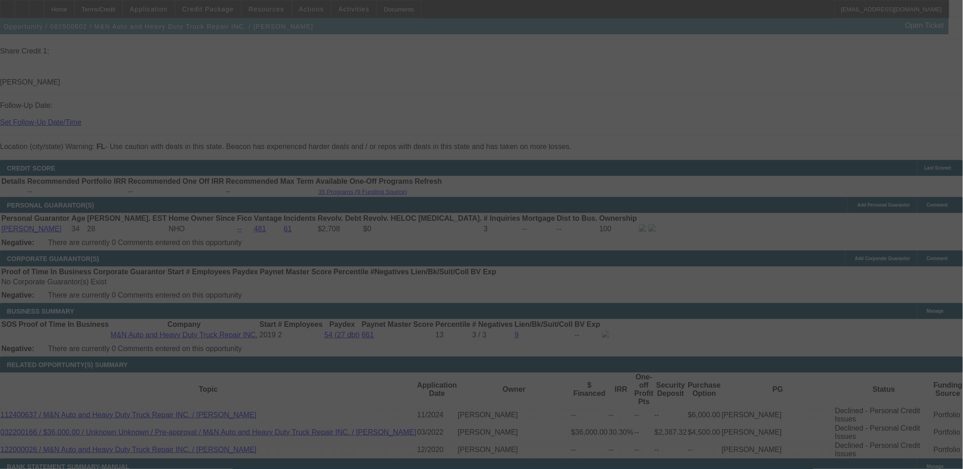
select select "0"
select select "4"
select select "2"
select select "0.1"
select select "4"
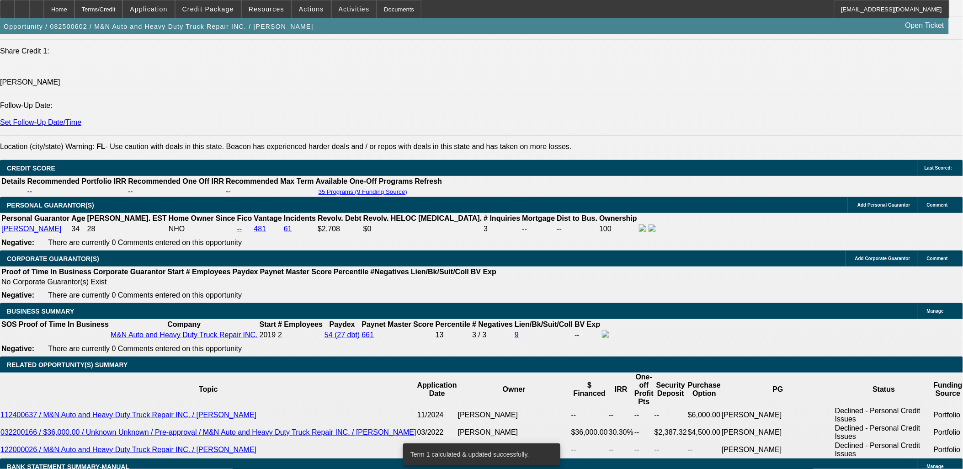
radio input "true"
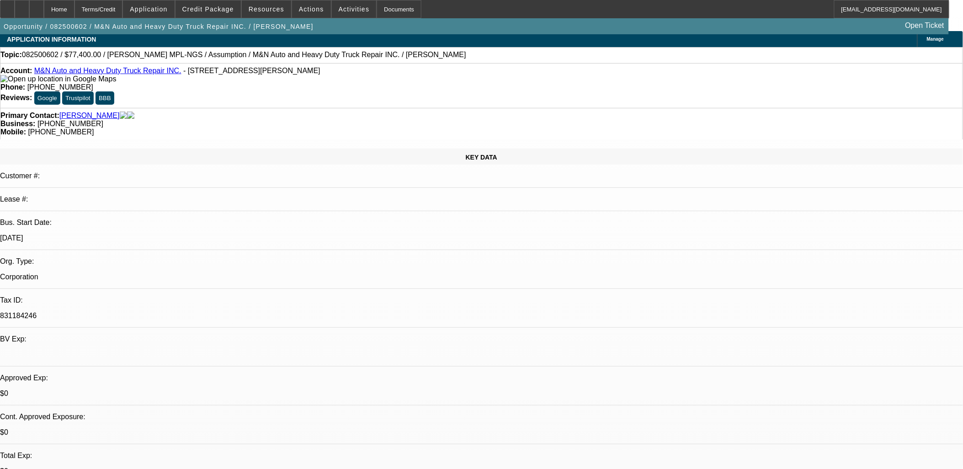
scroll to position [0, 0]
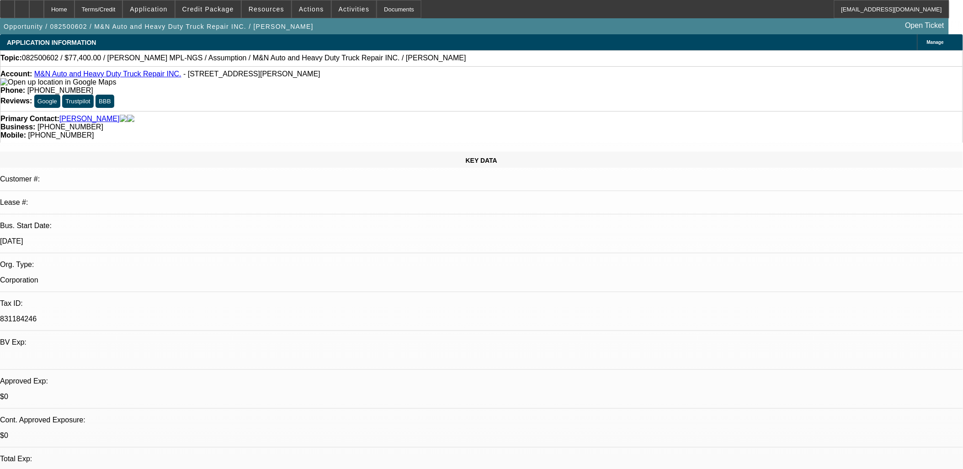
type textarea "Nathan Sullivan runs M&N Auto and Heavy Truck Repair. Company started in 2019 b…"
radio input "true"
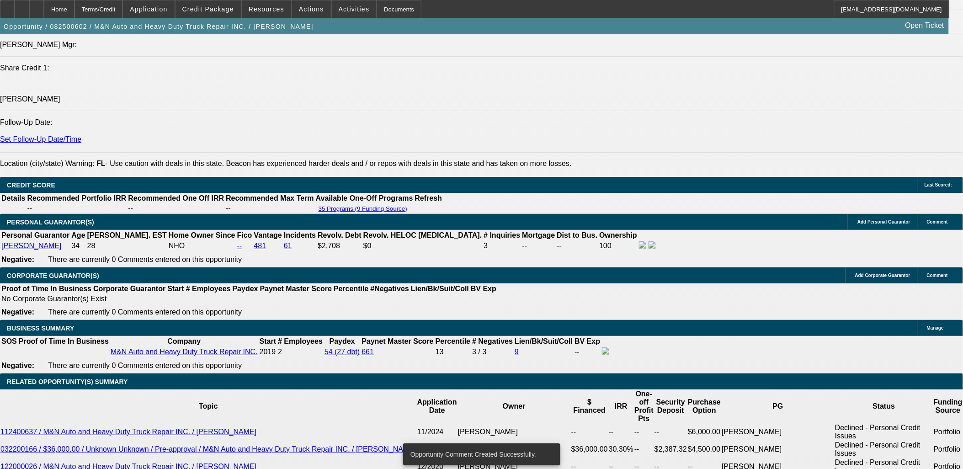
scroll to position [1218, 0]
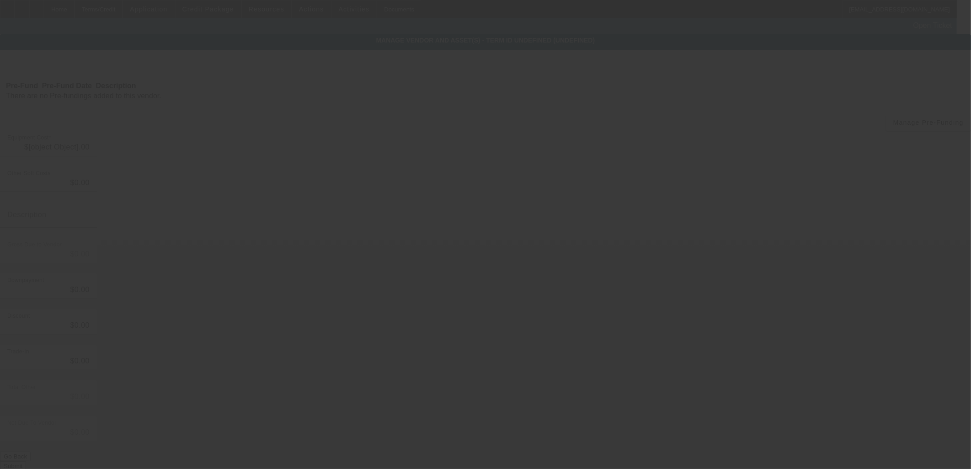
type input "$86,900.00"
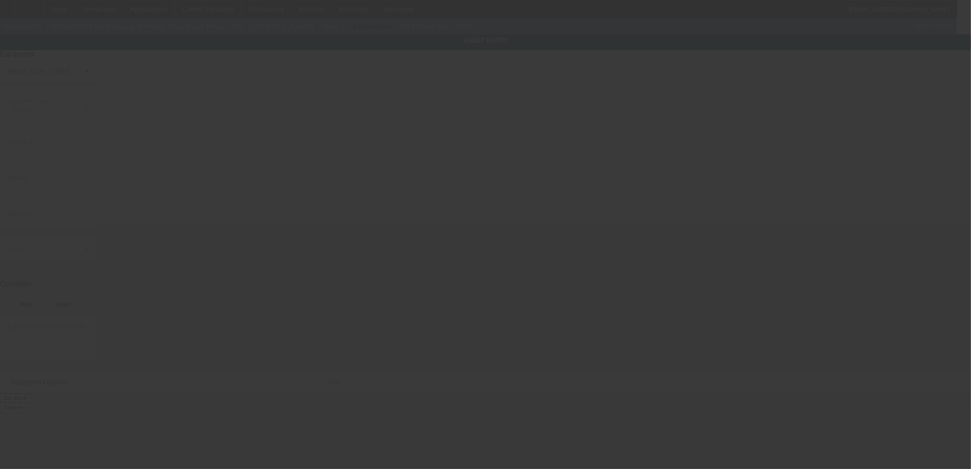
type input "3C7WRKAL7RG224317"
type input "ram"
type input "4500"
radio input "true"
type textarea "Ram 4500"
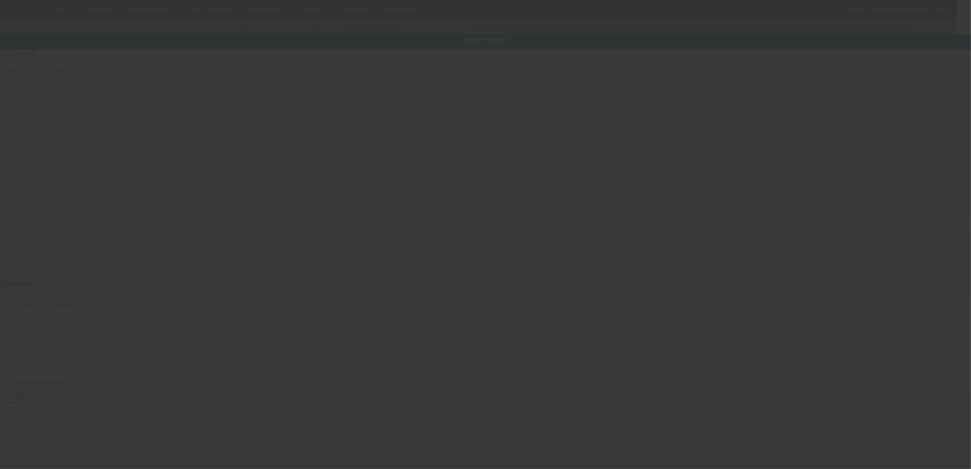
type input "2493 E C 478"
type input "Webster"
type input "33597"
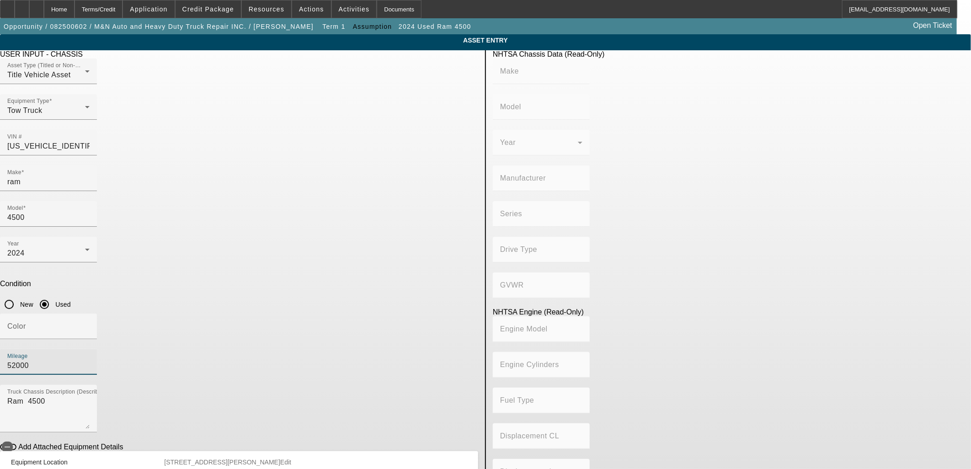
drag, startPoint x: 329, startPoint y: 233, endPoint x: 302, endPoint y: 174, distance: 64.8
click at [256, 314] on div "Color Mileage 52000" at bounding box center [239, 349] width 478 height 71
type input "97000"
click at [396, 431] on body "Home Terms/Credit Application Credit Package Resources Actions Activities Docum…" at bounding box center [485, 270] width 971 height 541
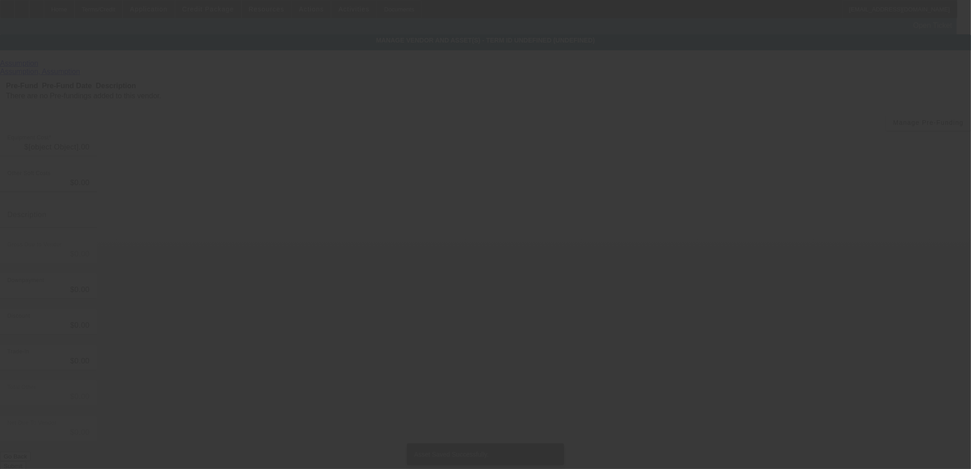
type input "$86,900.00"
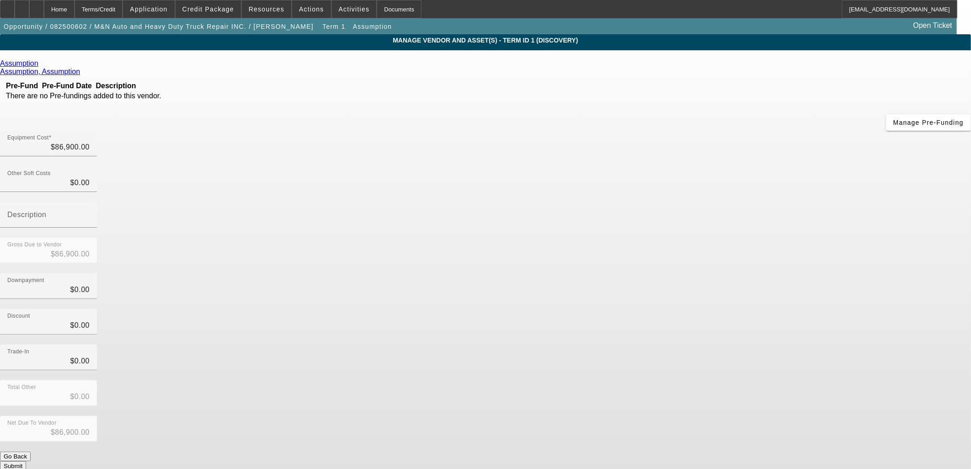
click at [702, 309] on div "Discount $0.00" at bounding box center [485, 327] width 971 height 36
click at [26, 461] on button "Submit" at bounding box center [13, 466] width 26 height 10
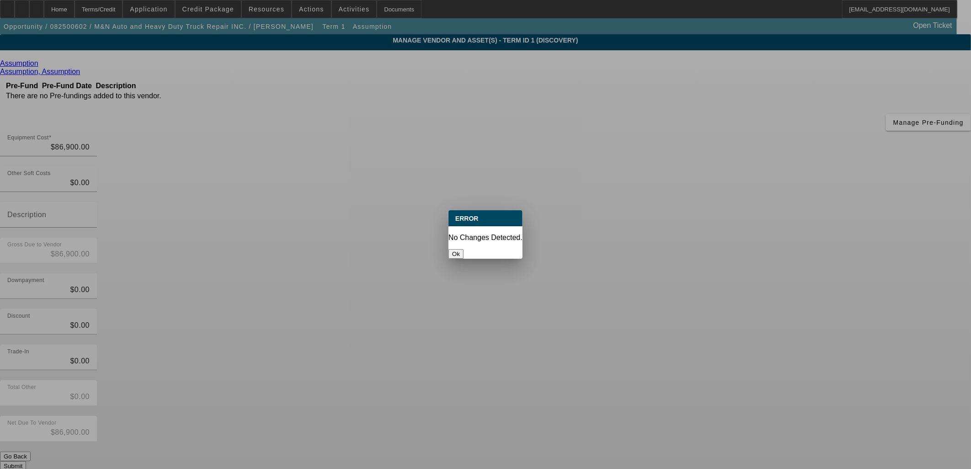
drag, startPoint x: 428, startPoint y: 217, endPoint x: 442, endPoint y: 225, distance: 16.2
click at [428, 217] on div at bounding box center [485, 234] width 971 height 469
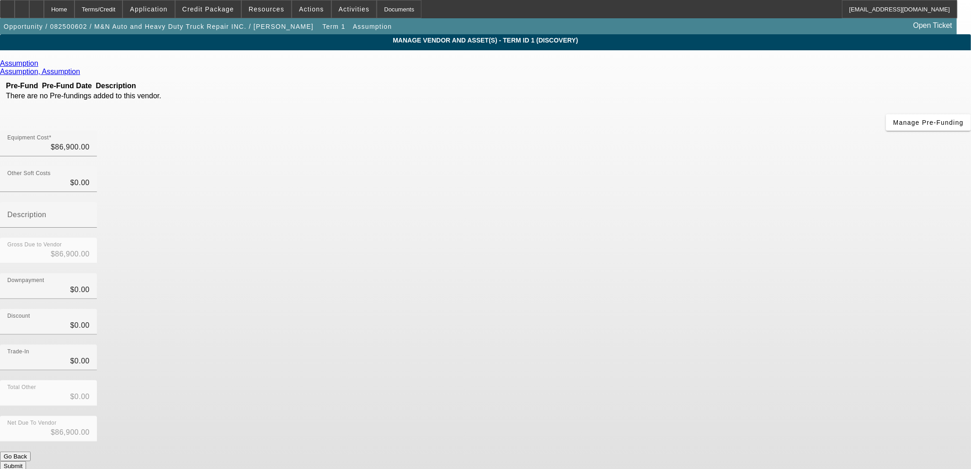
click at [721, 309] on div "Discount $0.00" at bounding box center [485, 327] width 971 height 36
click at [26, 461] on button "Submit" at bounding box center [13, 466] width 26 height 10
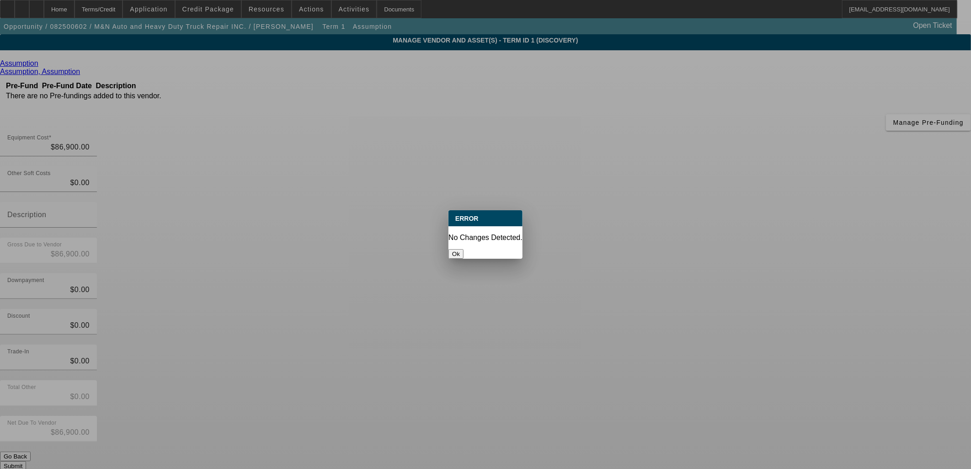
click at [463, 249] on button "Ok" at bounding box center [455, 254] width 15 height 10
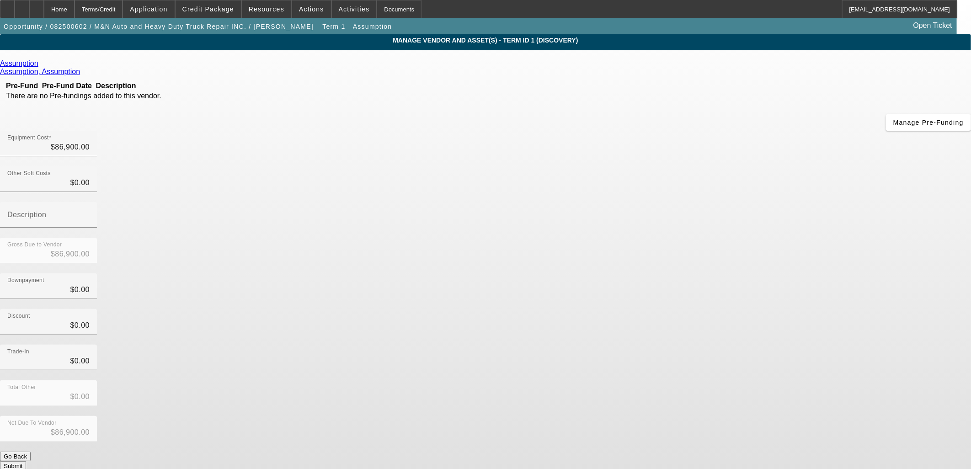
drag, startPoint x: 315, startPoint y: 259, endPoint x: 285, endPoint y: 271, distance: 32.6
click at [308, 261] on div "Assumption Assumption, Assumption Pre-Fund Pre-Fund Date Description There are …" at bounding box center [485, 264] width 971 height 411
click at [70, 220] on app-vendor-asset-manage "MANAGE VENDOR AND ASSET(S) - Term ID 1 (Discovery) Remove Vendor Assumption Ass…" at bounding box center [485, 284] width 971 height 501
click at [74, 10] on div "Home" at bounding box center [59, 9] width 31 height 18
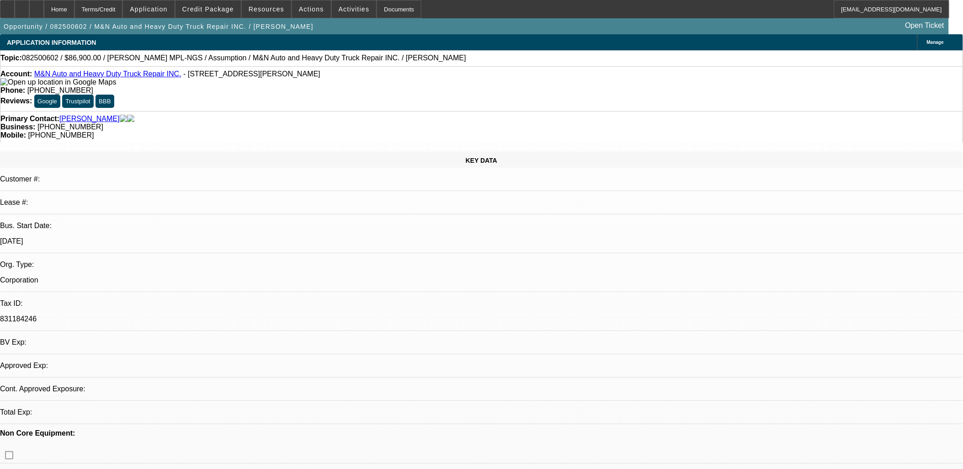
select select "0"
select select "4"
select select "2"
select select "0.1"
select select "4"
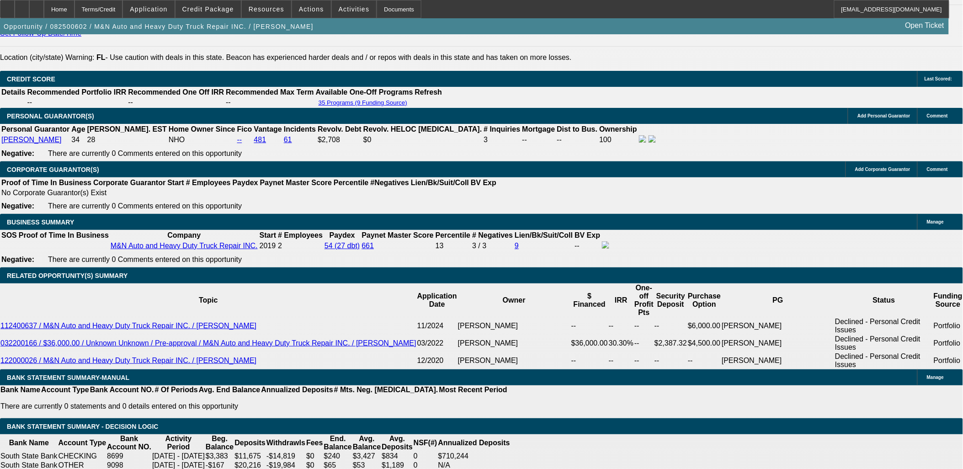
scroll to position [1315, 0]
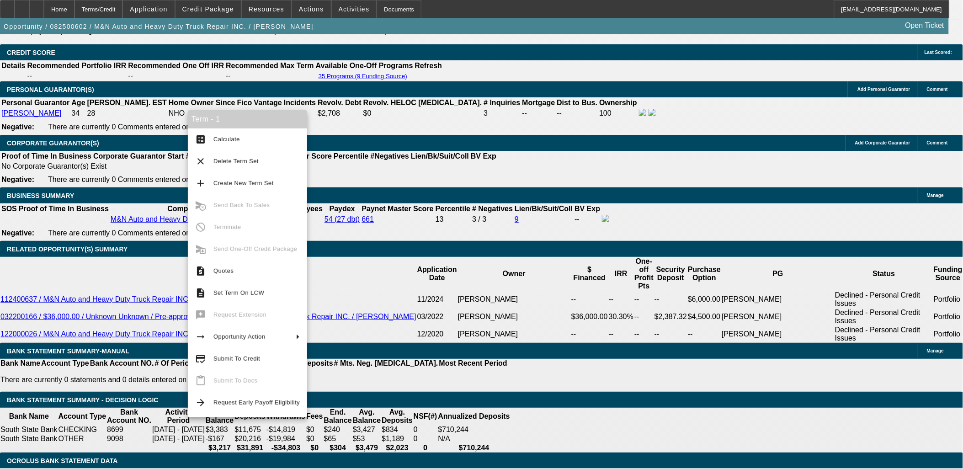
click at [250, 356] on span "Submit To Credit" at bounding box center [236, 358] width 47 height 7
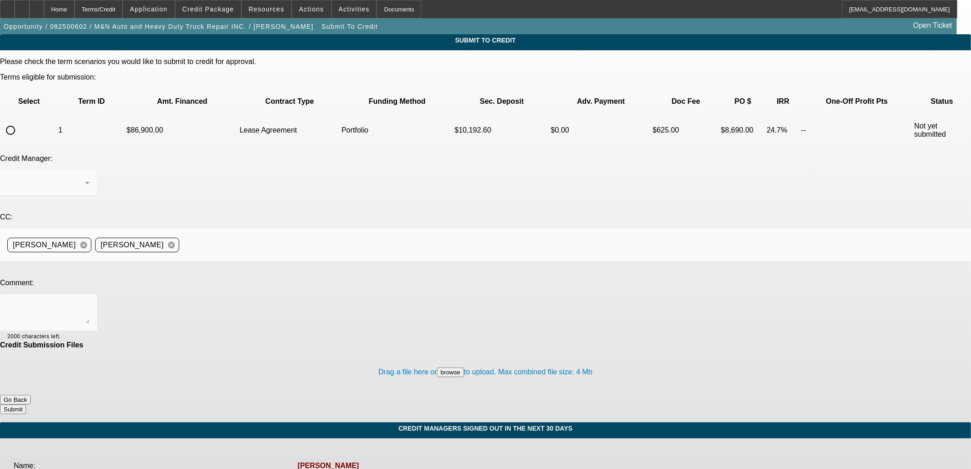
click at [20, 121] on input "radio" at bounding box center [10, 130] width 18 height 18
radio input "true"
click at [90, 302] on textarea at bounding box center [48, 313] width 82 height 22
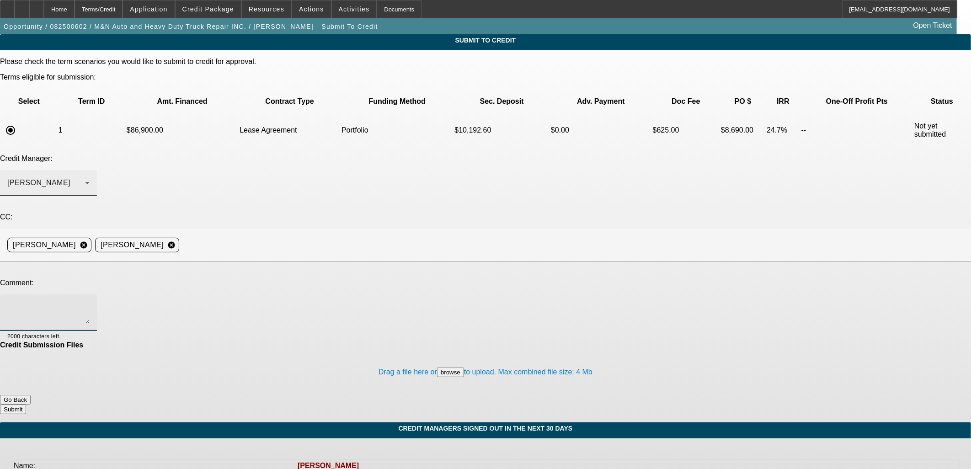
click at [90, 170] on div "[PERSON_NAME]" at bounding box center [48, 183] width 82 height 26
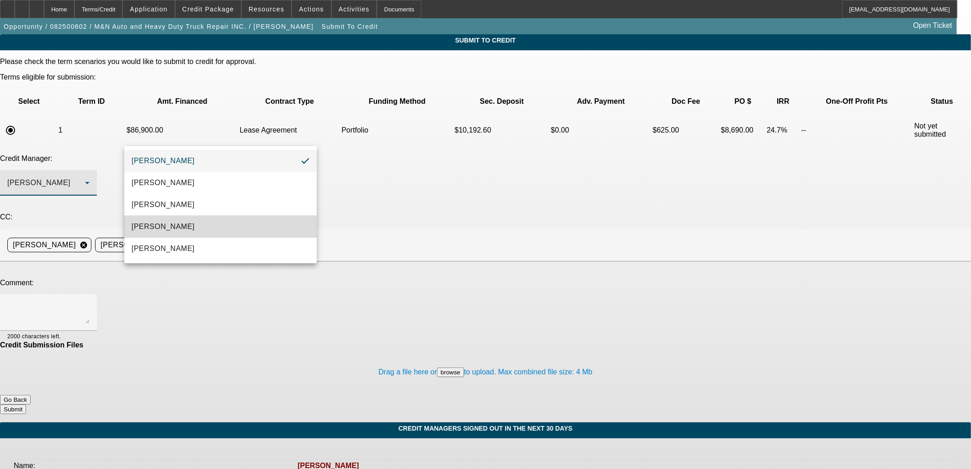
click at [209, 229] on mat-option "Magner, Bill" at bounding box center [220, 227] width 192 height 22
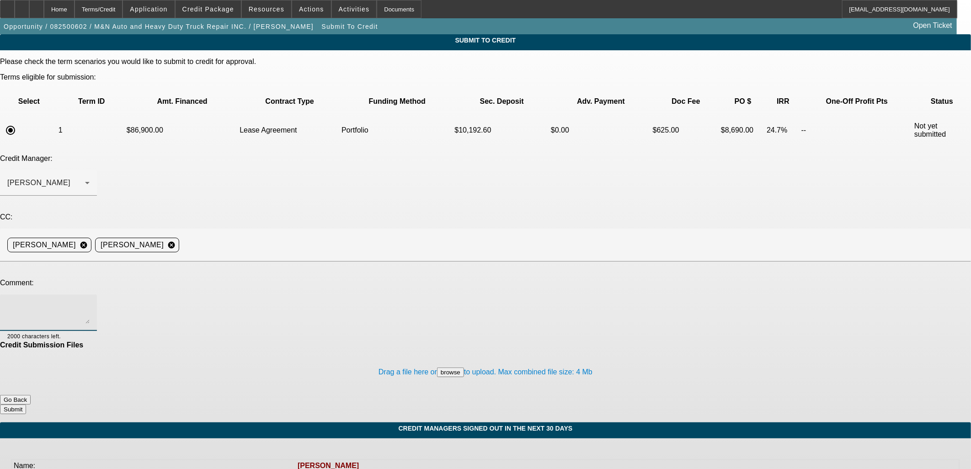
click at [90, 302] on textarea at bounding box center [48, 313] width 82 height 22
type textarea "Bill another assumption I cant get anyone to take over this loan I know this is…"
click at [26, 404] on button "Submit" at bounding box center [13, 409] width 26 height 10
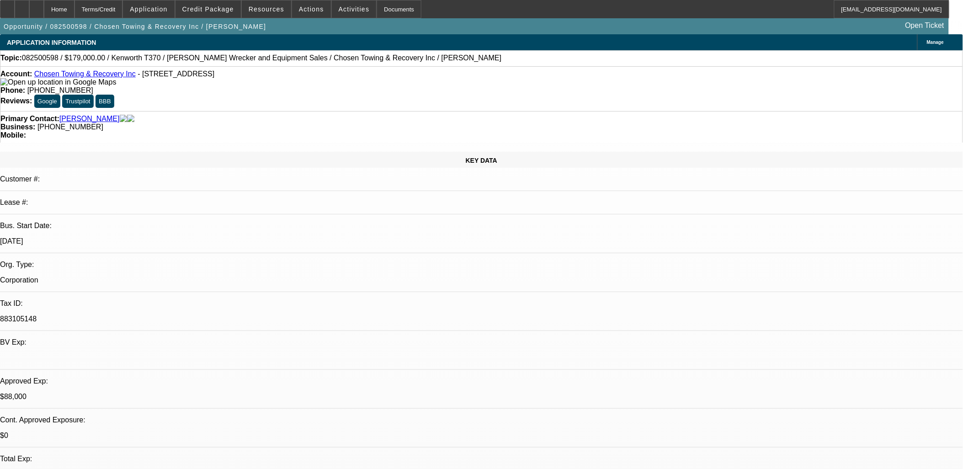
select select "0"
select select "2"
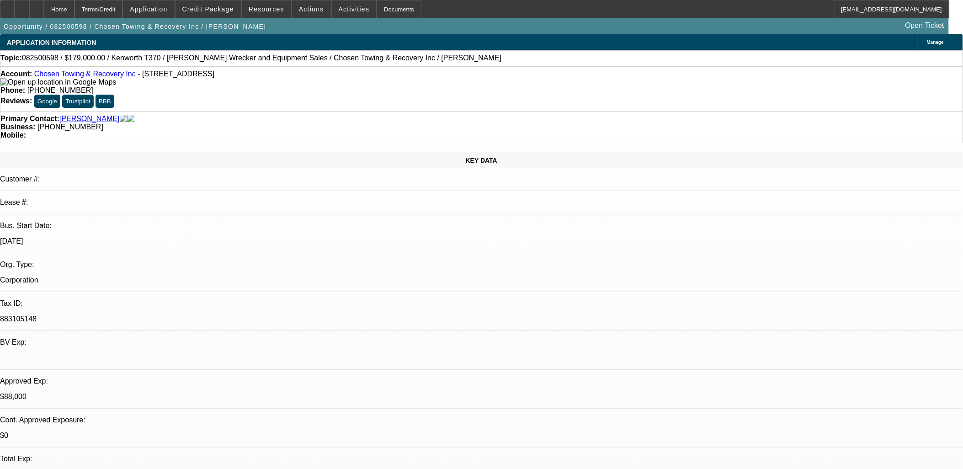
select select "0.1"
select select "0"
select select "2"
select select "0.1"
select select "0"
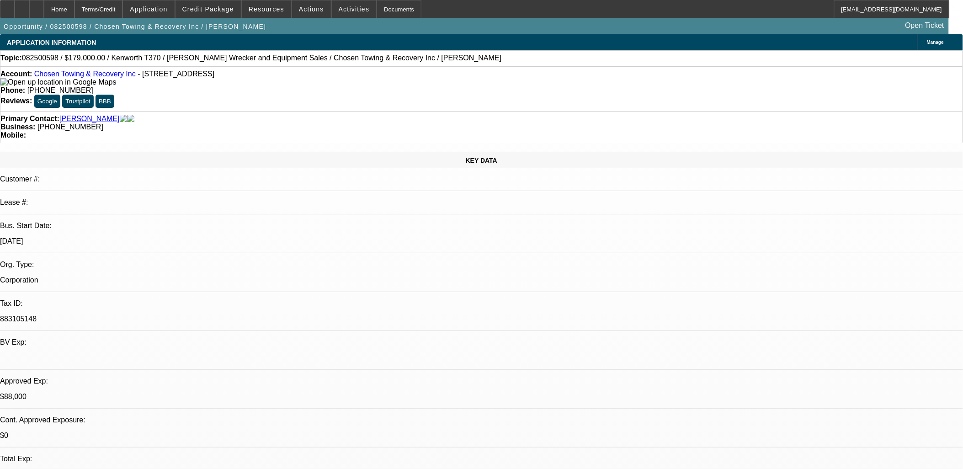
select select "2"
select select "0.1"
select select "1"
select select "6"
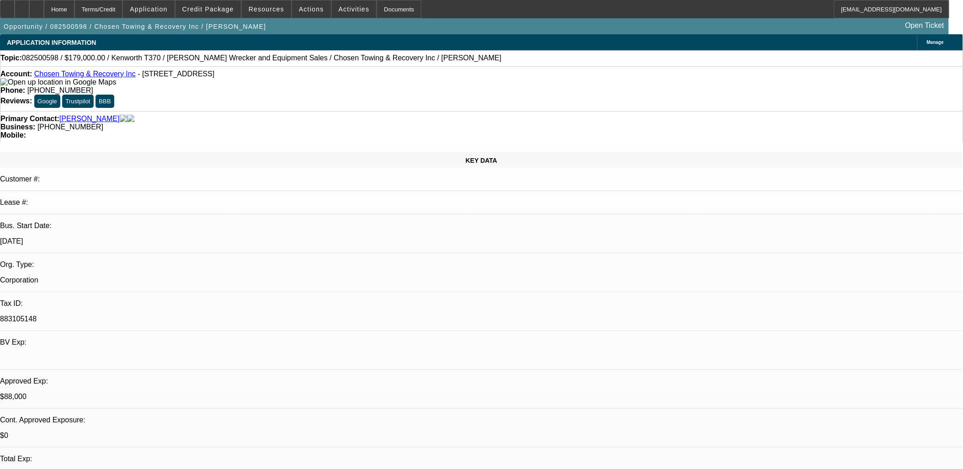
select select "1"
select select "2"
select select "4"
select select "1"
select select "2"
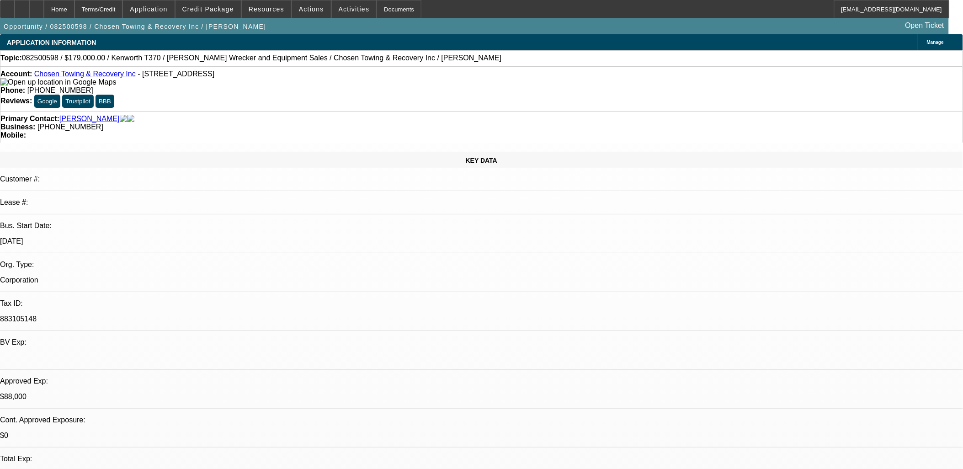
select select "4"
select select "1"
select select "2"
select select "4"
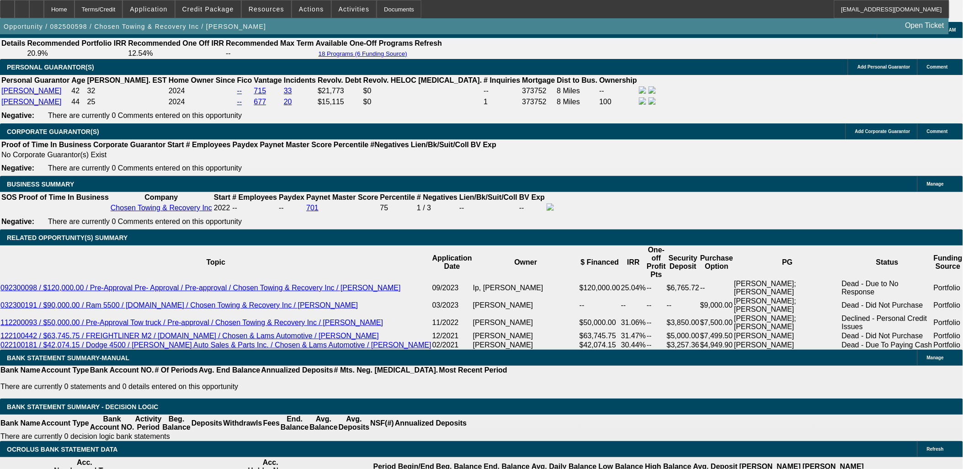
scroll to position [1320, 0]
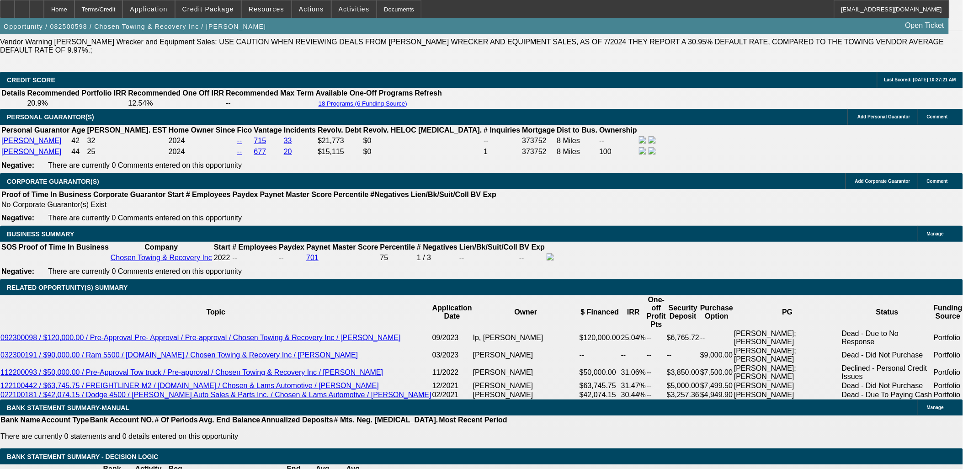
select select "0"
select select "3"
select select "2"
select select "0"
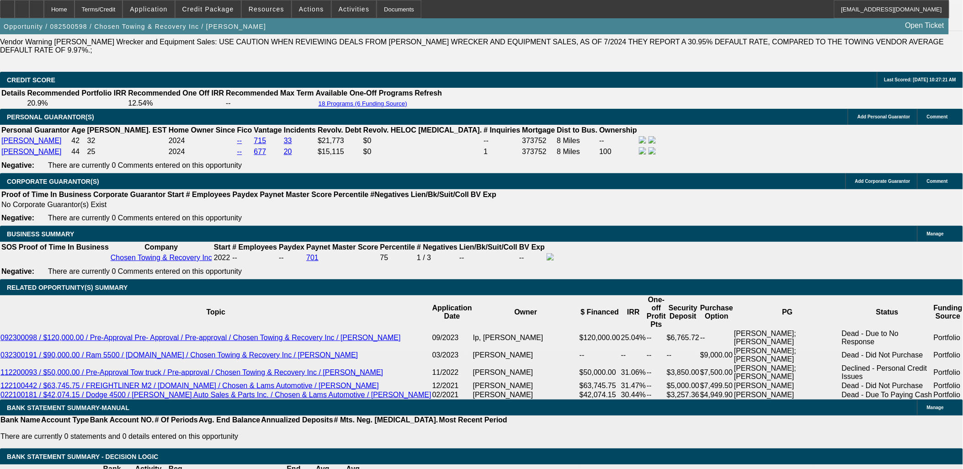
select select "4"
select select "0"
select select "2"
select select "0.1"
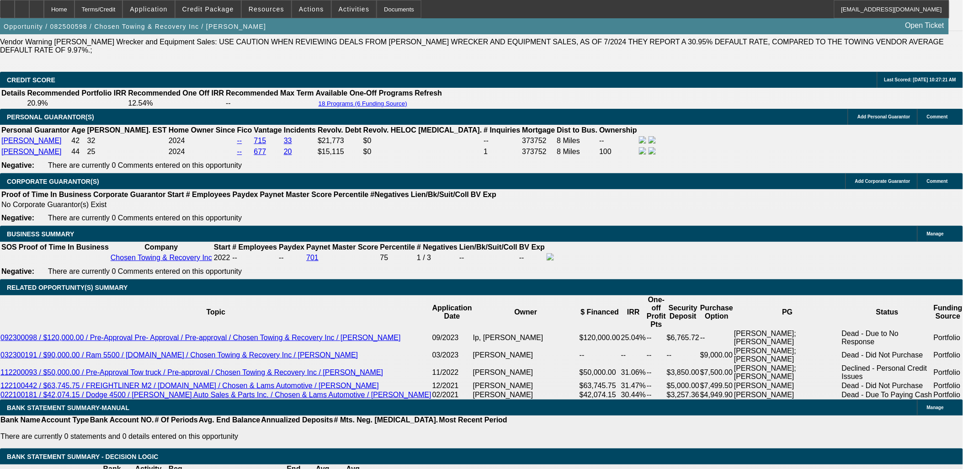
select select "4"
select select "0"
select select "3"
select select "2"
select select "0"
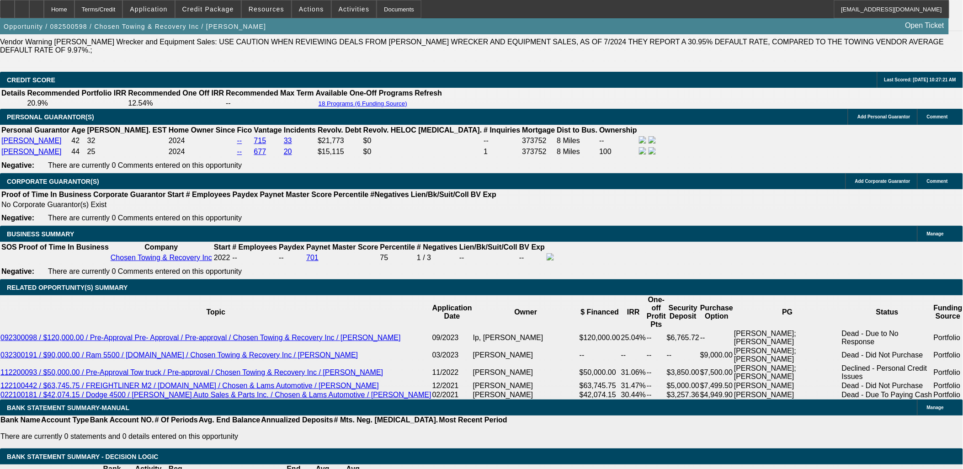
select select "4"
select select "0"
select select "3"
select select "2"
select select "0"
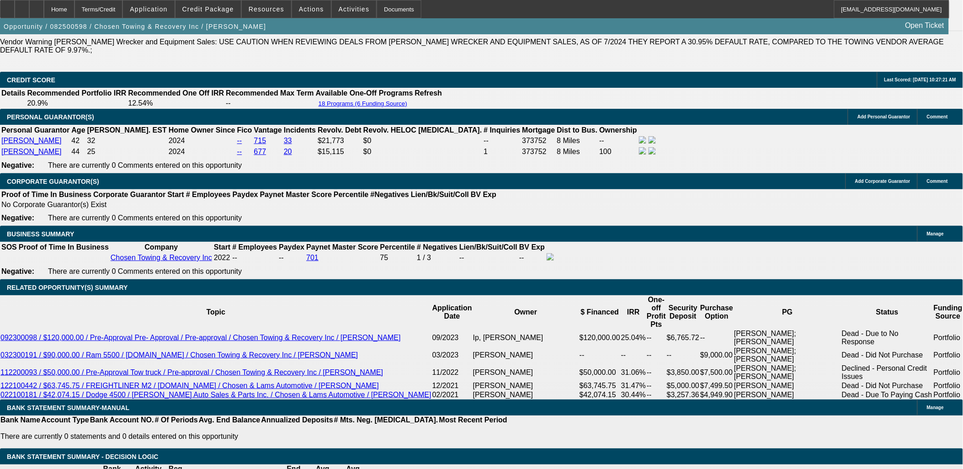
select select "4"
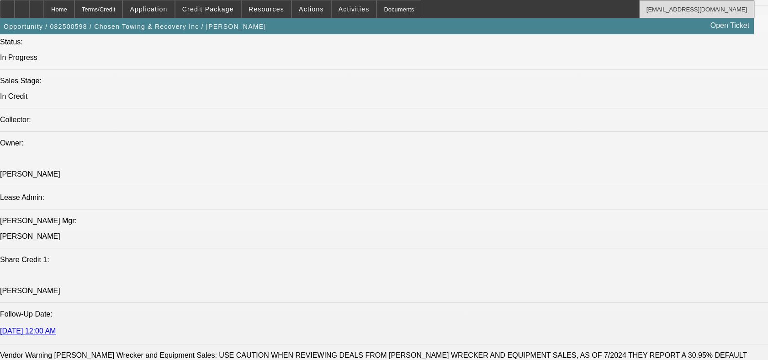
scroll to position [898, 0]
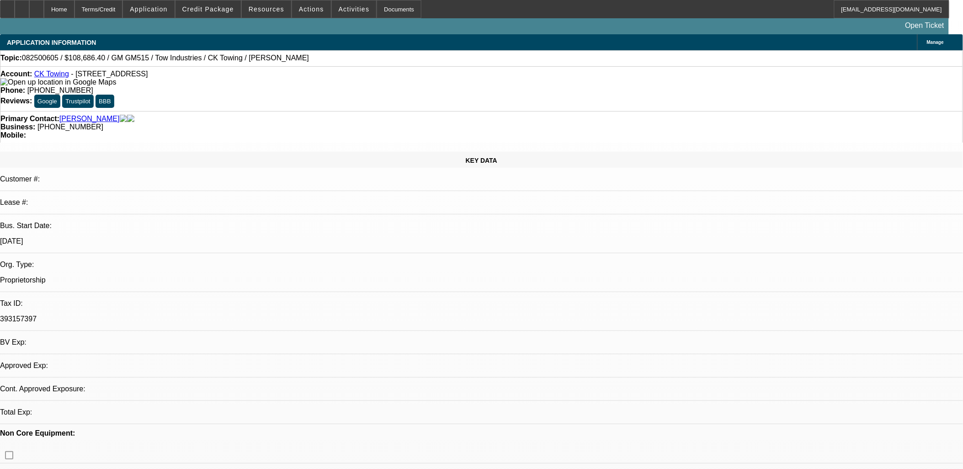
select select "0"
select select "2"
select select "0.1"
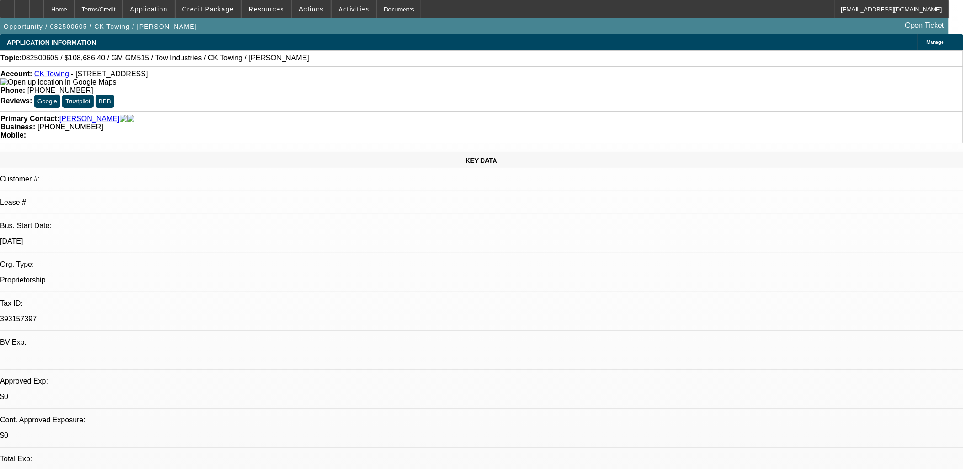
select select "1"
select select "2"
select select "4"
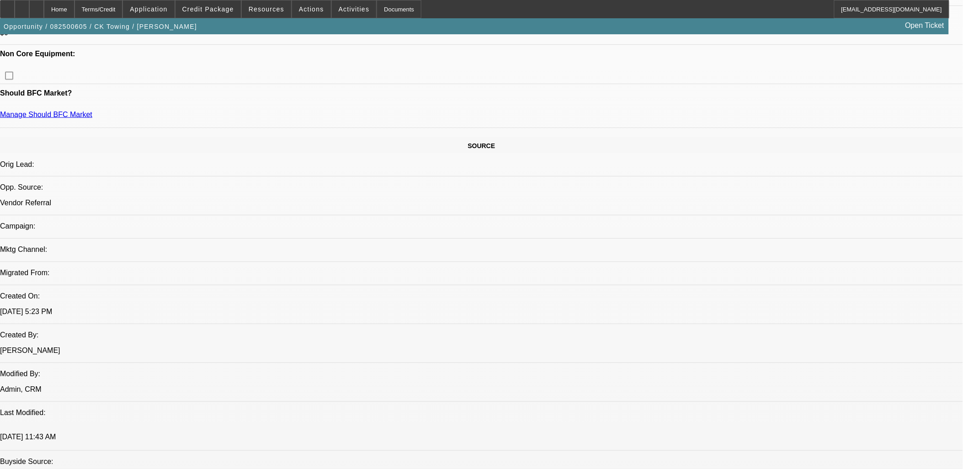
scroll to position [304, 0]
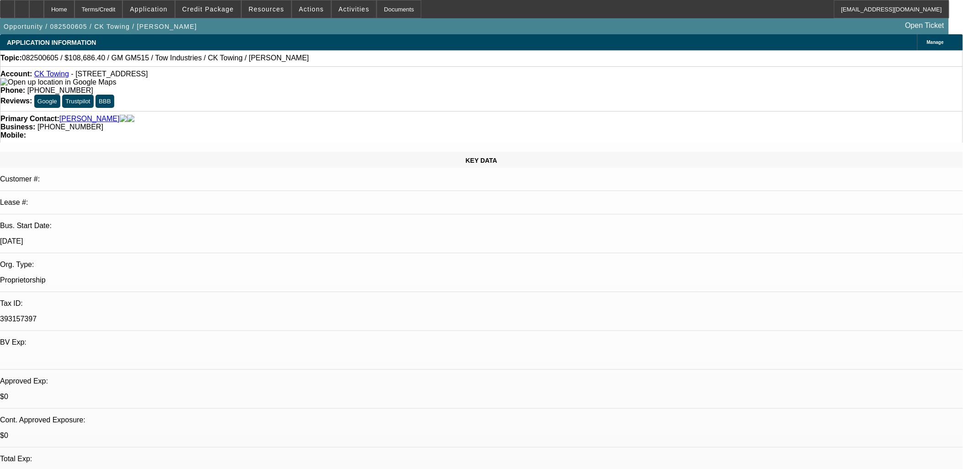
scroll to position [152, 0]
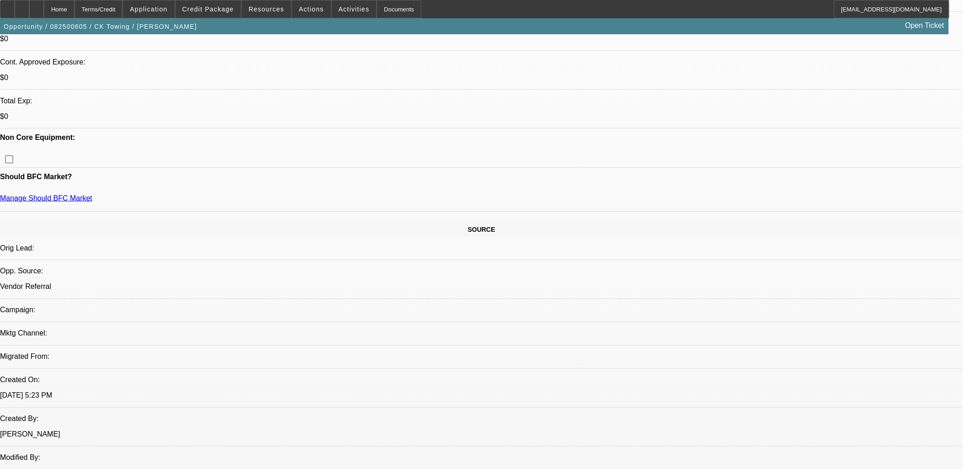
scroll to position [254, 0]
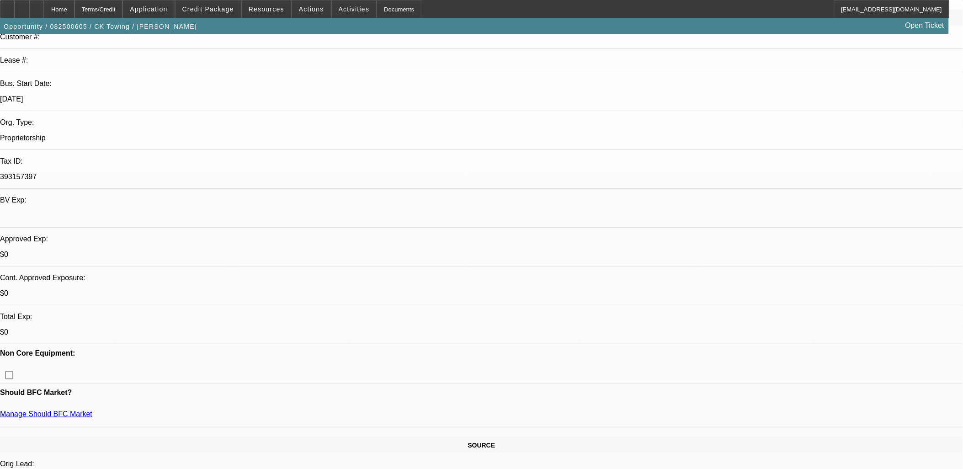
scroll to position [203, 0]
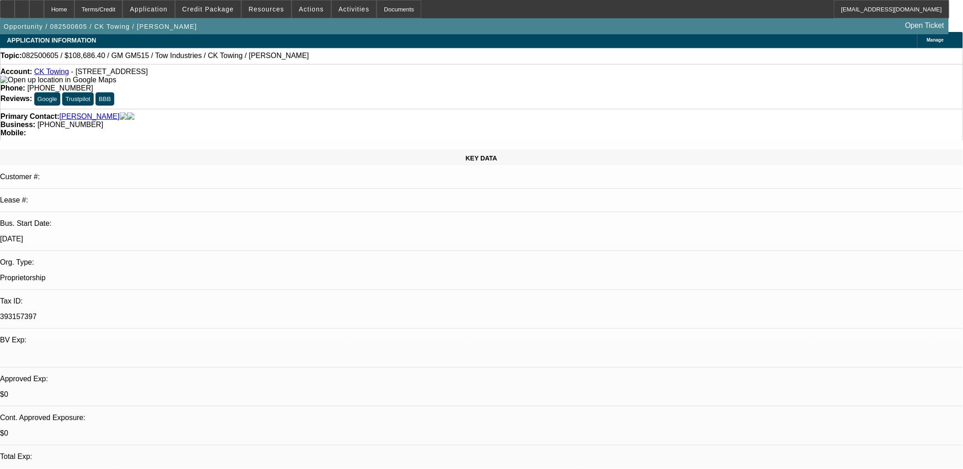
scroll to position [0, 0]
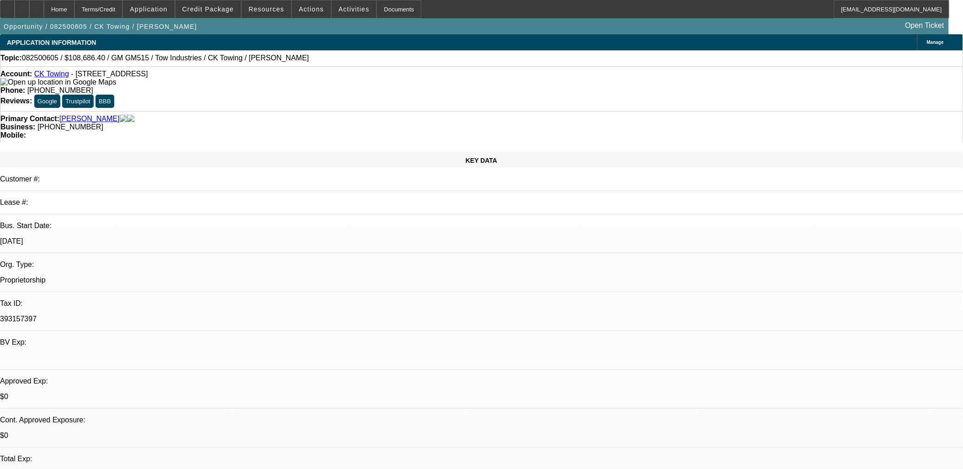
click at [302, 11] on span "Actions" at bounding box center [311, 8] width 25 height 7
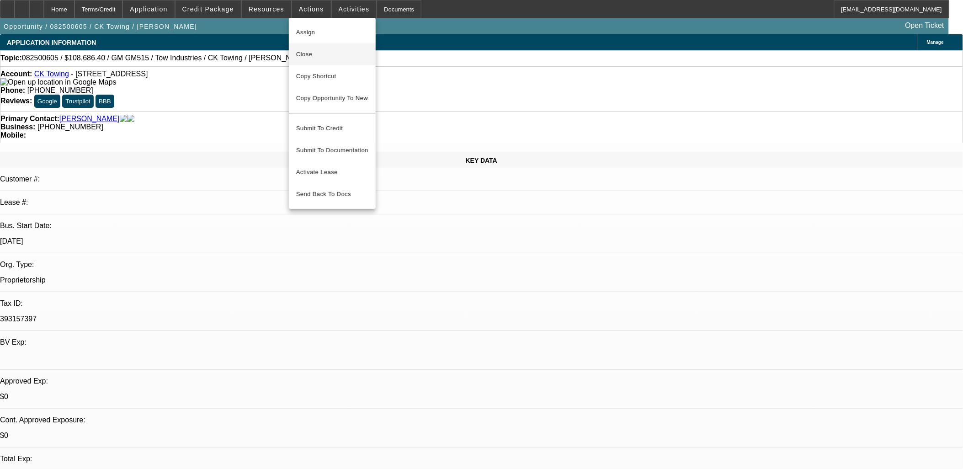
click at [313, 56] on span "Close" at bounding box center [332, 54] width 72 height 11
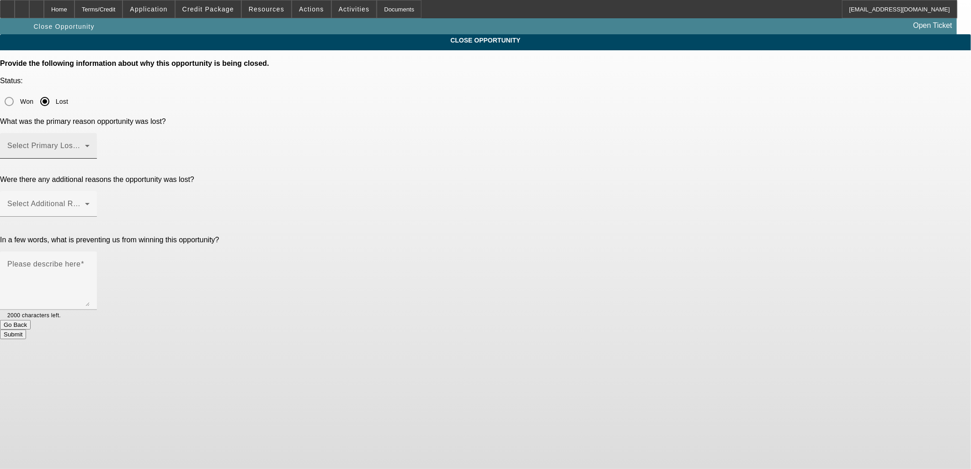
click at [85, 144] on span at bounding box center [46, 149] width 78 height 11
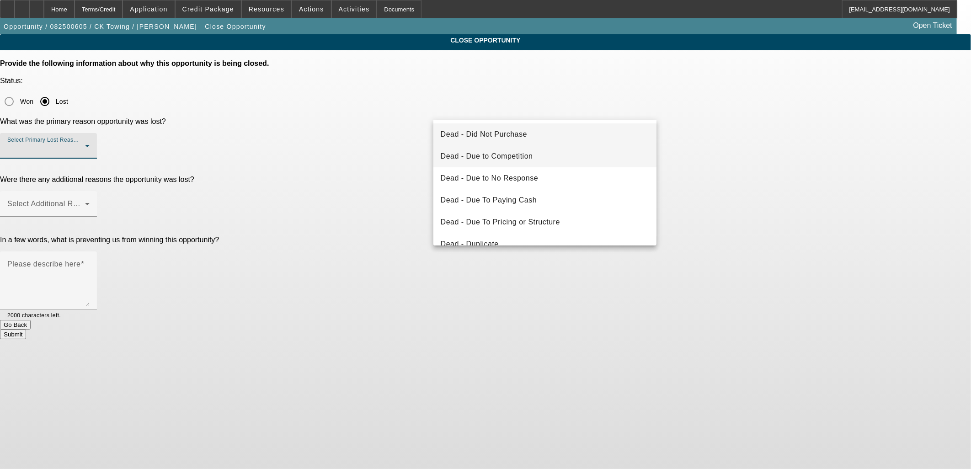
click at [504, 159] on span "Dead - Due to Competition" at bounding box center [487, 156] width 92 height 11
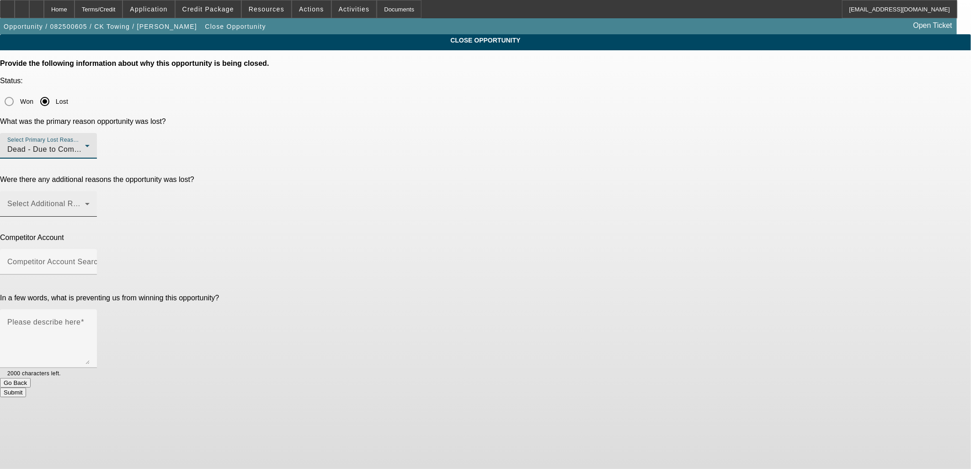
click at [85, 202] on span at bounding box center [46, 207] width 78 height 11
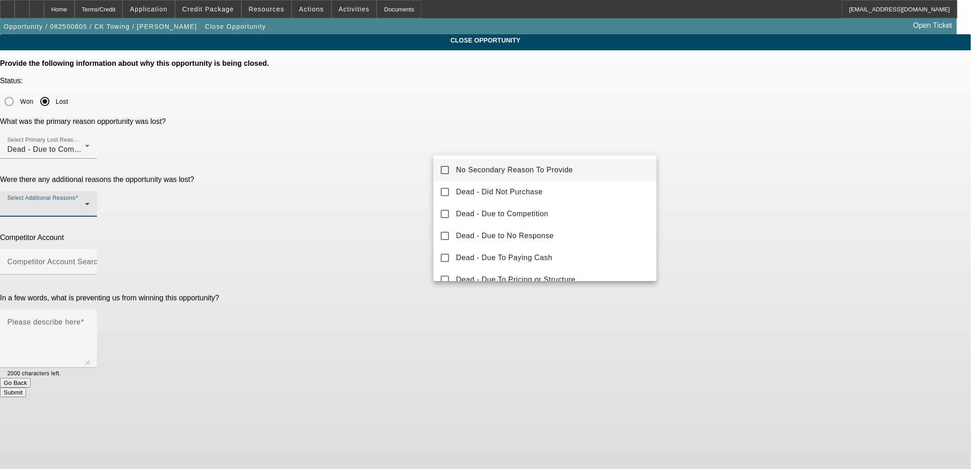
click at [501, 168] on span "No Secondary Reason To Provide" at bounding box center [514, 170] width 117 height 11
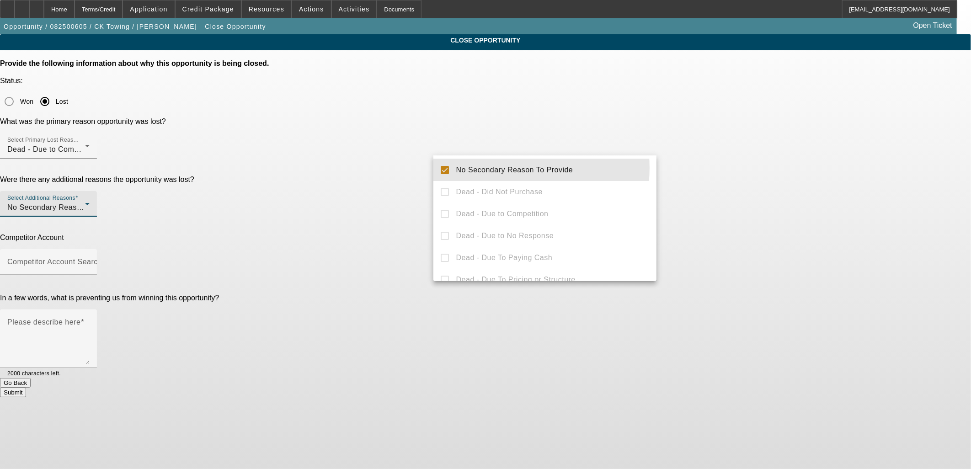
click at [401, 168] on div at bounding box center [485, 234] width 971 height 469
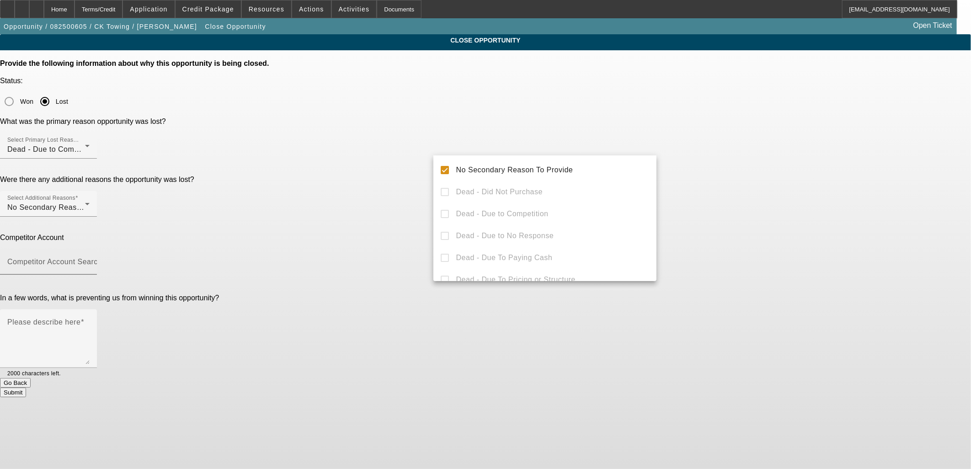
click at [90, 249] on div "Competitor Account Search" at bounding box center [48, 262] width 82 height 26
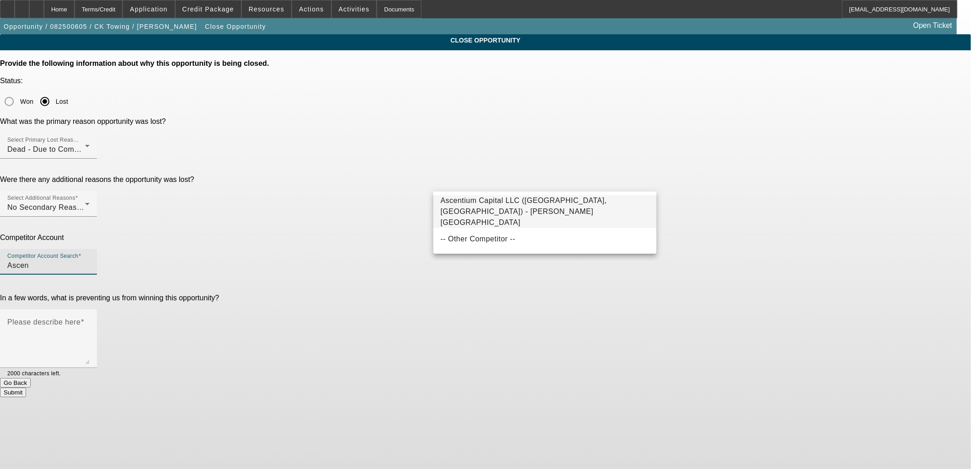
click at [489, 206] on span "Ascentium Capital LLC ([GEOGRAPHIC_DATA], [GEOGRAPHIC_DATA]) - [PERSON_NAME][GE…" at bounding box center [524, 212] width 166 height 30
type input "Ascentium Capital LLC ([GEOGRAPHIC_DATA], [GEOGRAPHIC_DATA]) - [PERSON_NAME][GE…"
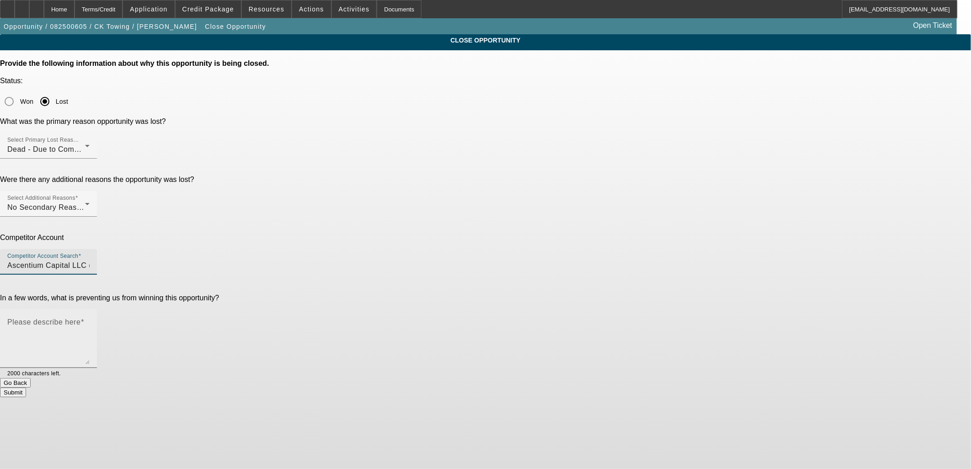
click at [90, 320] on textarea "Please describe here" at bounding box center [48, 342] width 82 height 44
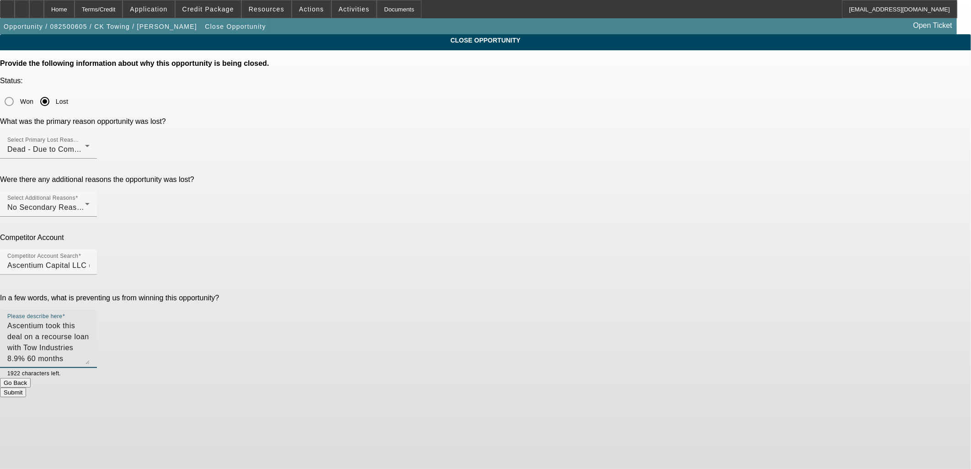
type textarea "Ascentium took this deal on a recourse loan with Tow Industries 8.9% 60 months"
click at [26, 388] on button "Submit" at bounding box center [13, 393] width 26 height 10
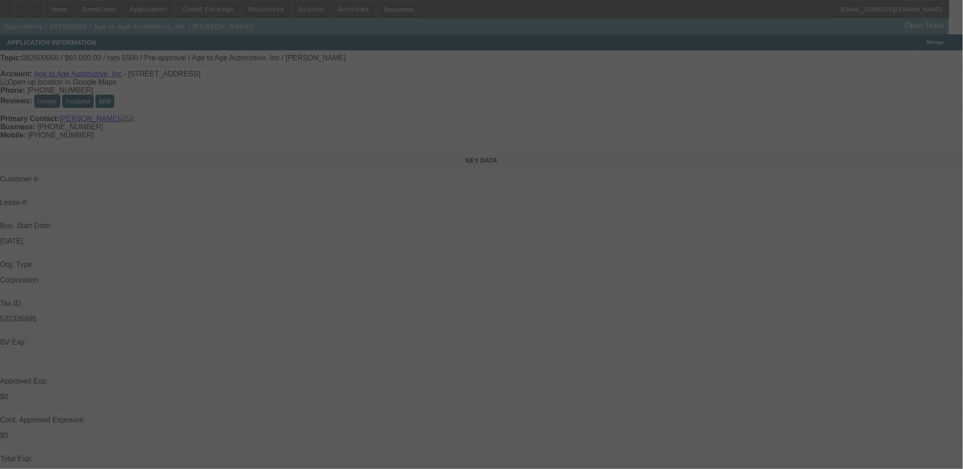
select select "0"
select select "2"
select select "0.1"
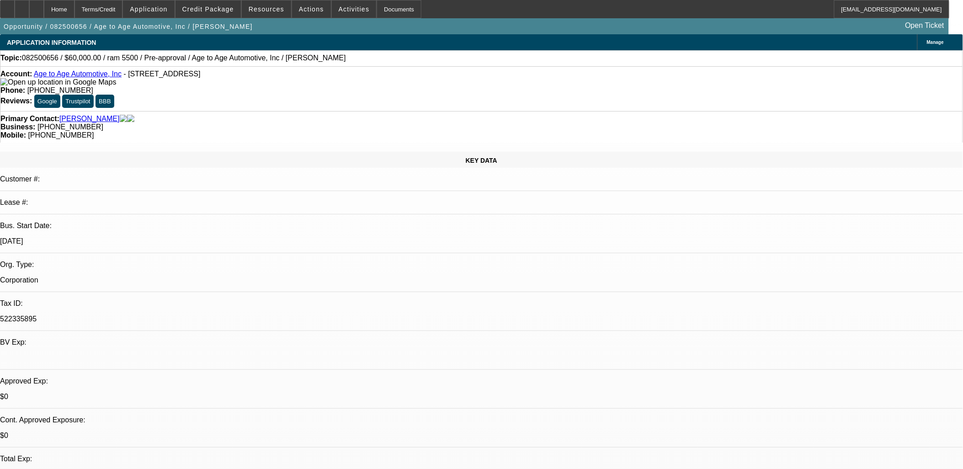
select select "1"
select select "2"
select select "4"
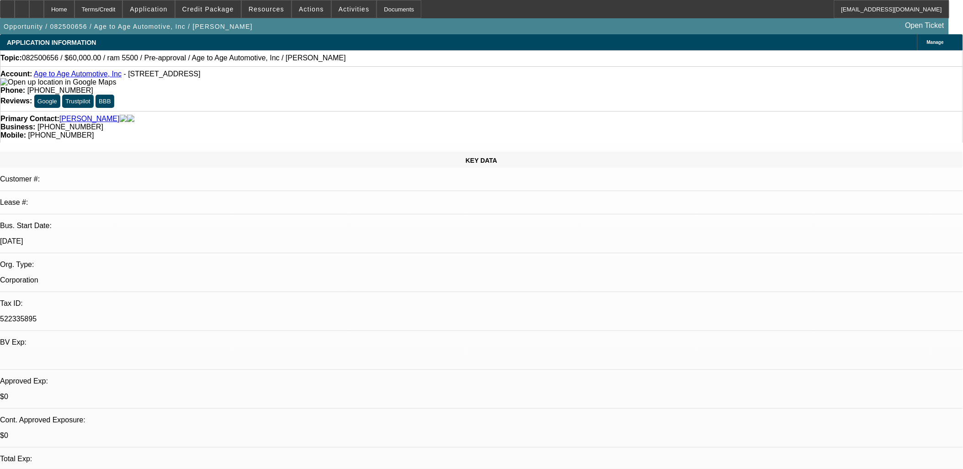
click at [339, 8] on span "Activities" at bounding box center [354, 8] width 31 height 7
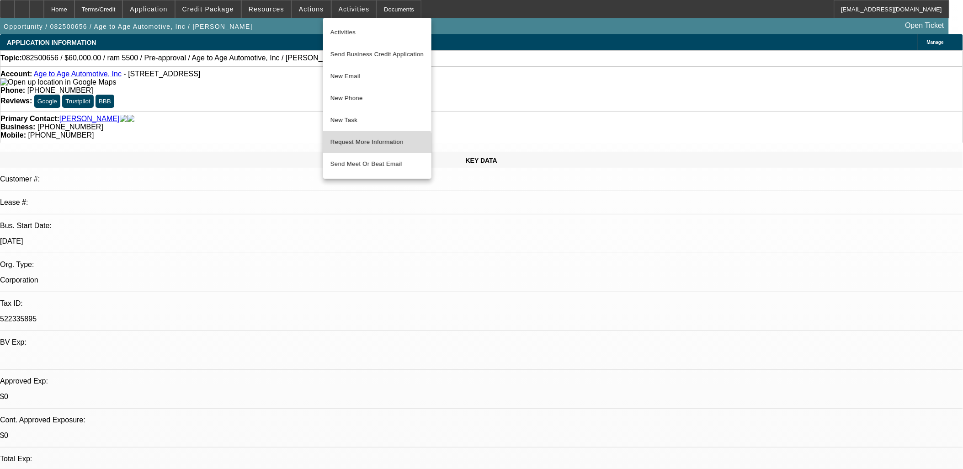
click at [369, 149] on button "Request More Information" at bounding box center [377, 142] width 108 height 22
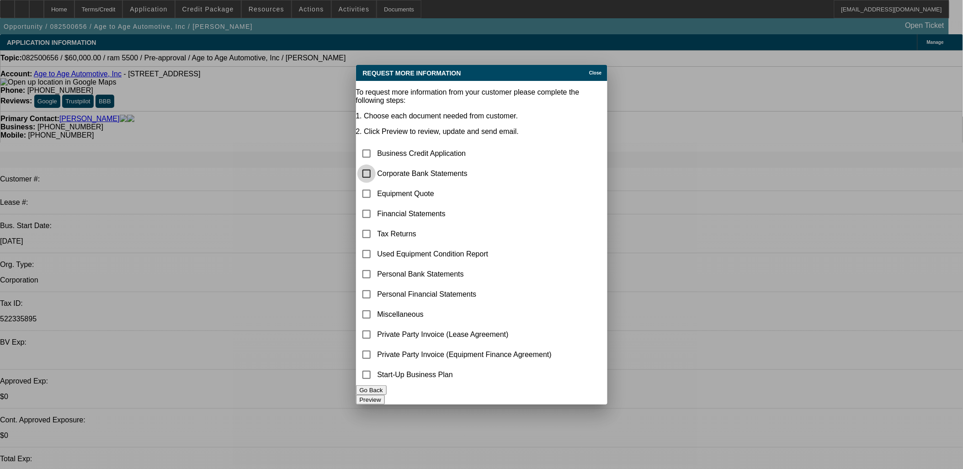
click at [376, 165] on input "checkbox" at bounding box center [366, 174] width 18 height 18
checkbox input "true"
click at [376, 185] on input "checkbox" at bounding box center [366, 194] width 18 height 18
checkbox input "true"
click at [385, 395] on button "Preview" at bounding box center [370, 400] width 29 height 10
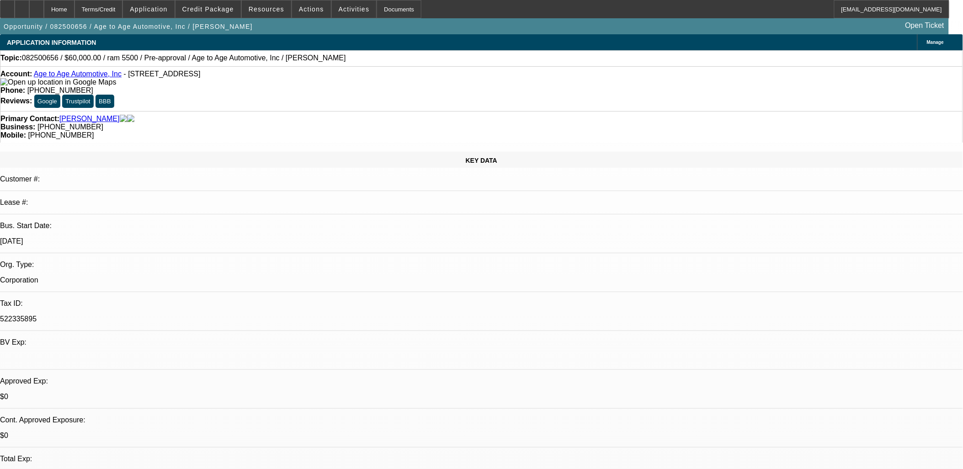
select select "0"
select select "2"
select select "0.1"
select select "1"
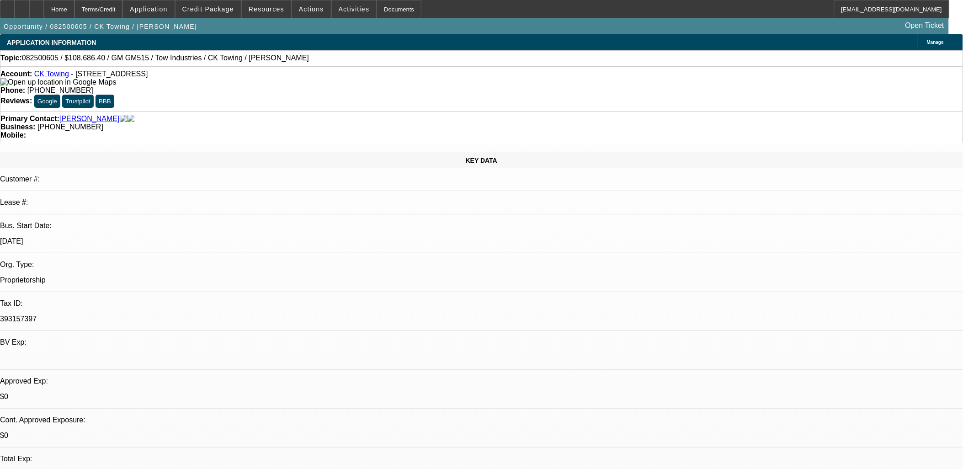
select select "2"
select select "4"
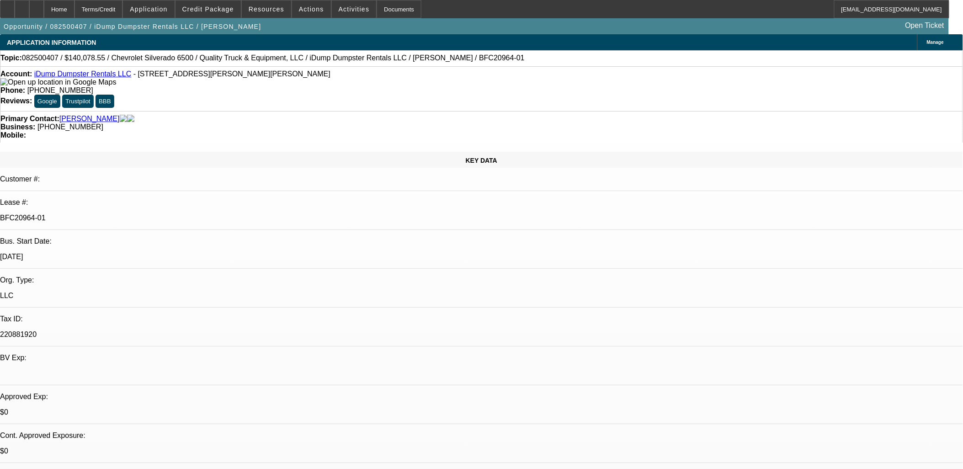
select select "0"
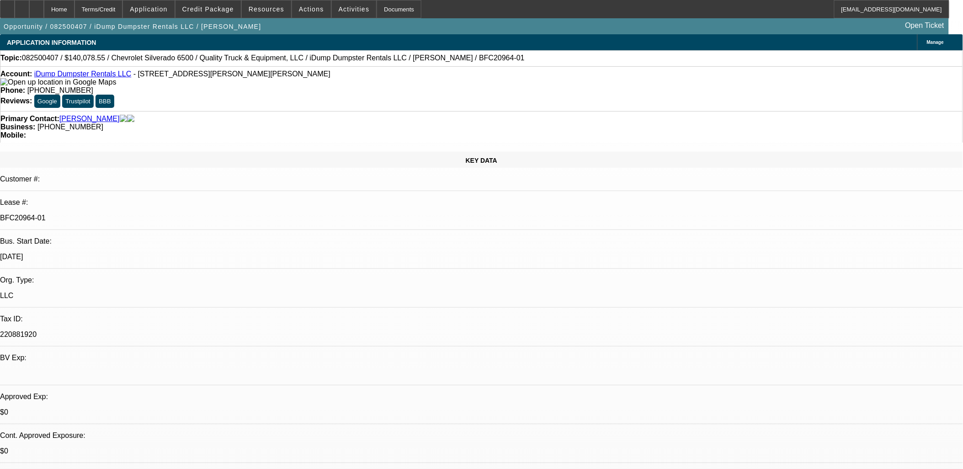
select select "0"
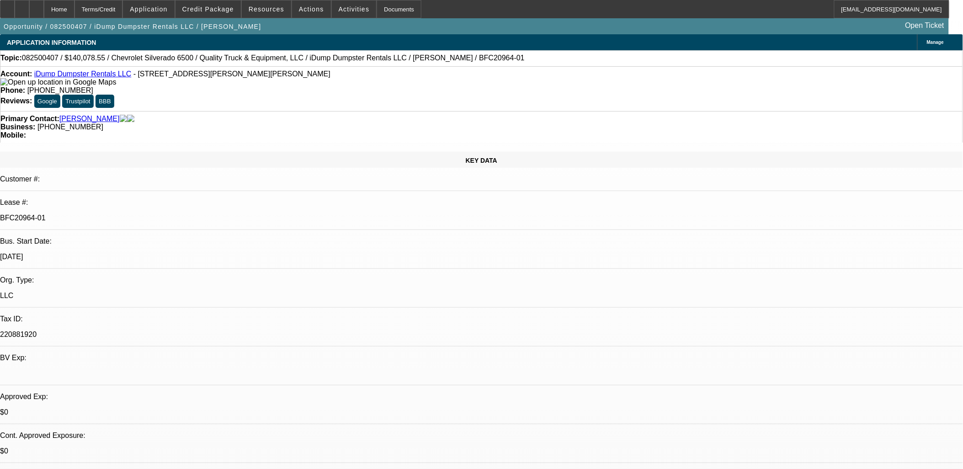
select select "0"
select select "1"
select select "6"
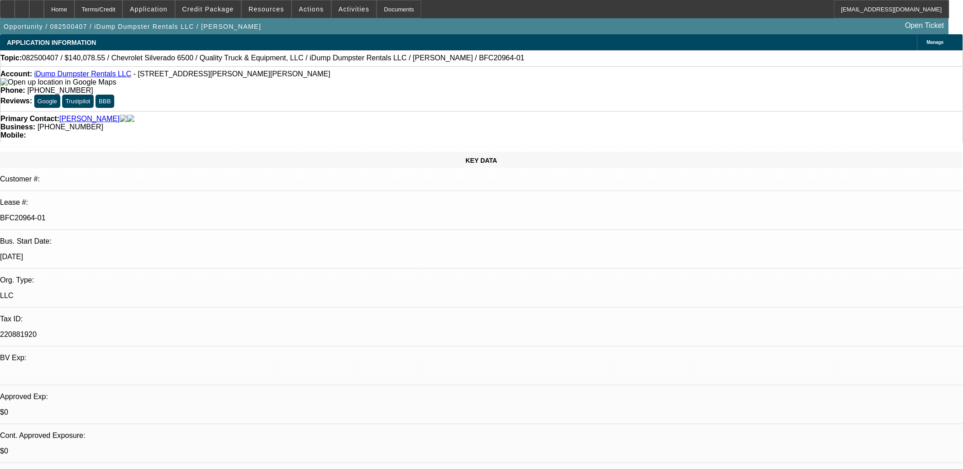
select select "1"
select select "6"
select select "1"
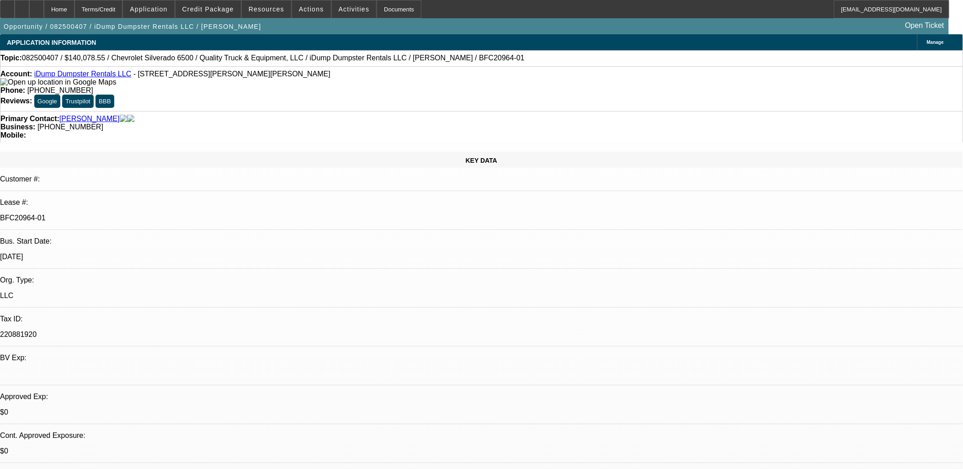
select select "6"
select select "1"
select select "6"
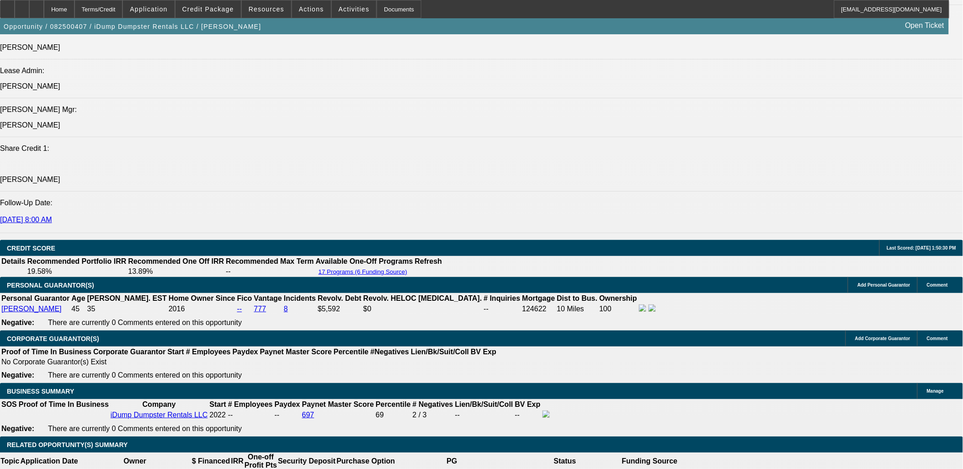
scroll to position [1066, 0]
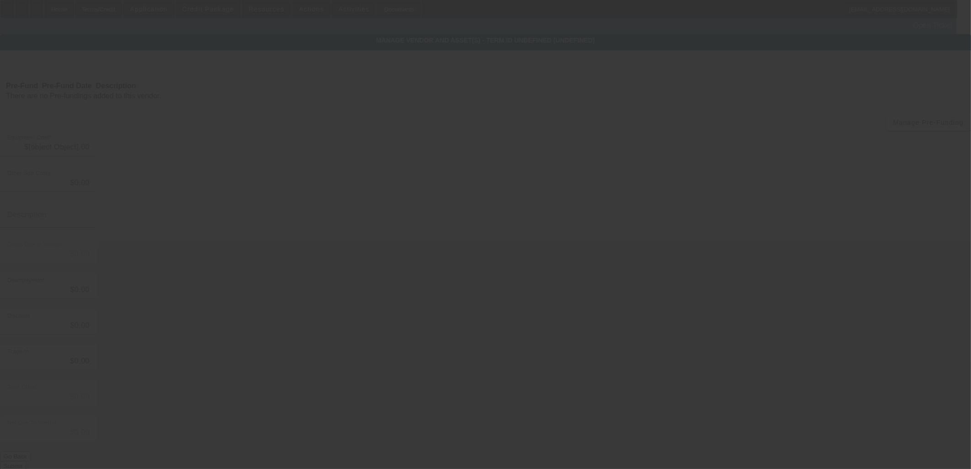
type input "$140,078.55"
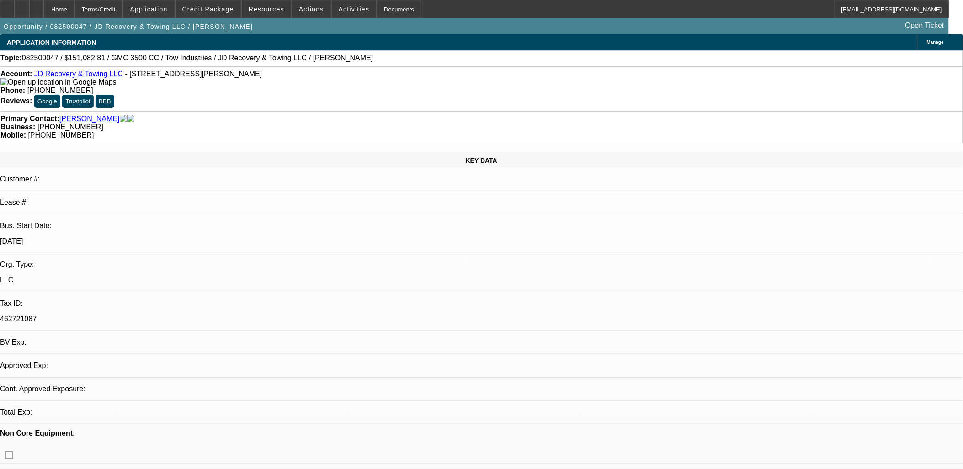
select select "0"
select select "0.1"
select select "0"
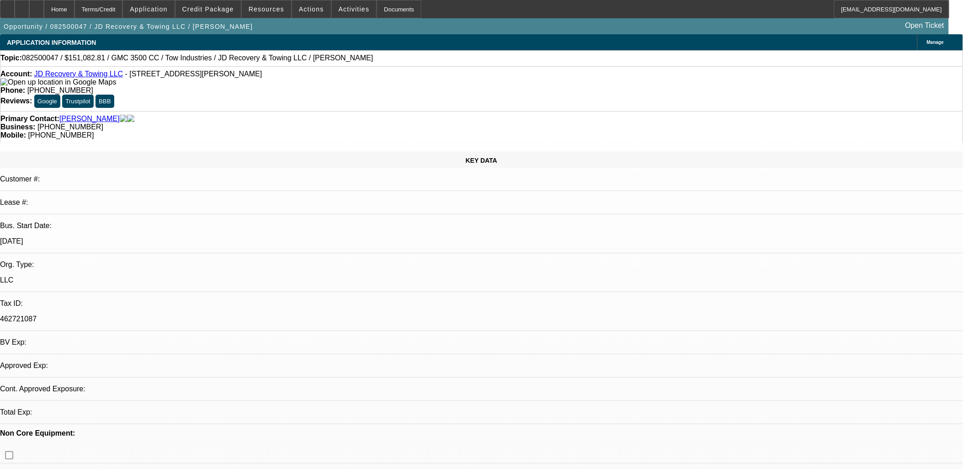
select select "0.1"
select select "0"
select select "0.1"
select select "1"
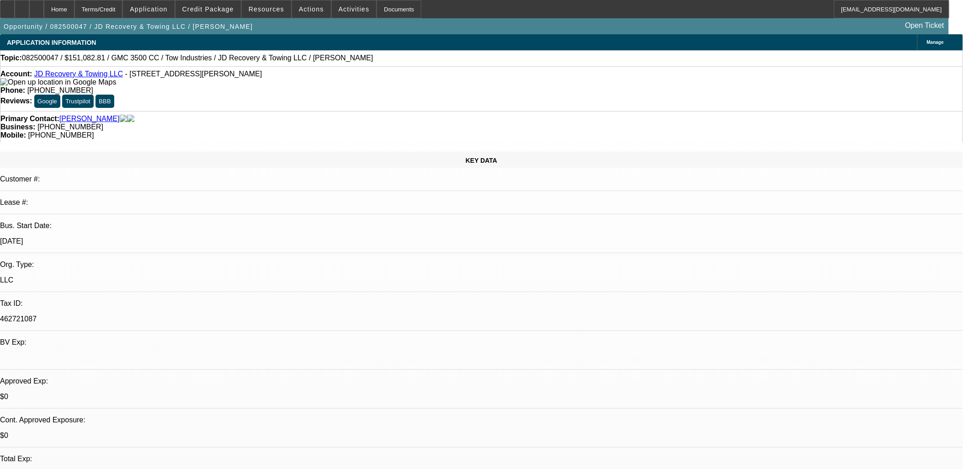
select select "1"
select select "4"
select select "1"
select select "4"
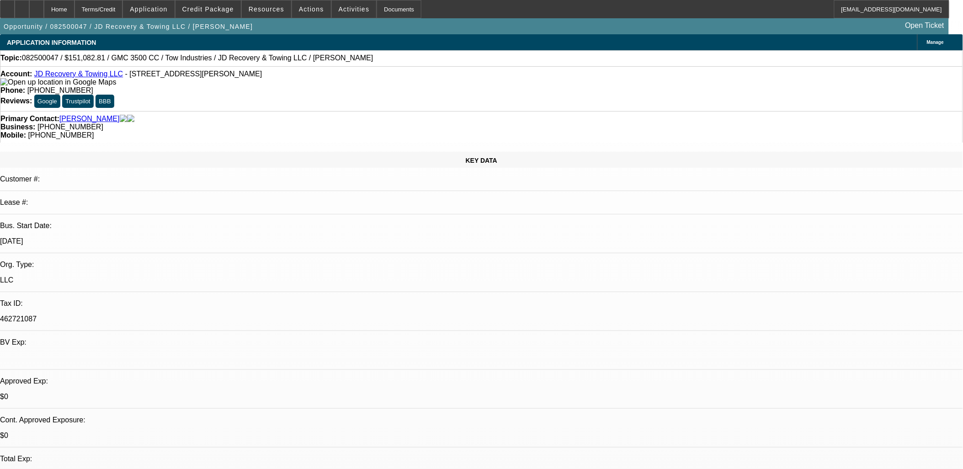
select select "1"
select select "4"
